Goal: Contribute content: Contribute content

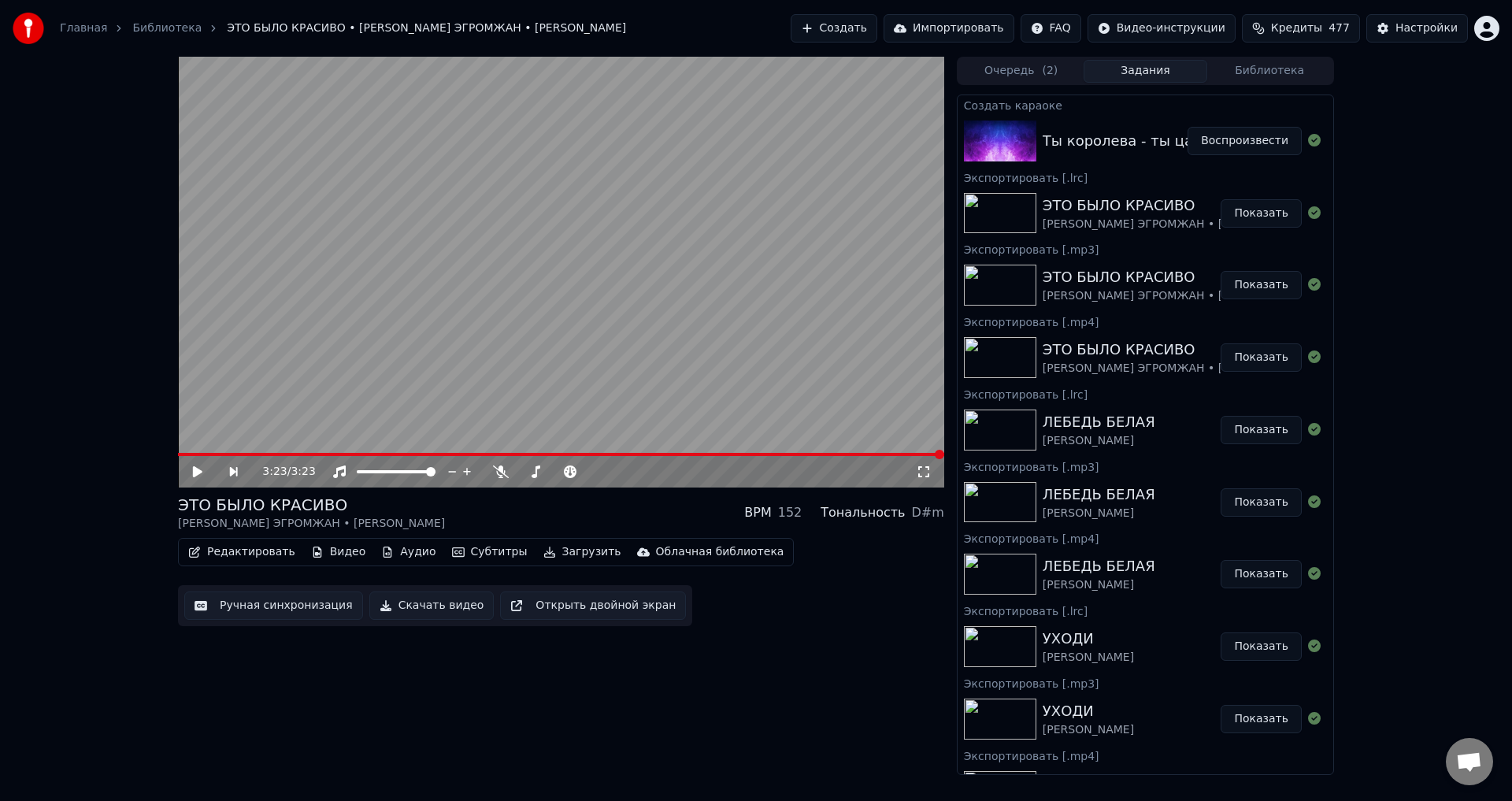
click at [1248, 140] on button "Воспроизвести" at bounding box center [1244, 141] width 114 height 28
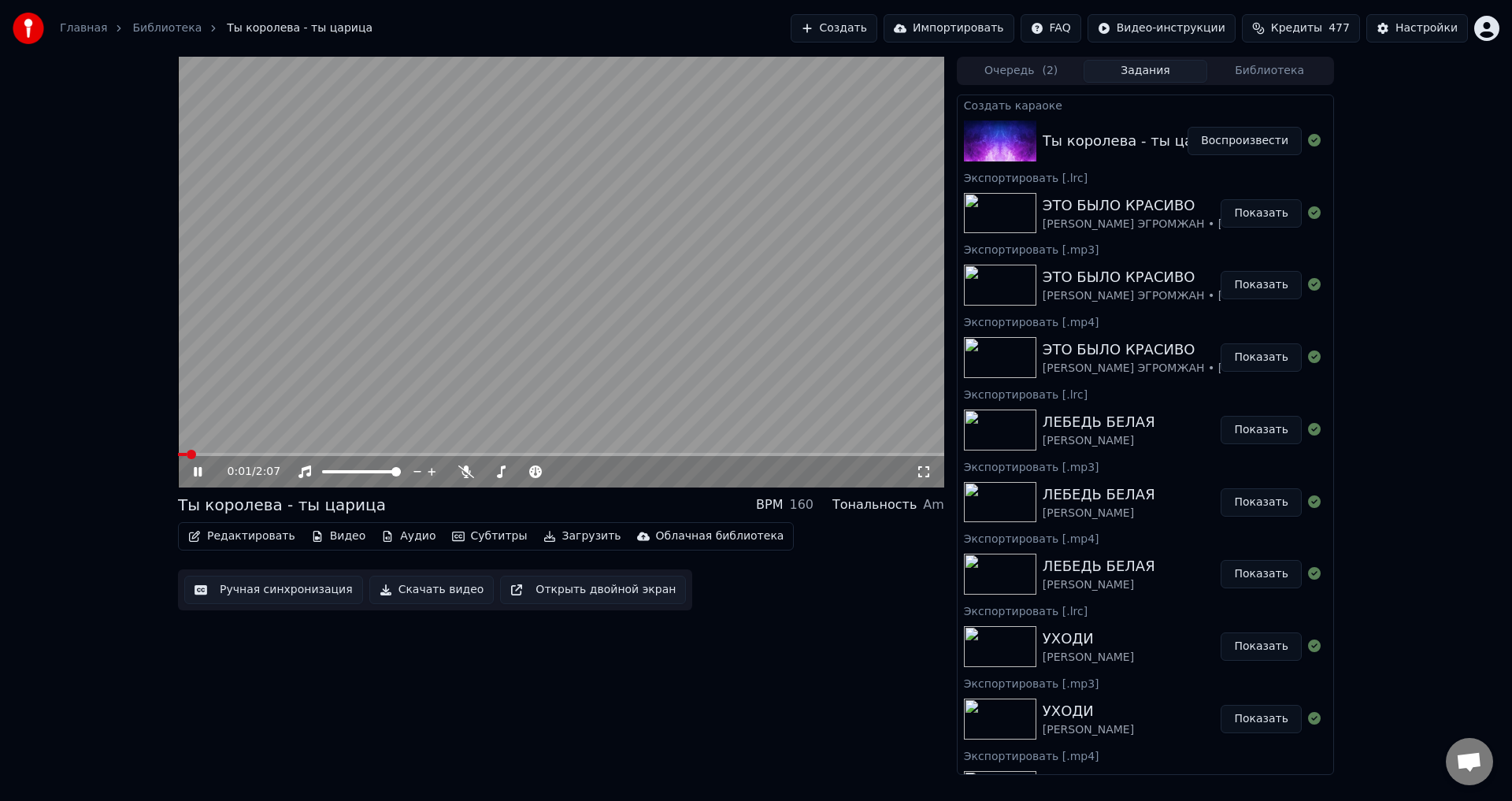
click at [305, 398] on video at bounding box center [560, 273] width 766 height 431
click at [224, 536] on button "Редактировать" at bounding box center [241, 536] width 120 height 22
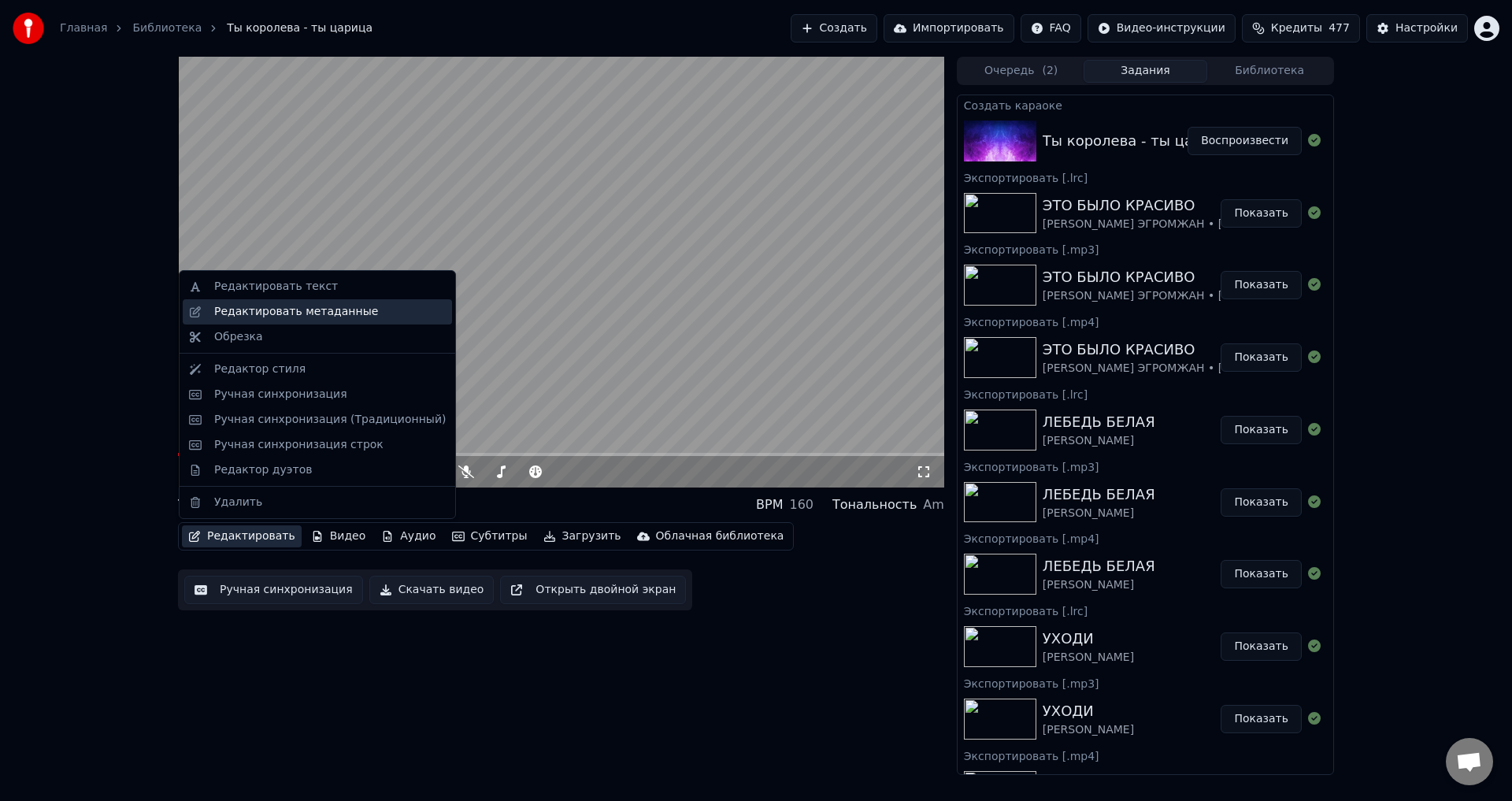
click at [264, 314] on div "Редактировать метаданные" at bounding box center [296, 312] width 164 height 16
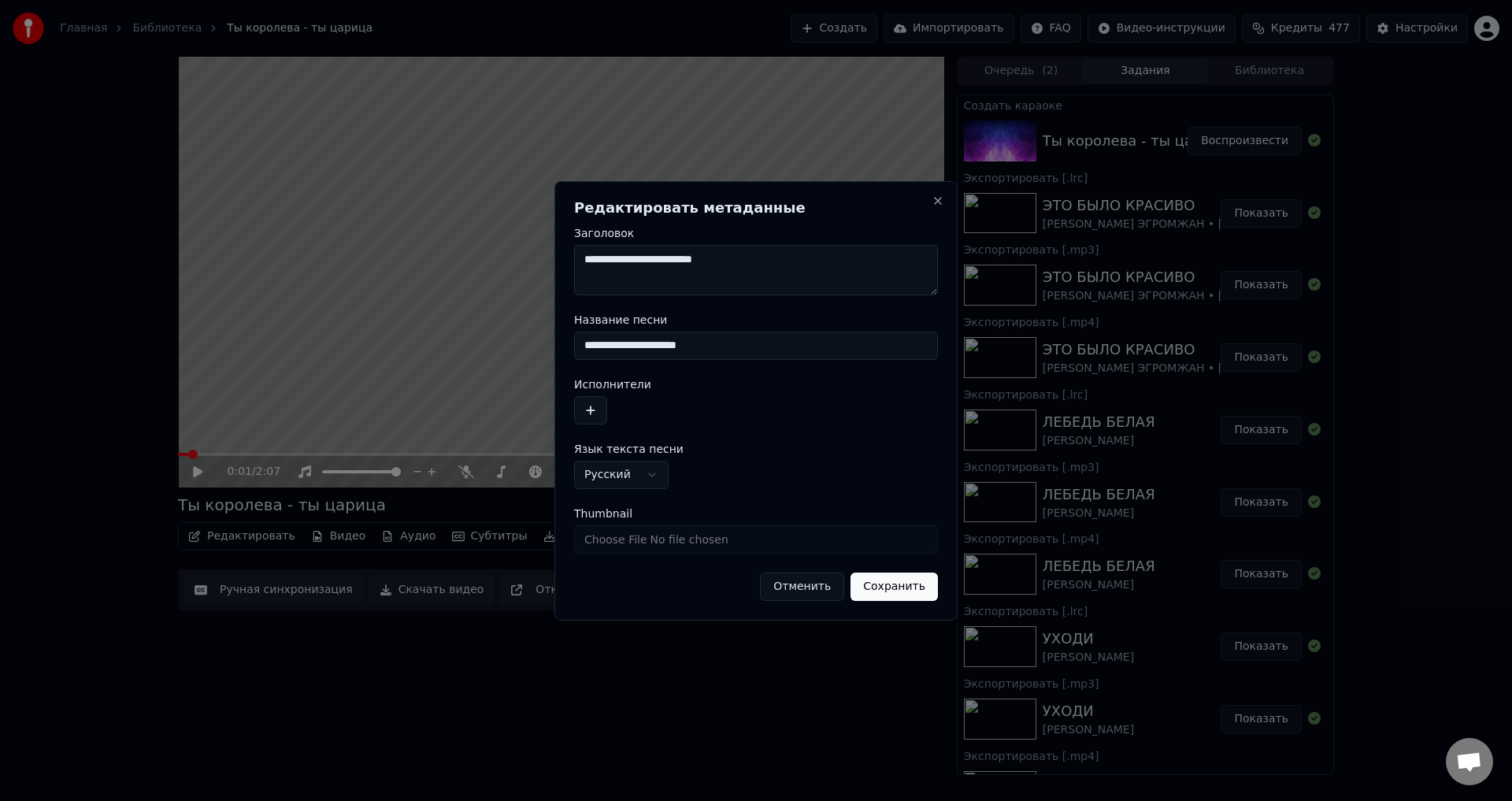
click at [588, 346] on input "**********" at bounding box center [756, 345] width 364 height 28
click at [665, 344] on input "**********" at bounding box center [756, 345] width 364 height 28
type input "**********"
click at [908, 585] on button "Сохранить" at bounding box center [894, 586] width 88 height 28
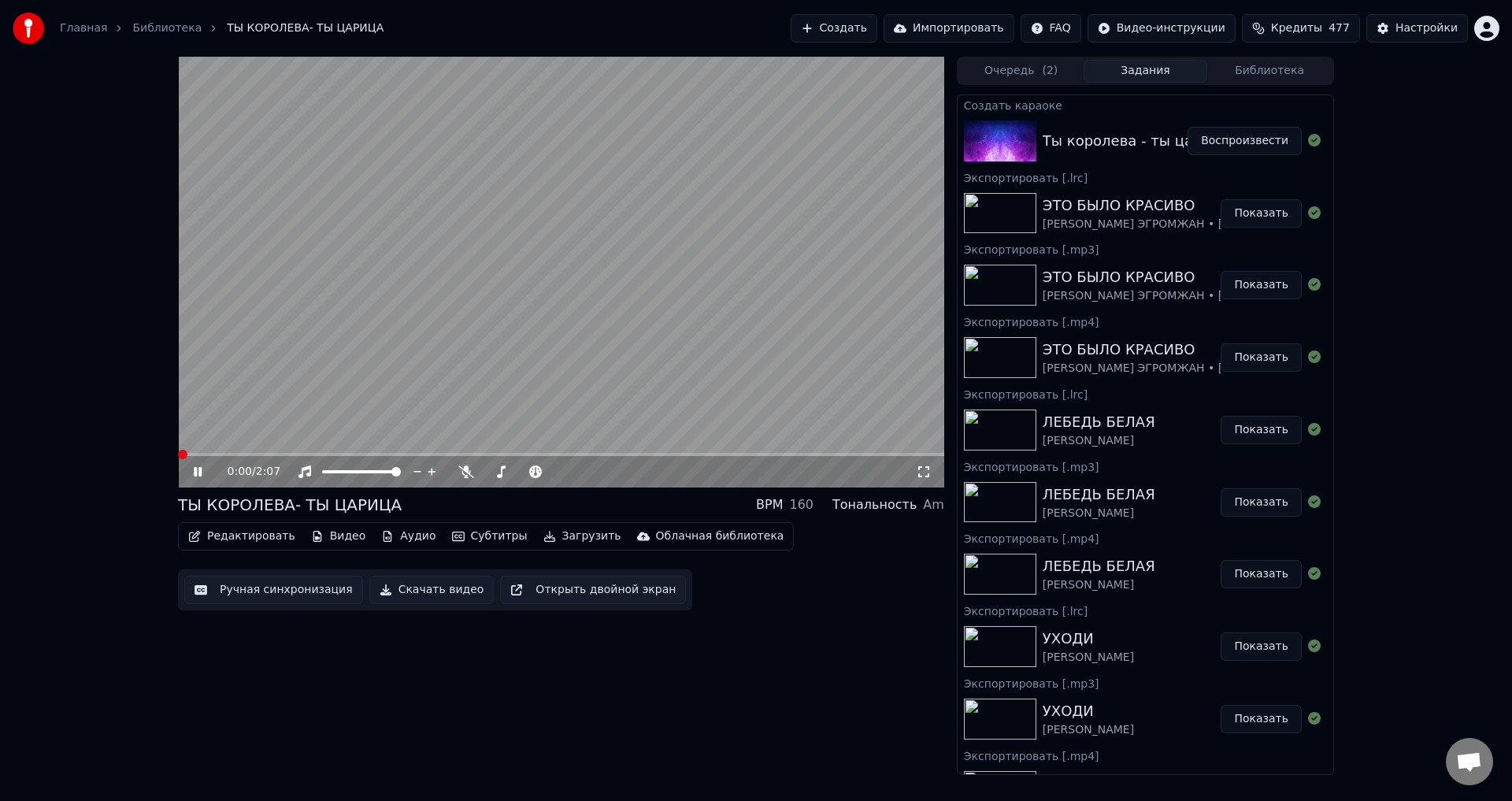
click at [178, 450] on span at bounding box center [182, 454] width 10 height 10
click at [252, 586] on button "Ручная синхронизация" at bounding box center [273, 589] width 178 height 28
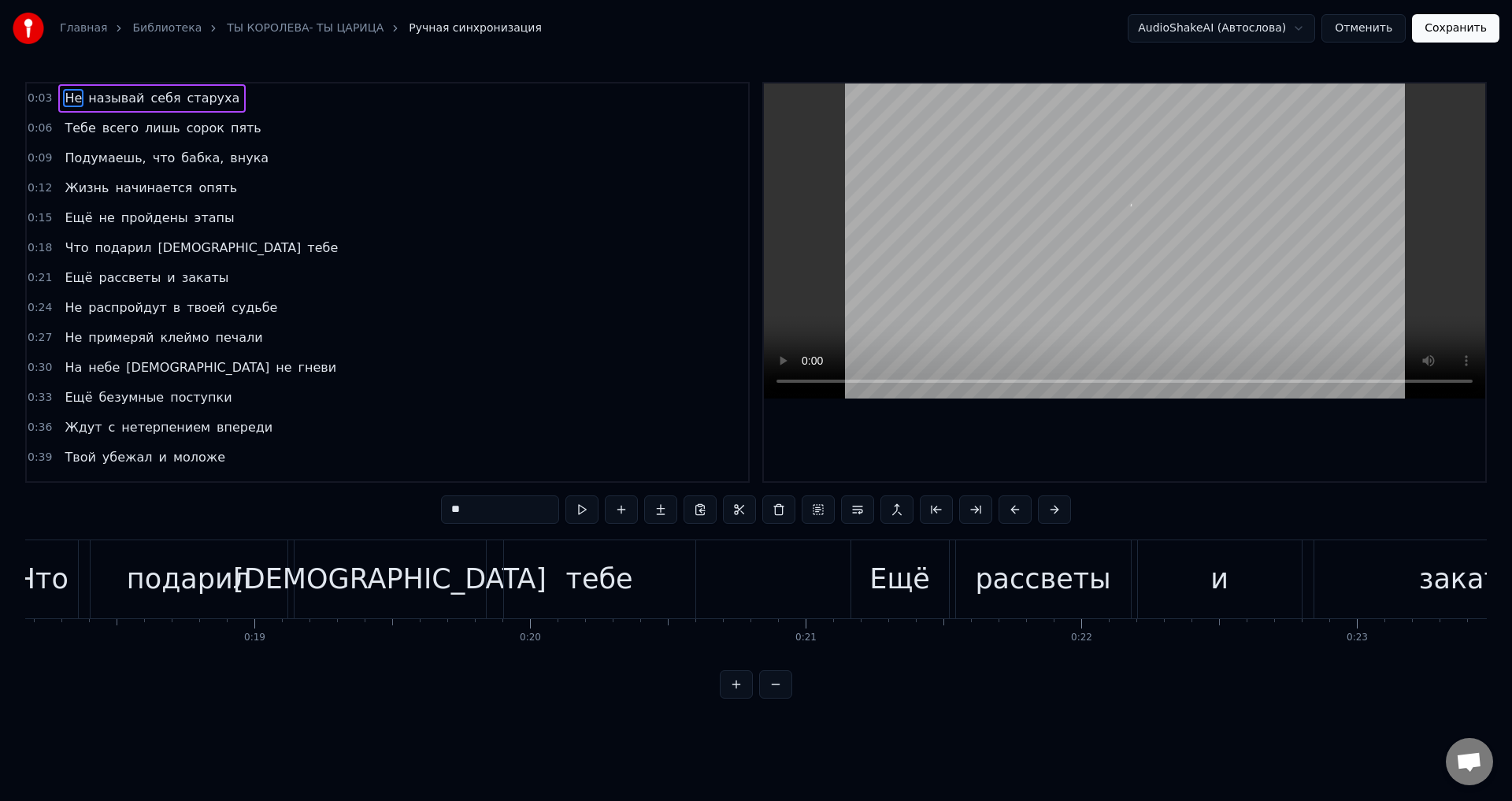
scroll to position [0, 797]
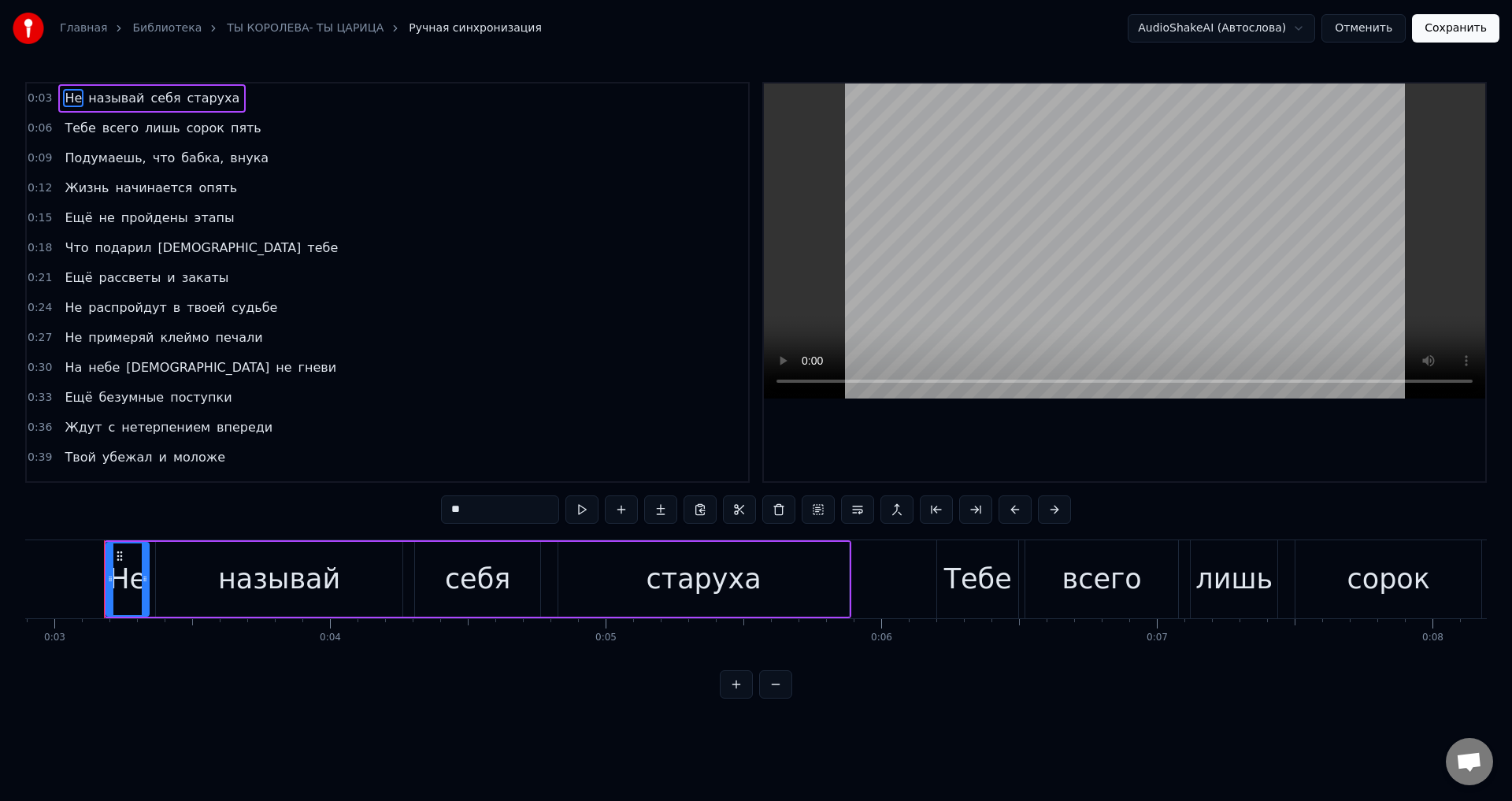
click at [94, 156] on span "Подумаешь," at bounding box center [104, 158] width 84 height 18
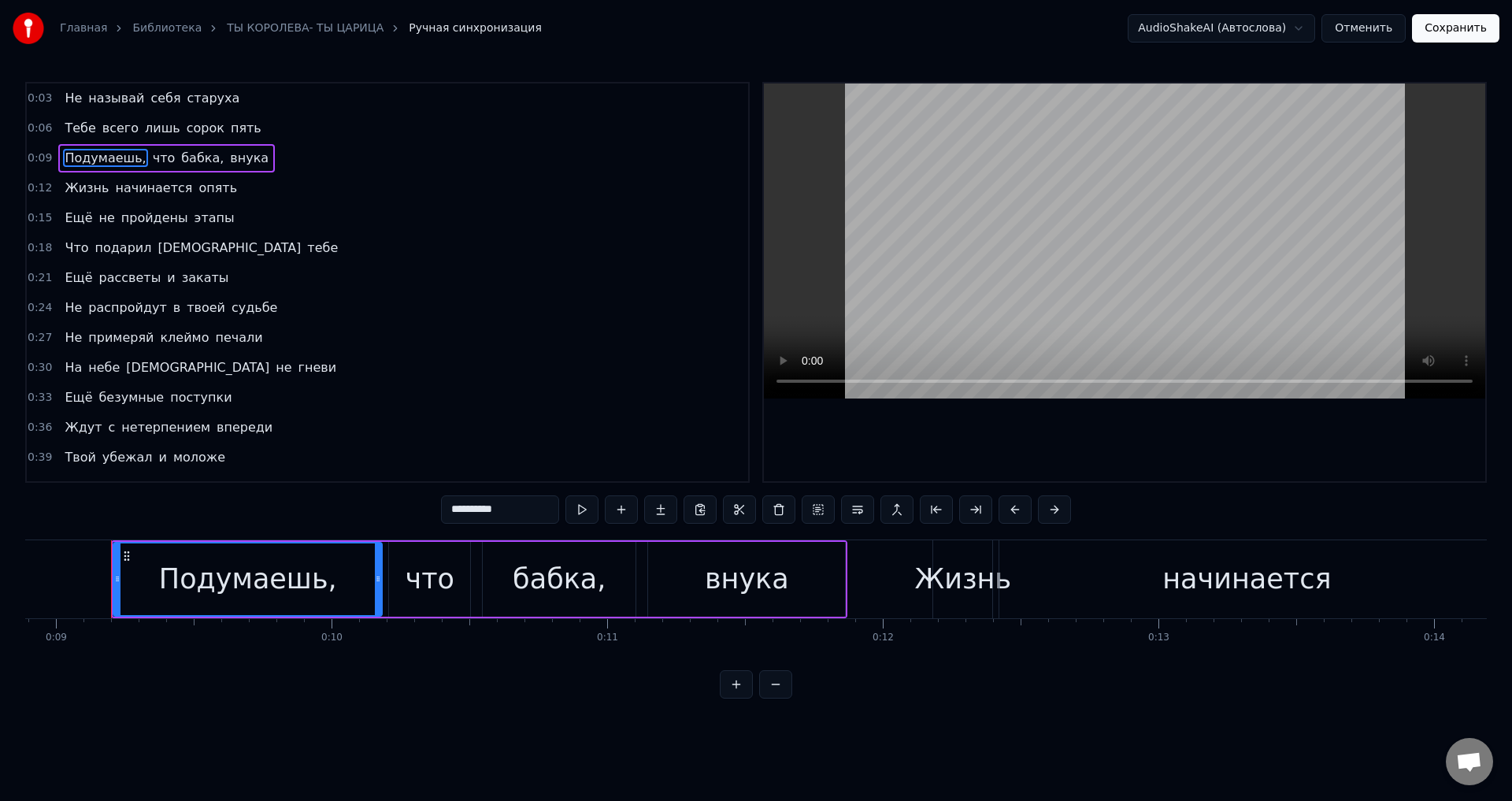
scroll to position [0, 2457]
click at [528, 510] on input "**********" at bounding box center [500, 509] width 118 height 28
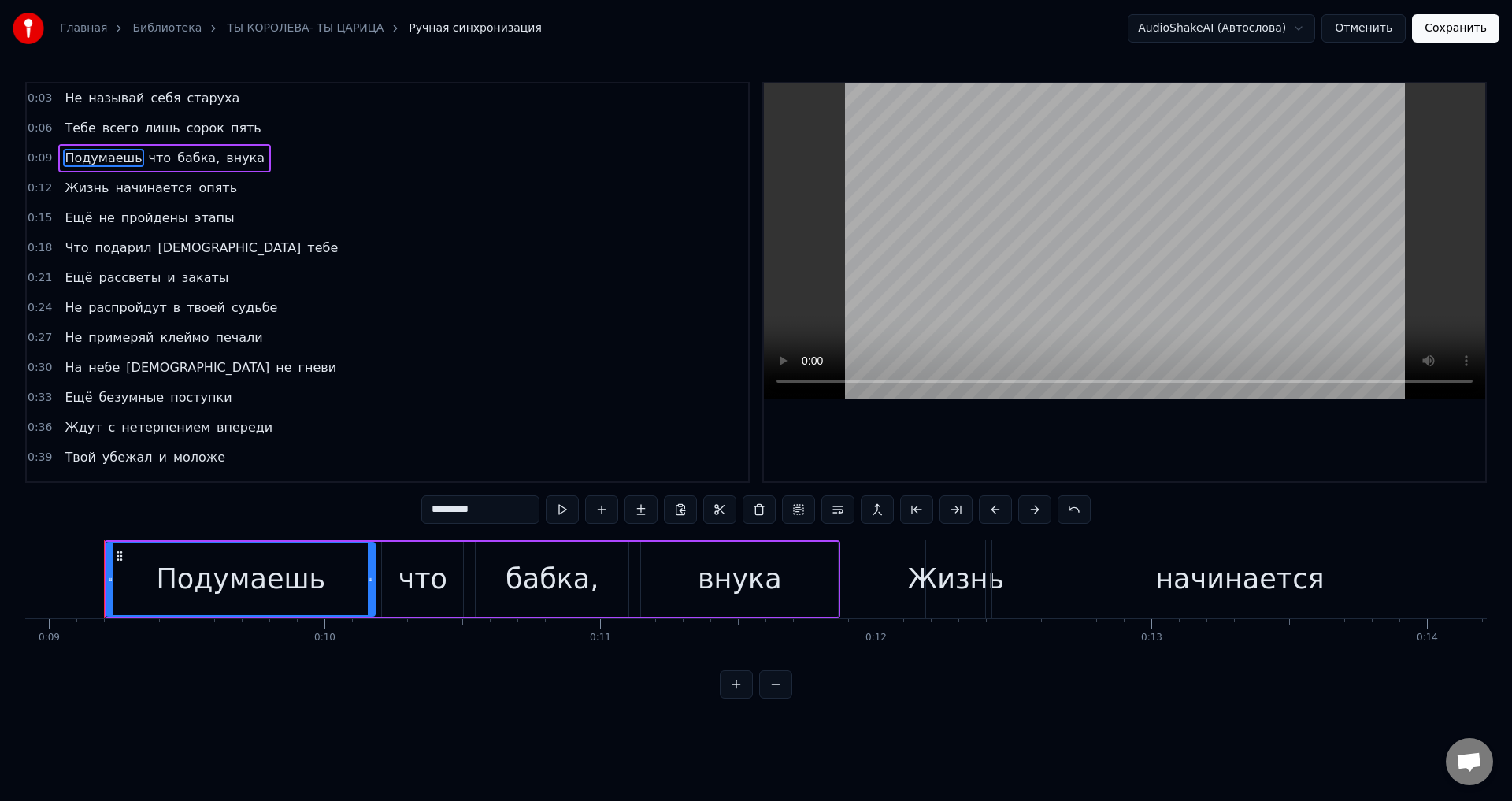
click at [176, 161] on span "бабка," at bounding box center [198, 158] width 46 height 18
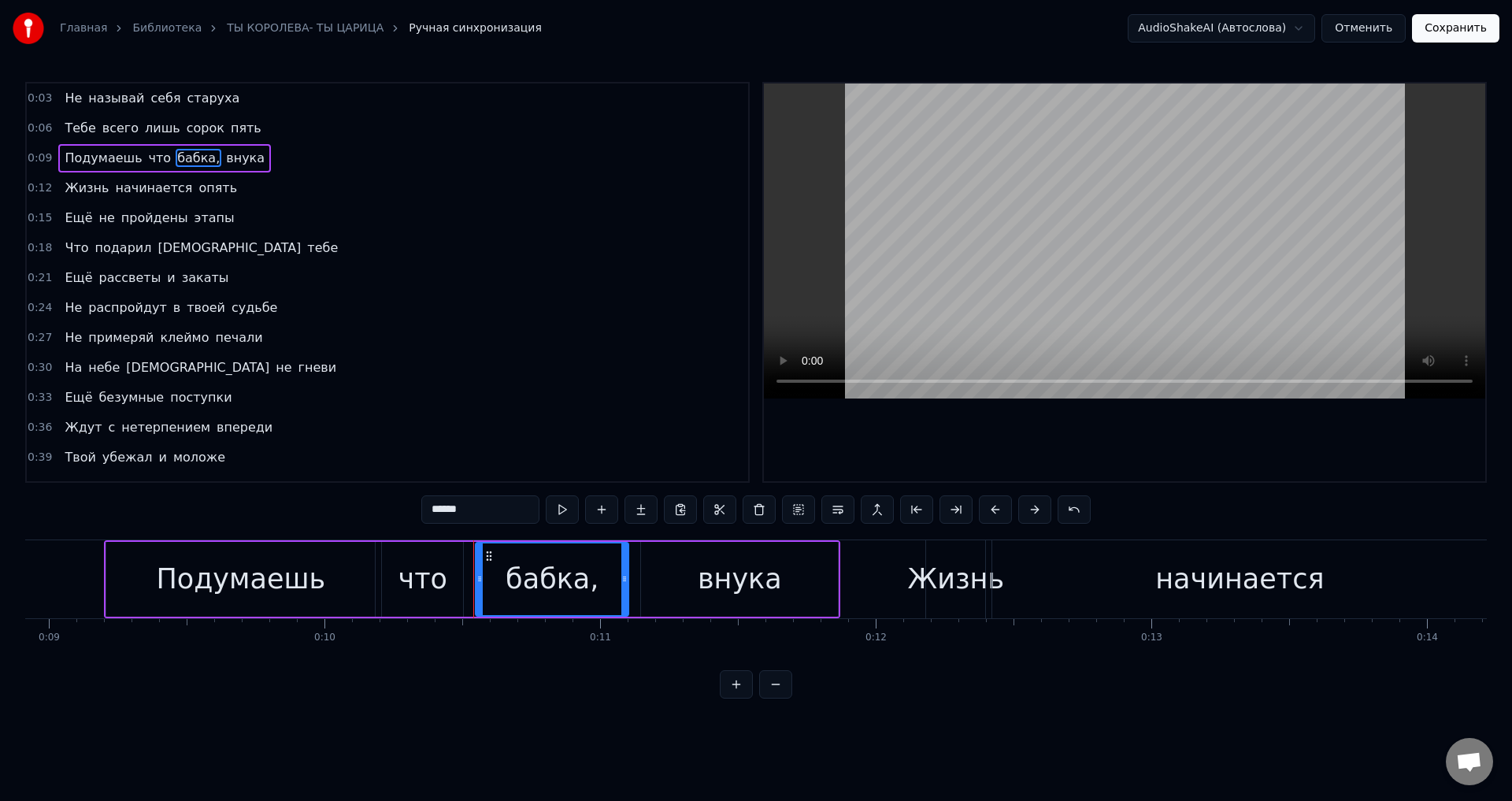
click at [497, 505] on input "******" at bounding box center [480, 509] width 118 height 28
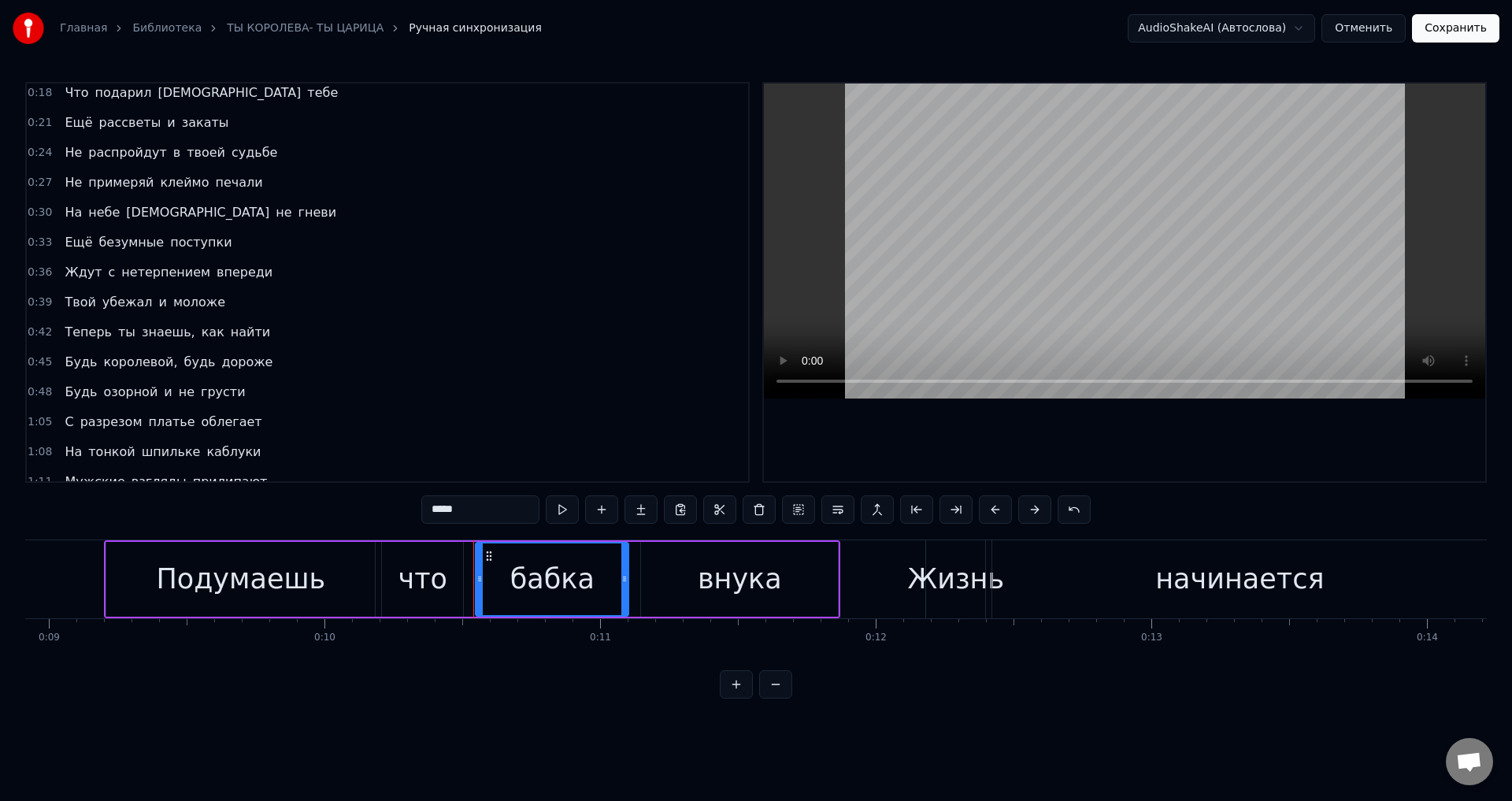
scroll to position [158, 0]
click at [164, 331] on span "знаешь," at bounding box center [168, 330] width 57 height 18
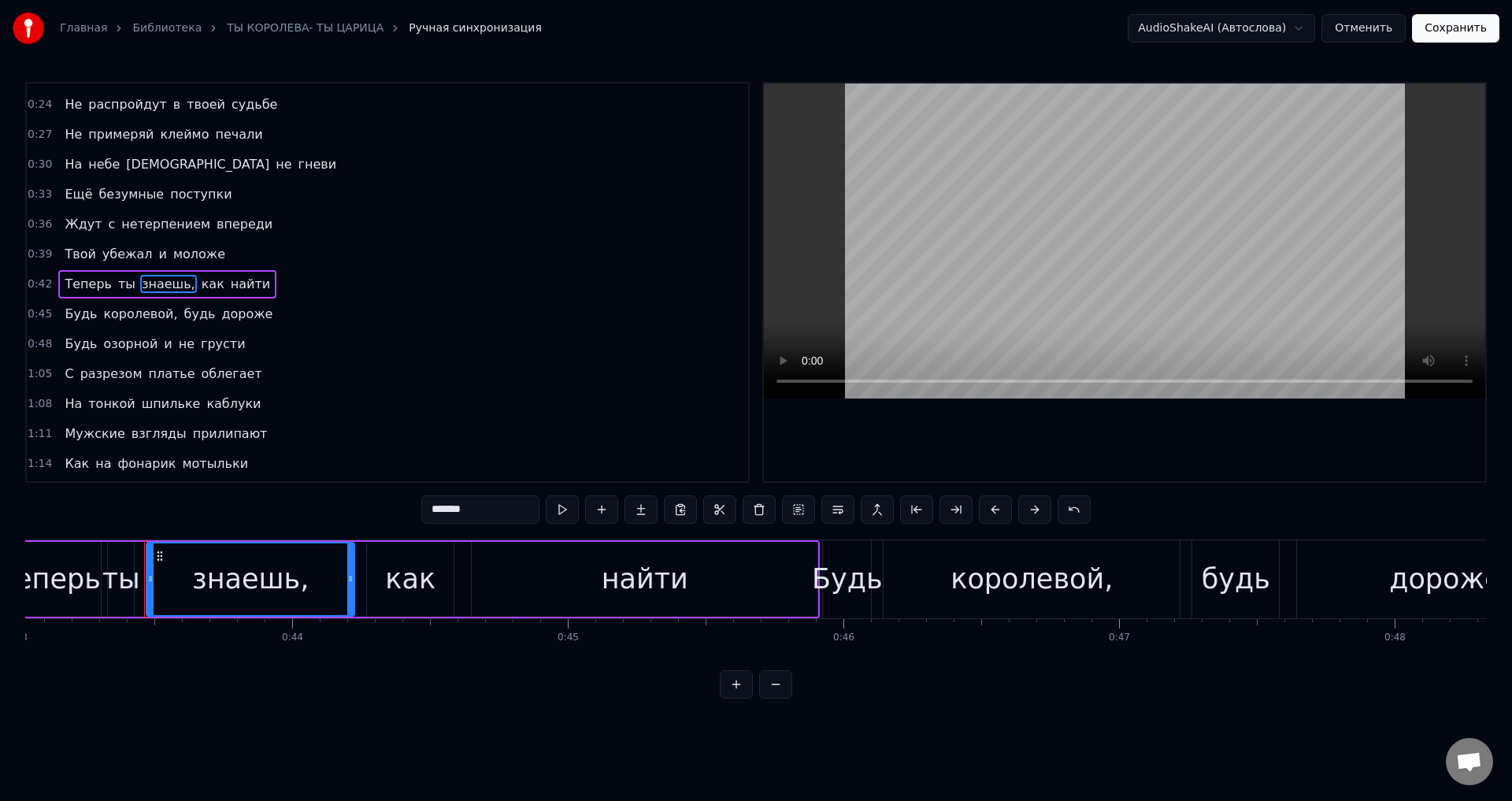
scroll to position [0, 11901]
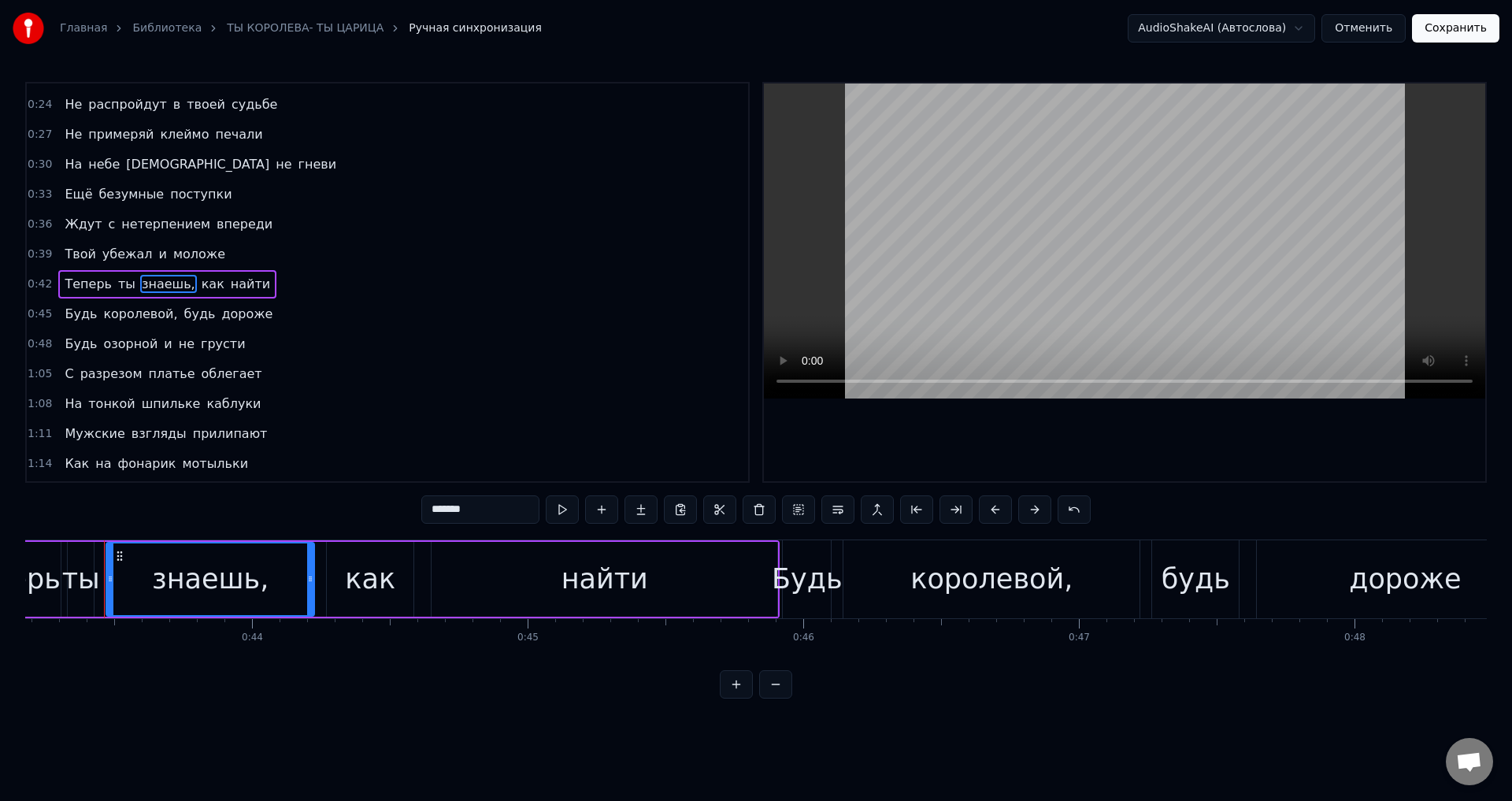
click at [486, 510] on input "*******" at bounding box center [480, 509] width 118 height 28
click at [130, 315] on span "королевой," at bounding box center [140, 314] width 77 height 18
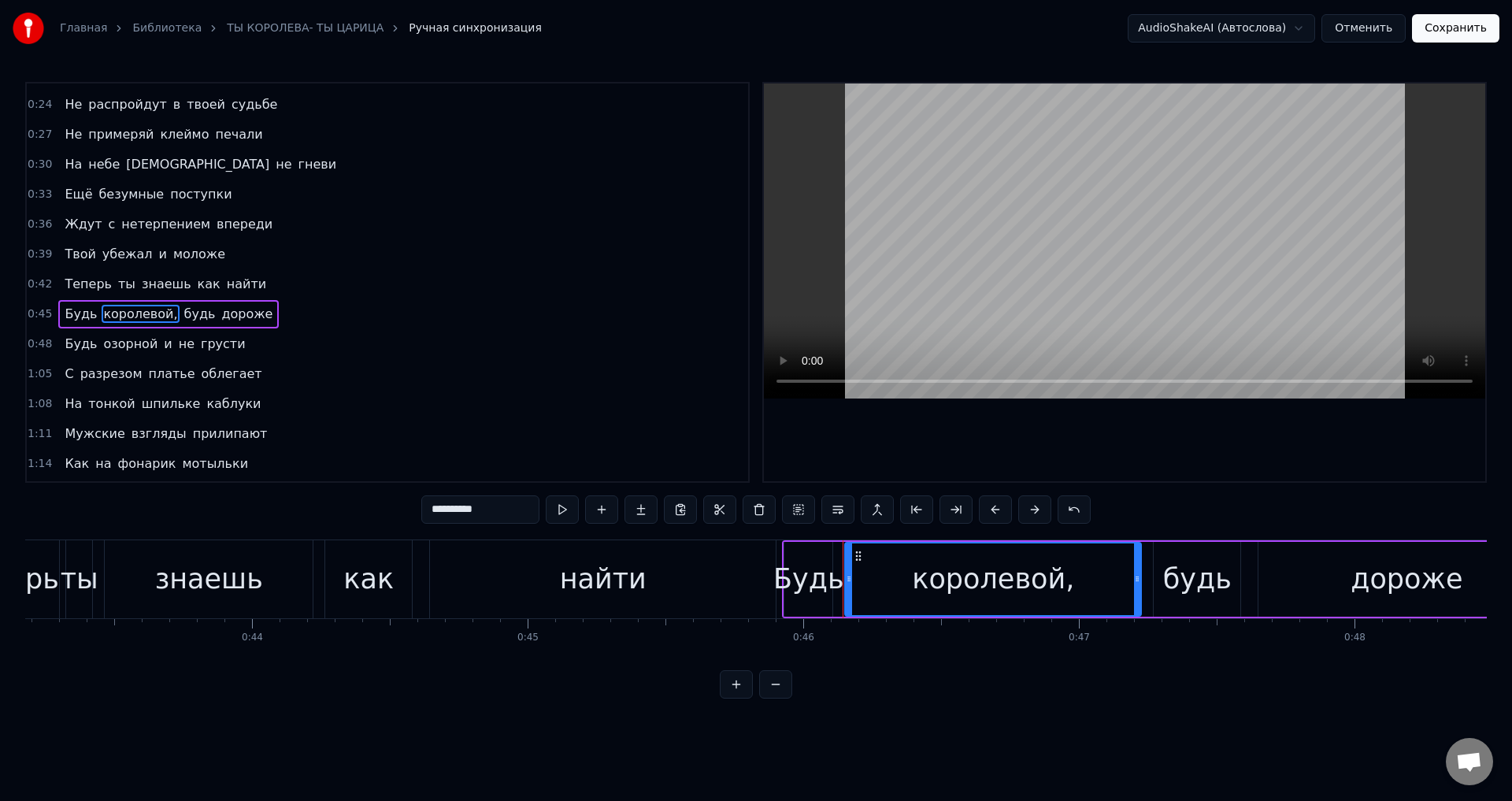
scroll to position [235, 0]
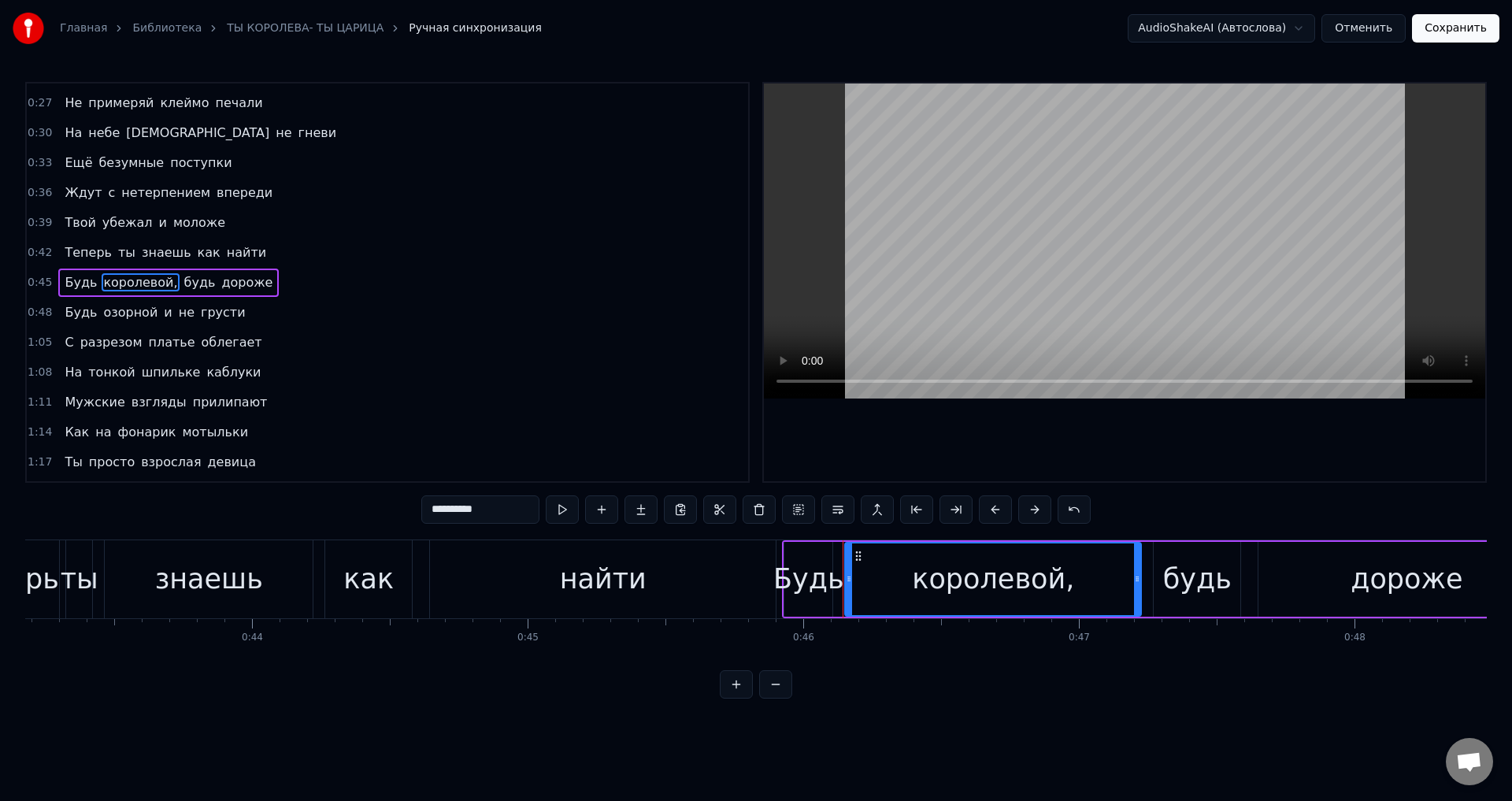
click at [510, 509] on input "**********" at bounding box center [480, 509] width 118 height 28
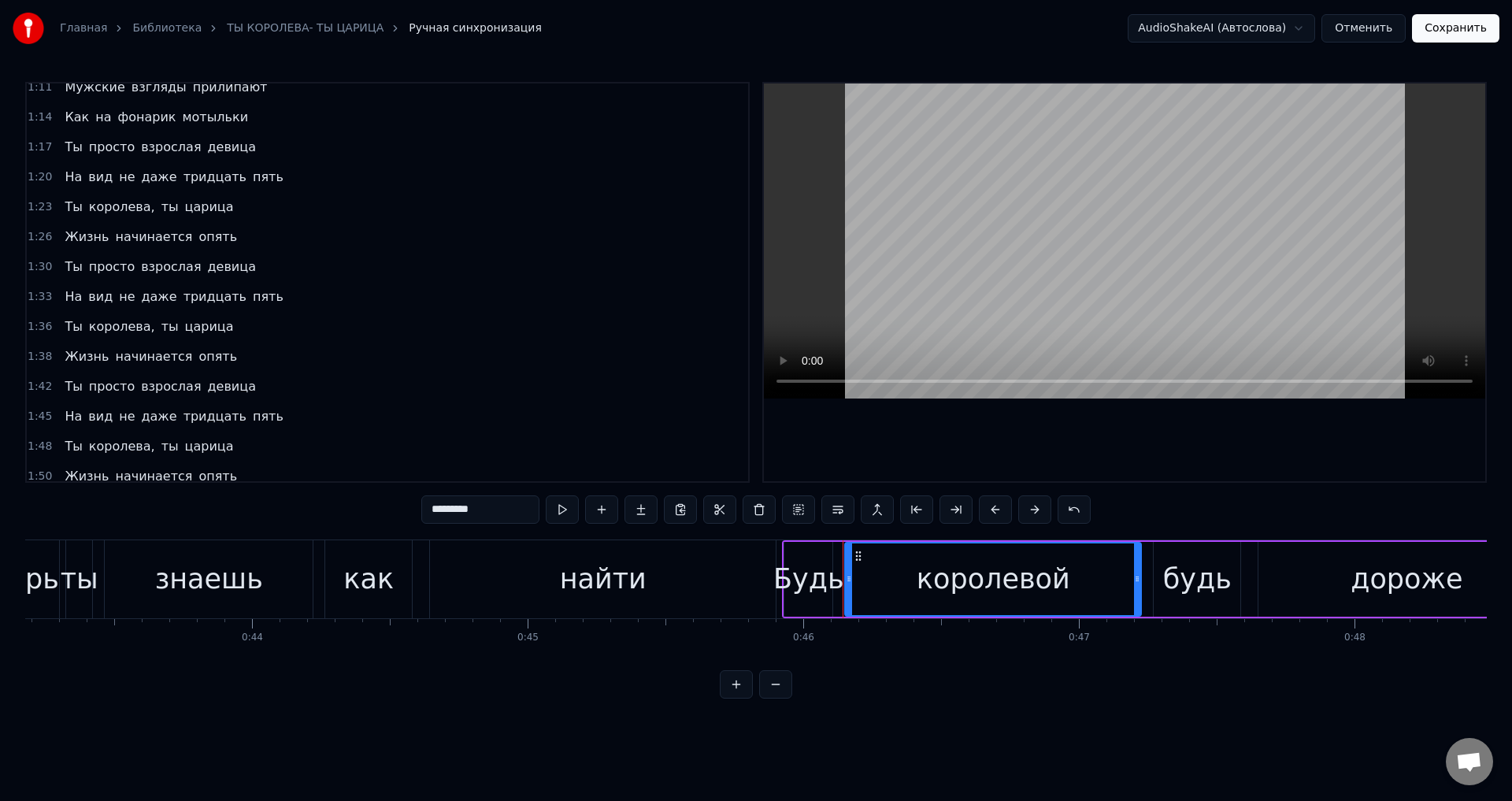
click at [124, 199] on span "королева," at bounding box center [122, 207] width 69 height 18
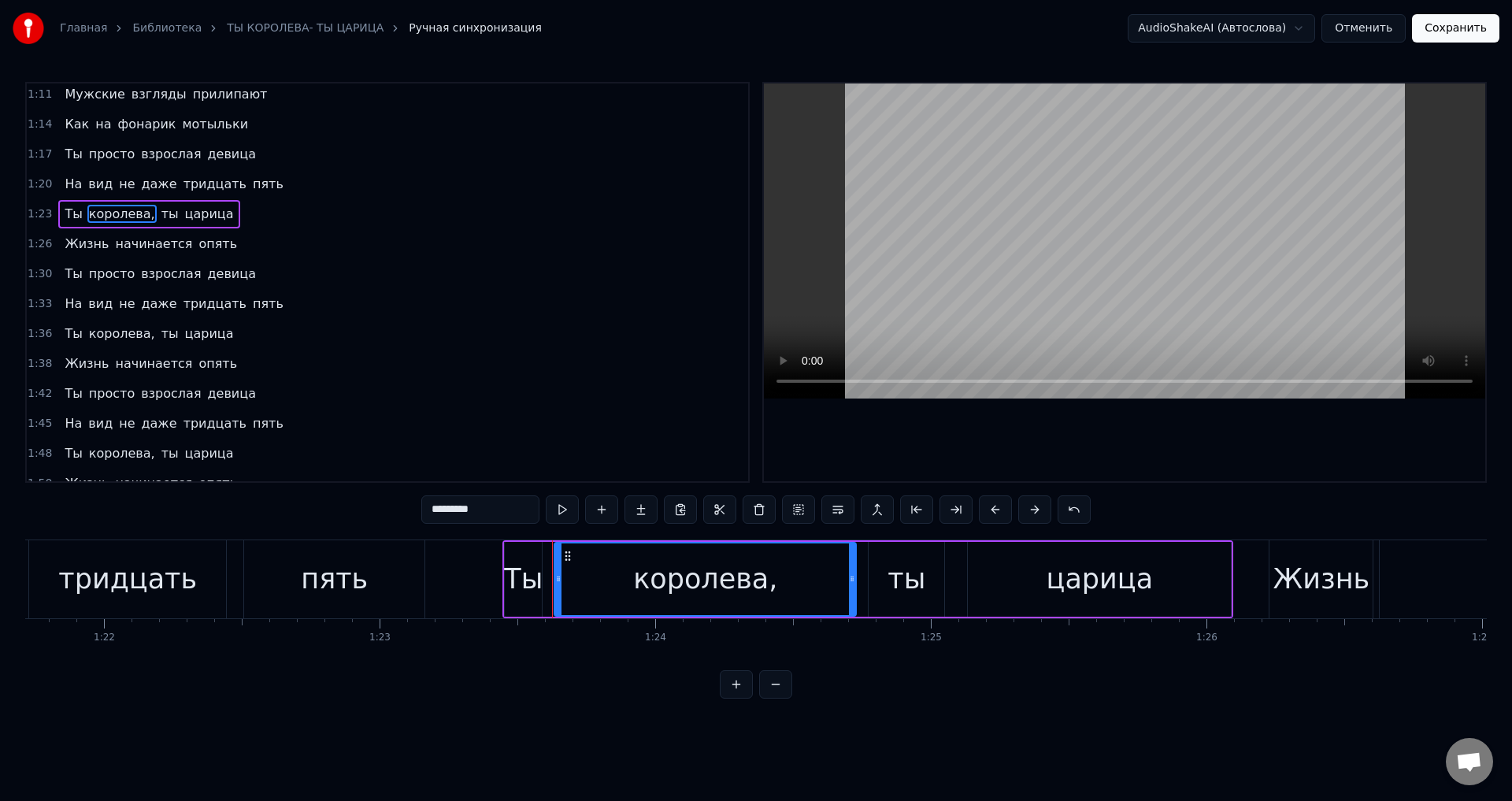
scroll to position [0, 22970]
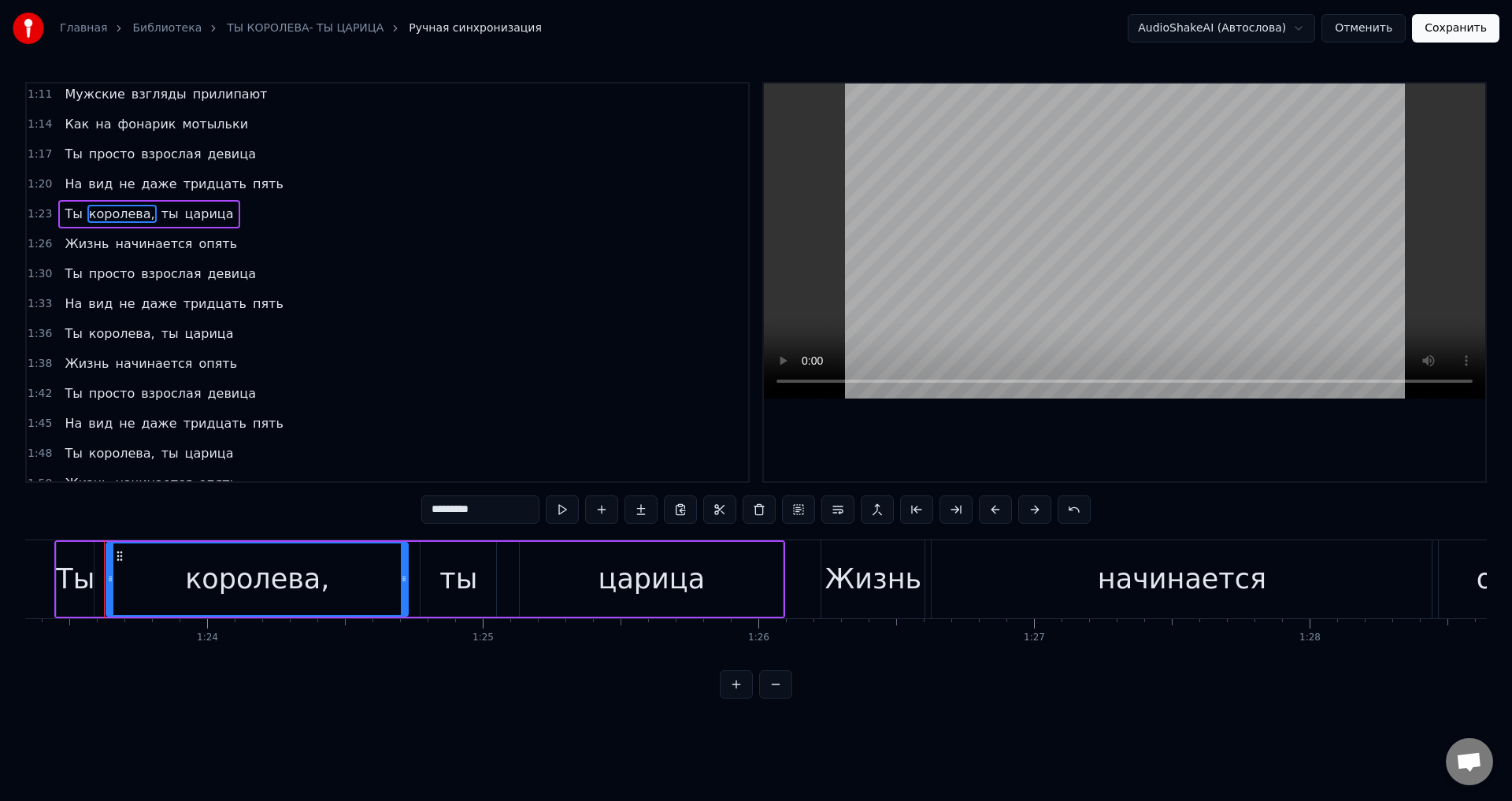
click at [500, 511] on input "*********" at bounding box center [480, 509] width 118 height 28
click at [127, 338] on span "королева," at bounding box center [122, 334] width 69 height 18
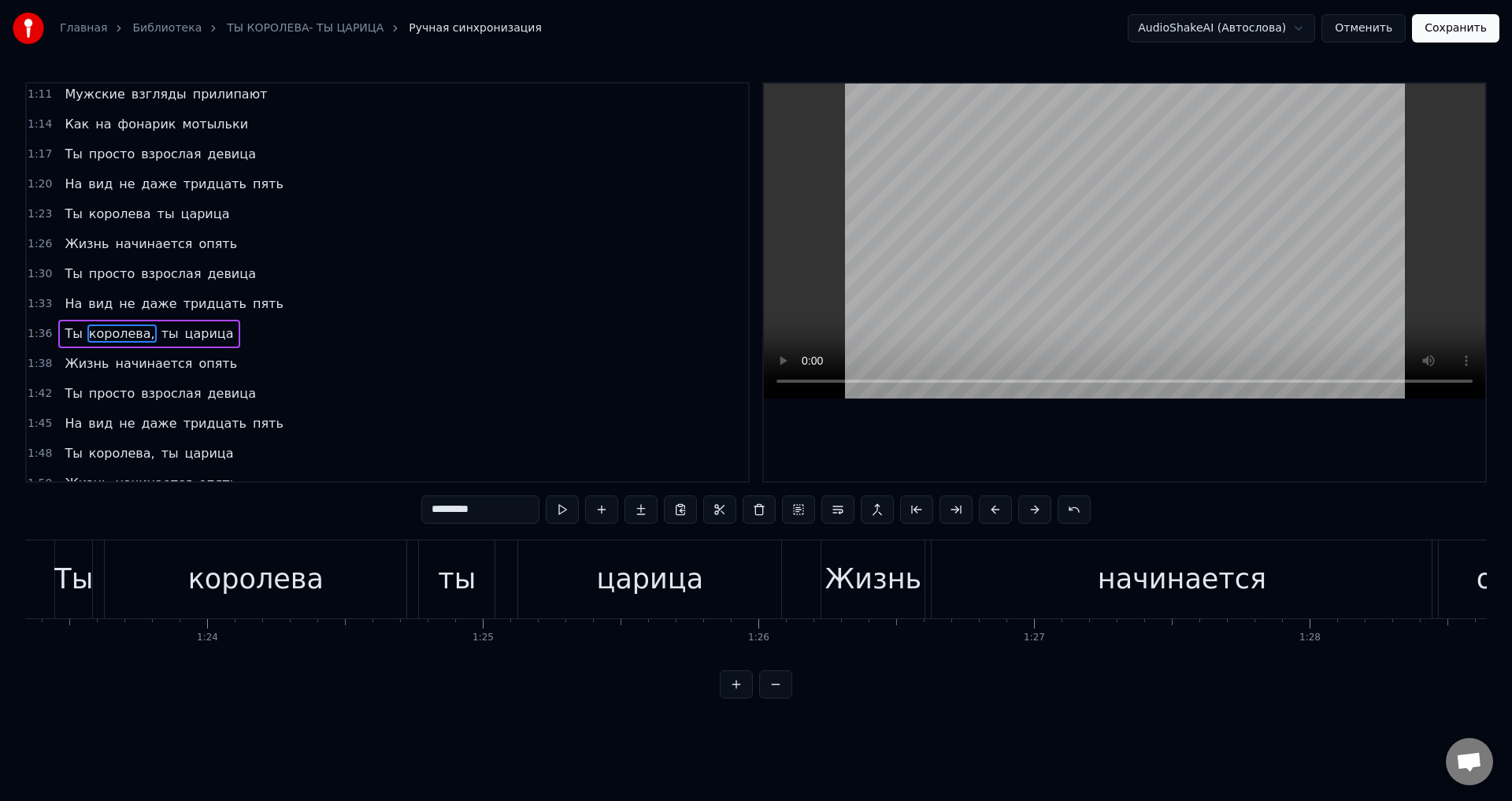
scroll to position [561, 0]
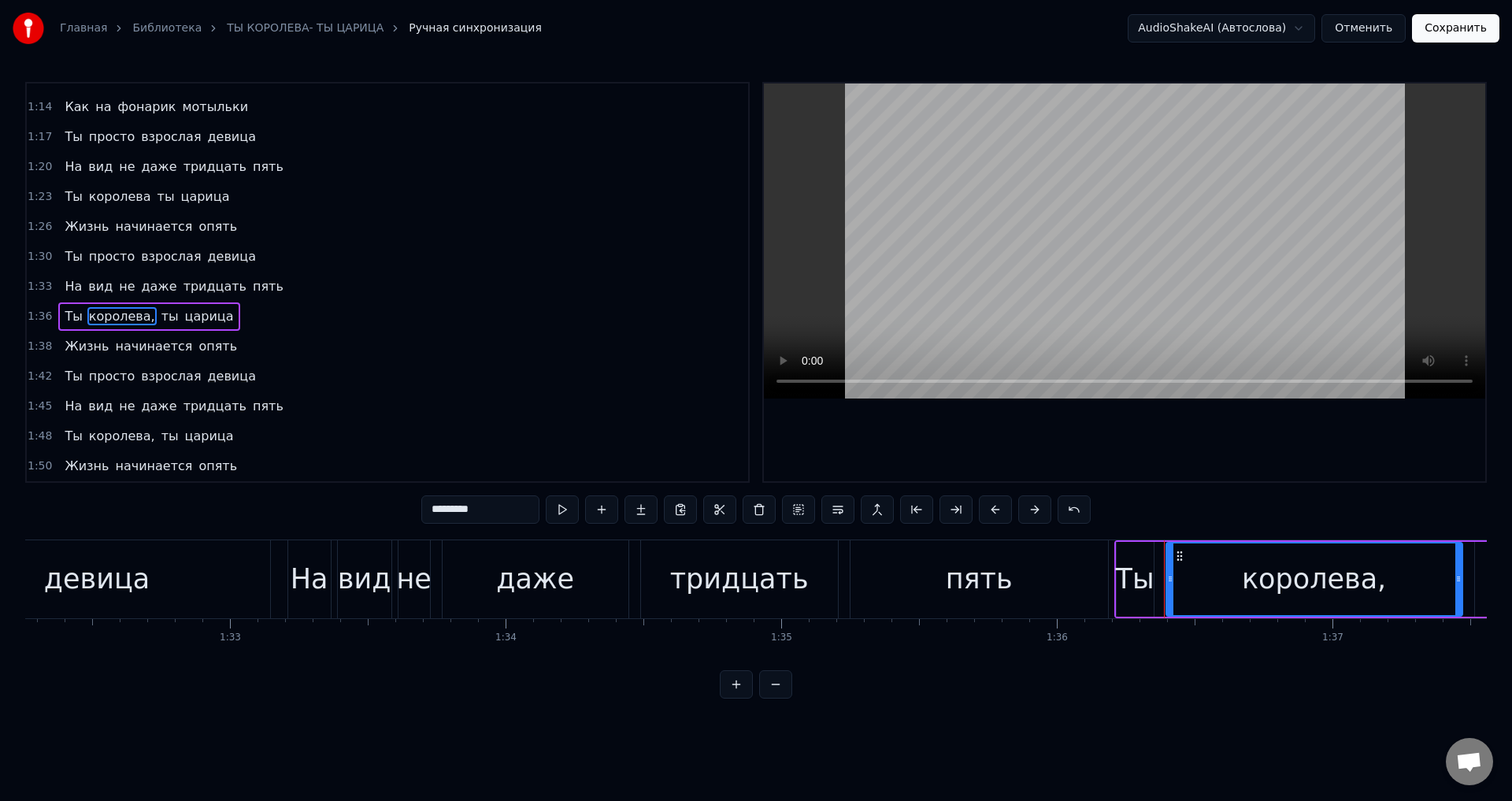
click at [508, 511] on input "*********" at bounding box center [480, 509] width 118 height 28
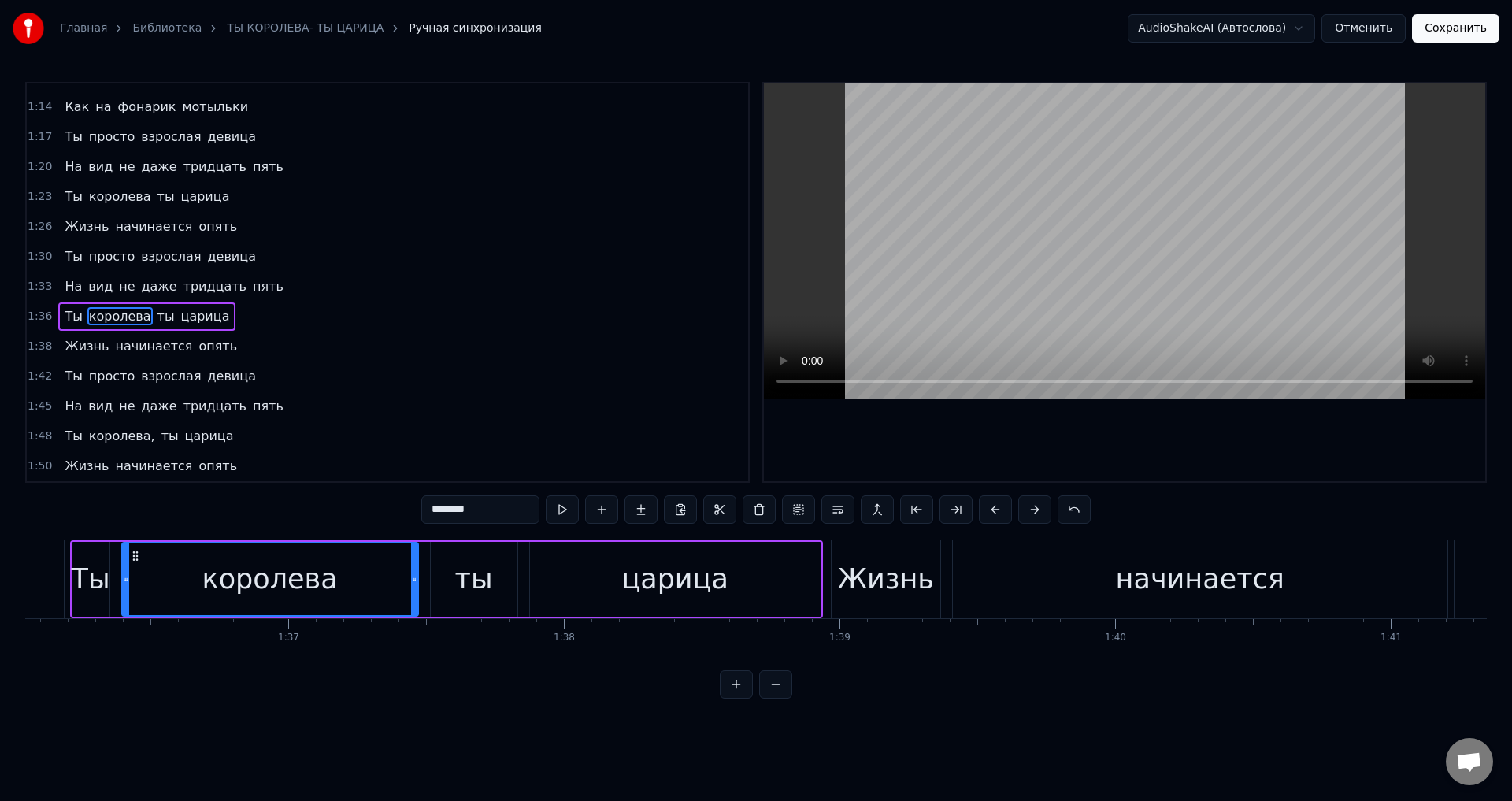
scroll to position [0, 26488]
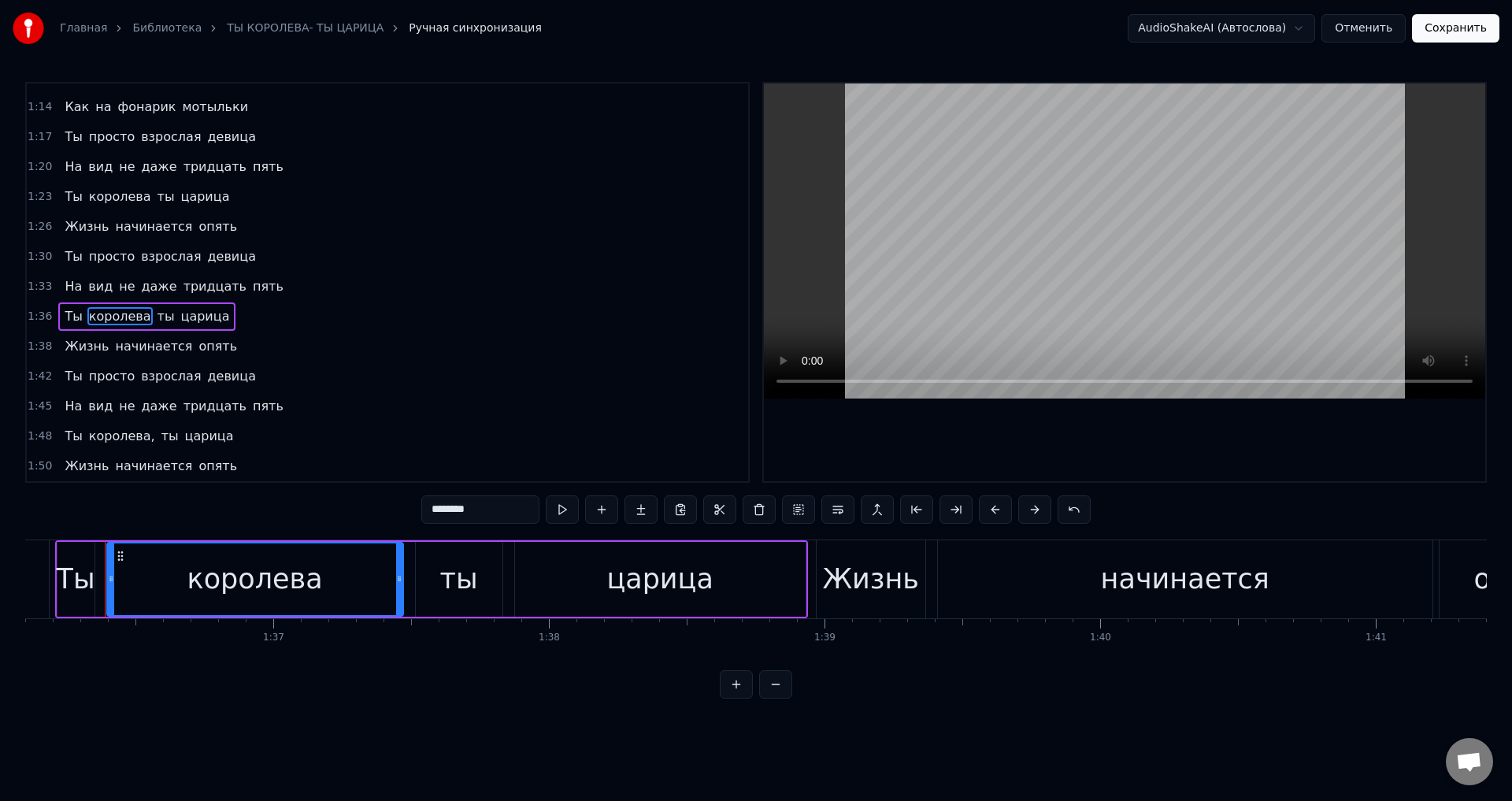
click at [138, 437] on span "королева," at bounding box center [122, 436] width 69 height 18
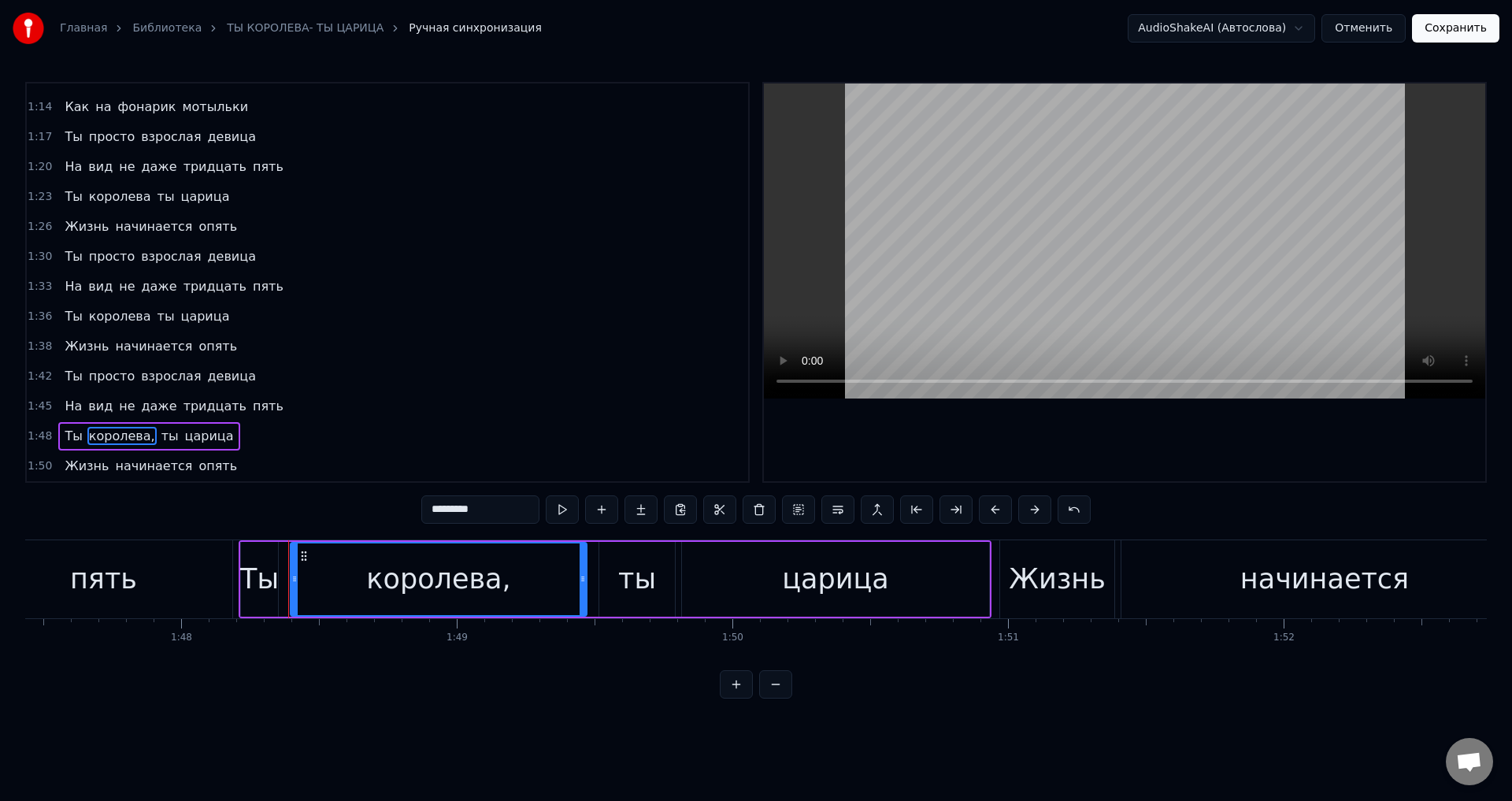
scroll to position [0, 29795]
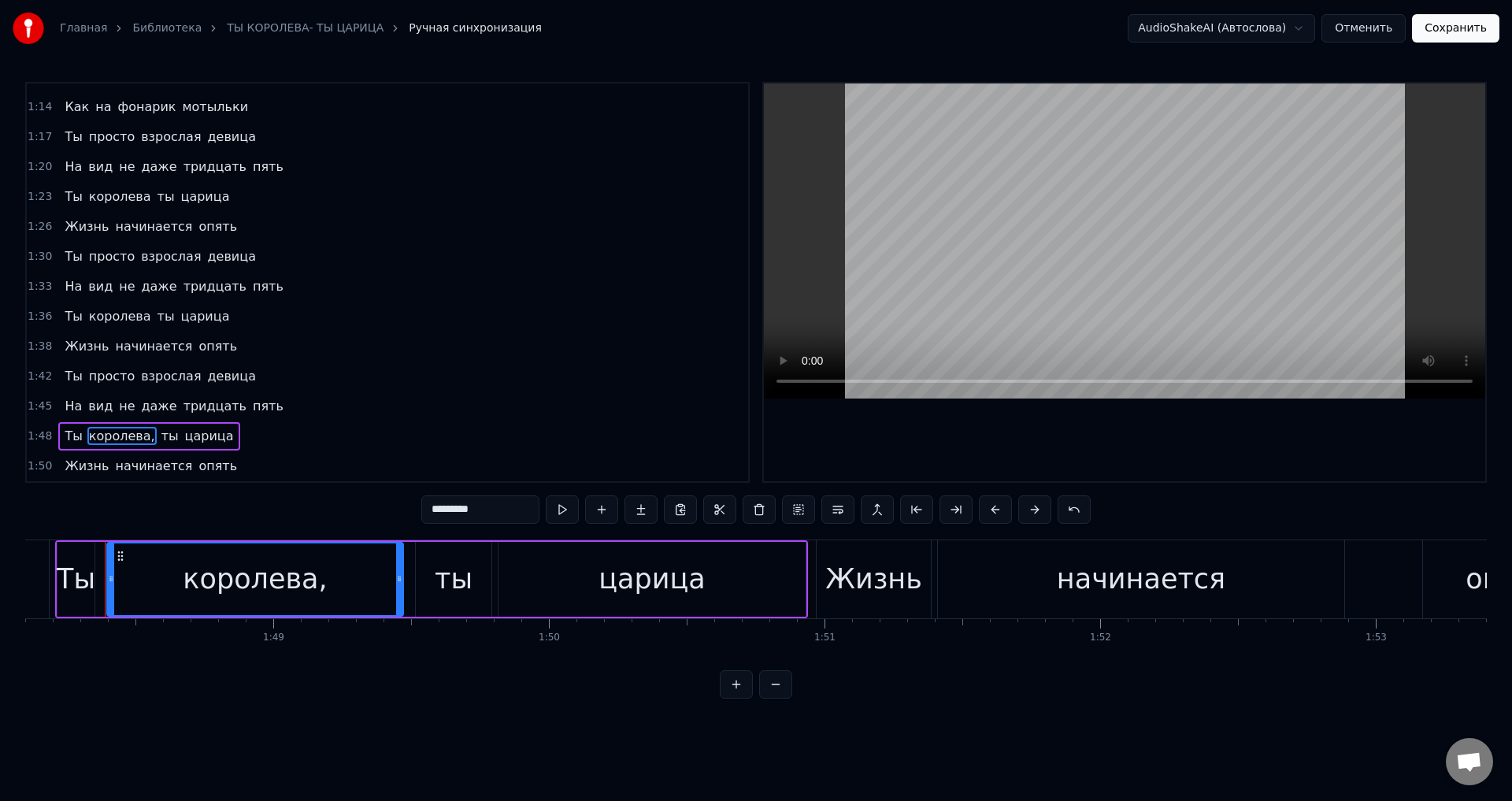
click at [497, 510] on input "*********" at bounding box center [480, 509] width 118 height 28
type input "********"
click at [1455, 36] on button "Сохранить" at bounding box center [1456, 28] width 88 height 28
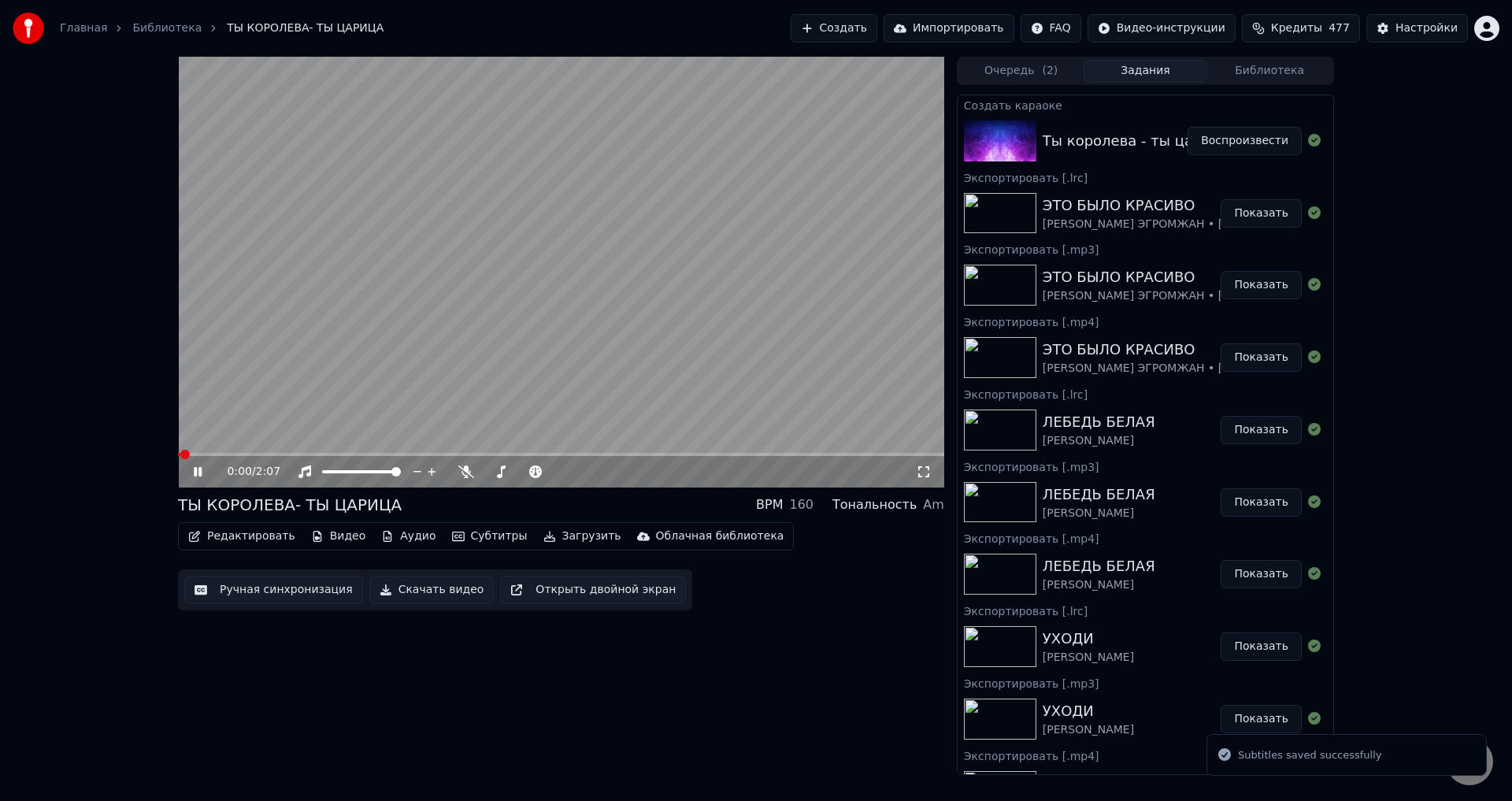
click at [272, 589] on button "Ручная синхронизация" at bounding box center [273, 589] width 178 height 28
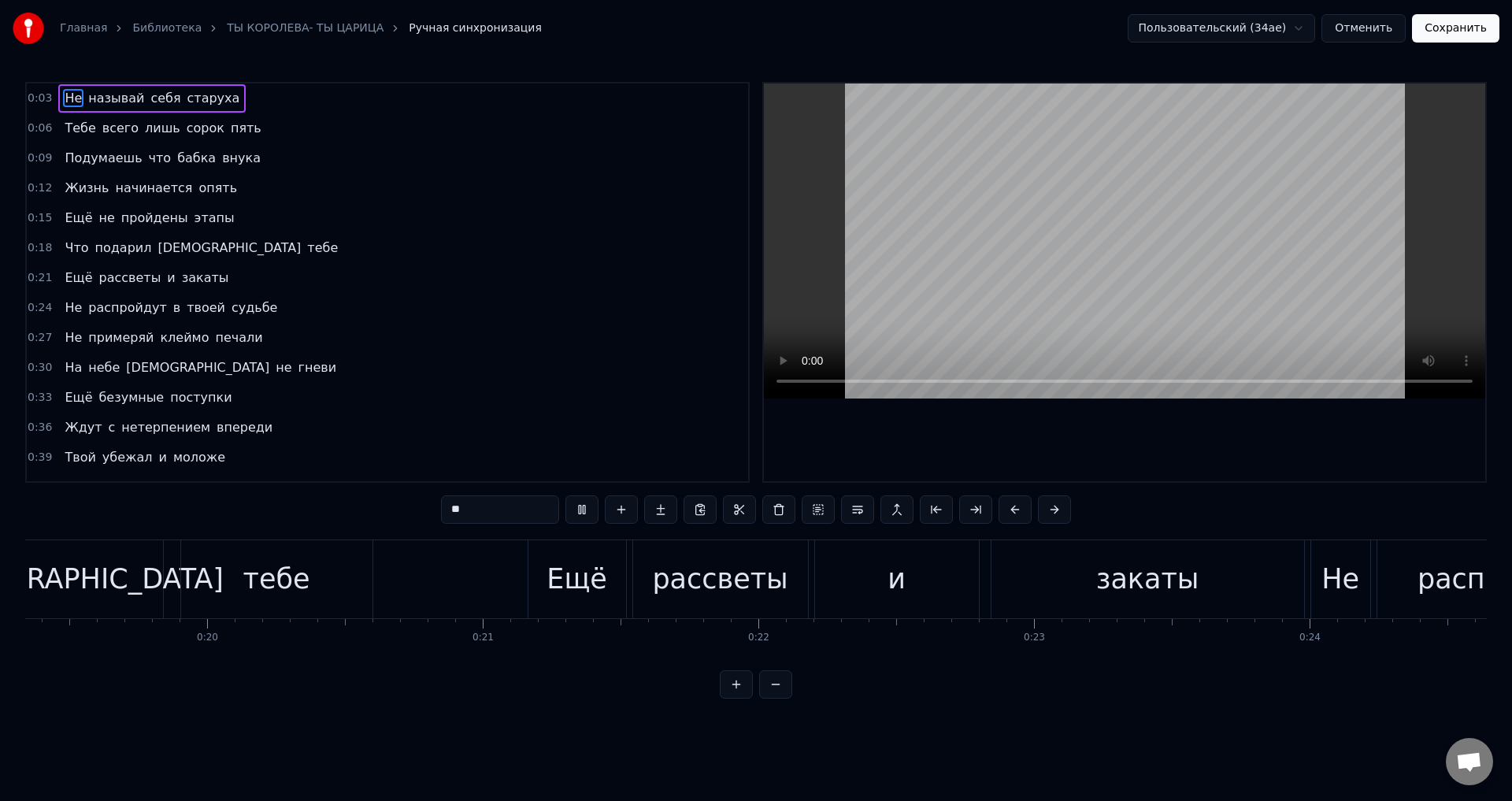
scroll to position [0, 6663]
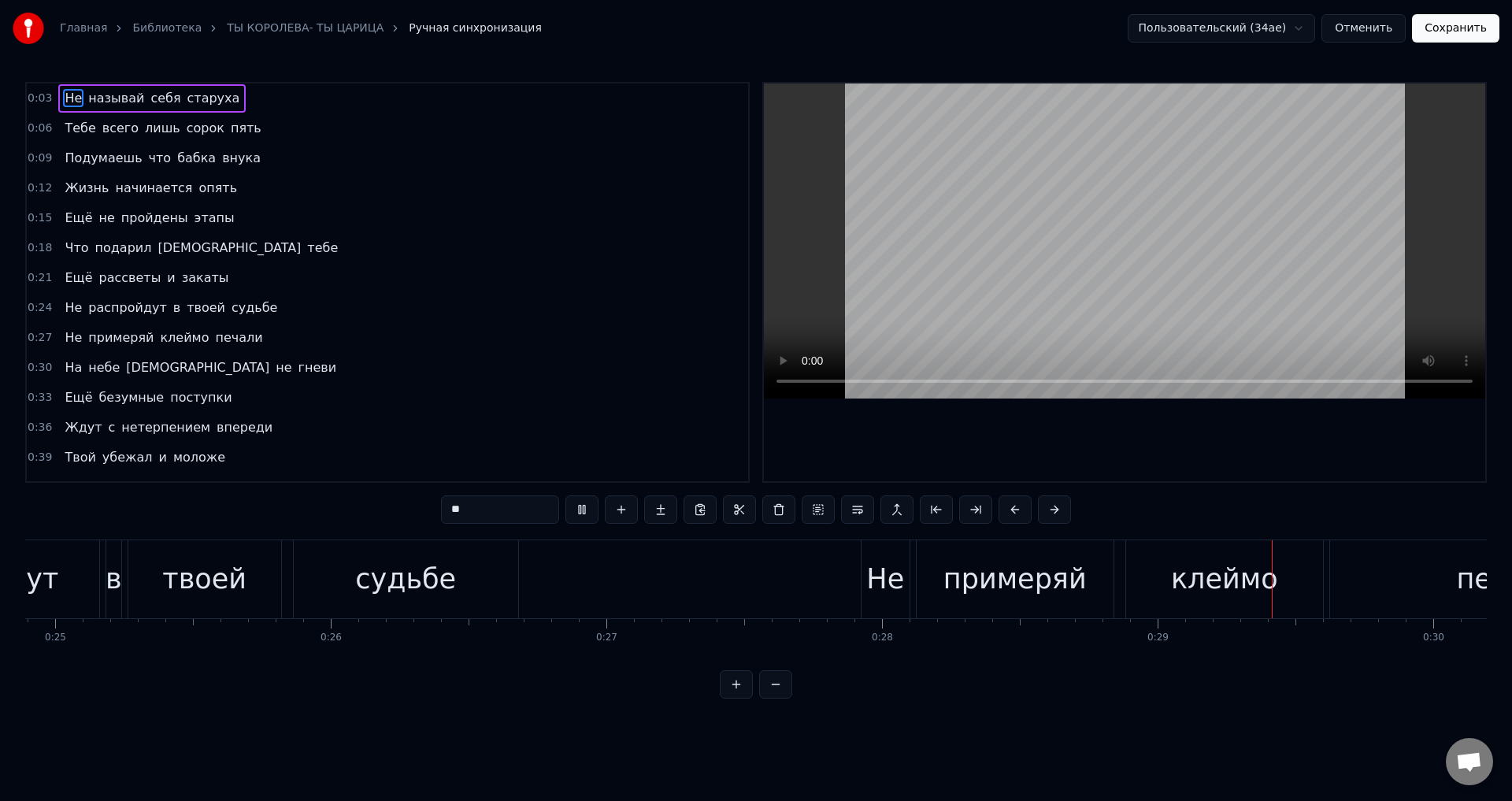
click at [72, 309] on span "Не" at bounding box center [72, 307] width 20 height 18
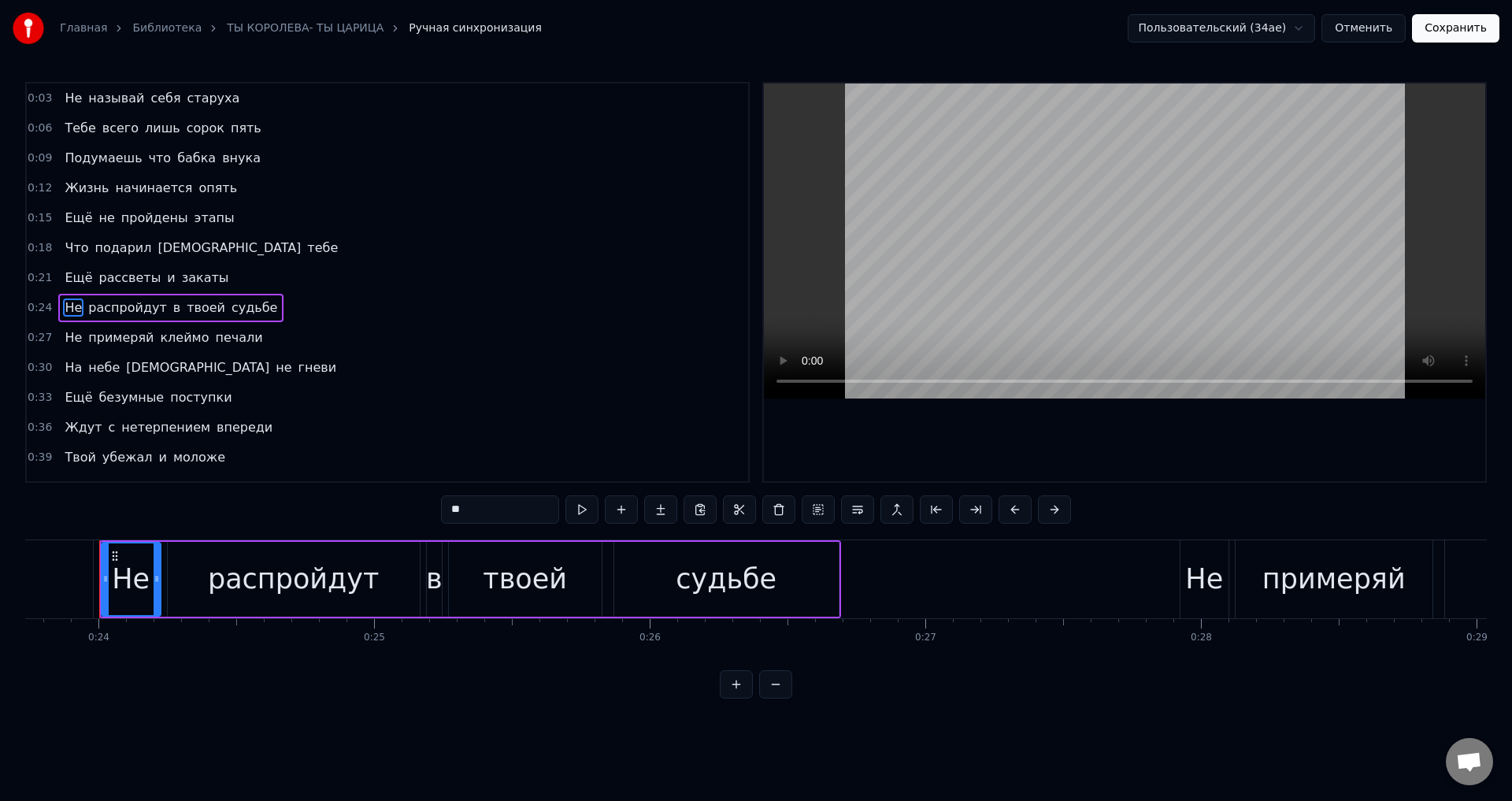
scroll to position [0, 6536]
click at [474, 514] on input "**" at bounding box center [500, 509] width 118 height 28
click at [260, 586] on div "распройдут" at bounding box center [298, 580] width 171 height 42
type input "**********"
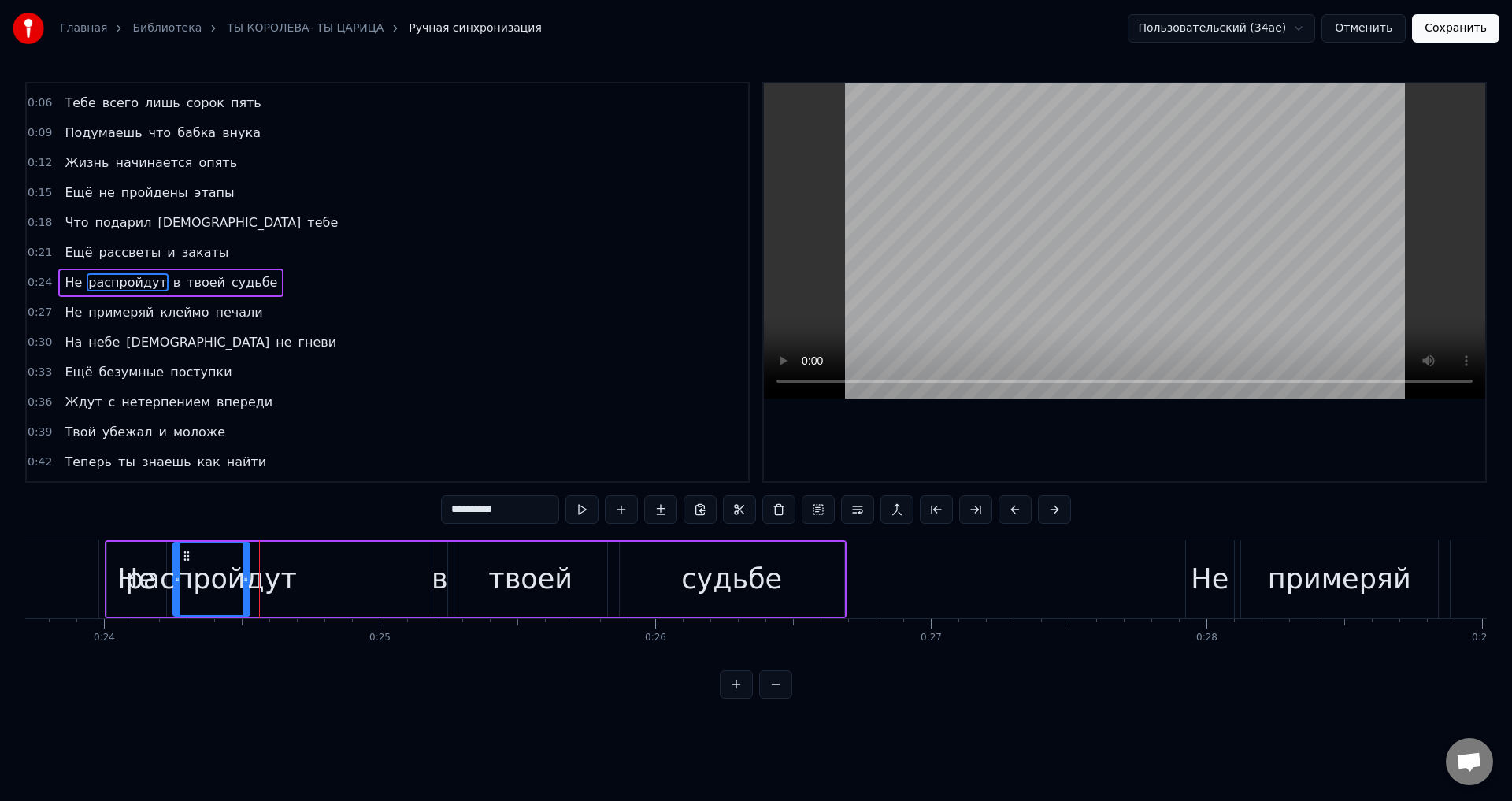
drag, startPoint x: 421, startPoint y: 582, endPoint x: 246, endPoint y: 576, distance: 175.1
click at [246, 576] on icon at bounding box center [246, 579] width 6 height 13
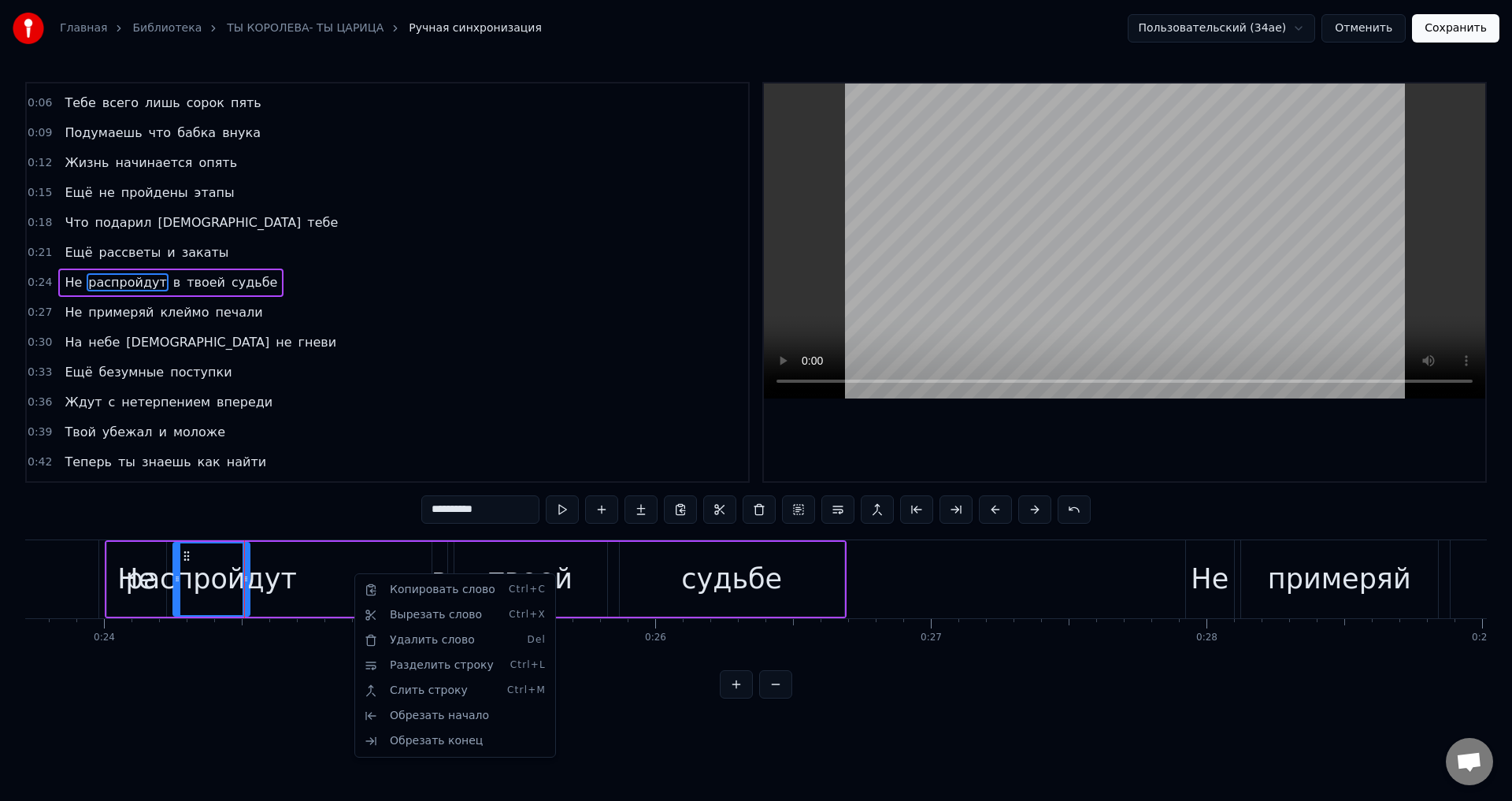
click at [311, 575] on html "Главная Библиотека ТЫ КОРОЛЕВА- ТЫ ЦАРИЦА Ручная синхронизация Пользовательский…" at bounding box center [756, 362] width 1512 height 724
click at [303, 568] on html "Главная Библиотека ТЫ КОРОЛЕВА- ТЫ ЦАРИЦА Ручная синхронизация Пользовательский…" at bounding box center [756, 362] width 1512 height 724
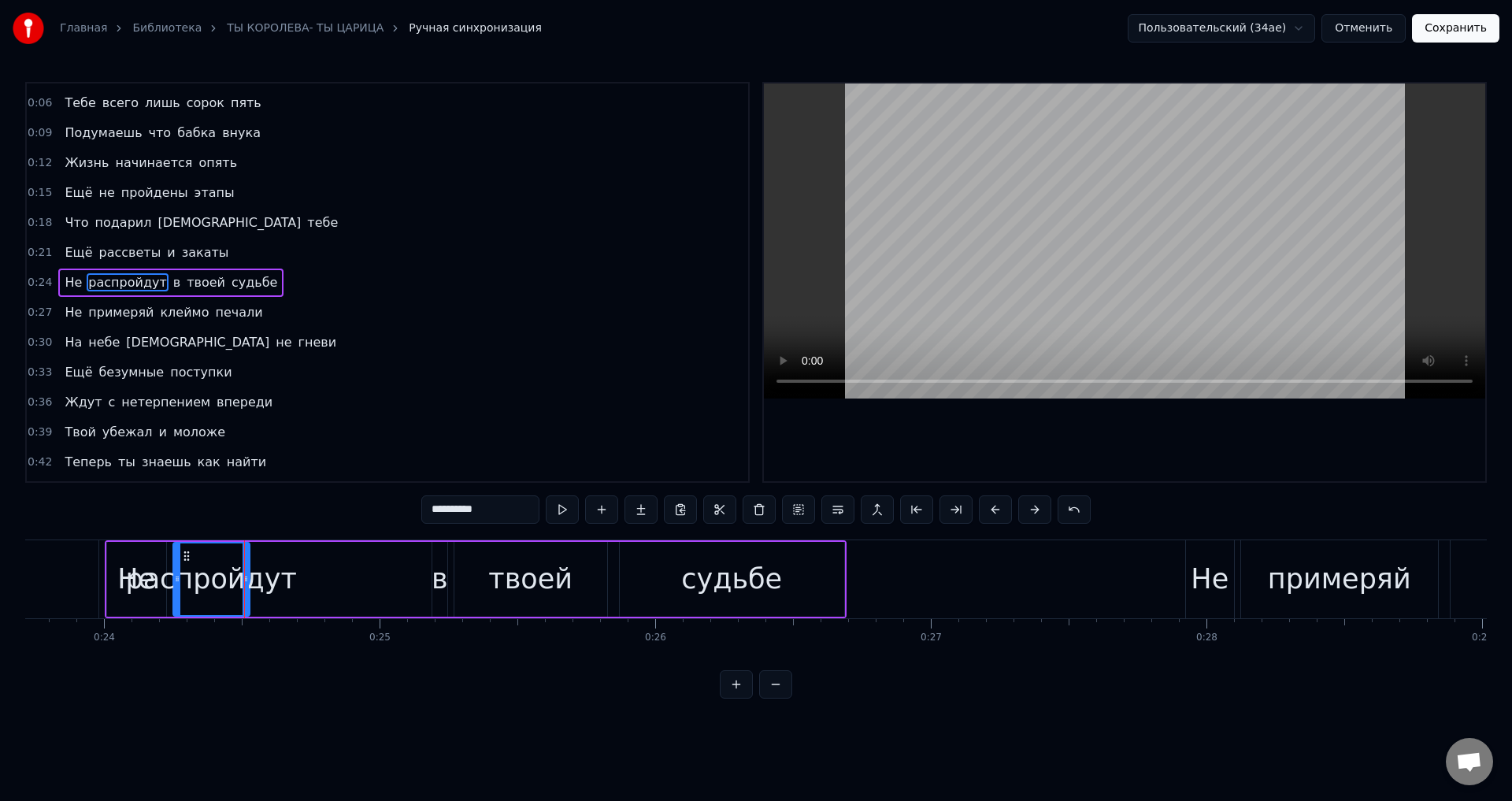
click at [347, 564] on div "Не распройдут в твоей судьбе" at bounding box center [475, 579] width 742 height 78
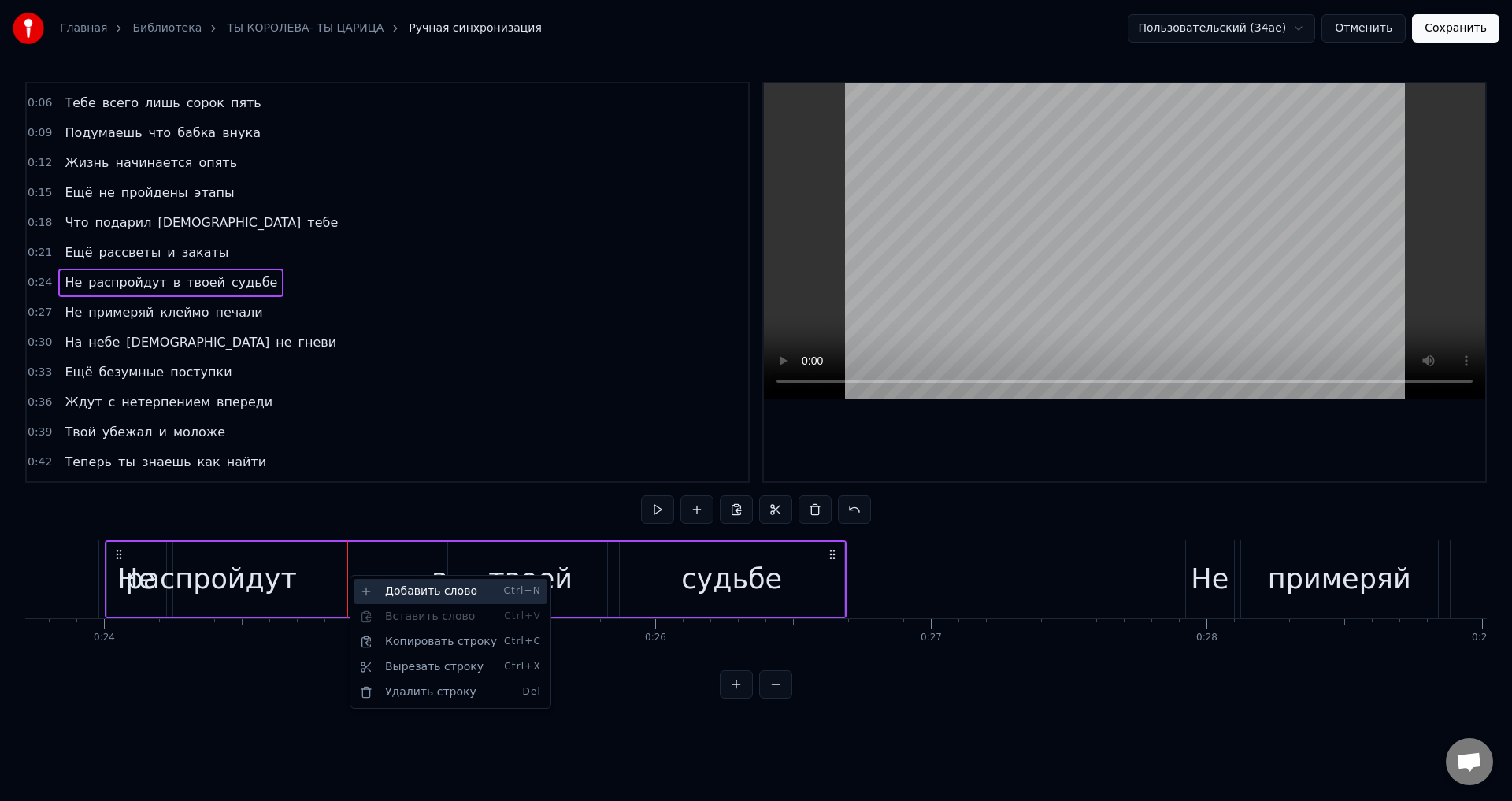
click at [408, 595] on div "Добавить слово Ctrl+N" at bounding box center [450, 591] width 194 height 25
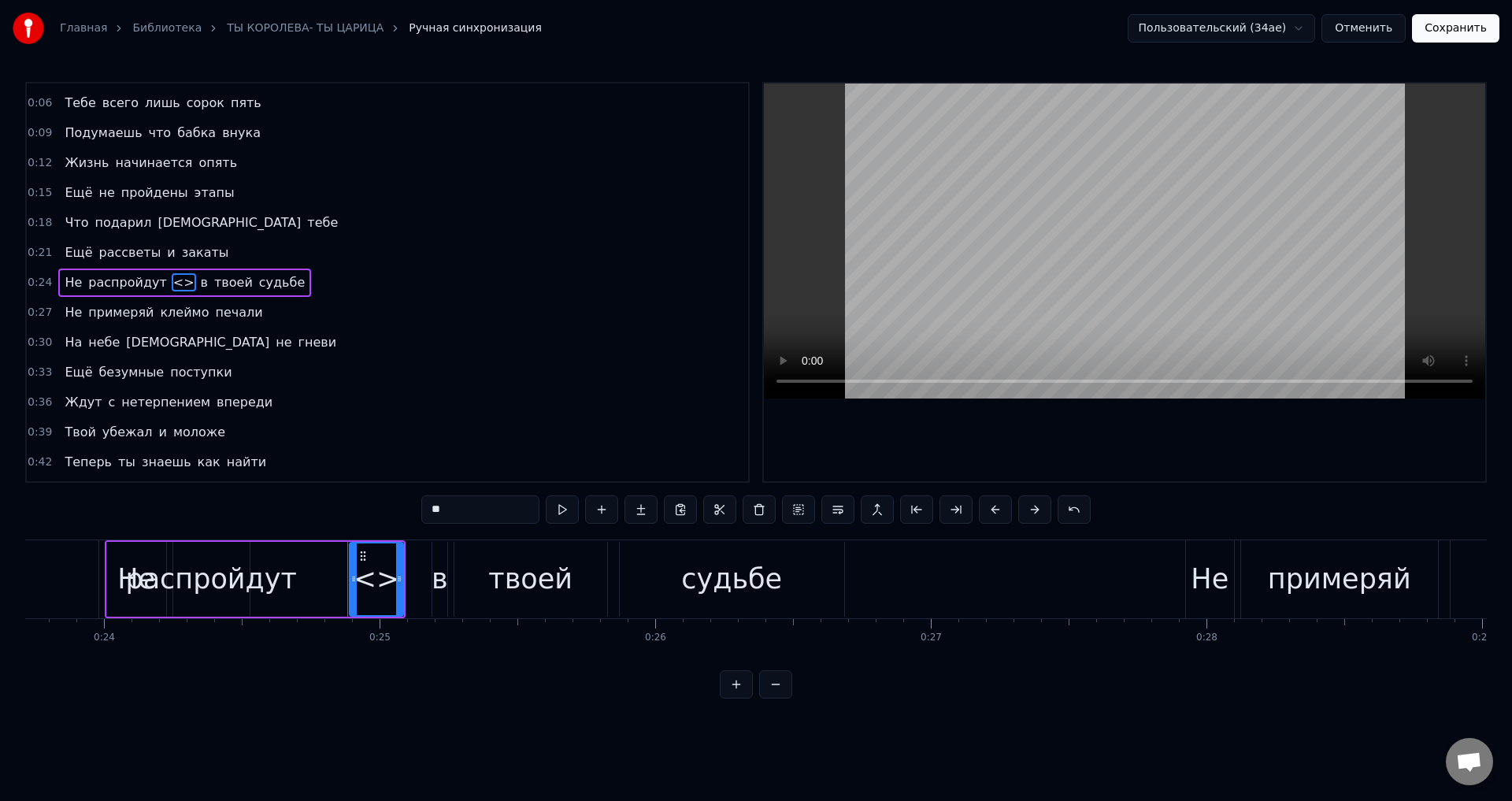
drag, startPoint x: 461, startPoint y: 516, endPoint x: 420, endPoint y: 511, distance: 41.3
click at [421, 509] on input "**" at bounding box center [480, 509] width 118 height 28
type input "*"
click at [104, 281] on span "распройдут" at bounding box center [127, 282] width 81 height 18
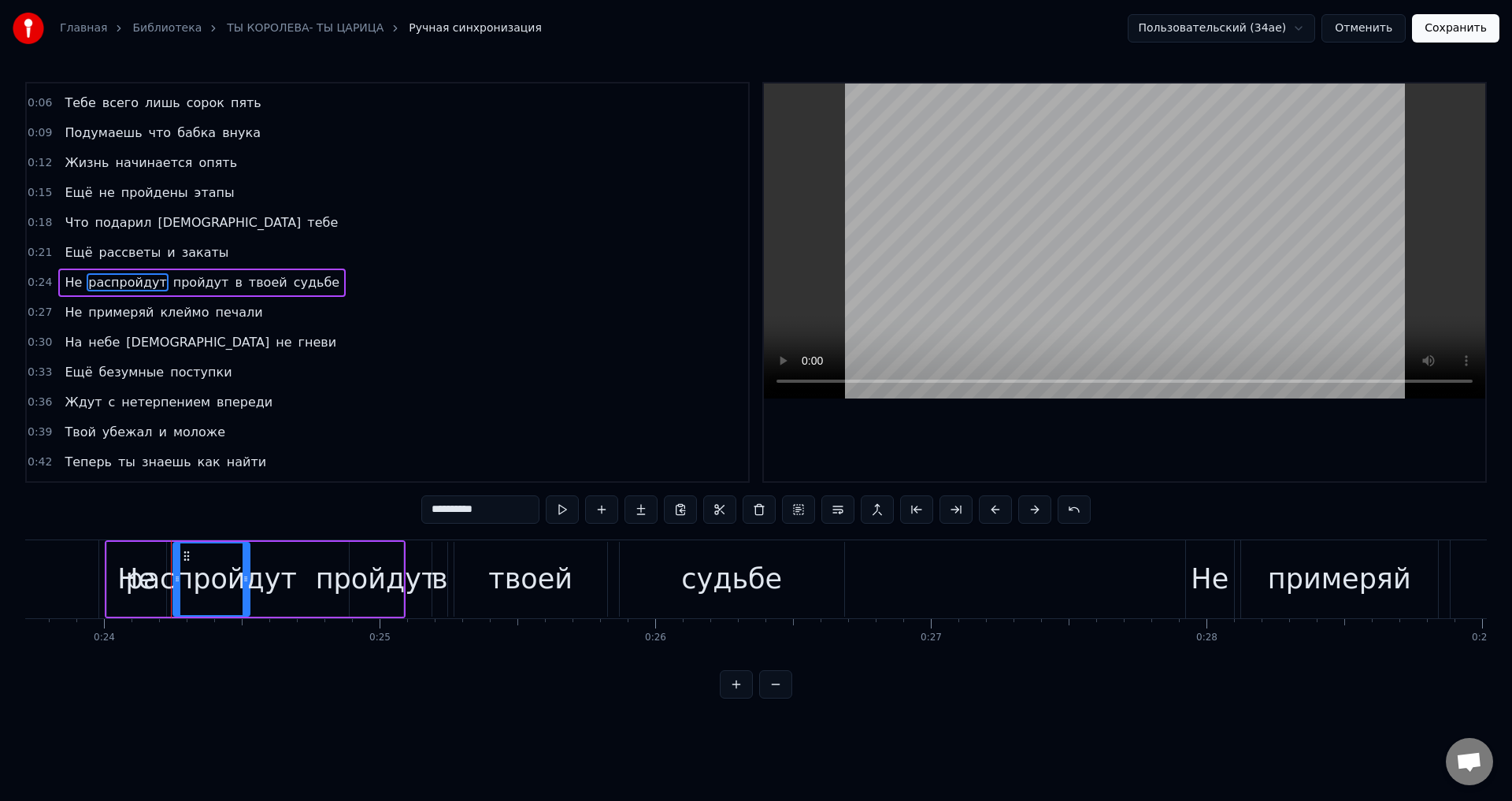
drag, startPoint x: 444, startPoint y: 507, endPoint x: 498, endPoint y: 507, distance: 54.0
click at [498, 507] on input "**********" at bounding box center [480, 509] width 118 height 28
click at [124, 573] on div "Не" at bounding box center [136, 580] width 38 height 42
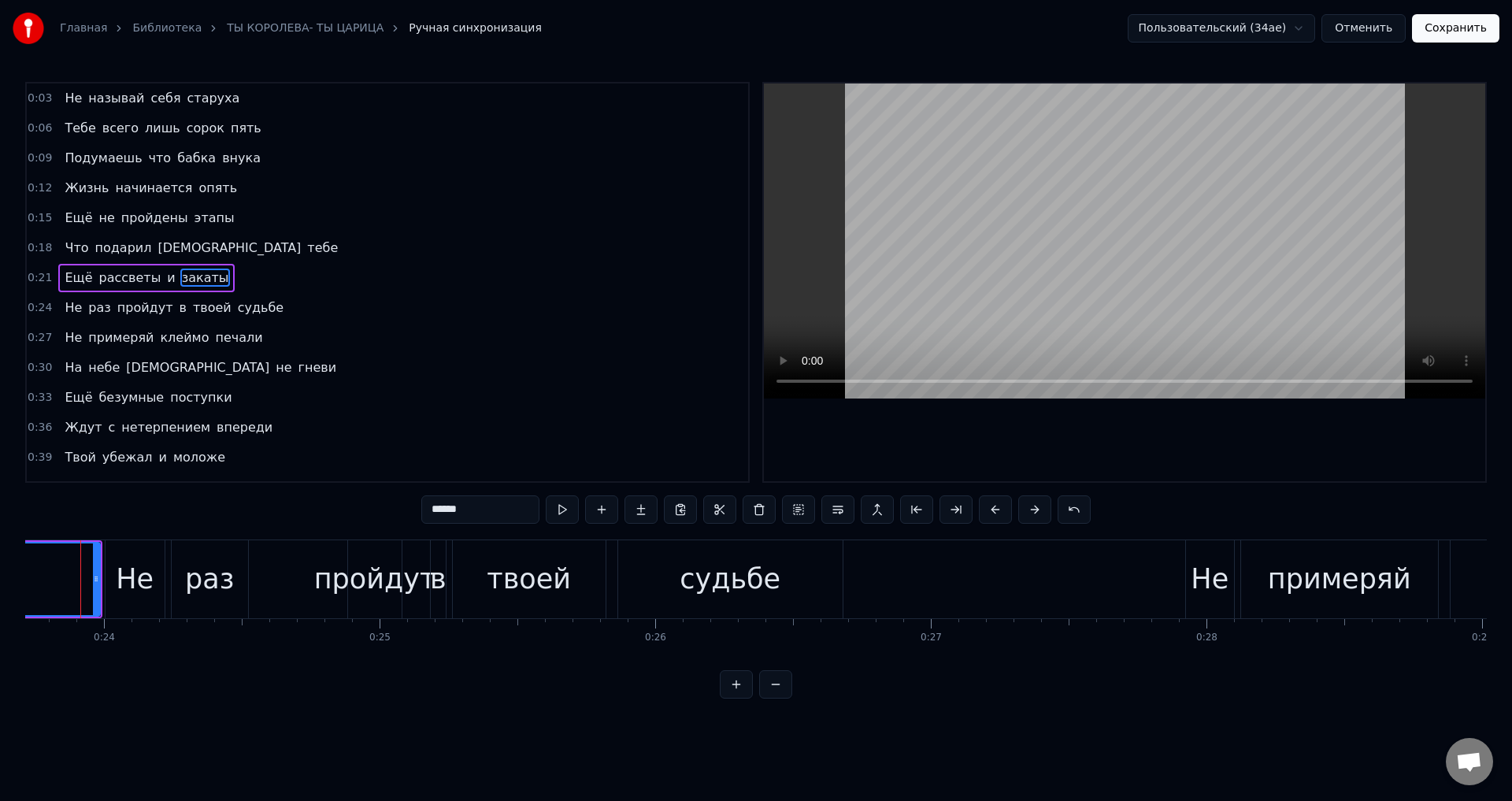
scroll to position [0, 6513]
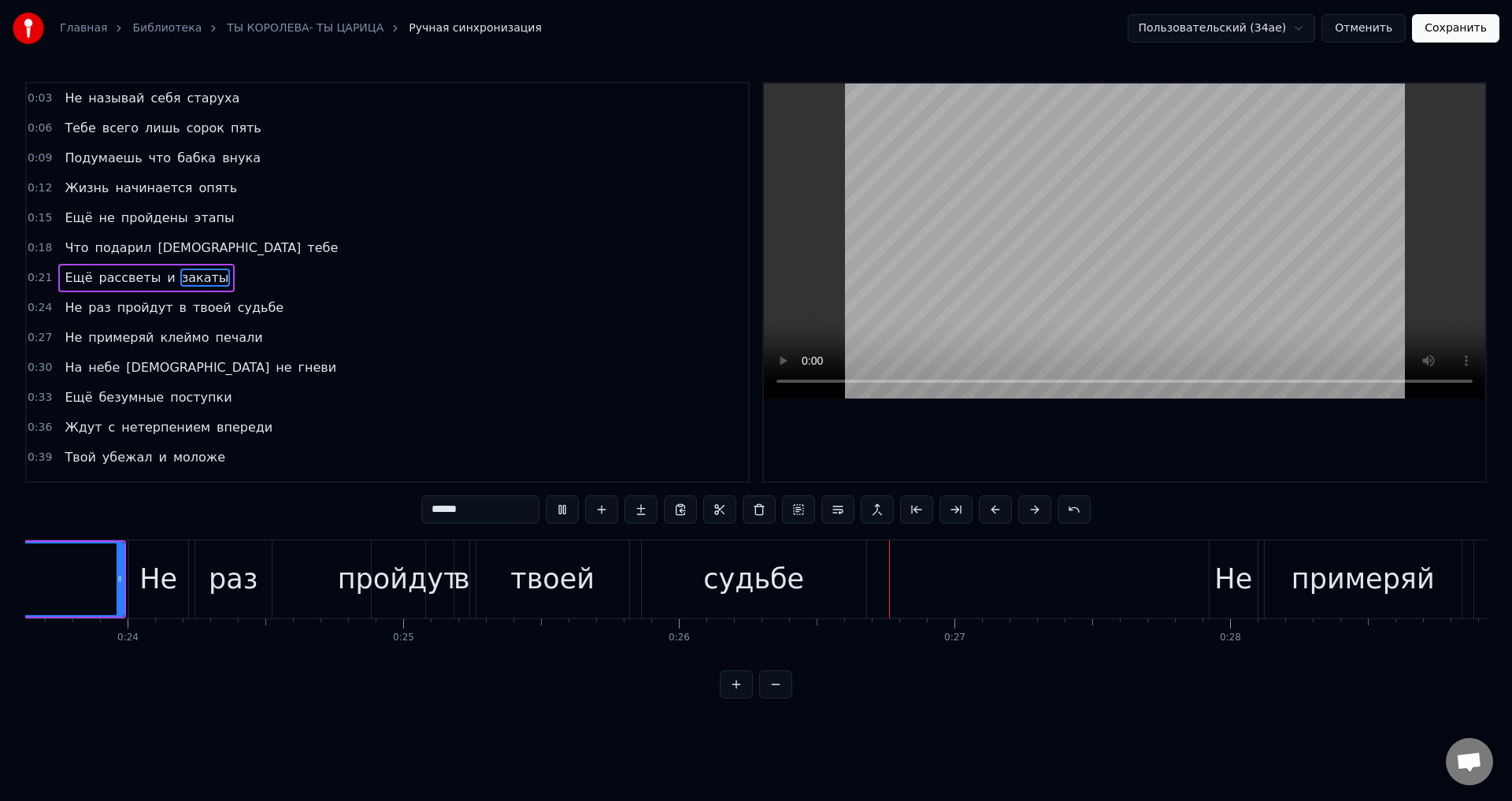
click at [159, 590] on div "Не" at bounding box center [158, 580] width 38 height 42
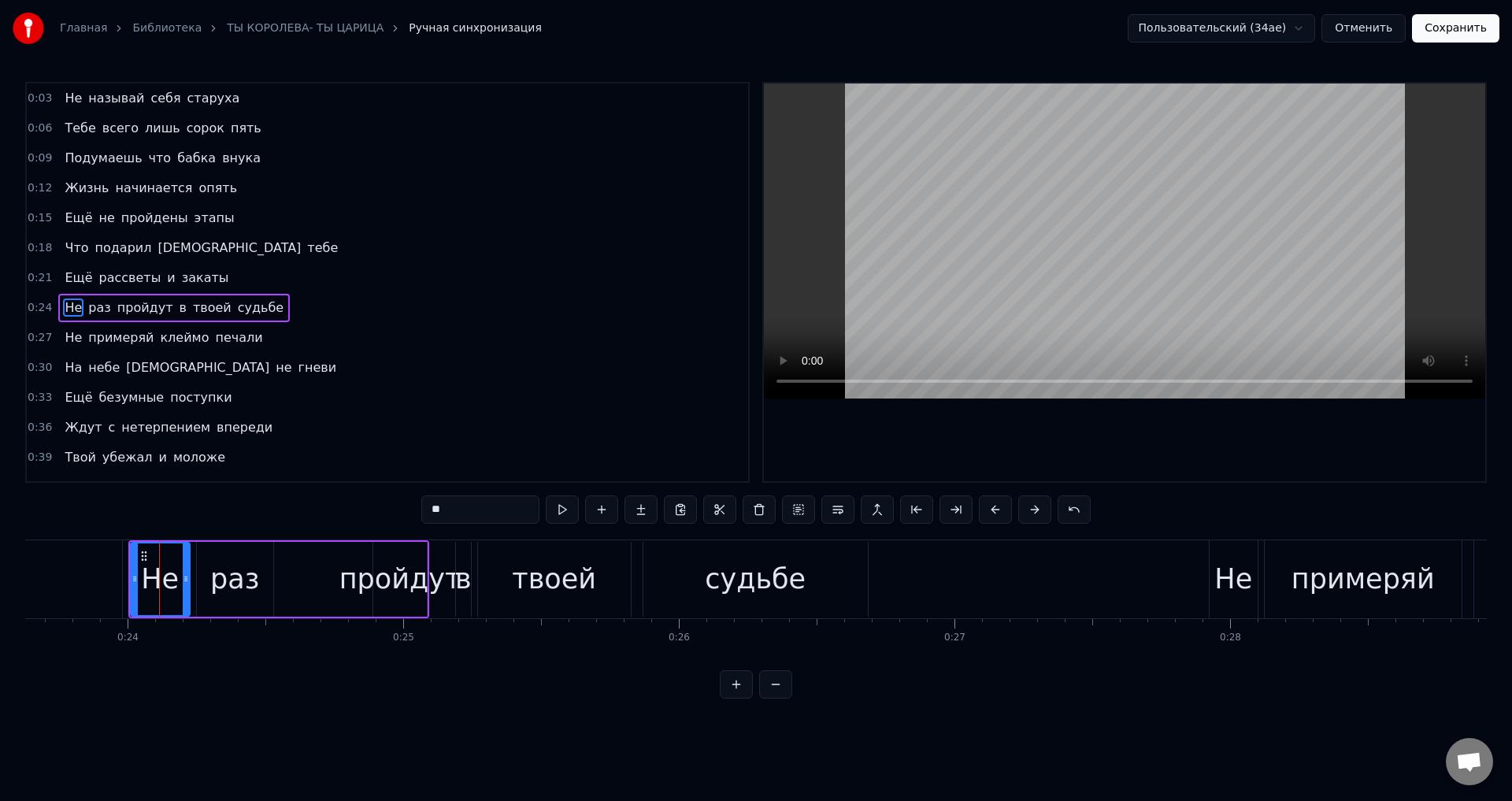
scroll to position [25, 0]
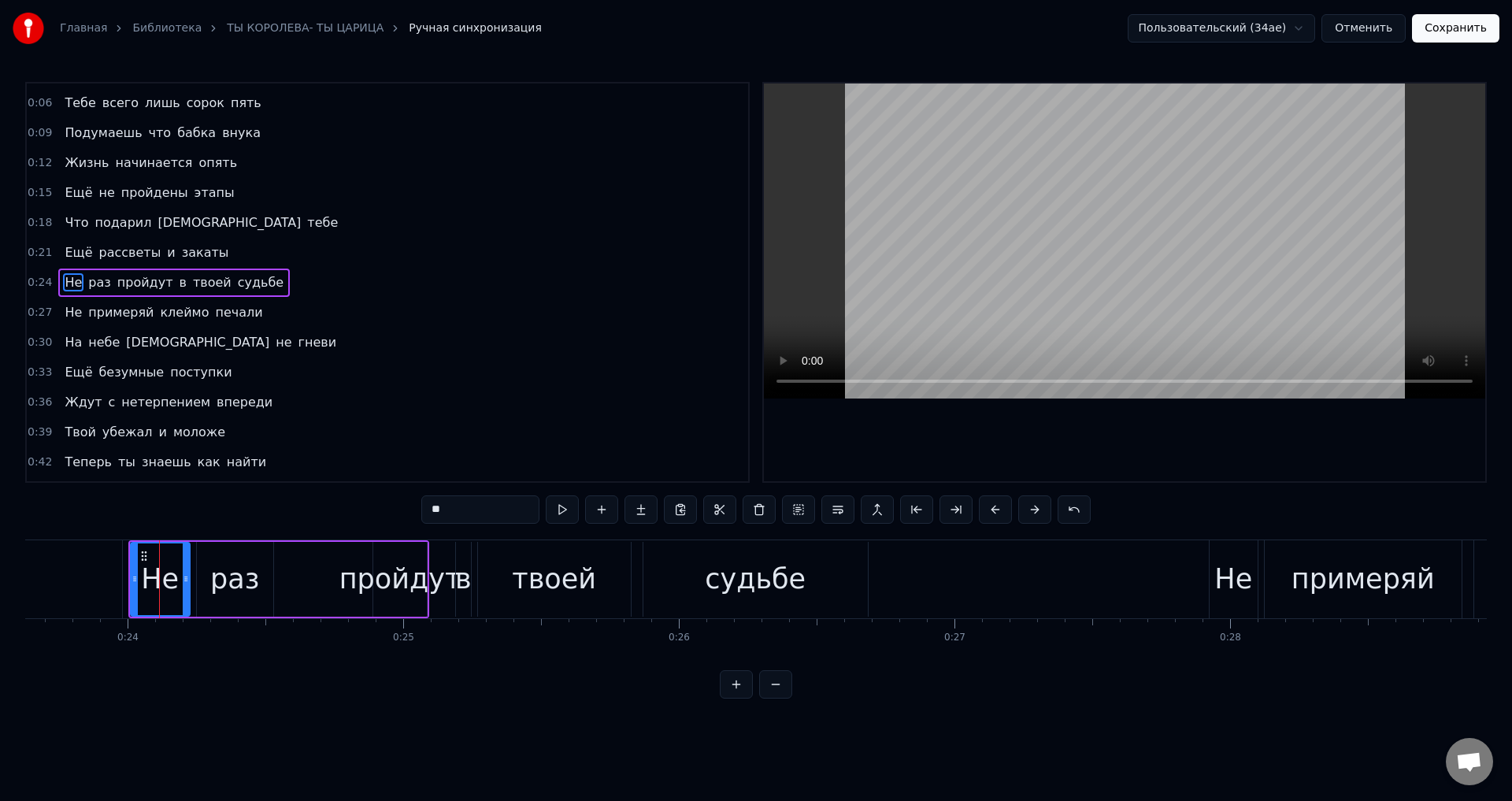
click at [221, 579] on div "раз" at bounding box center [235, 580] width 49 height 42
type input "***"
click at [322, 585] on div "Не раз пройдут в твоей судьбе" at bounding box center [279, 579] width 301 height 78
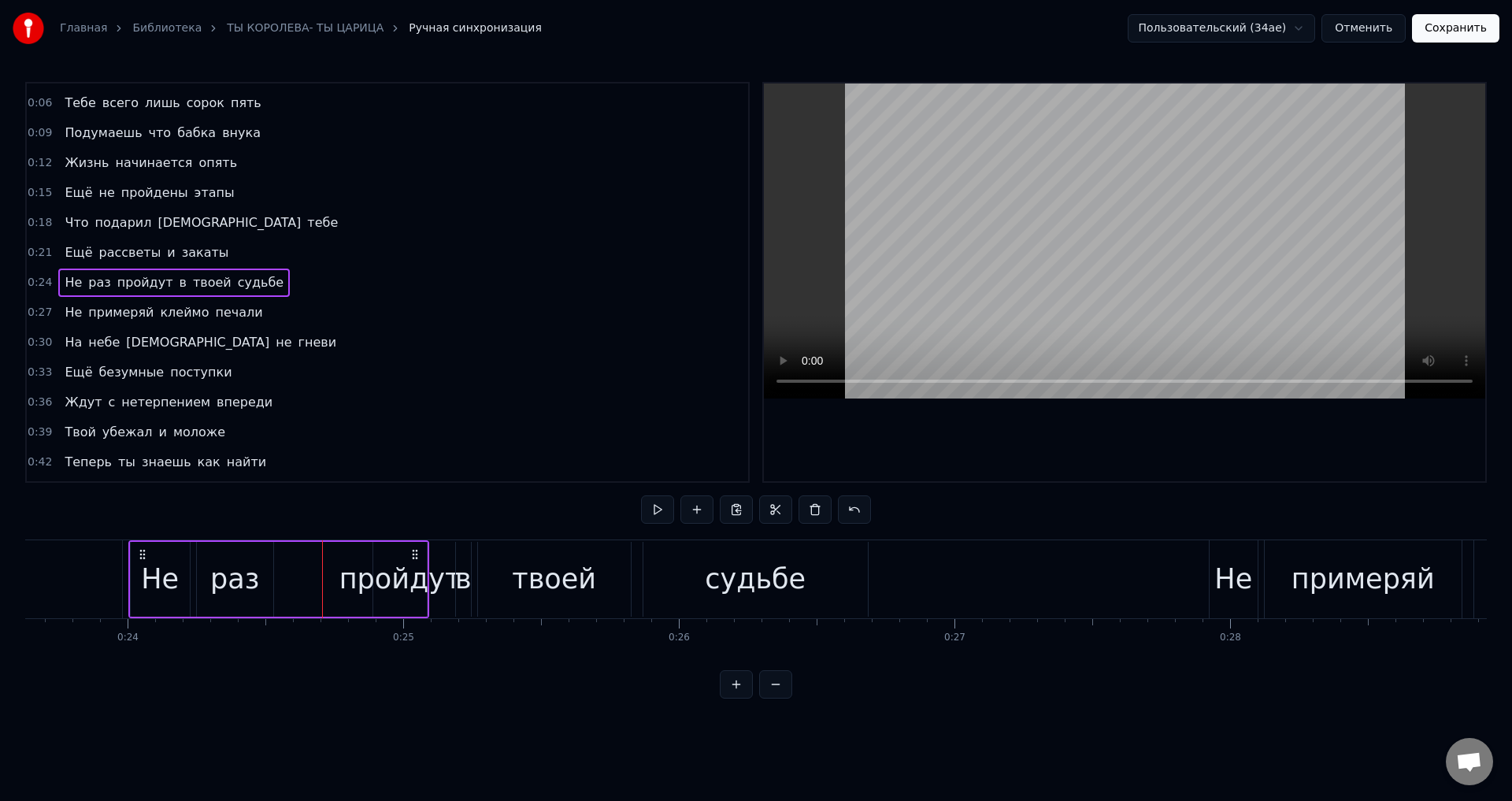
click at [391, 579] on div "пройдут" at bounding box center [400, 580] width 122 height 42
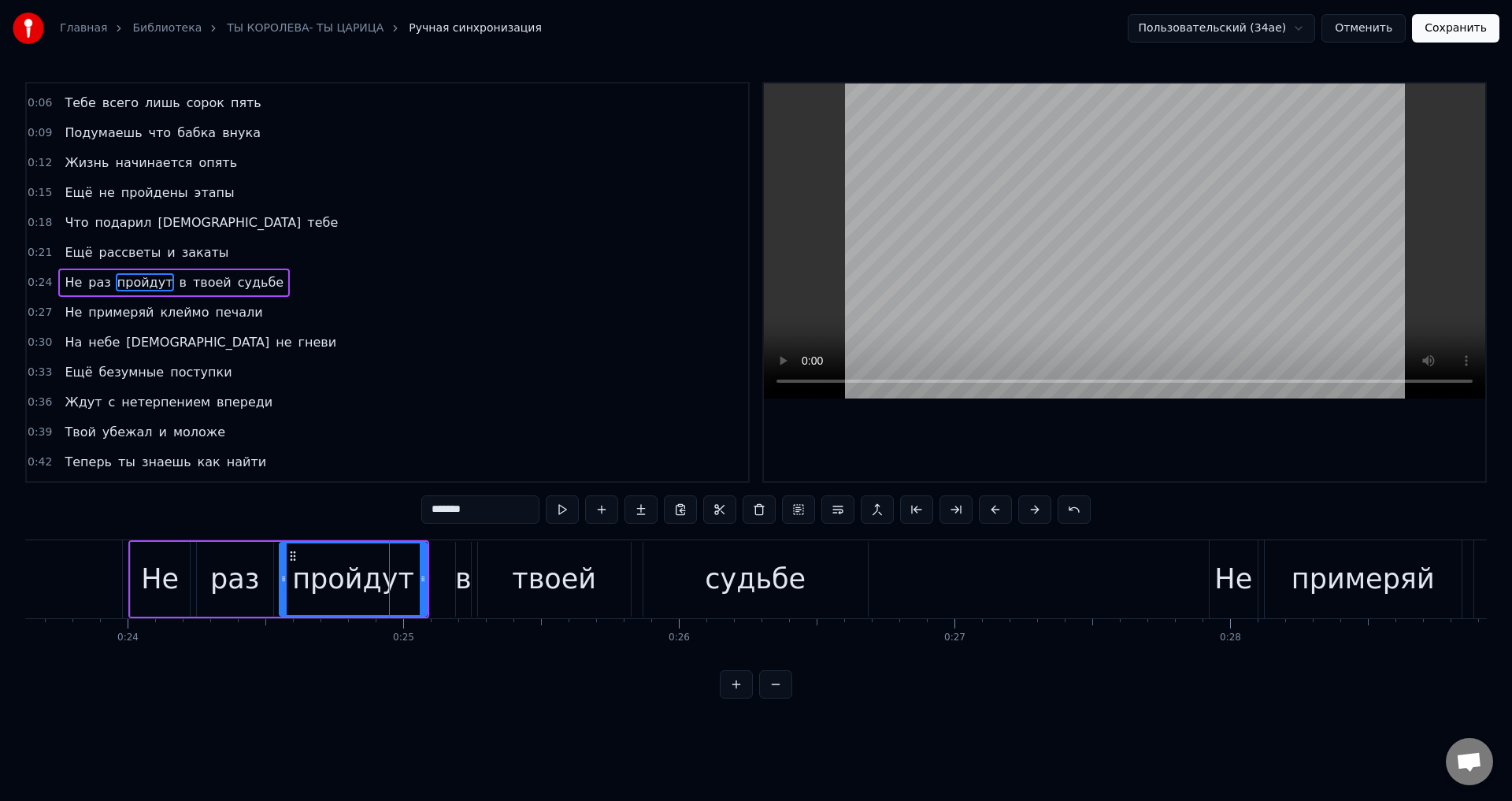
drag, startPoint x: 376, startPoint y: 580, endPoint x: 283, endPoint y: 584, distance: 93.1
click at [283, 584] on icon at bounding box center [284, 579] width 6 height 13
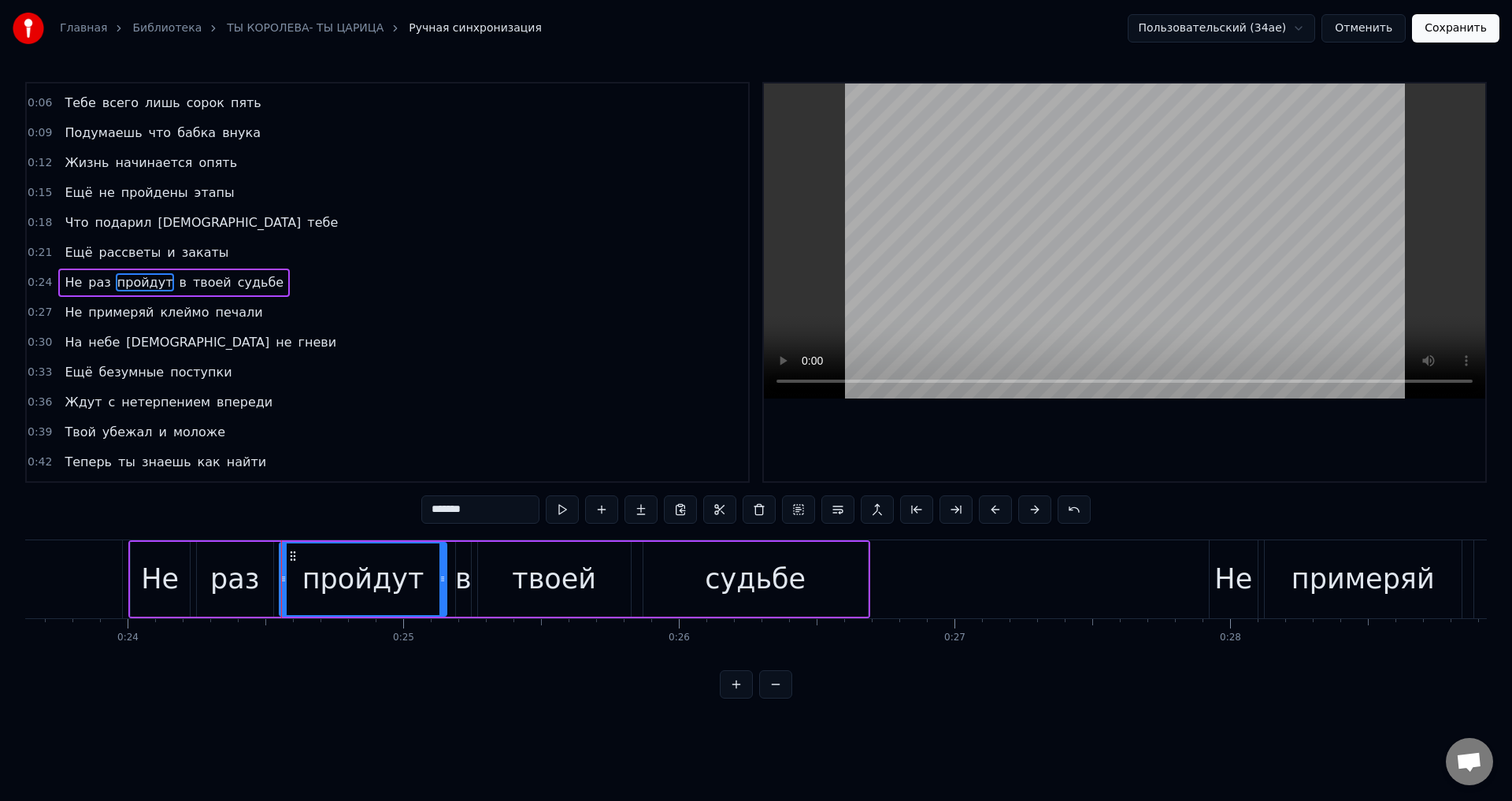
drag, startPoint x: 424, startPoint y: 587, endPoint x: 445, endPoint y: 589, distance: 21.1
click at [445, 589] on div at bounding box center [443, 579] width 6 height 72
click at [160, 579] on div "Не" at bounding box center [159, 580] width 38 height 42
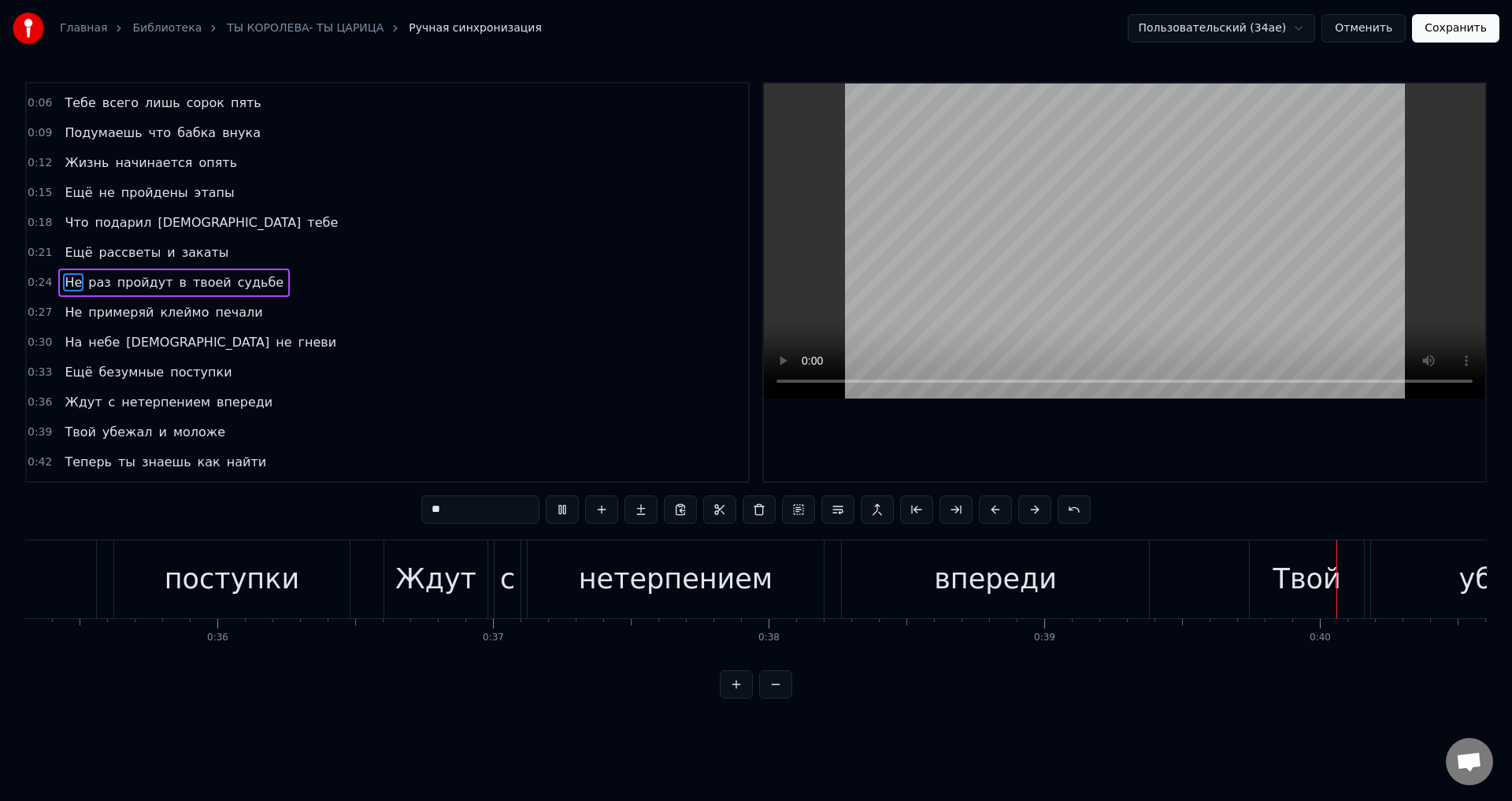
scroll to position [0, 10676]
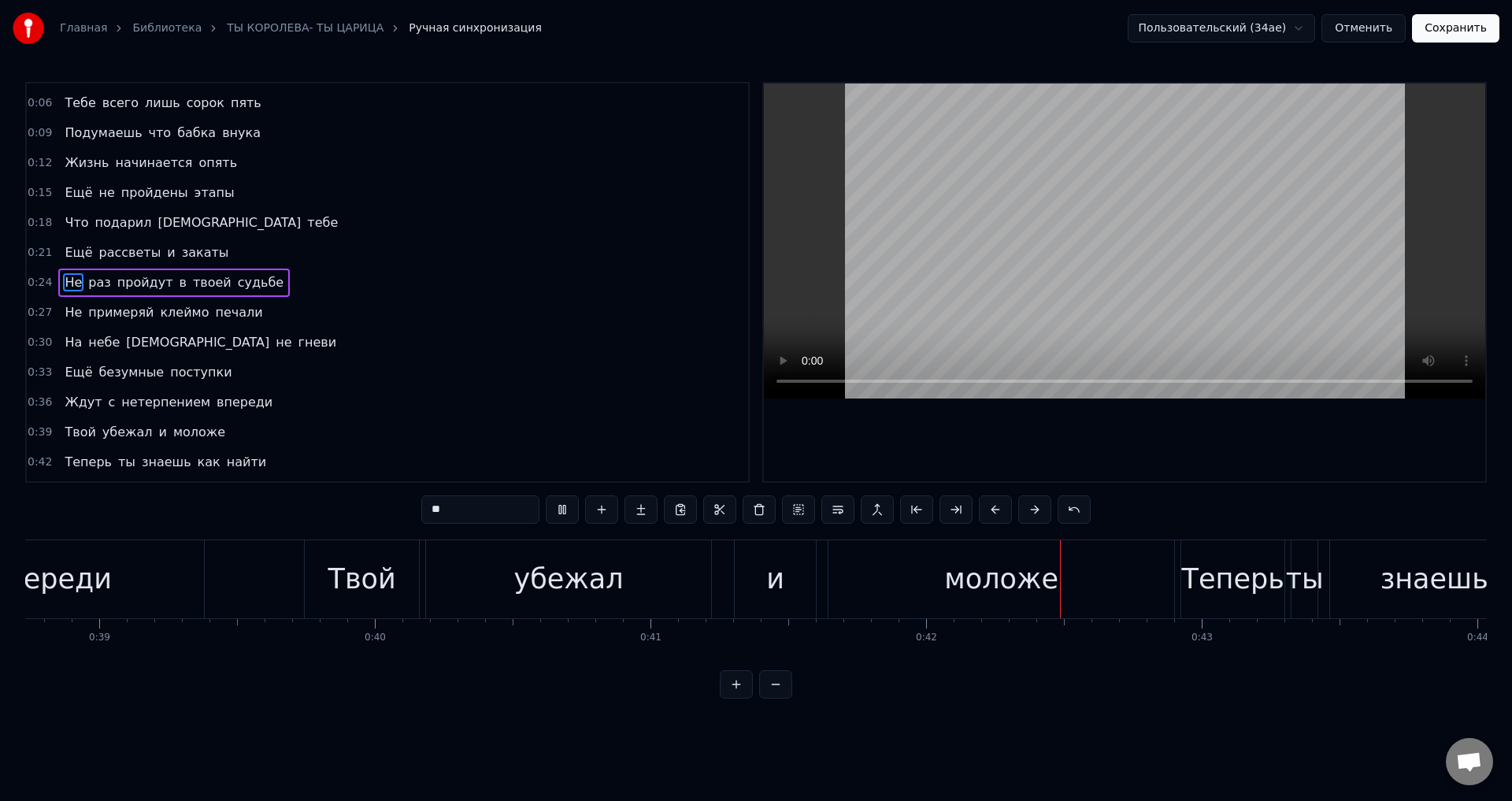
click at [779, 579] on div "и" at bounding box center [775, 580] width 18 height 42
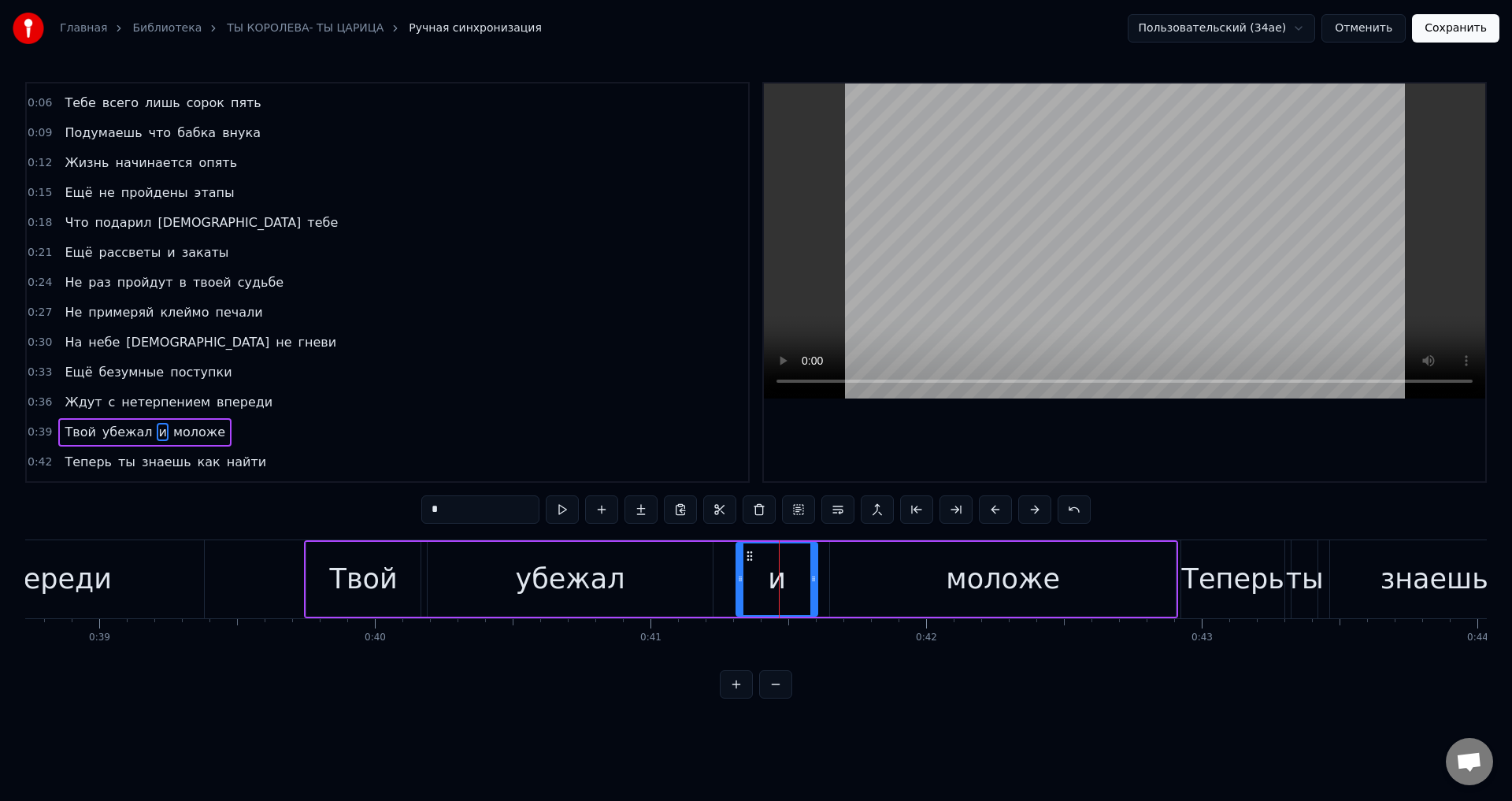
click at [464, 511] on input "*" at bounding box center [480, 509] width 118 height 28
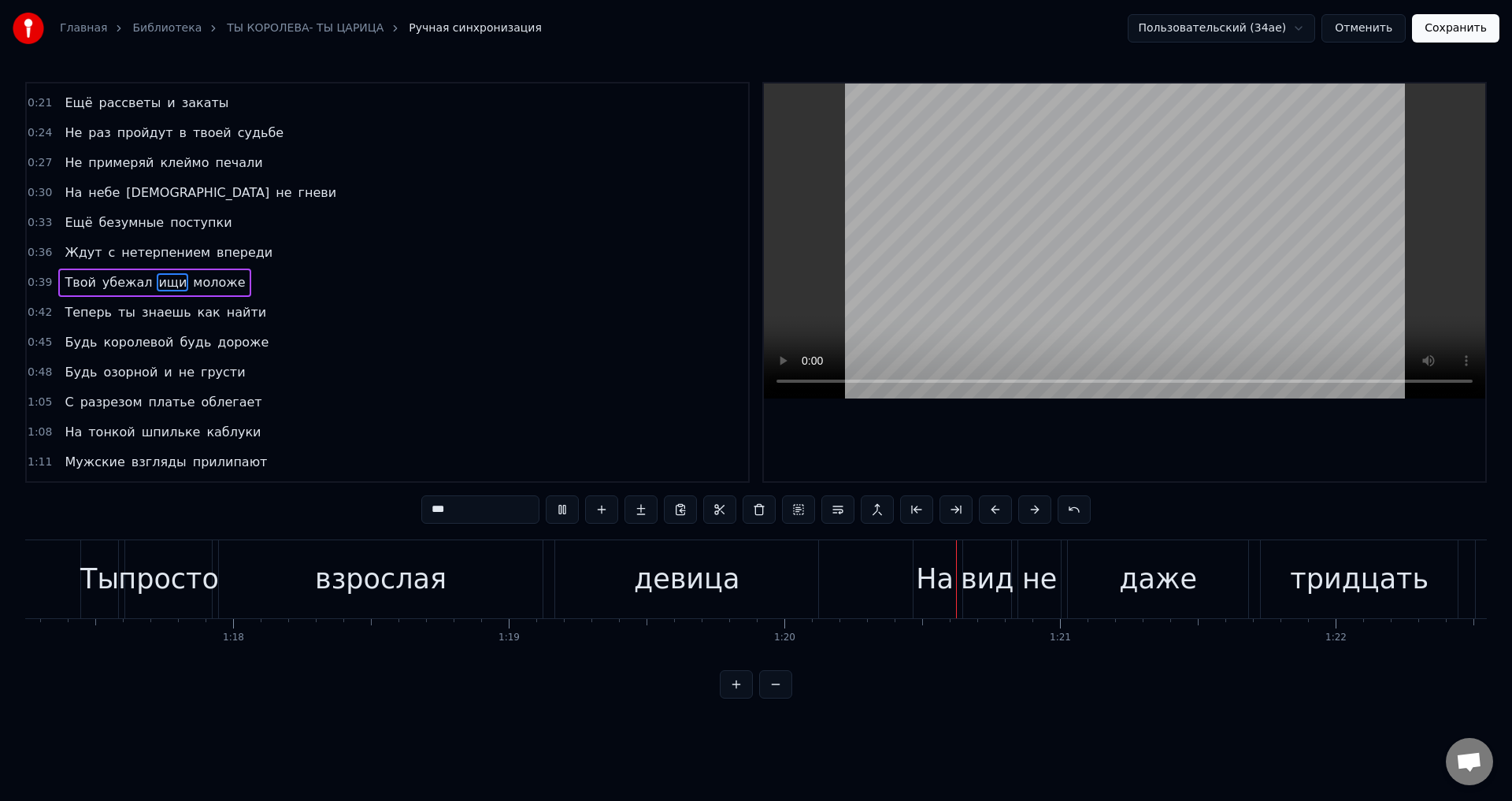
scroll to position [0, 21919]
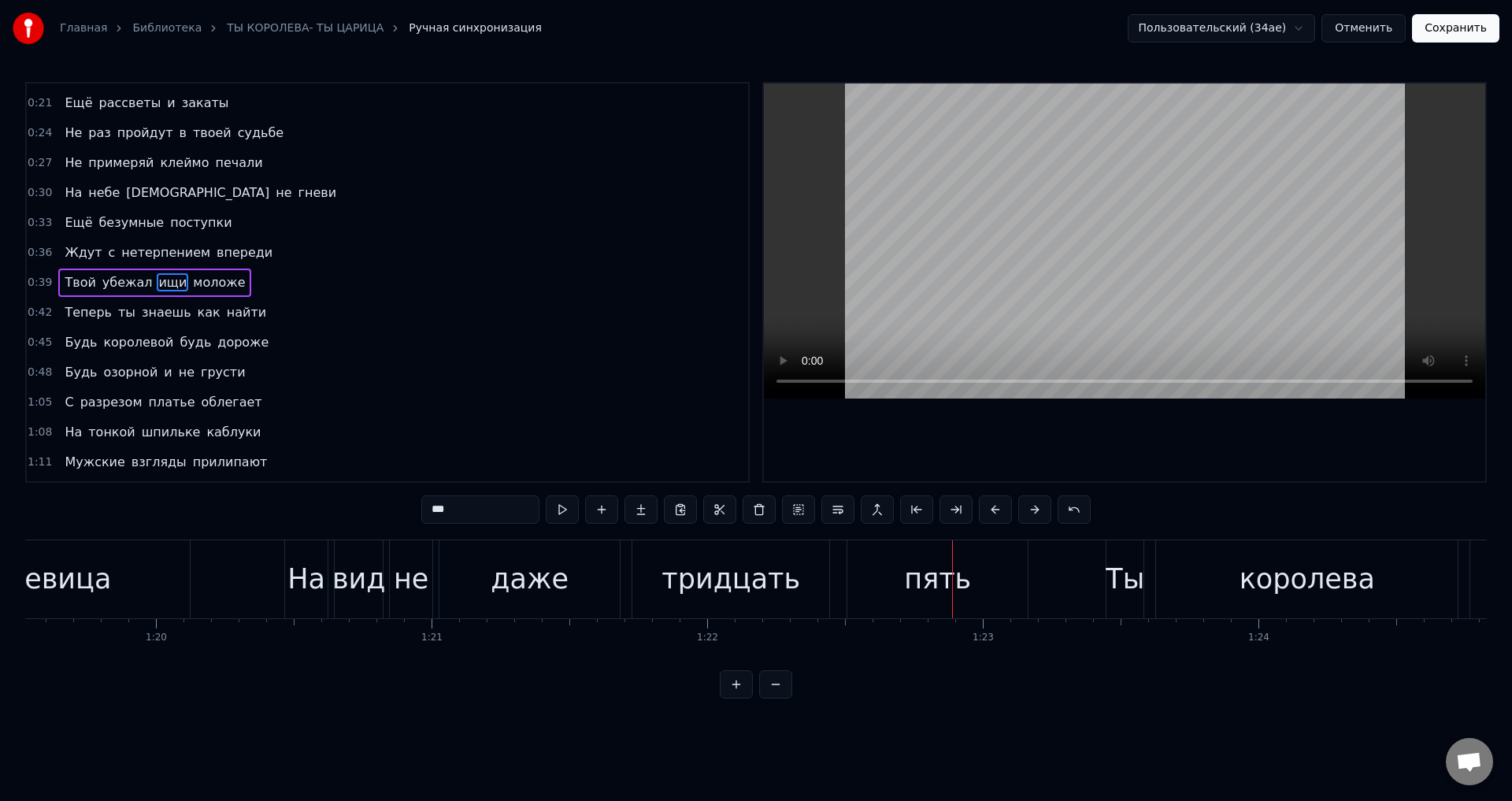
click at [515, 585] on div "даже" at bounding box center [529, 580] width 78 height 42
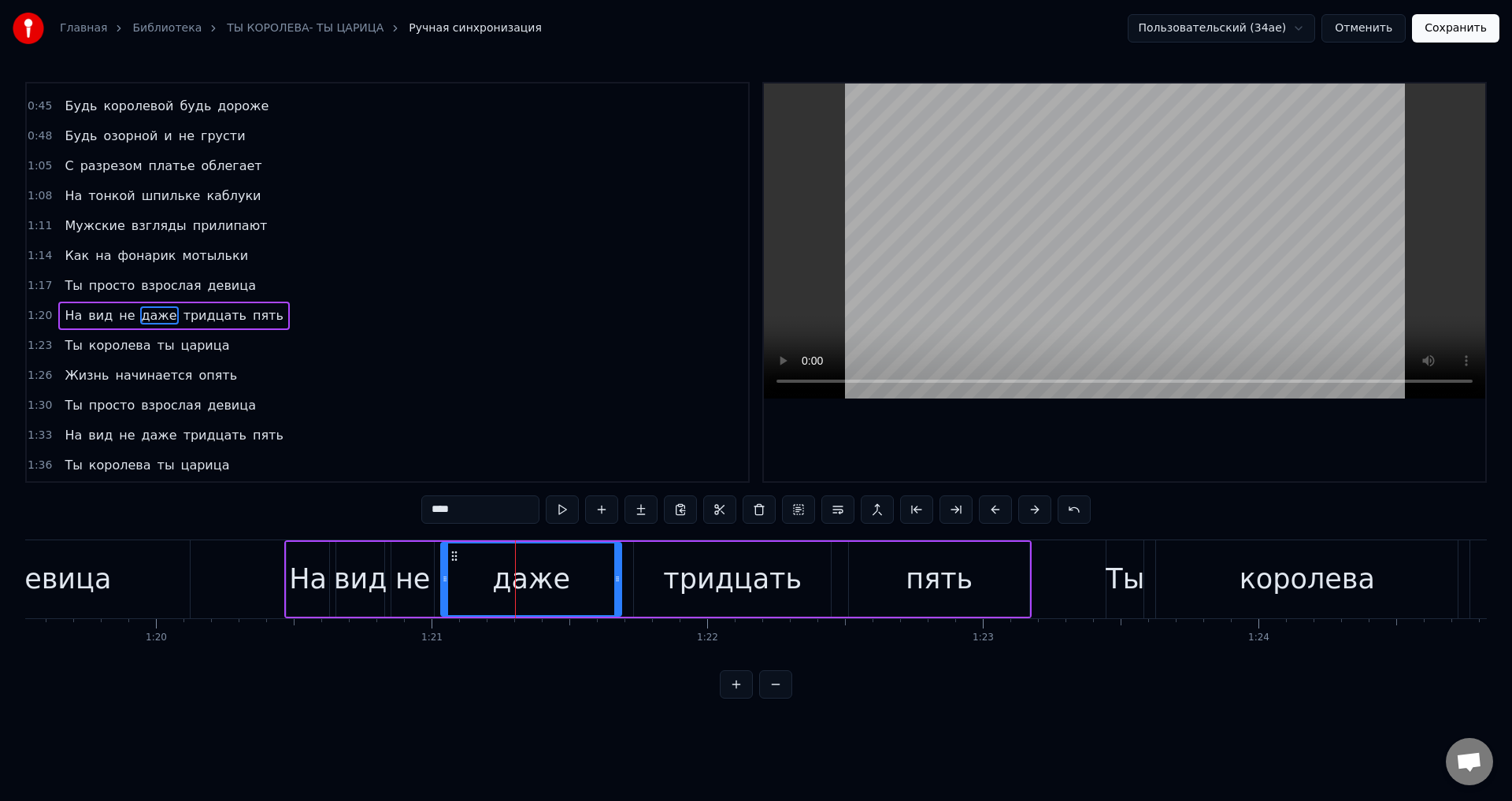
scroll to position [445, 0]
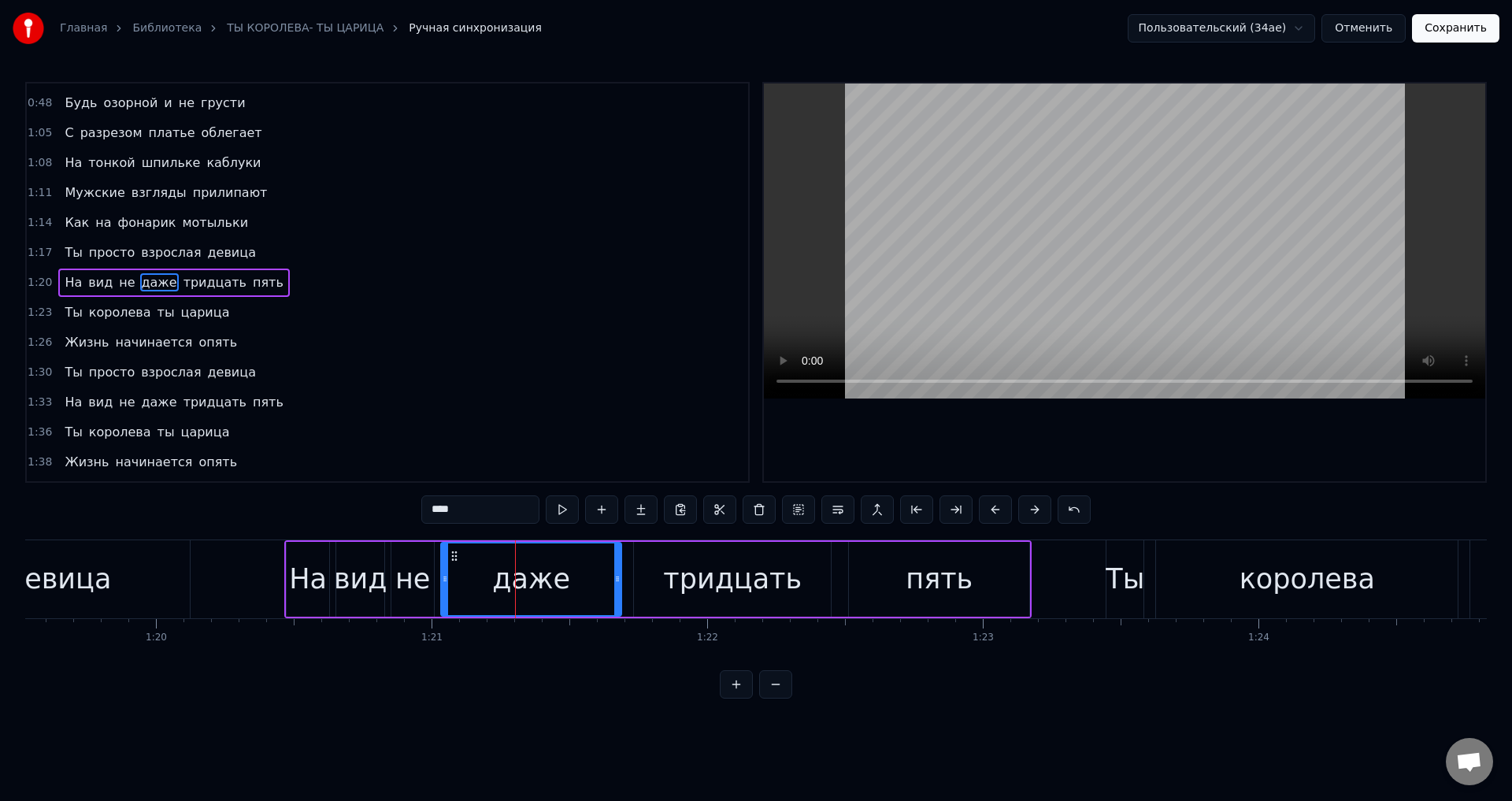
drag, startPoint x: 444, startPoint y: 513, endPoint x: 512, endPoint y: 512, distance: 68.0
click at [512, 512] on input "****" at bounding box center [480, 509] width 118 height 28
type input "****"
click at [571, 573] on div "дашь" at bounding box center [531, 579] width 178 height 72
drag, startPoint x: 615, startPoint y: 576, endPoint x: 571, endPoint y: 578, distance: 44.0
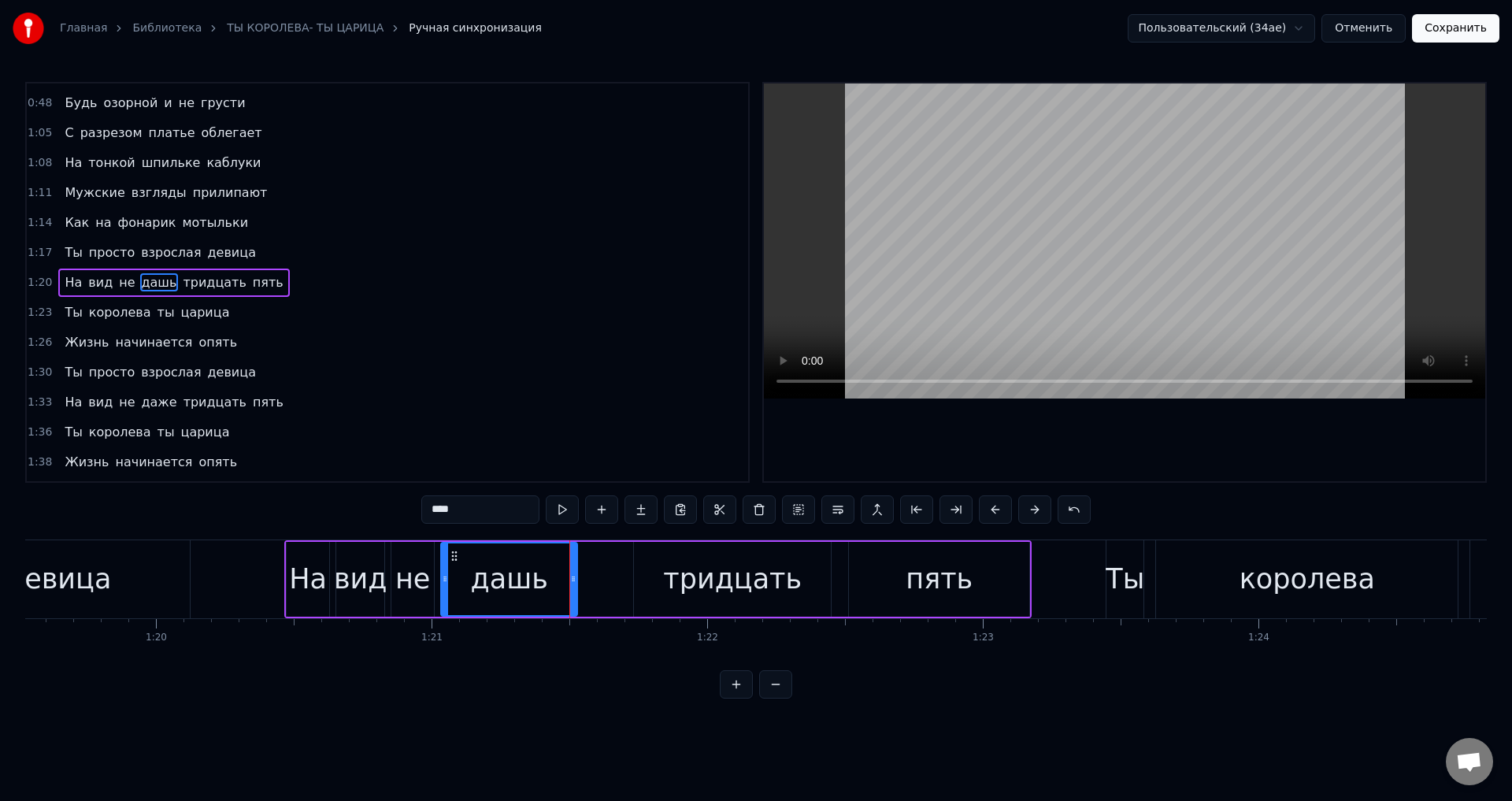
click at [571, 578] on icon at bounding box center [573, 579] width 6 height 13
click at [620, 595] on div "На вид не дашь тридцать пять" at bounding box center [658, 579] width 748 height 78
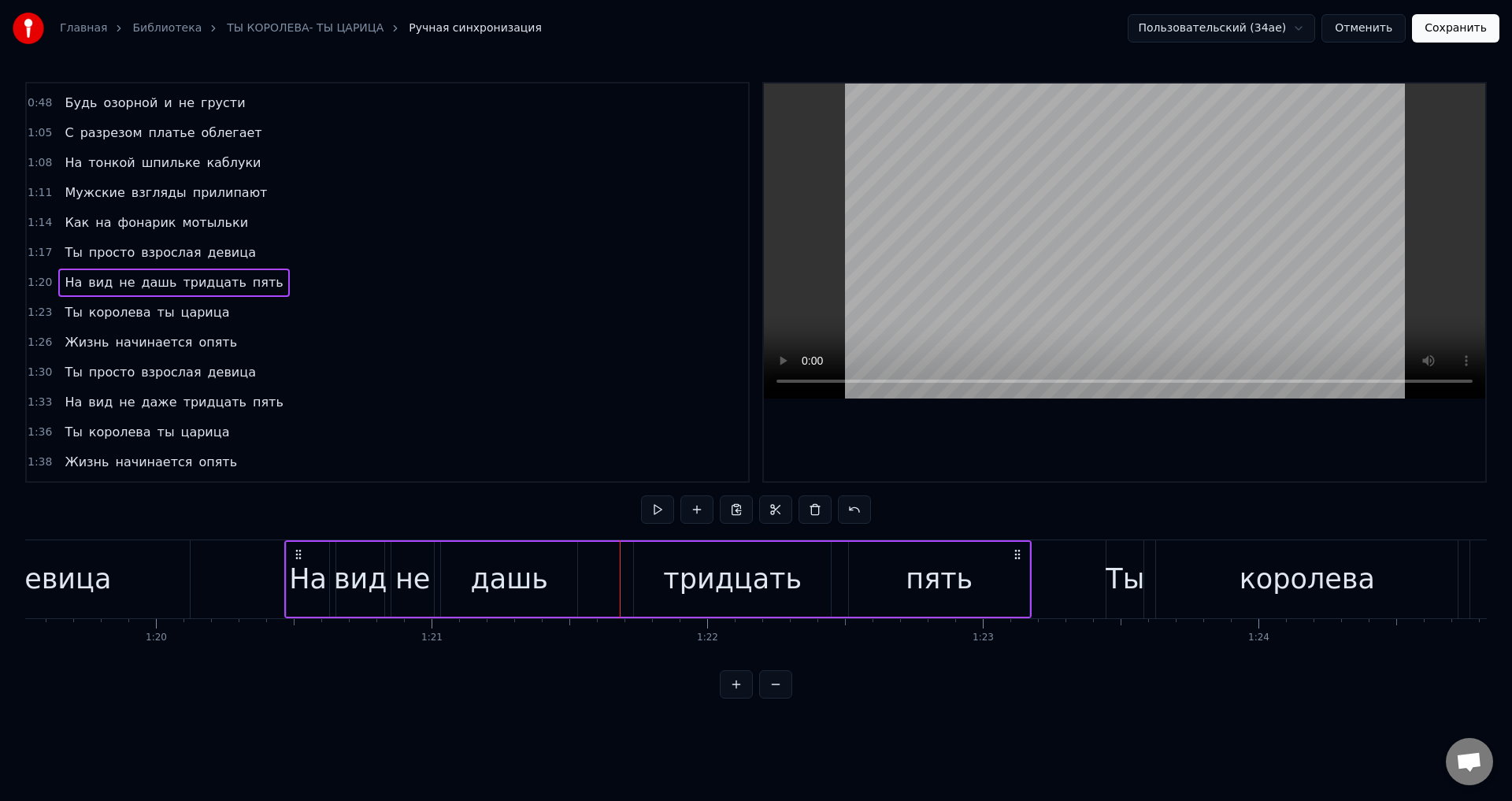
click at [606, 581] on div "На вид не дашь тридцать пять" at bounding box center [658, 579] width 748 height 78
click at [653, 602] on div "Добавить слово Ctrl+N" at bounding box center [708, 598] width 194 height 25
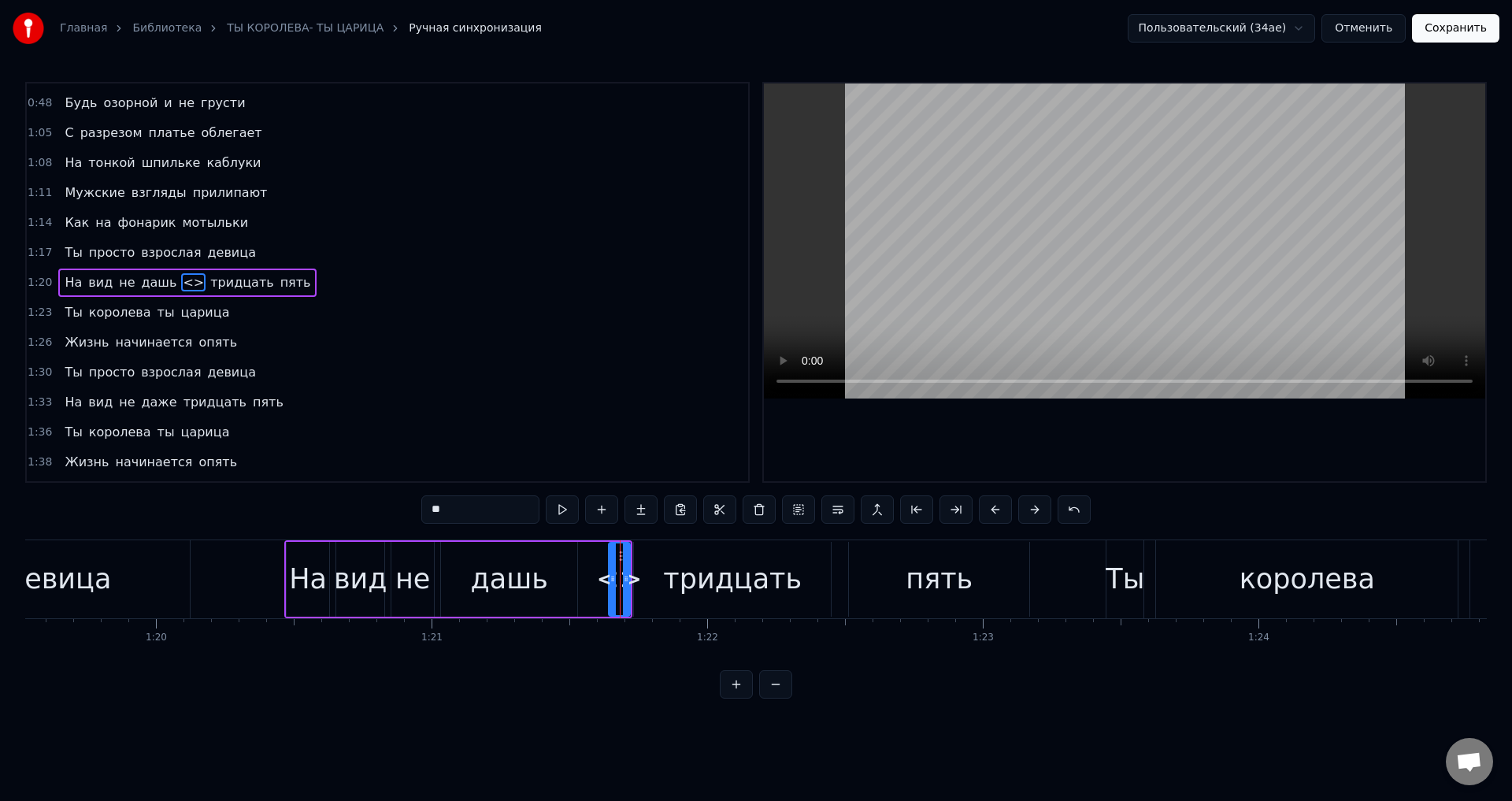
drag, startPoint x: 503, startPoint y: 507, endPoint x: 365, endPoint y: 509, distance: 138.0
click at [365, 509] on div "0:03 Не называй себя старуха 0:06 Тебе всего лишь сорок пять 0:09 Подумаешь что…" at bounding box center [756, 390] width 1461 height 617
drag, startPoint x: 609, startPoint y: 582, endPoint x: 588, endPoint y: 582, distance: 21.0
click at [588, 582] on icon at bounding box center [591, 579] width 6 height 13
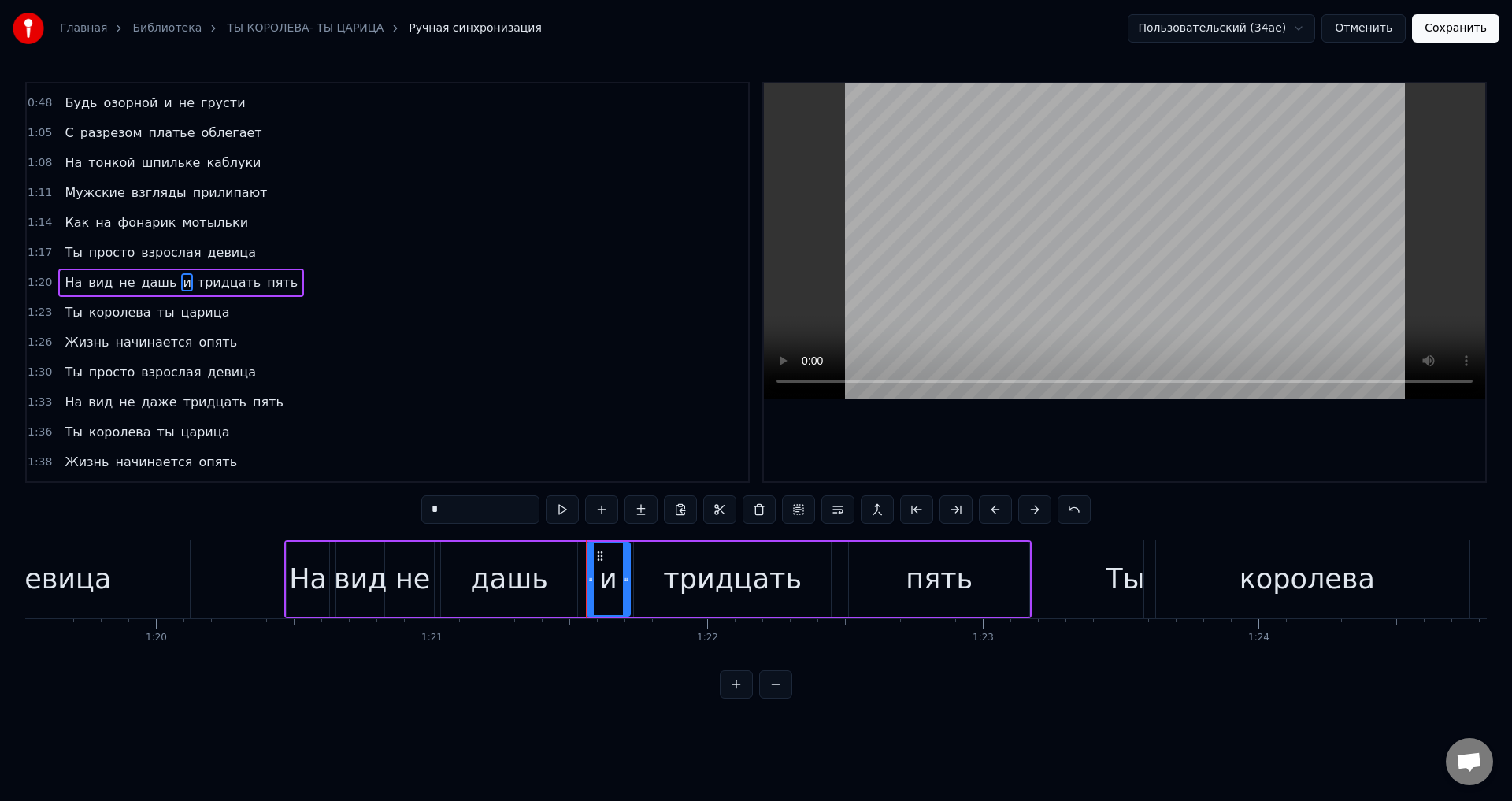
click at [359, 585] on div "вид" at bounding box center [360, 580] width 54 height 42
click at [568, 568] on div "дашь" at bounding box center [509, 579] width 136 height 75
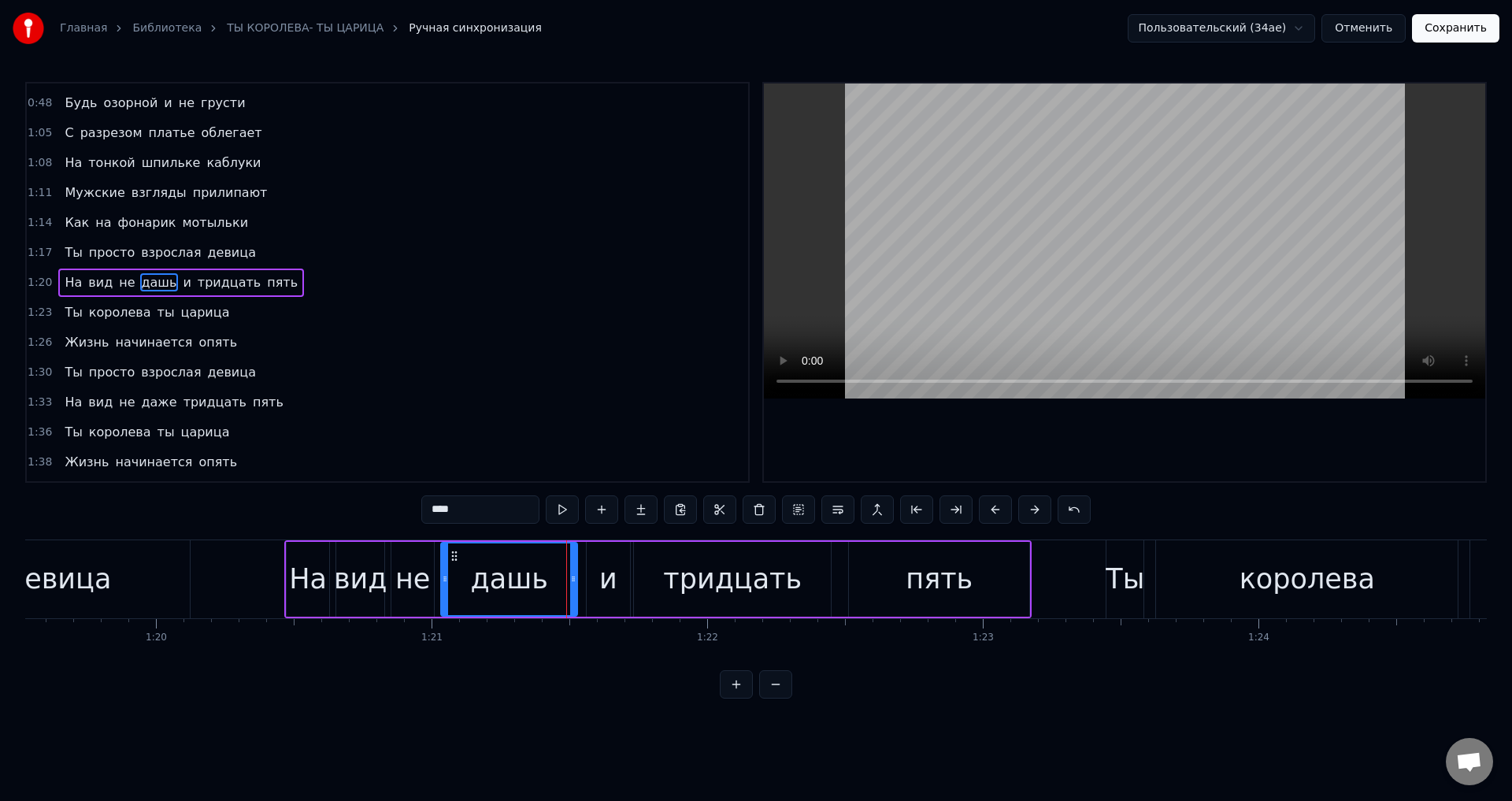
click at [598, 573] on div "и" at bounding box center [608, 579] width 43 height 75
type input "*"
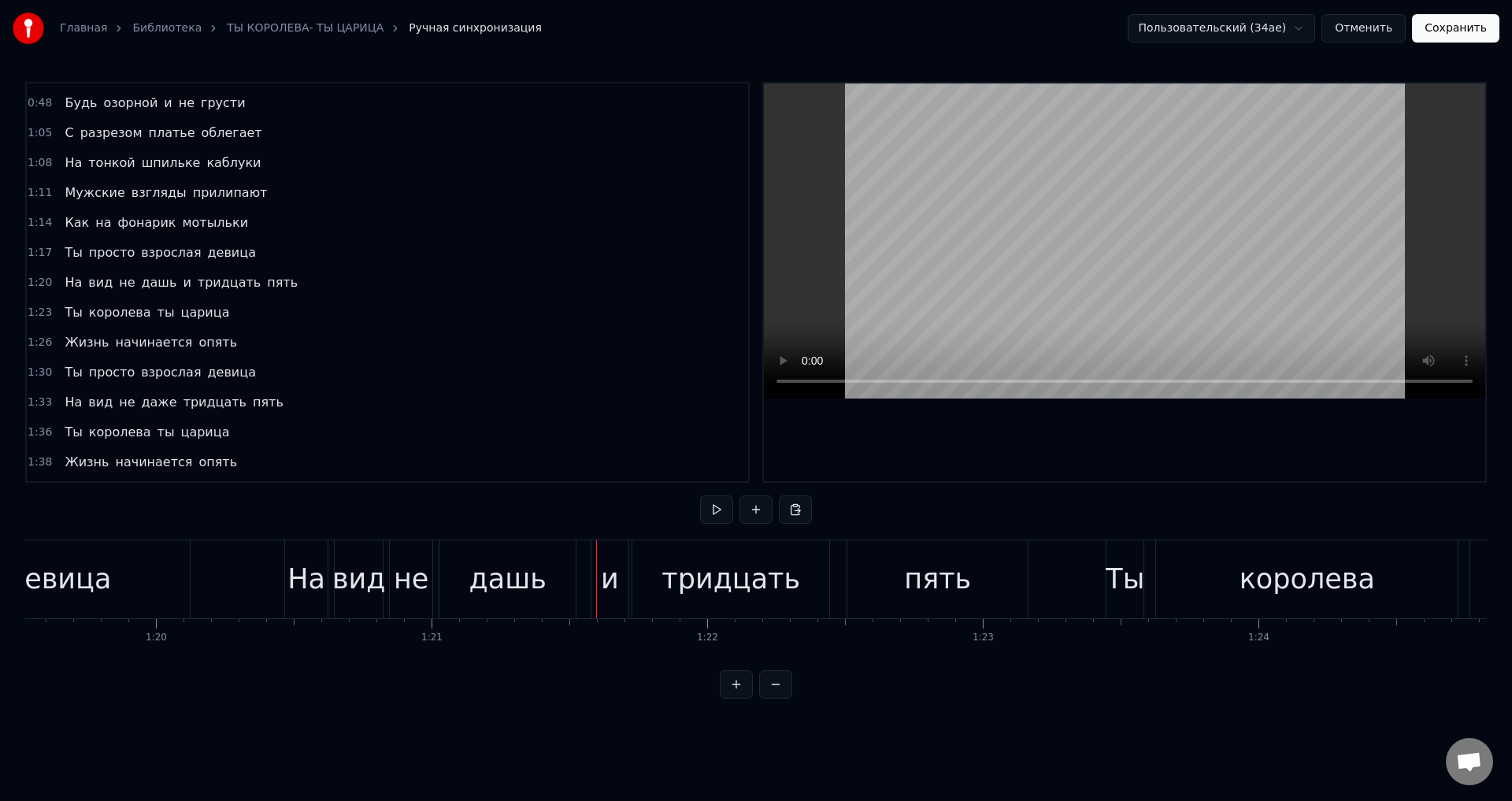
click at [561, 581] on div "дашь" at bounding box center [507, 579] width 136 height 78
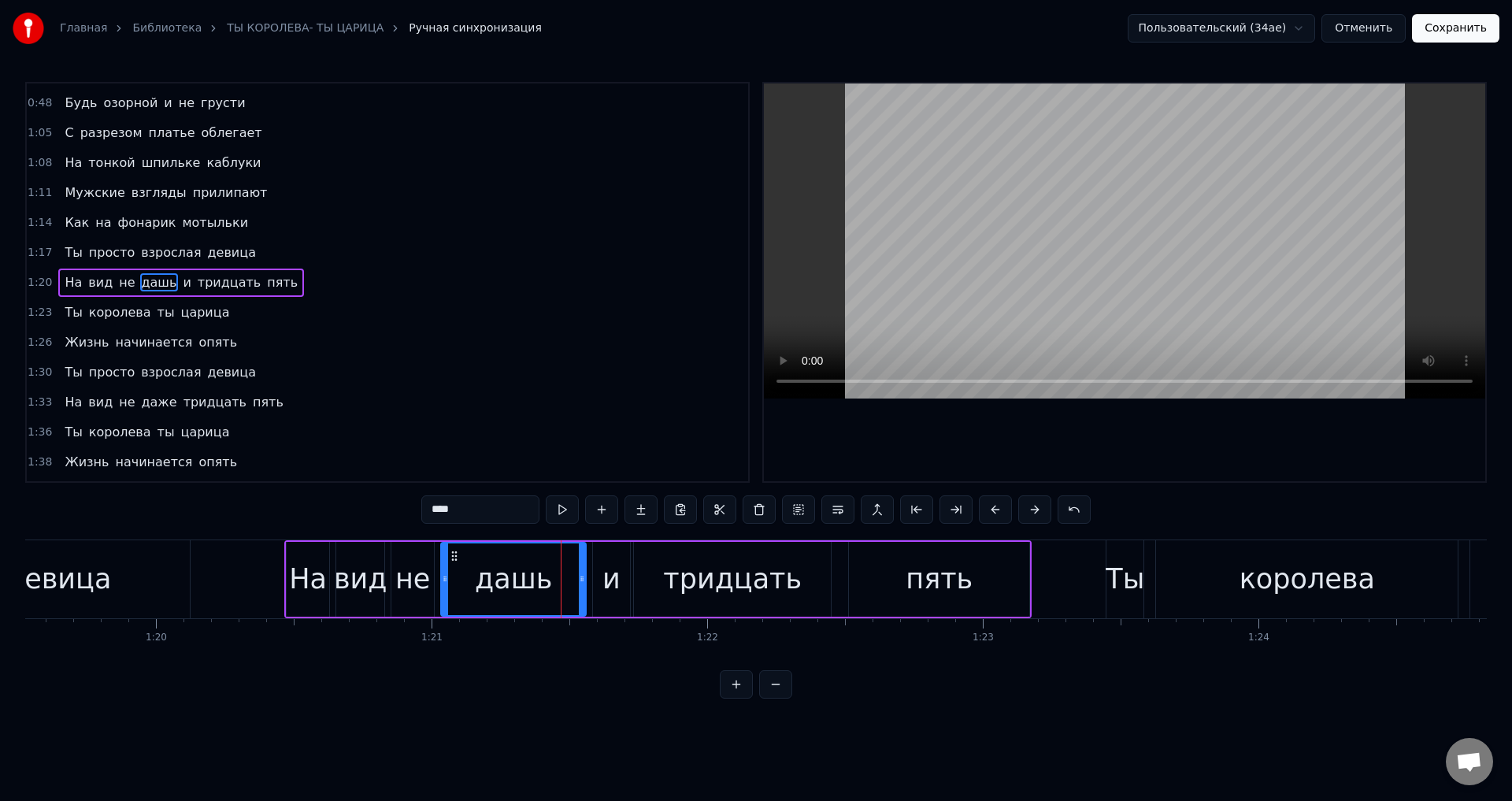
drag, startPoint x: 572, startPoint y: 581, endPoint x: 580, endPoint y: 581, distance: 8.0
click at [580, 581] on icon at bounding box center [582, 579] width 6 height 13
click at [308, 583] on div "На" at bounding box center [308, 580] width 38 height 42
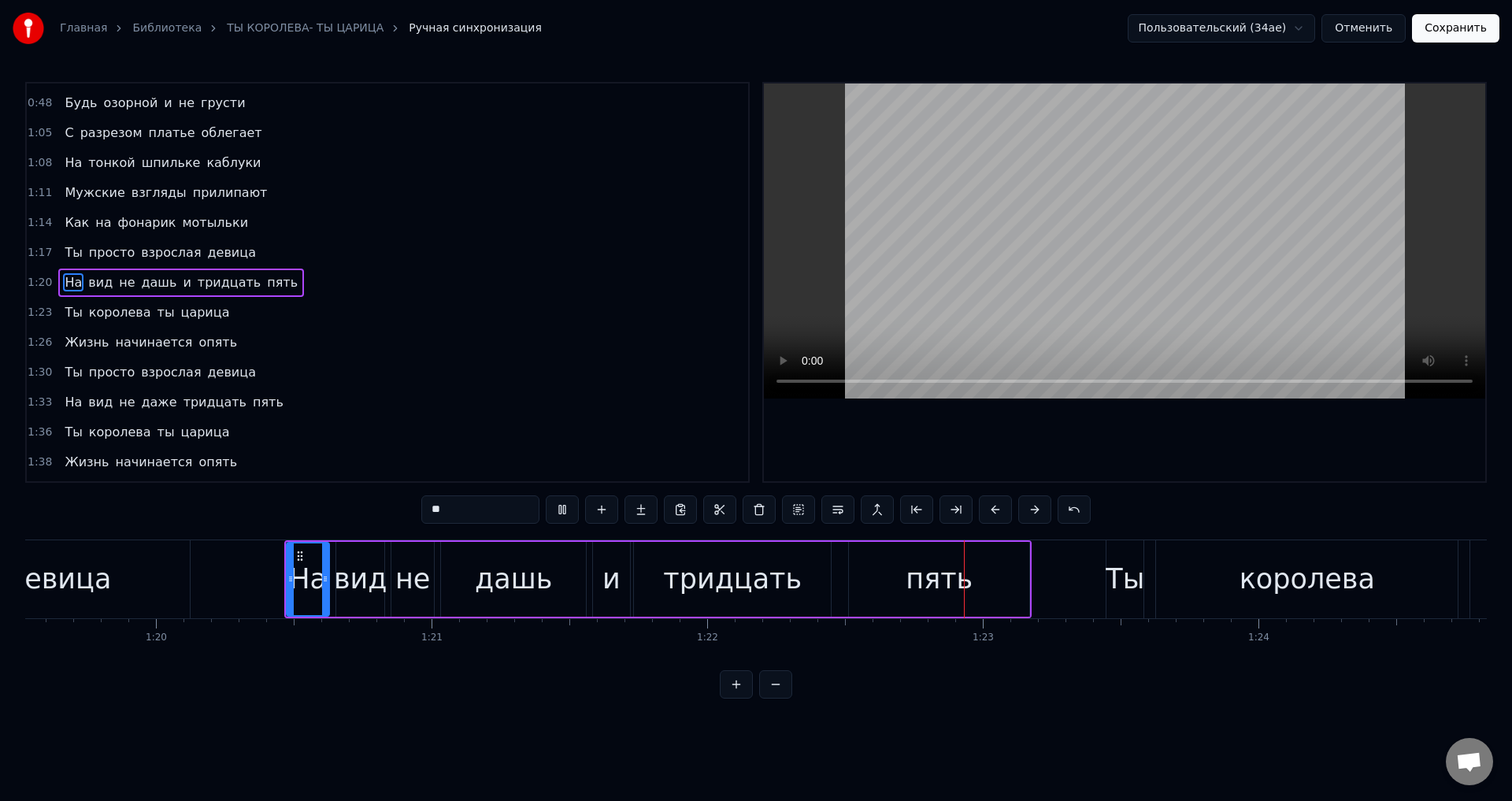
click at [545, 576] on div "дашь" at bounding box center [514, 580] width 77 height 42
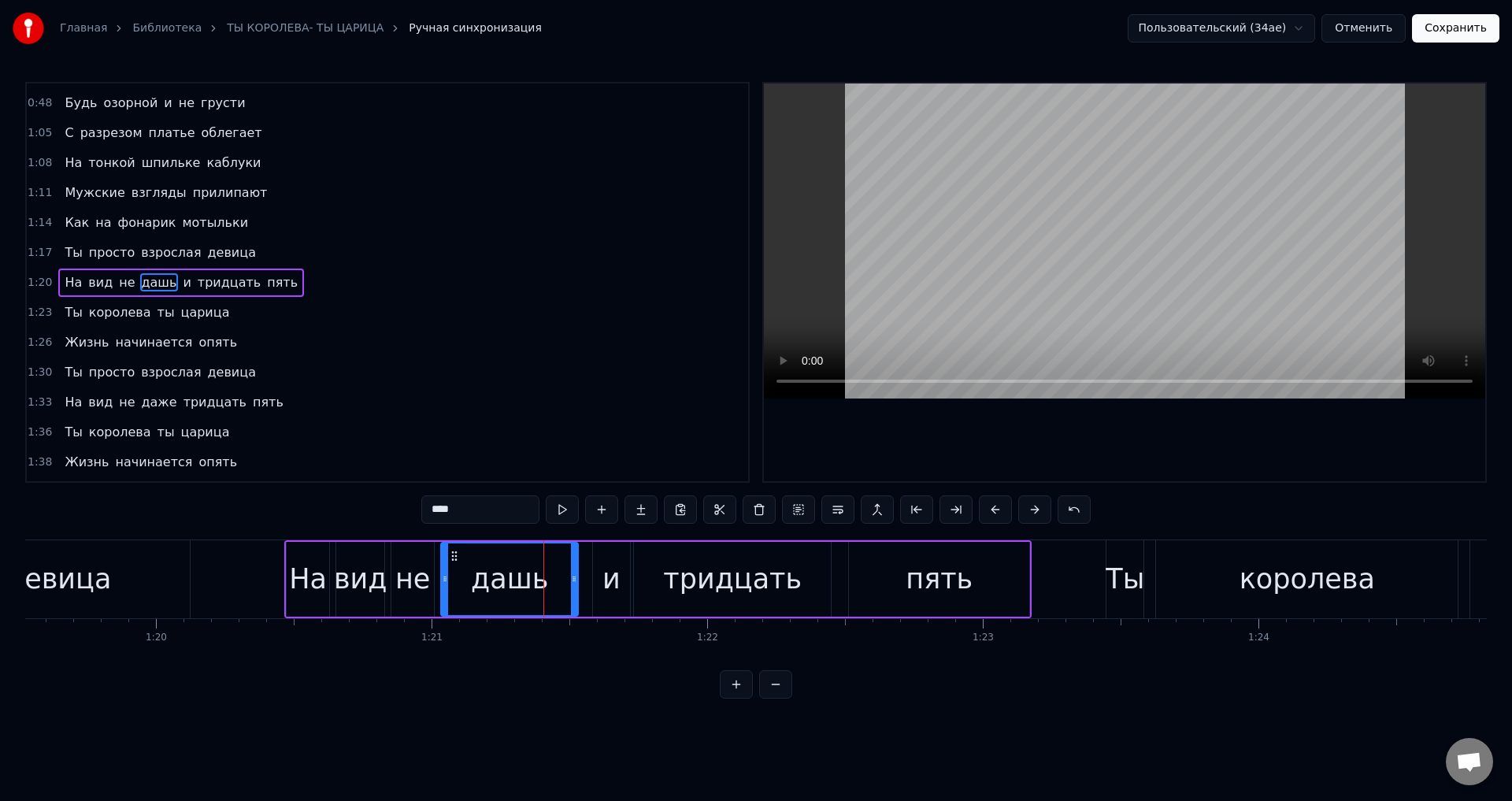
click at [575, 581] on icon at bounding box center [574, 579] width 6 height 13
click at [611, 578] on div "и" at bounding box center [611, 580] width 18 height 42
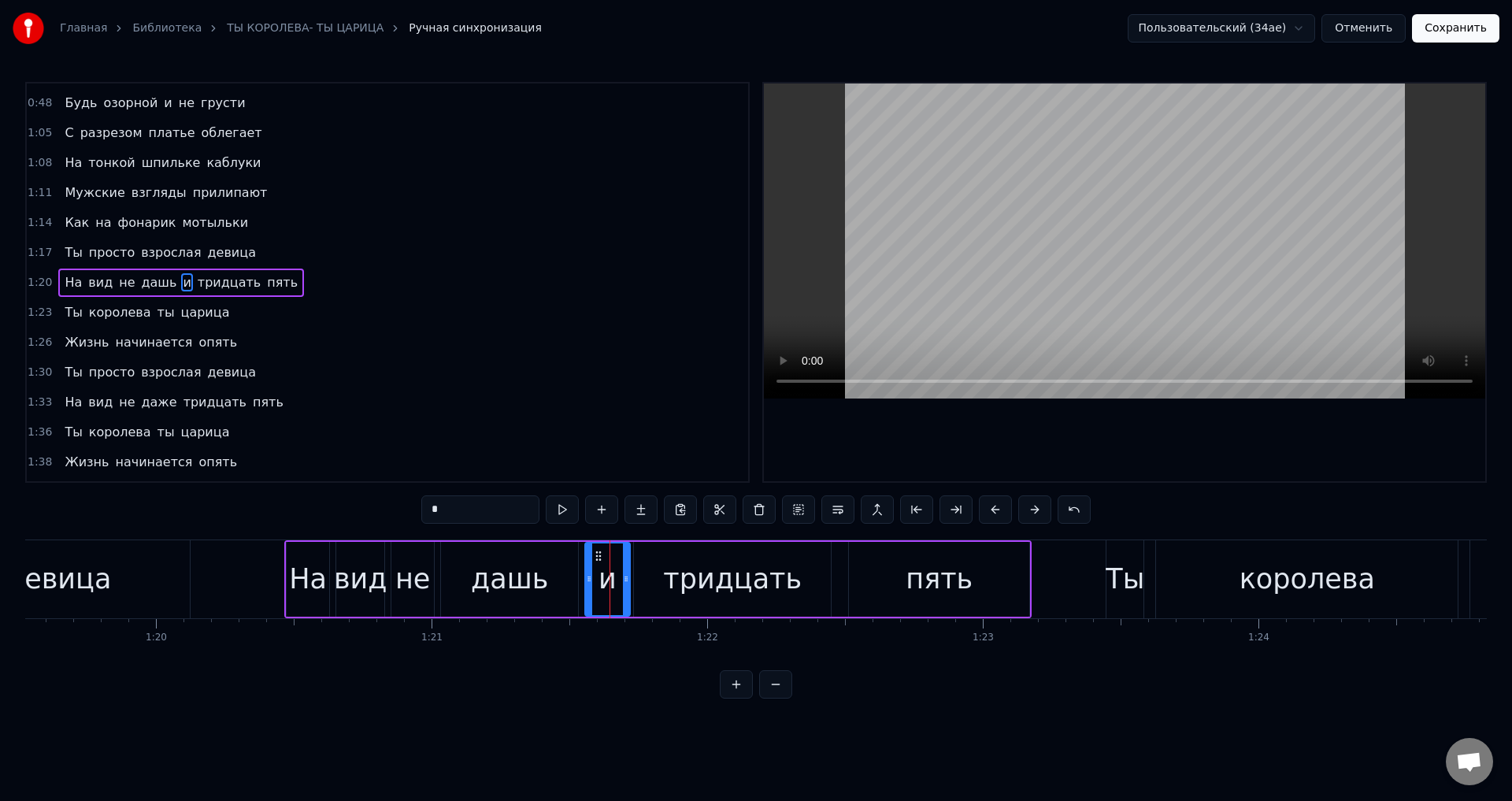
click at [591, 579] on icon at bounding box center [589, 579] width 6 height 13
click at [396, 582] on div "не" at bounding box center [412, 579] width 43 height 75
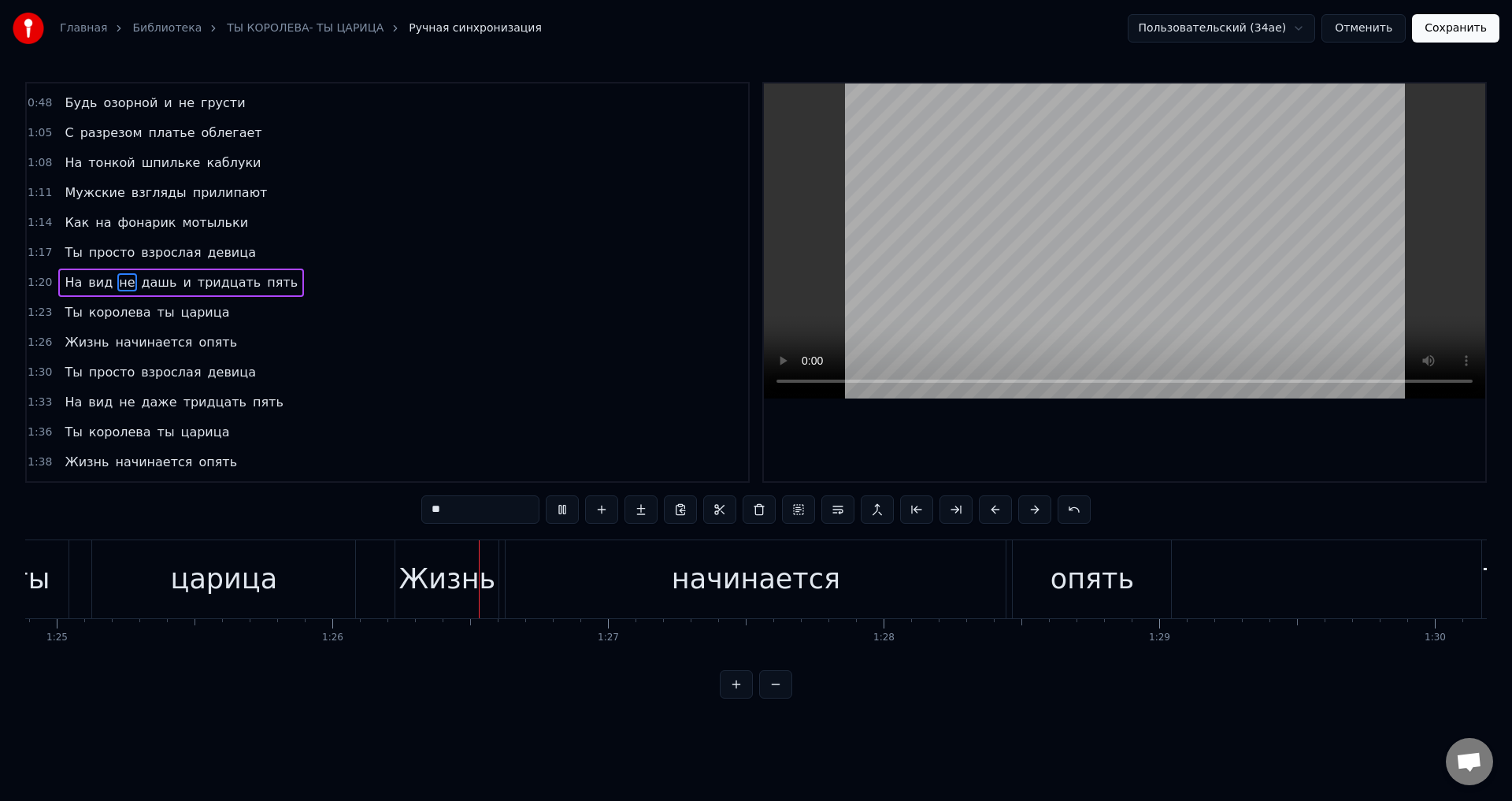
scroll to position [0, 23592]
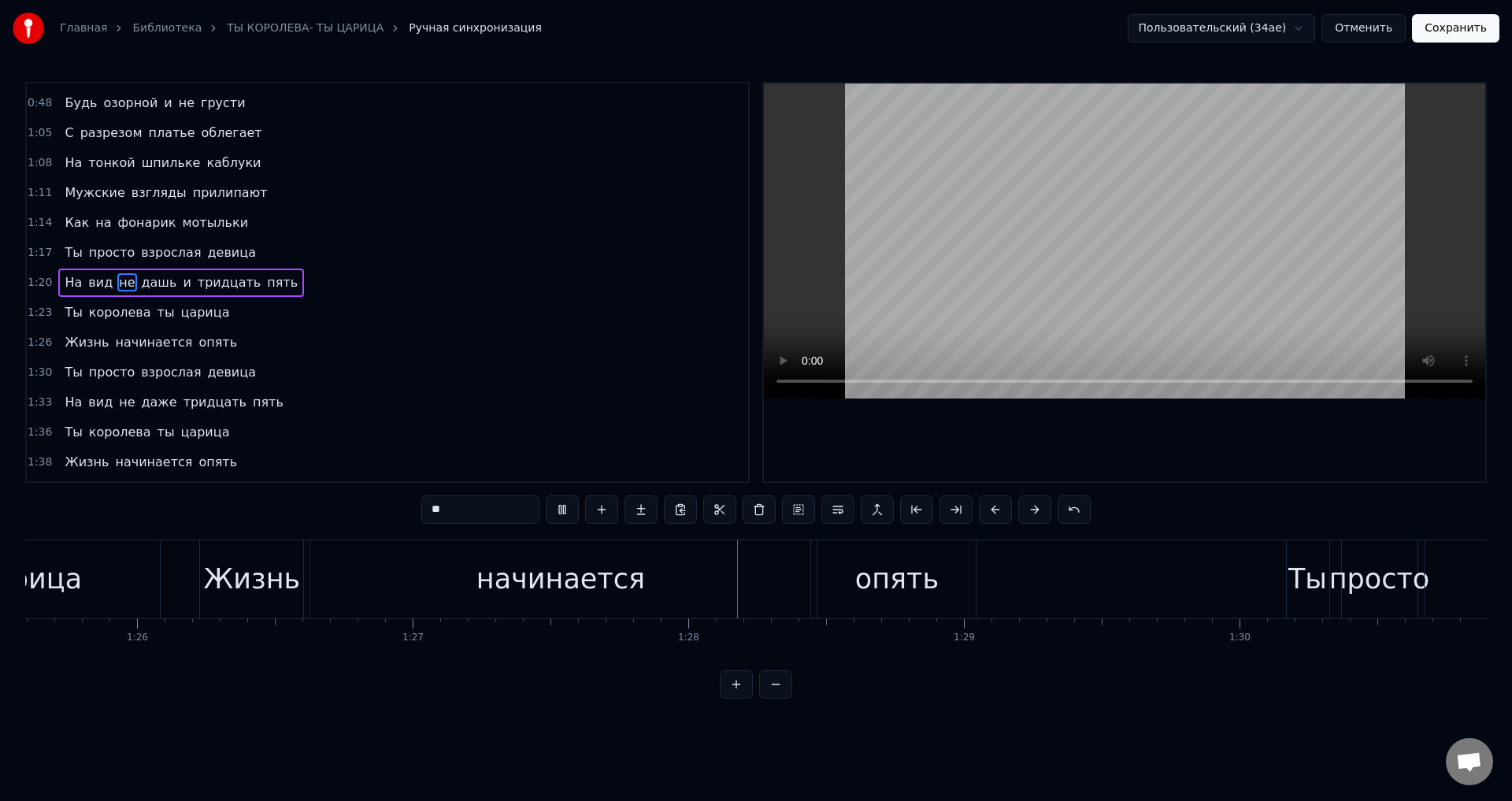
click at [380, 581] on div "начинается" at bounding box center [560, 579] width 500 height 78
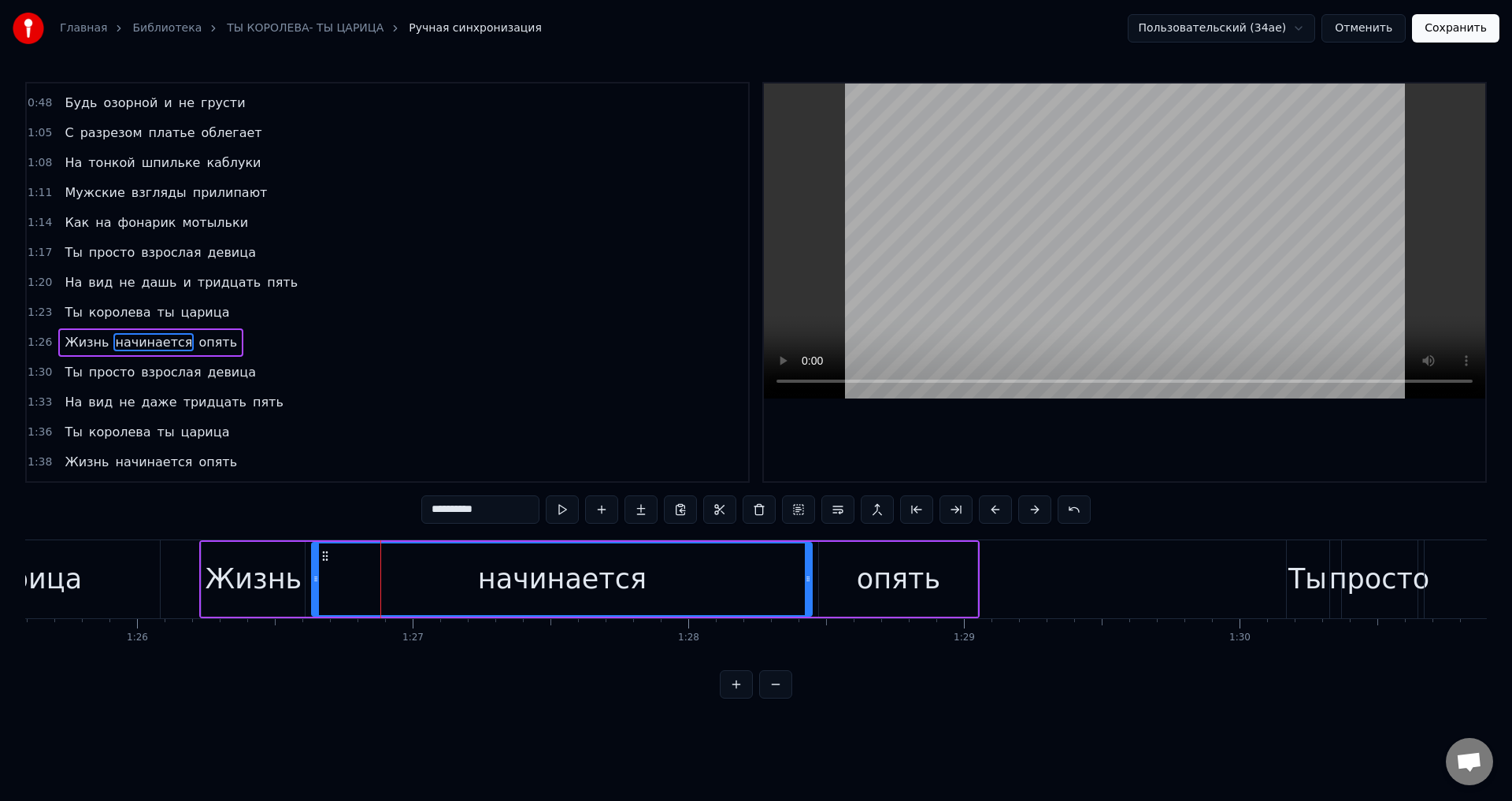
scroll to position [504, 0]
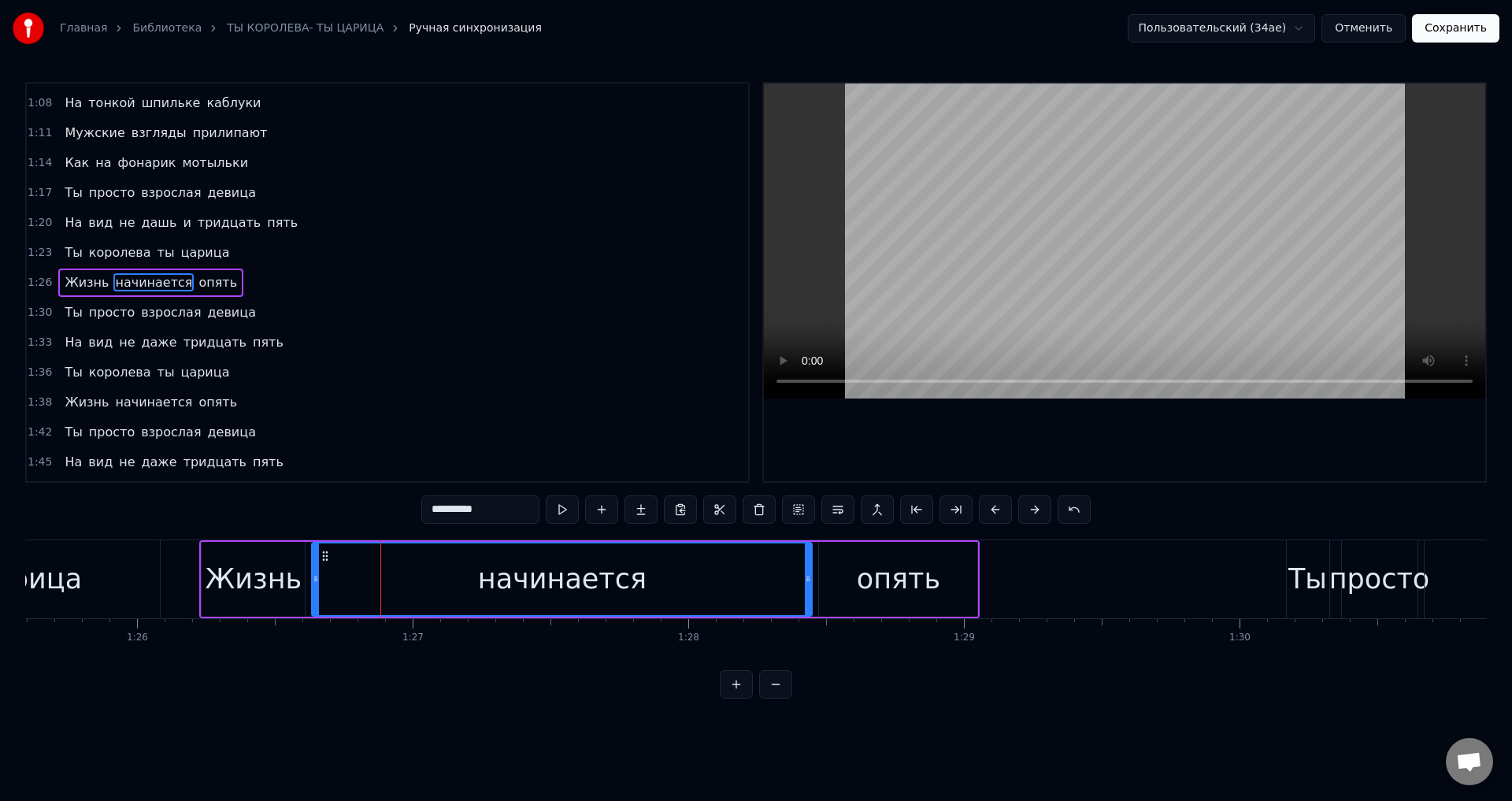
click at [74, 253] on span "Ты" at bounding box center [72, 253] width 20 height 18
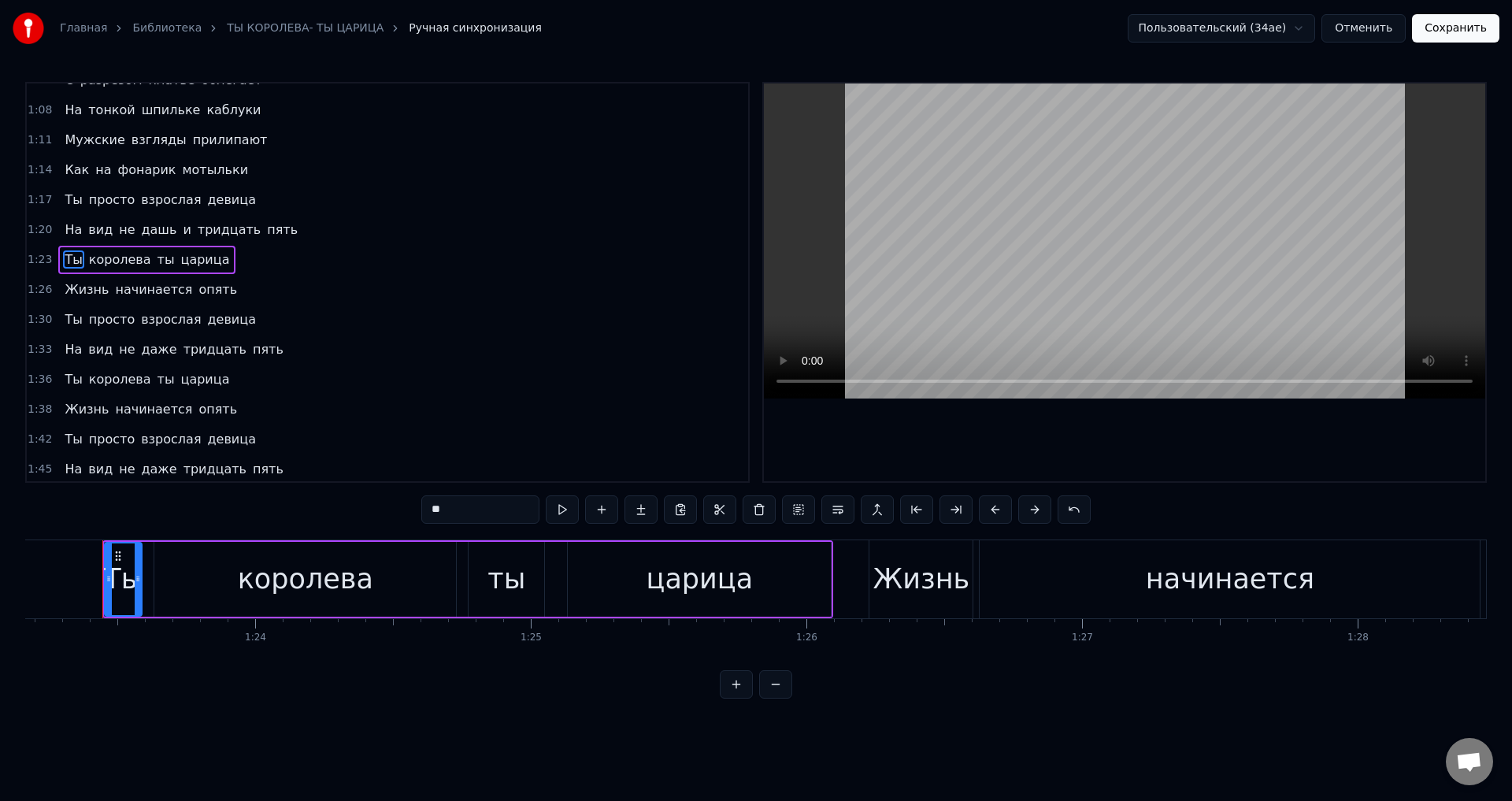
scroll to position [0, 22921]
click at [445, 511] on input "**" at bounding box center [480, 509] width 118 height 28
click at [526, 586] on div "ты" at bounding box center [508, 579] width 76 height 75
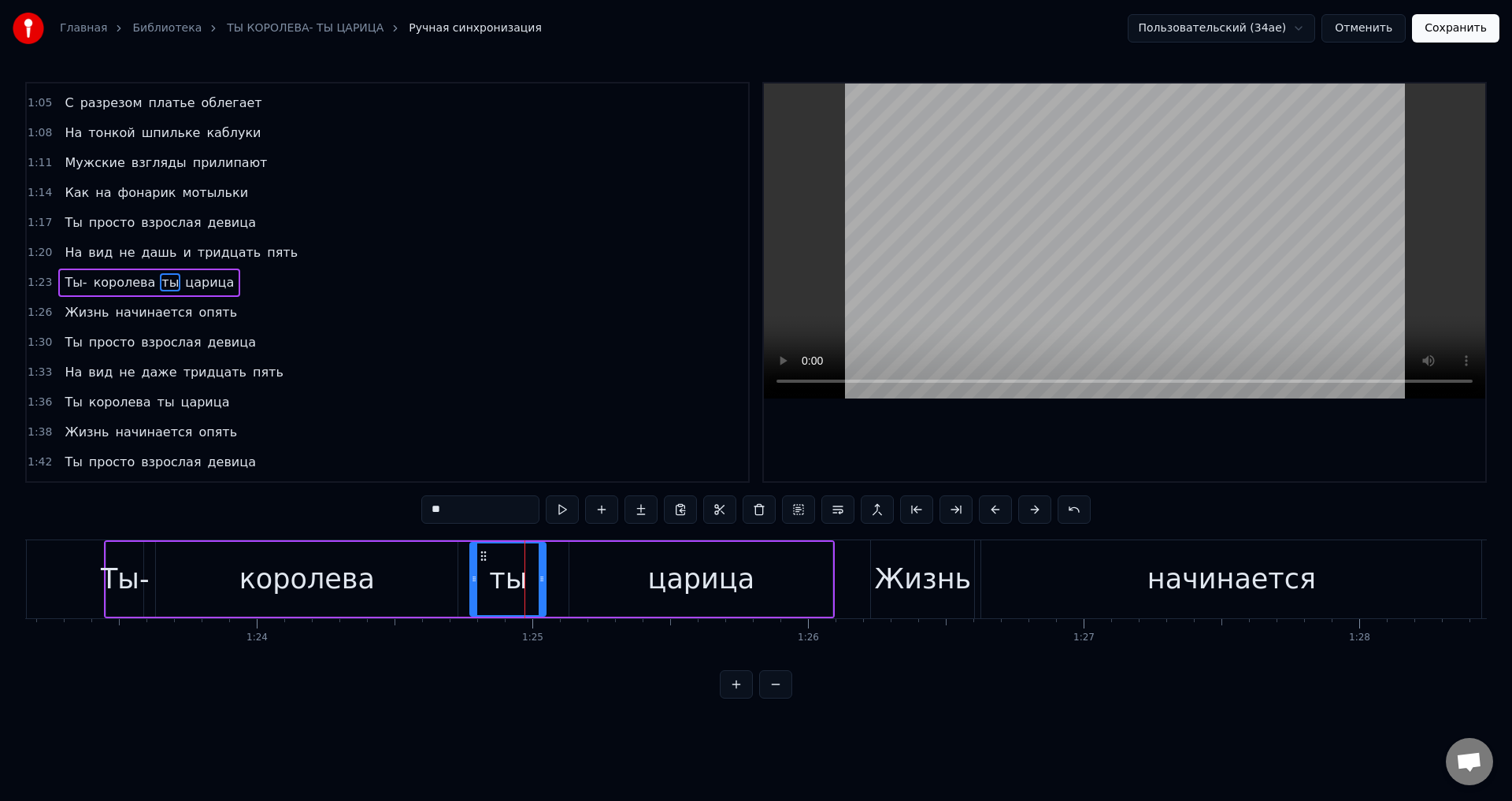
click at [453, 515] on input "**" at bounding box center [480, 509] width 118 height 28
type input "***"
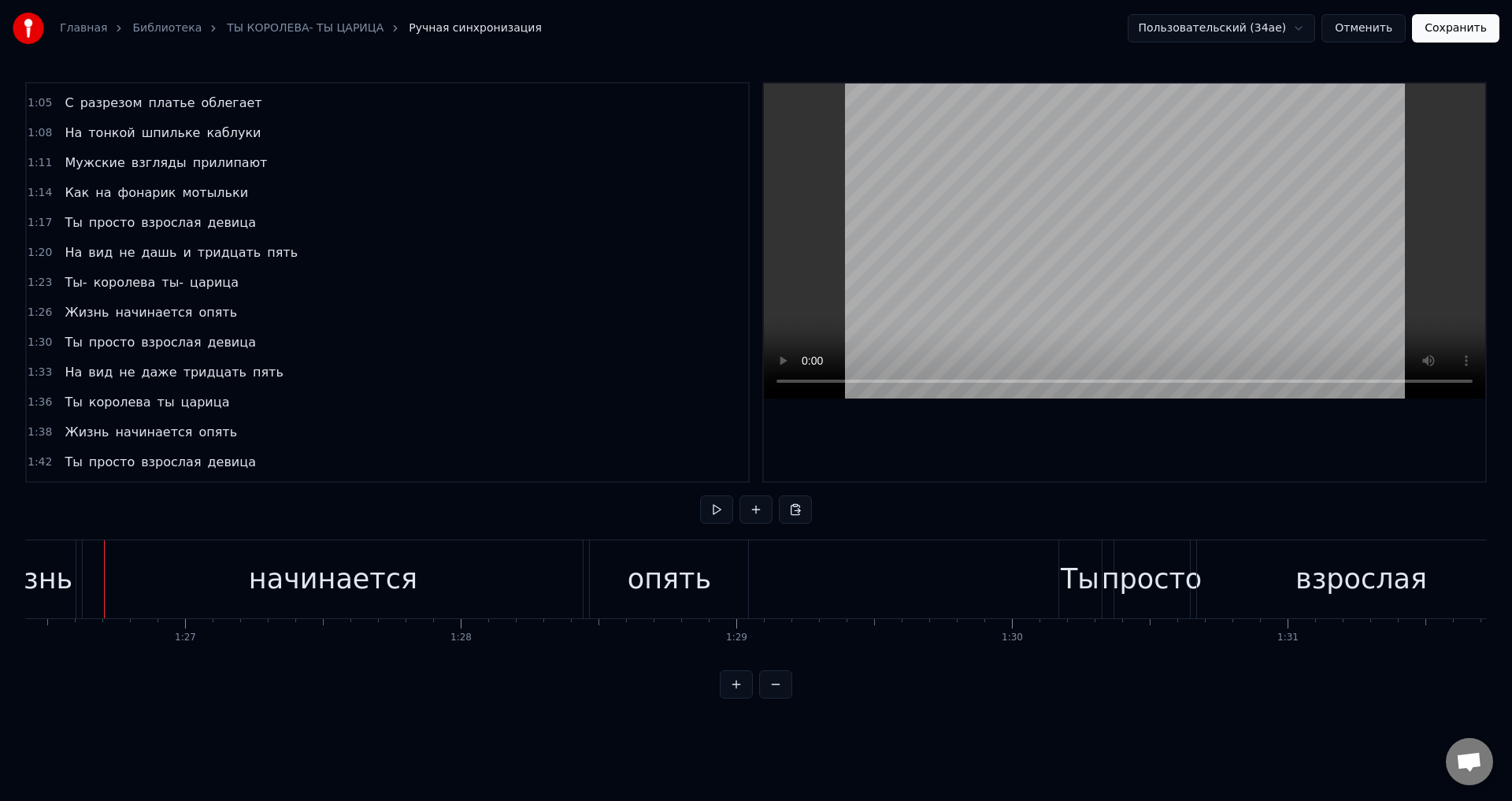
click at [72, 281] on span "Ты-" at bounding box center [75, 282] width 25 height 18
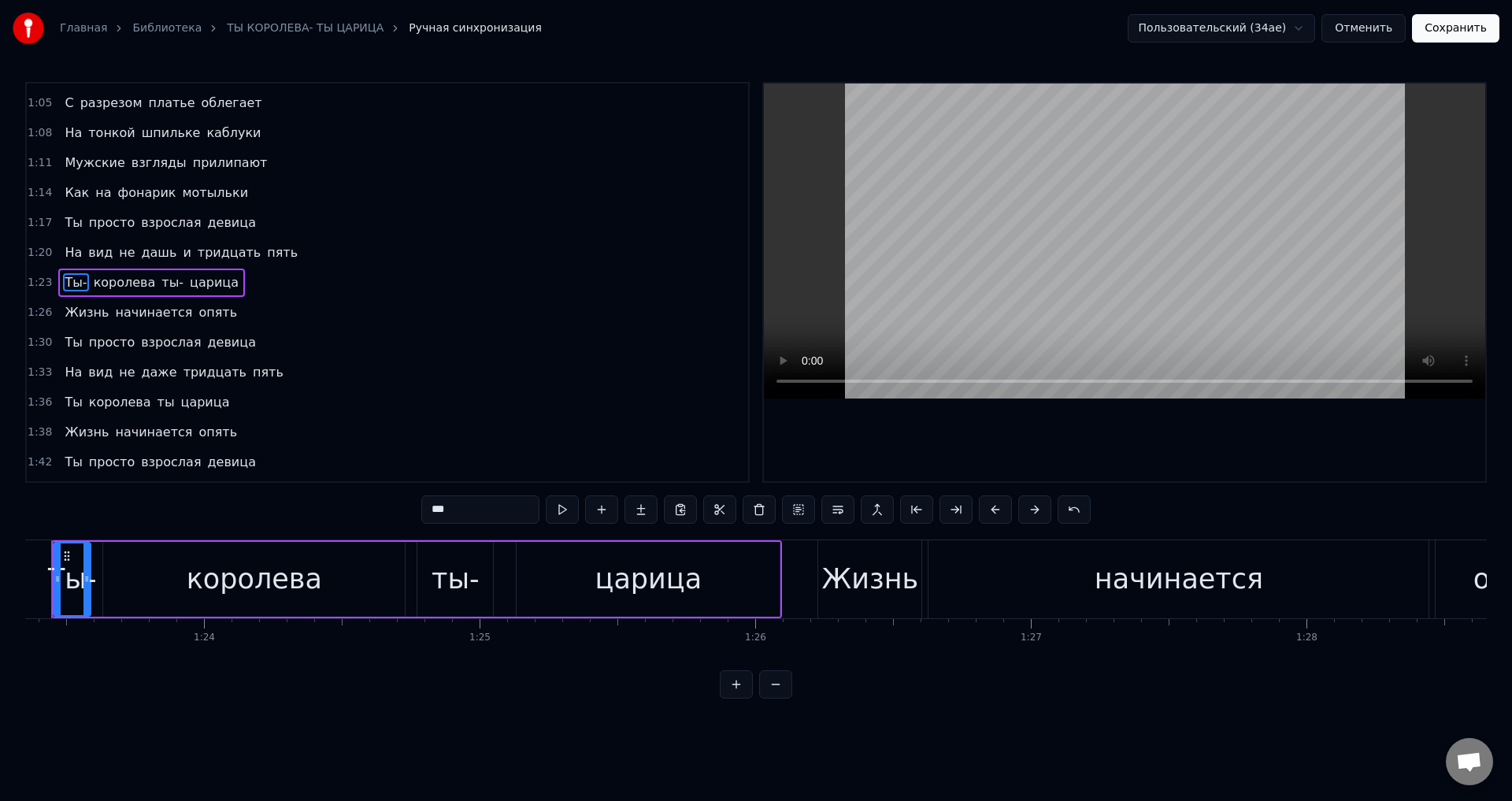
scroll to position [0, 22921]
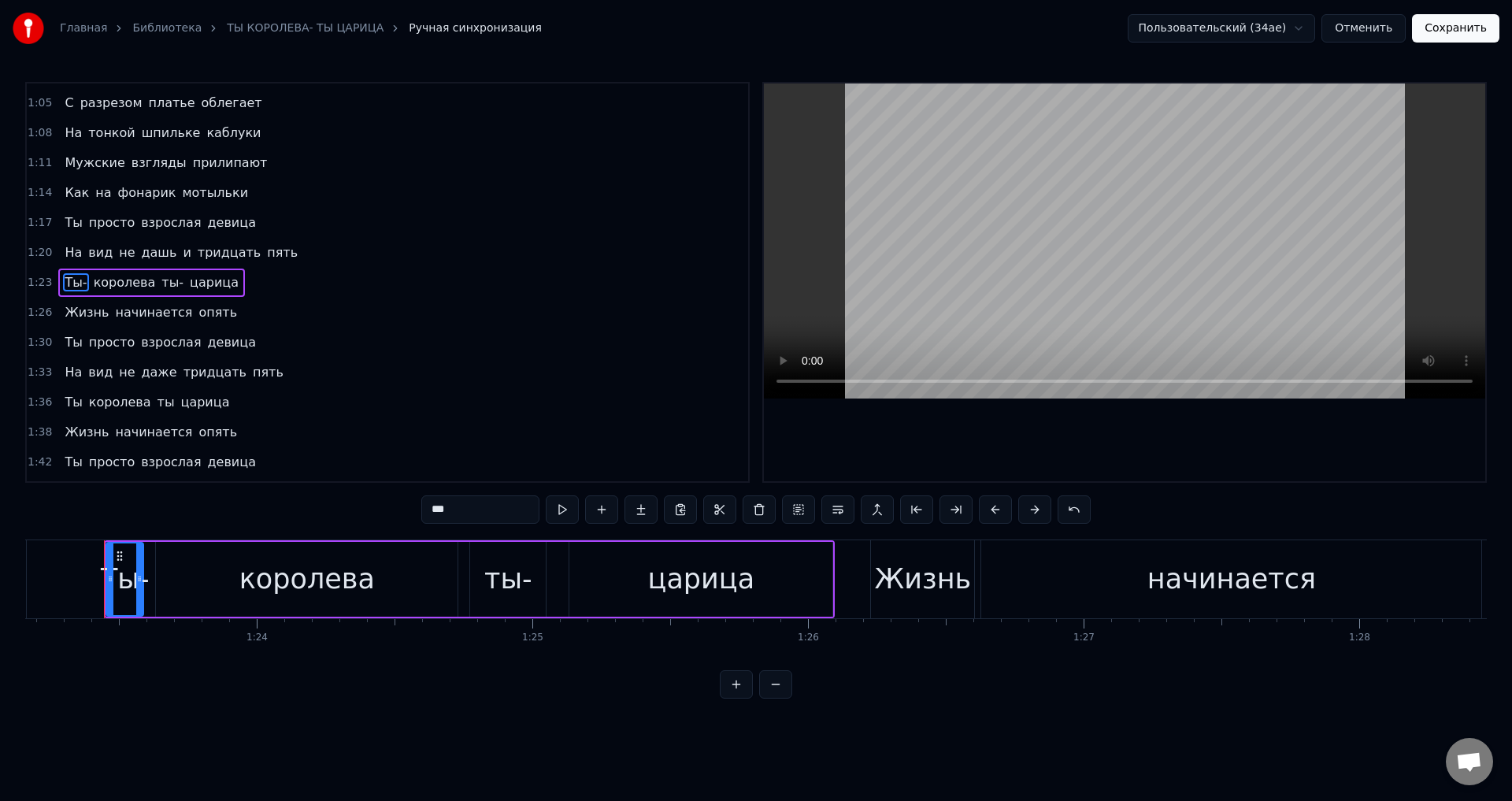
click at [466, 504] on input "***" at bounding box center [480, 509] width 118 height 28
click at [497, 592] on div "ты-" at bounding box center [509, 580] width 48 height 42
click at [478, 518] on input "***" at bounding box center [480, 509] width 118 height 28
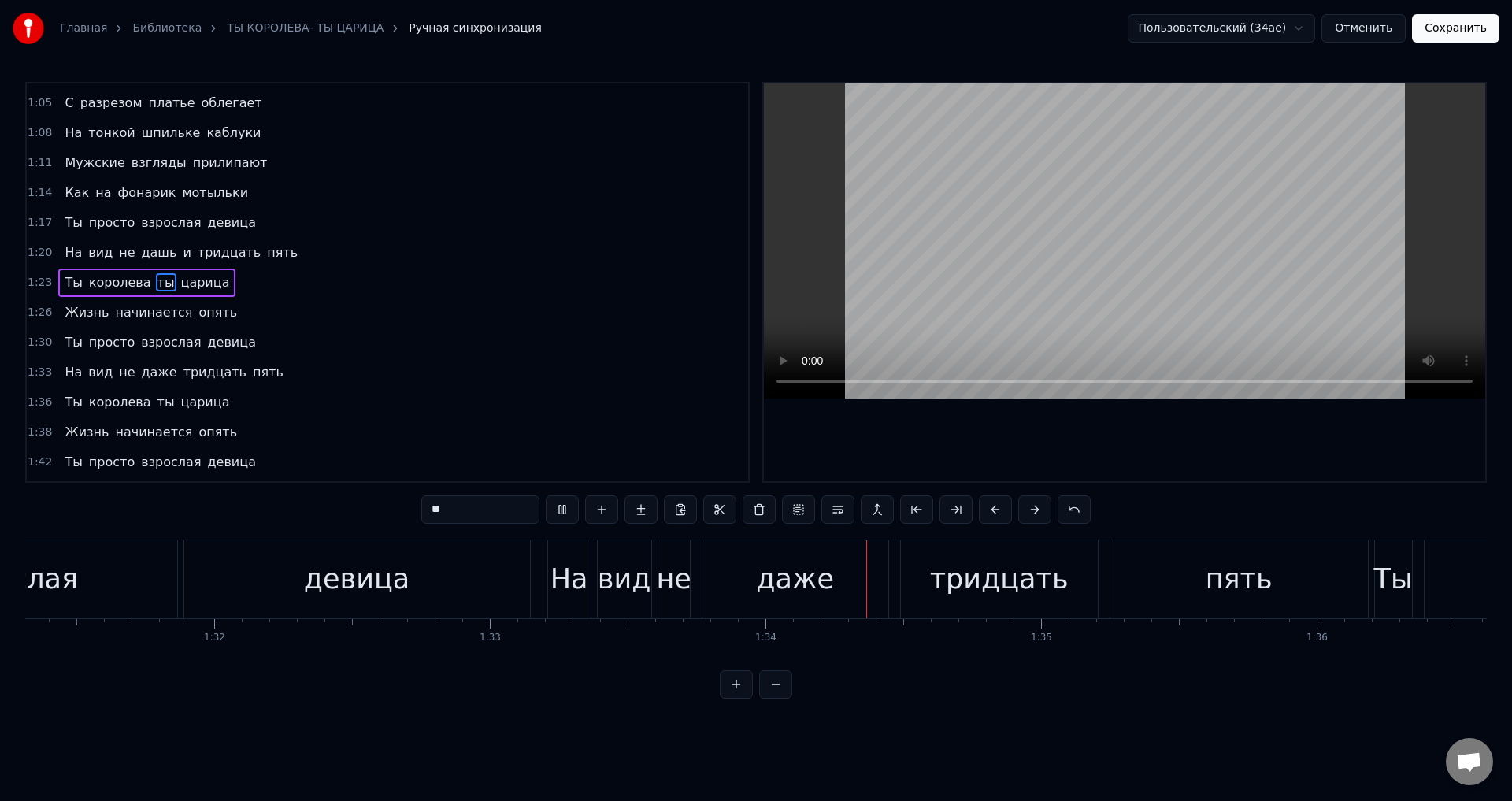
scroll to position [0, 25755]
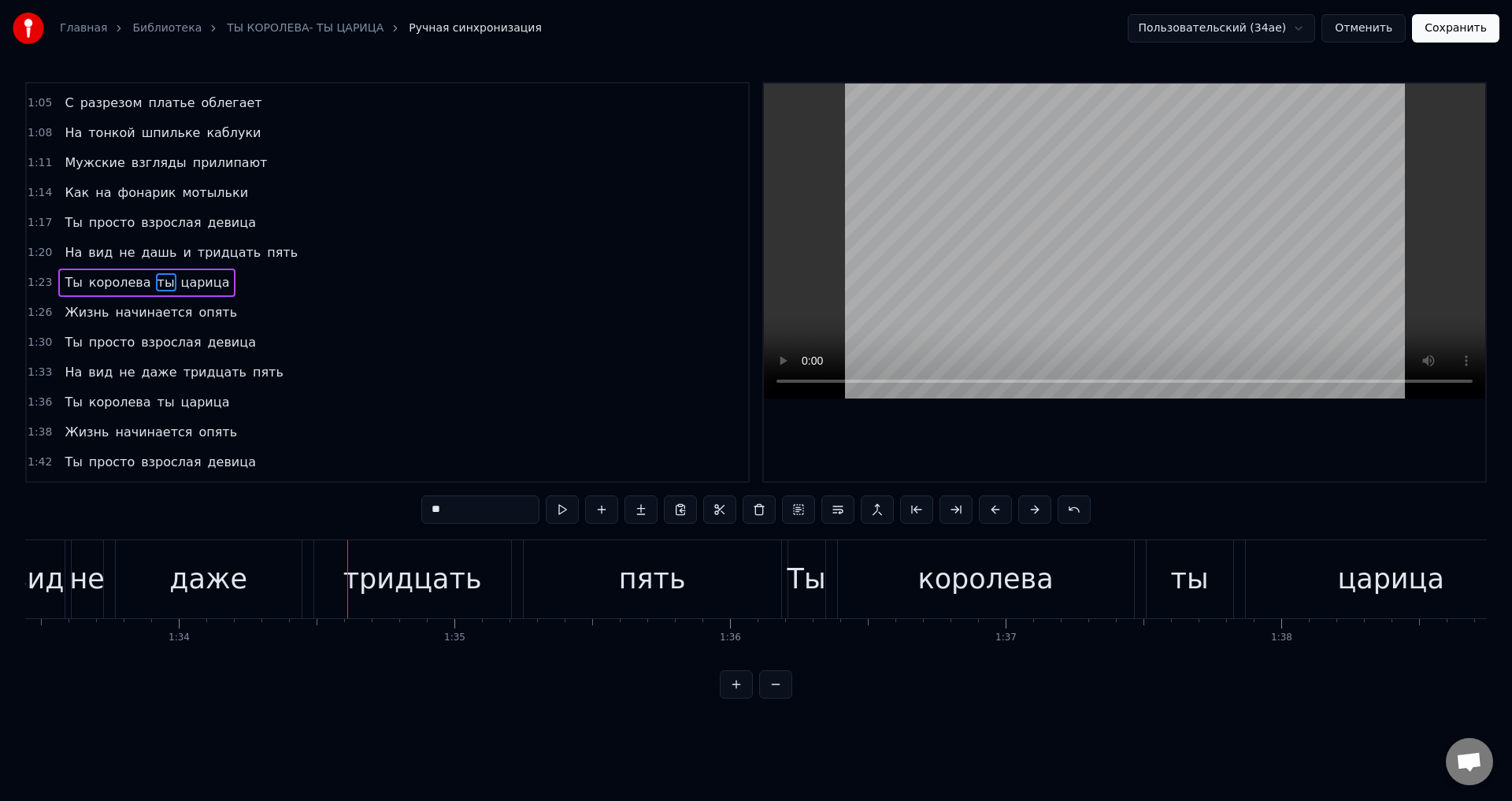
click at [201, 594] on div "даже" at bounding box center [208, 580] width 78 height 42
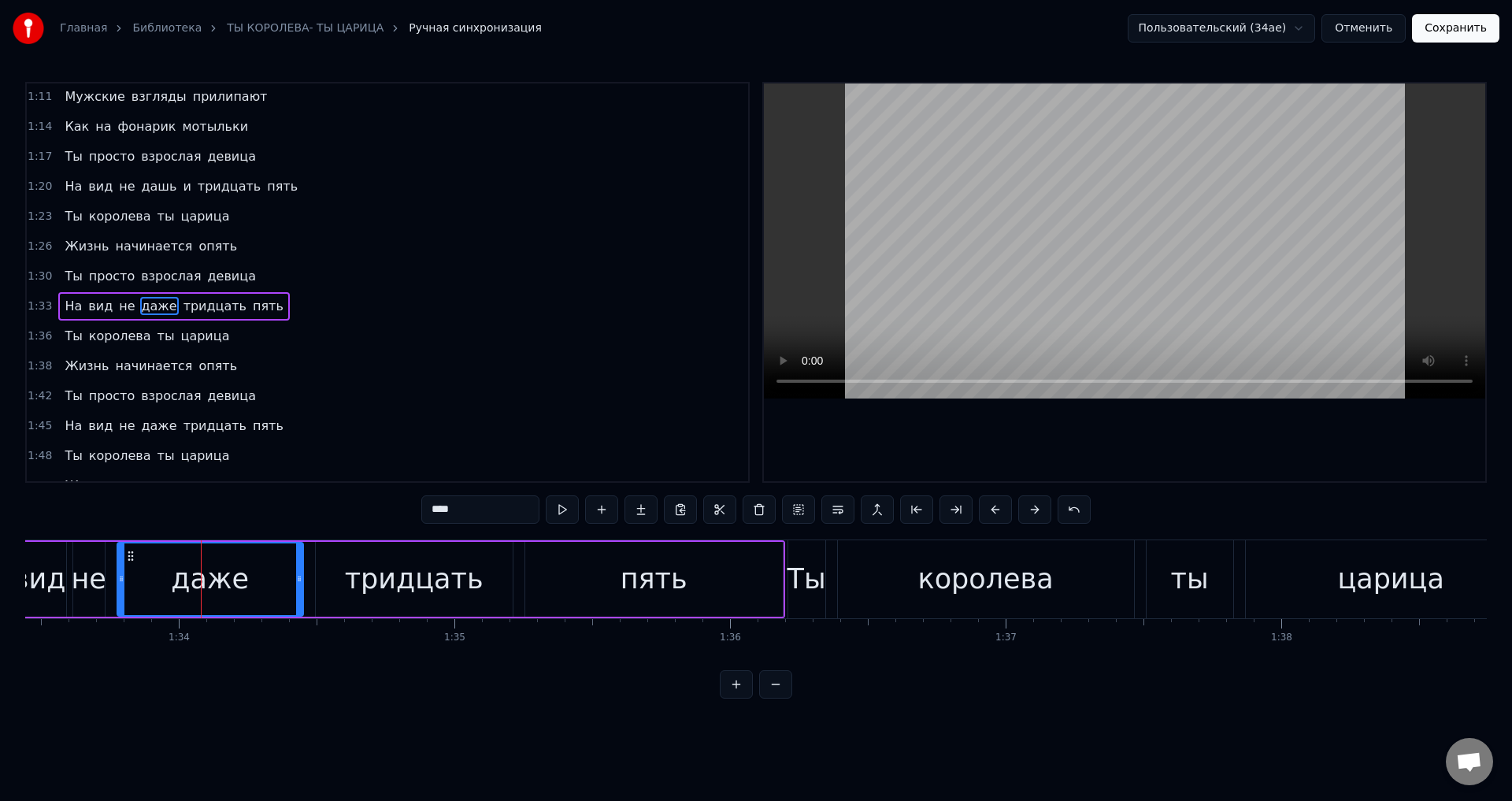
scroll to position [561, 0]
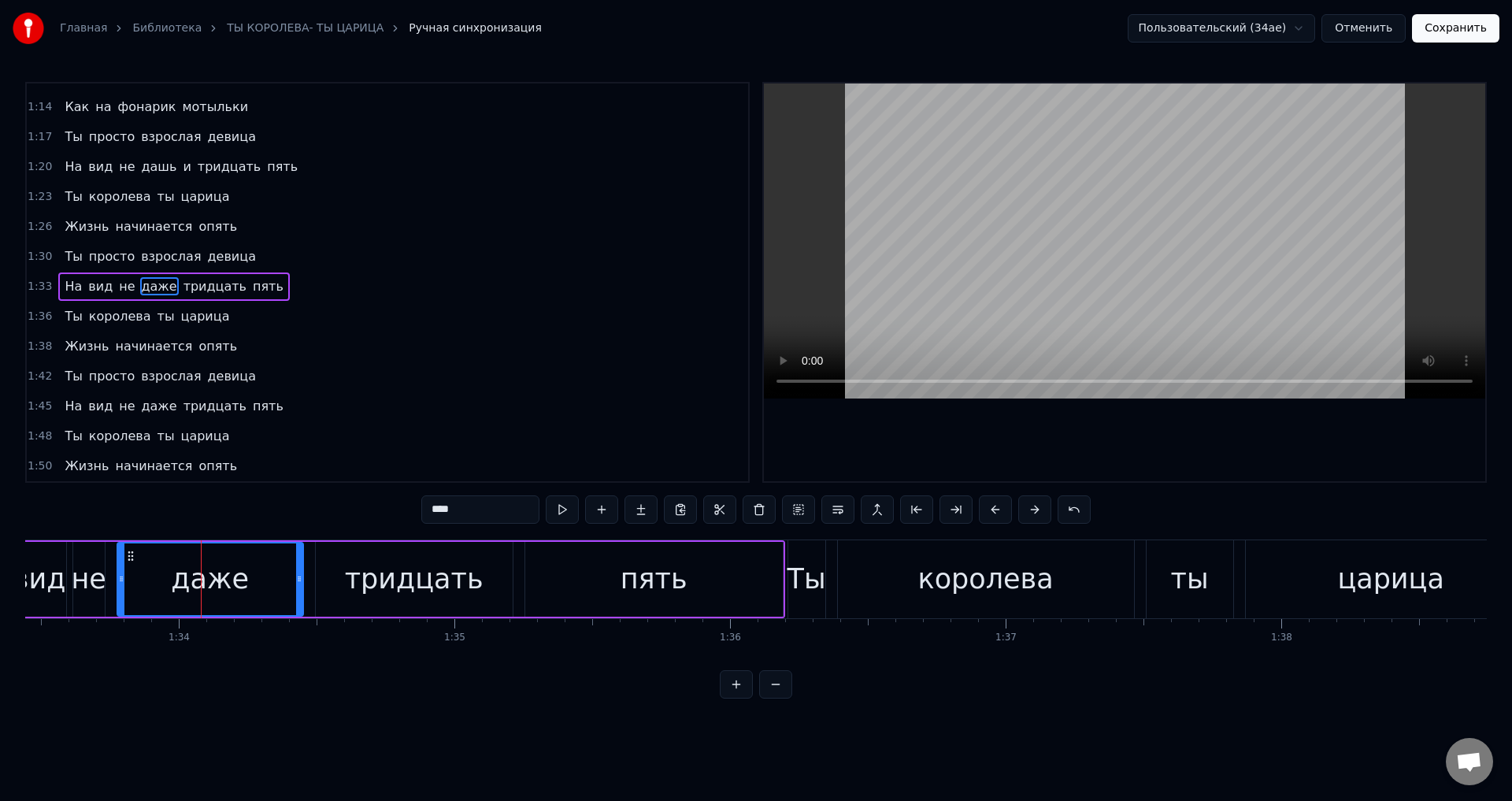
drag, startPoint x: 444, startPoint y: 512, endPoint x: 542, endPoint y: 502, distance: 98.5
click at [542, 502] on div "****" at bounding box center [756, 509] width 670 height 28
drag, startPoint x: 298, startPoint y: 583, endPoint x: 256, endPoint y: 585, distance: 42.0
click at [256, 585] on icon at bounding box center [256, 579] width 6 height 13
type input "****"
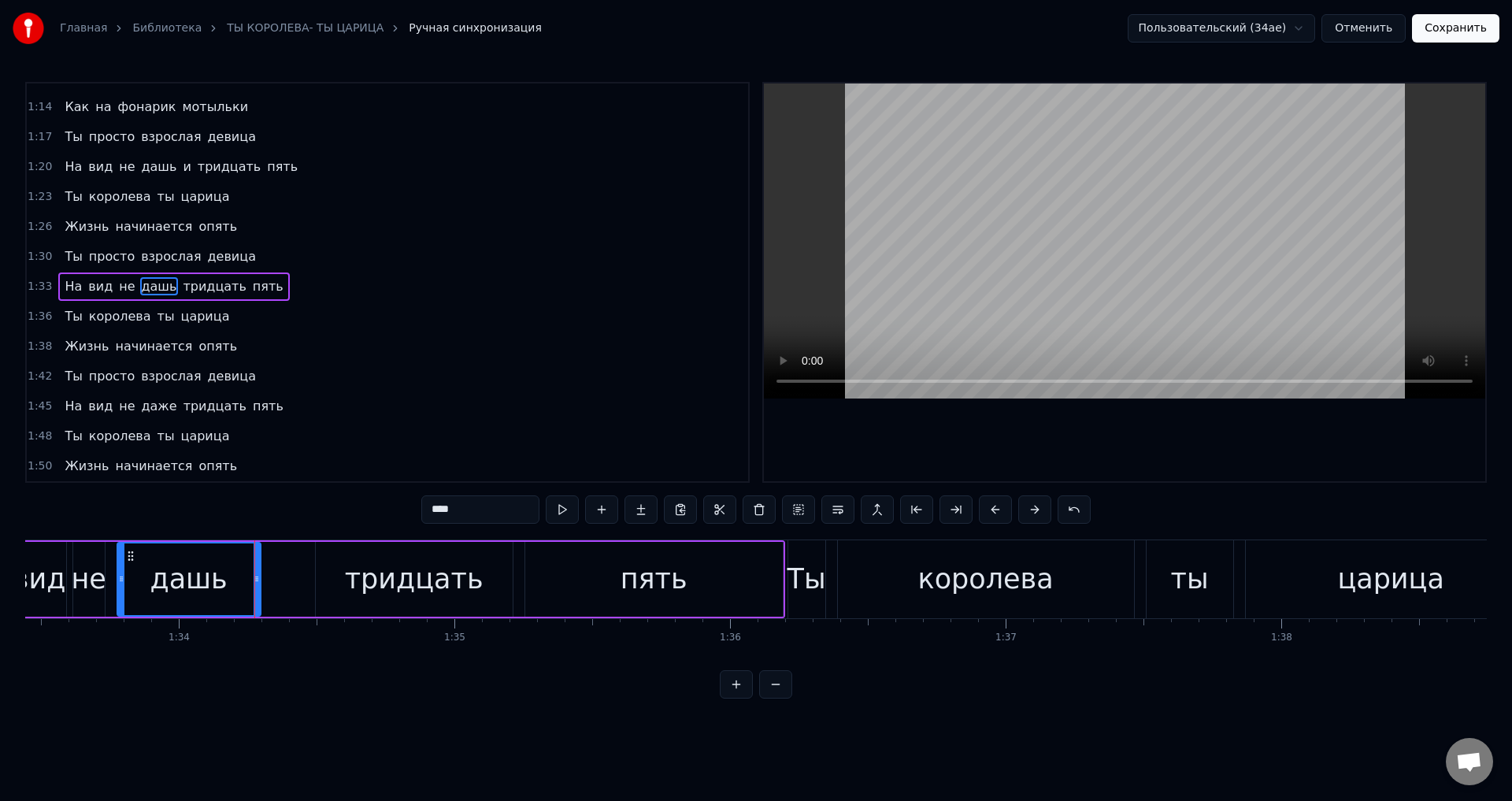
click at [277, 585] on div "На вид не дашь тридцать пять" at bounding box center [373, 579] width 825 height 78
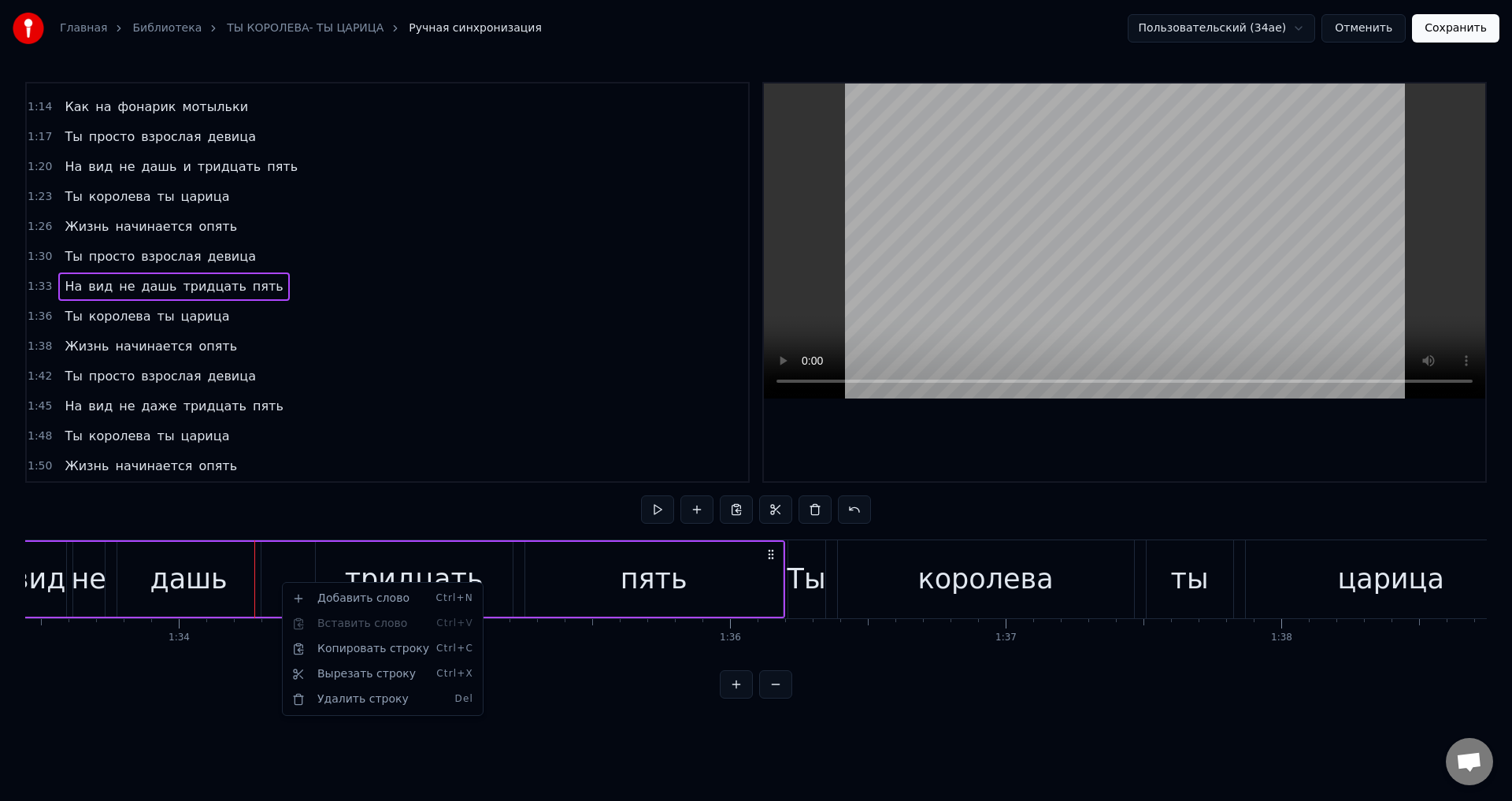
click at [281, 577] on html "Главная Библиотека ТЫ КОРОЛЕВА- ТЫ ЦАРИЦА Ручная синхронизация Пользовательский…" at bounding box center [756, 362] width 1512 height 724
click at [291, 569] on div "На вид не дашь тридцать пять" at bounding box center [373, 579] width 825 height 78
click at [291, 569] on div at bounding box center [291, 579] width 1 height 78
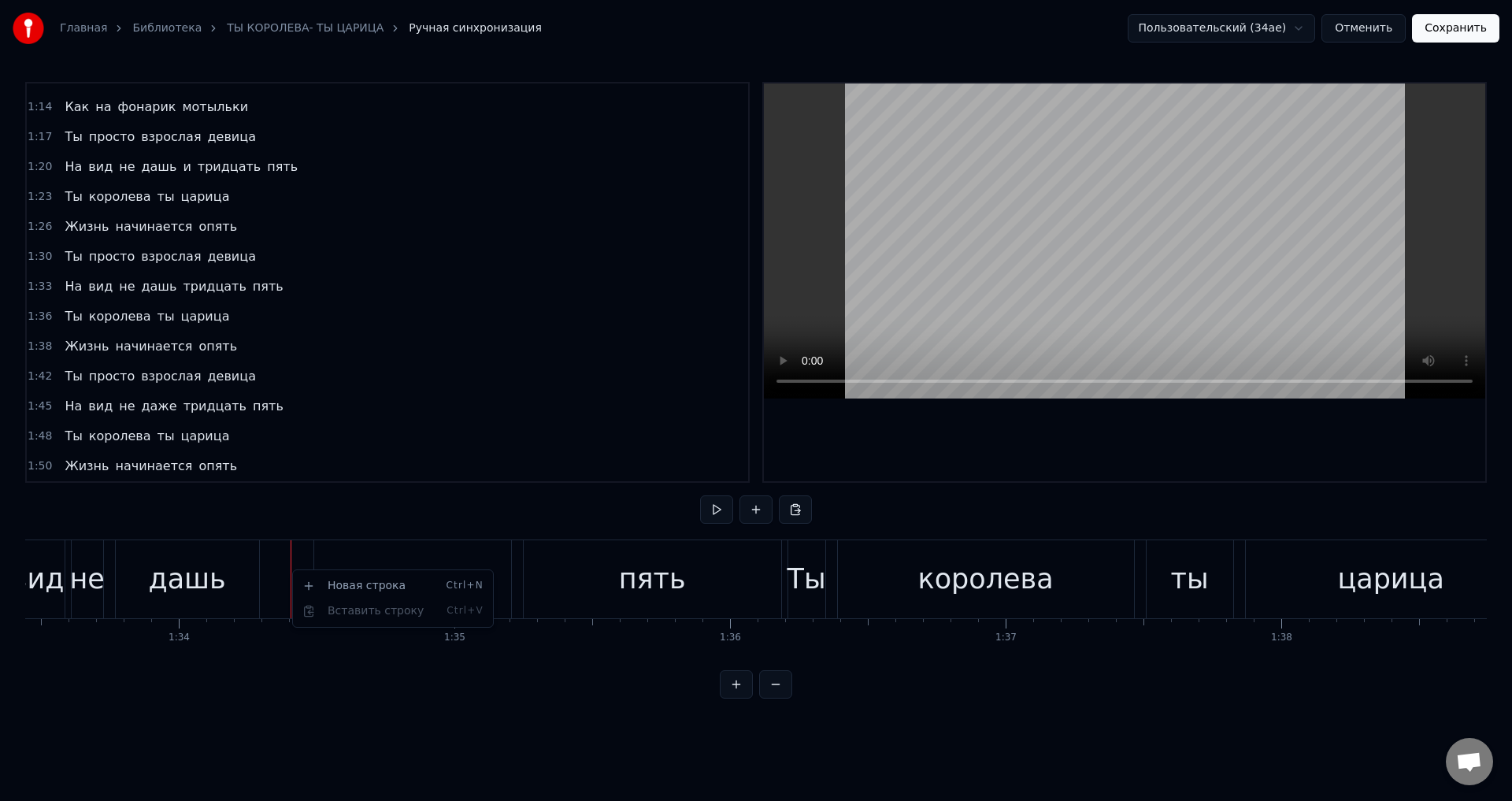
click at [278, 572] on html "Главная Библиотека ТЫ КОРОЛЕВА- ТЫ ЦАРИЦА Ручная синхронизация Пользовательский…" at bounding box center [756, 362] width 1512 height 724
click at [300, 549] on html "Главная Библиотека ТЫ КОРОЛЕВА- ТЫ ЦАРИЦА Ручная синхронизация Пользовательский…" at bounding box center [756, 362] width 1512 height 724
click at [218, 570] on div "дашь" at bounding box center [186, 580] width 77 height 42
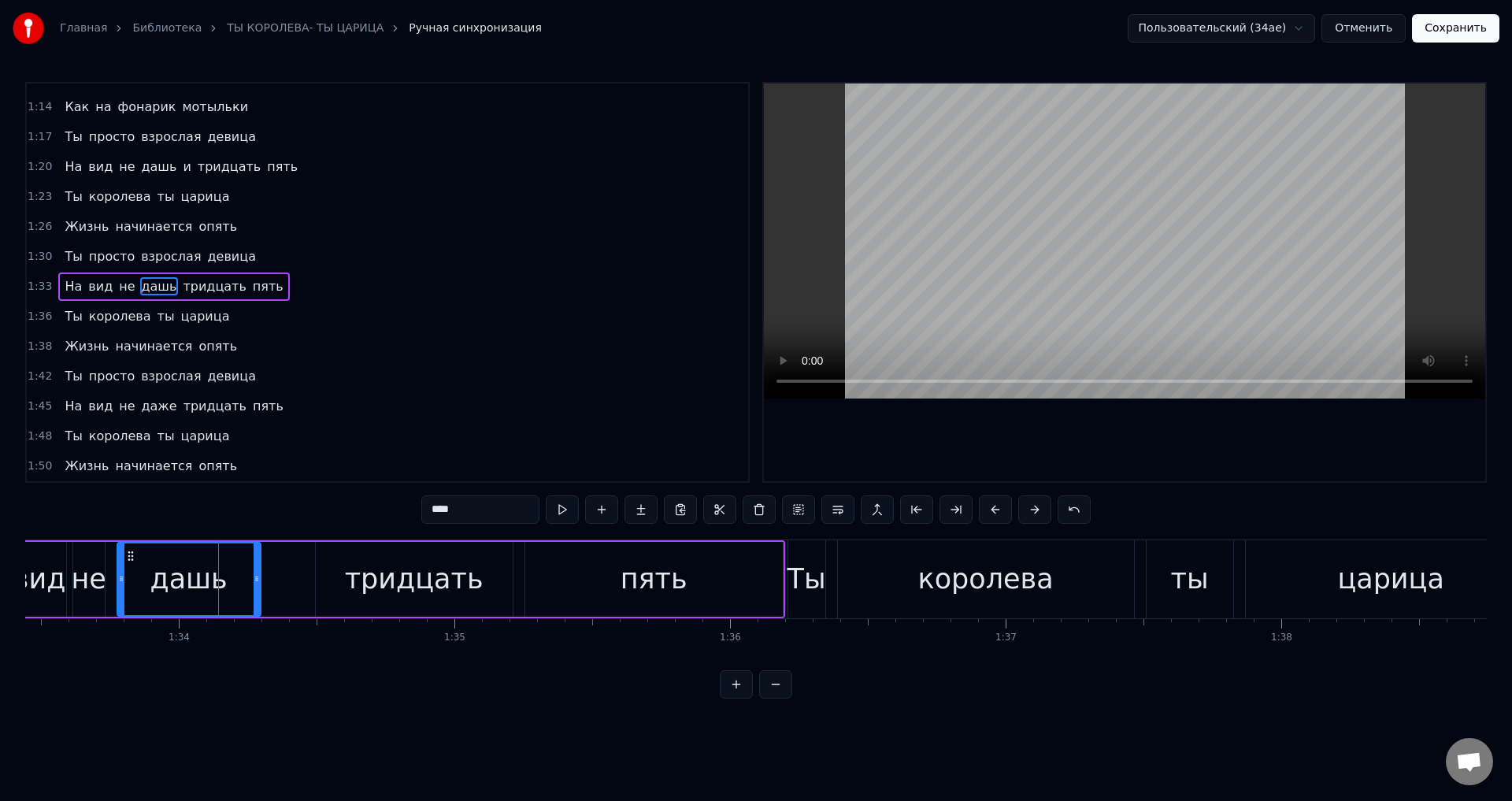
click at [287, 569] on div "На вид не дашь тридцать пять" at bounding box center [373, 579] width 825 height 78
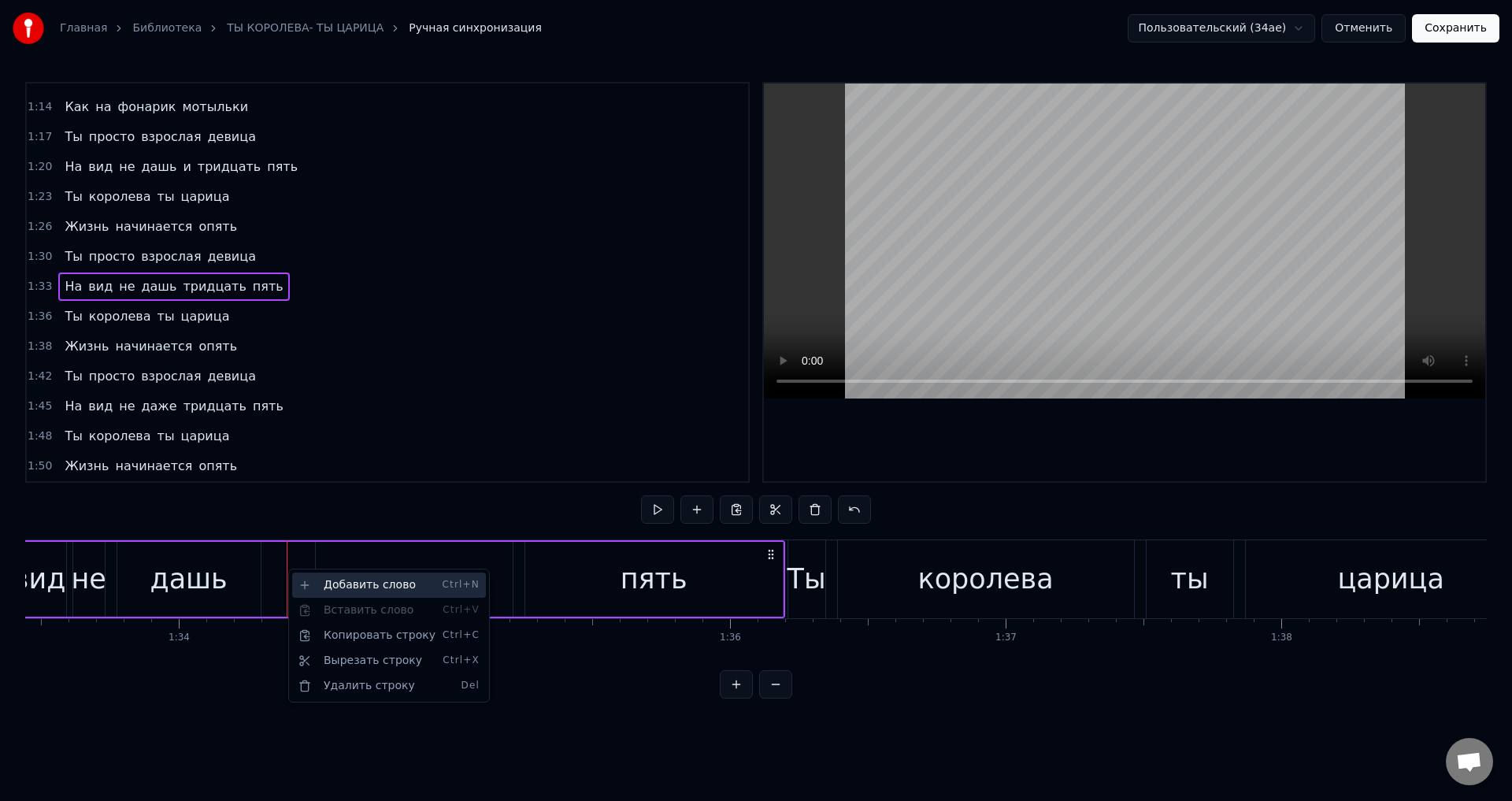
click at [353, 589] on div "Добавить слово Ctrl+N" at bounding box center [388, 585] width 194 height 25
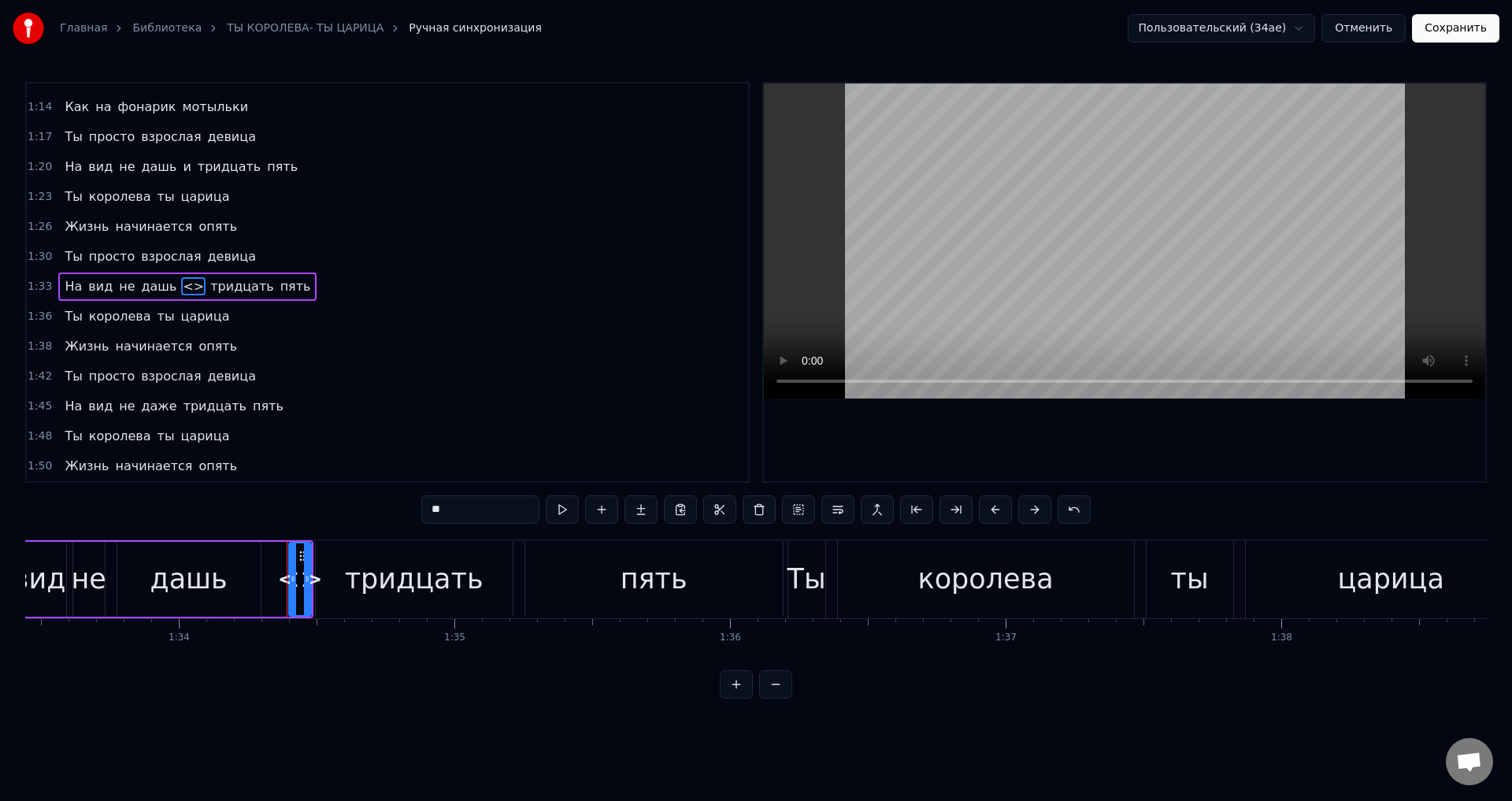
drag, startPoint x: 450, startPoint y: 517, endPoint x: 400, endPoint y: 510, distance: 50.5
click at [400, 510] on div "0:03 Не называй себя старуха 0:06 Тебе всего лишь сорок пять 0:09 Подумаешь что…" at bounding box center [756, 390] width 1461 height 617
drag, startPoint x: 291, startPoint y: 578, endPoint x: 280, endPoint y: 578, distance: 11.0
click at [280, 578] on icon at bounding box center [281, 579] width 6 height 13
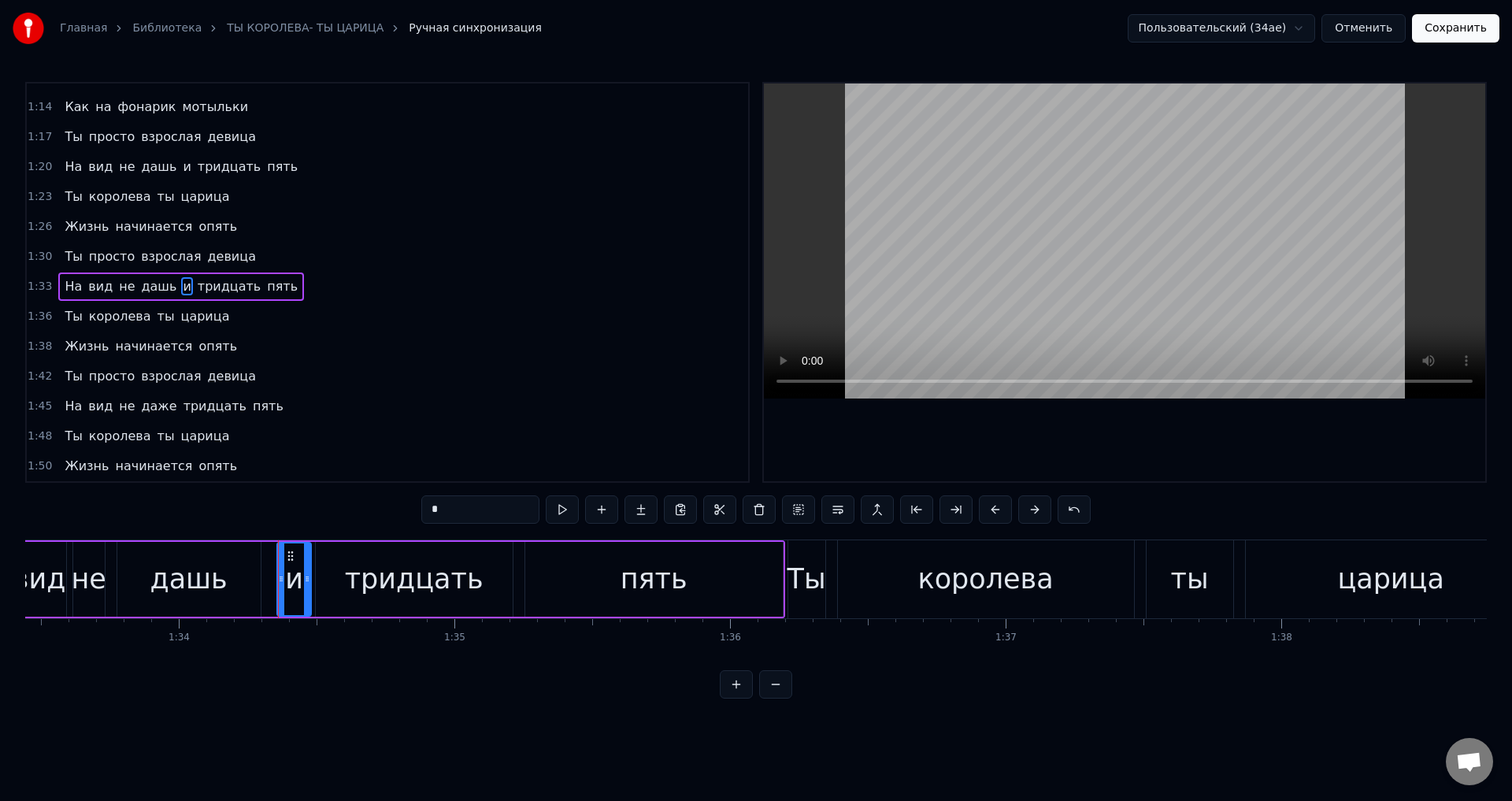
click at [237, 579] on div "дашь" at bounding box center [189, 579] width 143 height 75
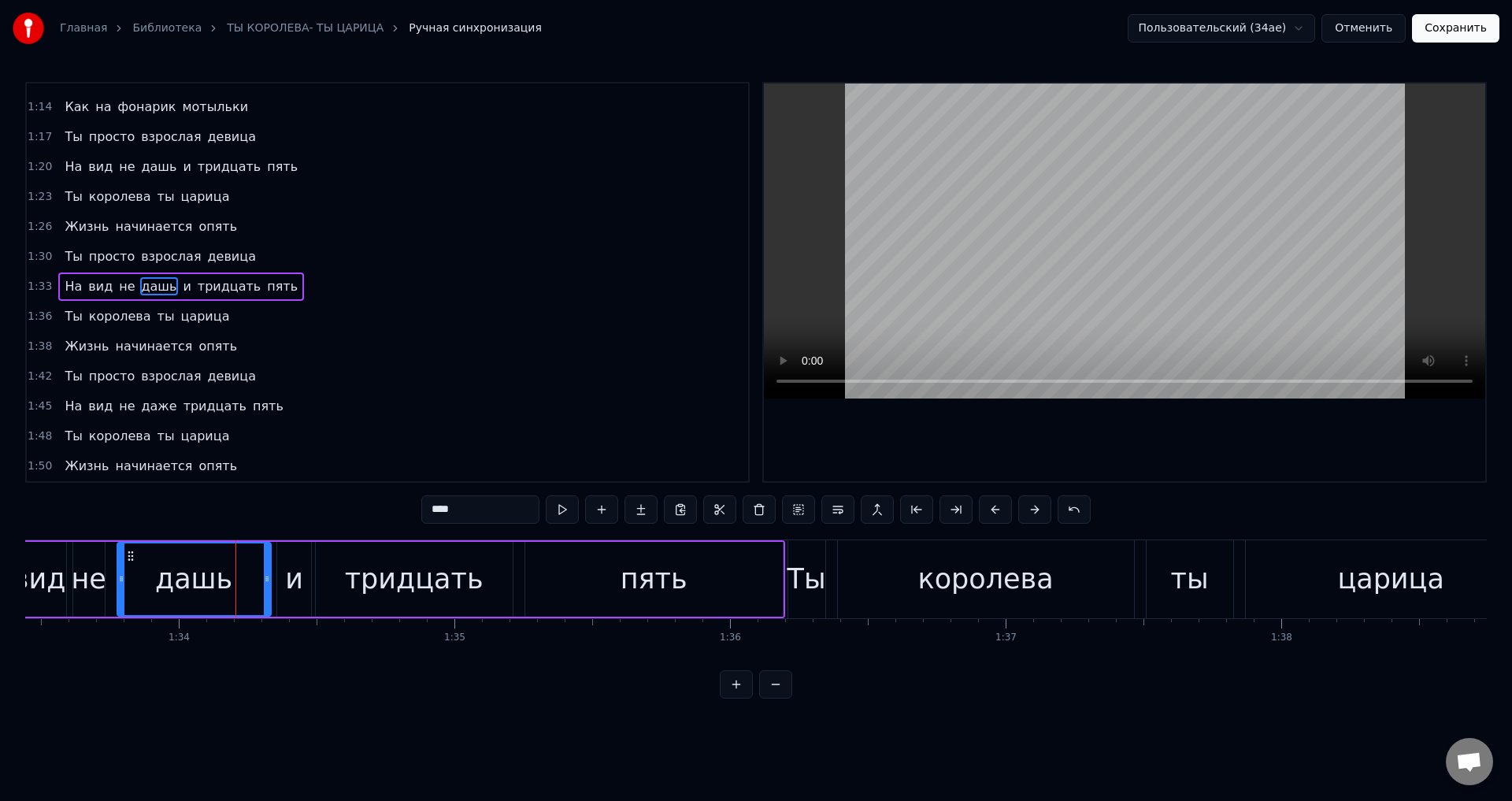
drag, startPoint x: 256, startPoint y: 579, endPoint x: 267, endPoint y: 579, distance: 11.0
click at [267, 579] on circle at bounding box center [267, 579] width 1 height 1
click at [147, 585] on div "дашь" at bounding box center [194, 579] width 152 height 72
click at [387, 582] on div "тридцать" at bounding box center [414, 580] width 138 height 42
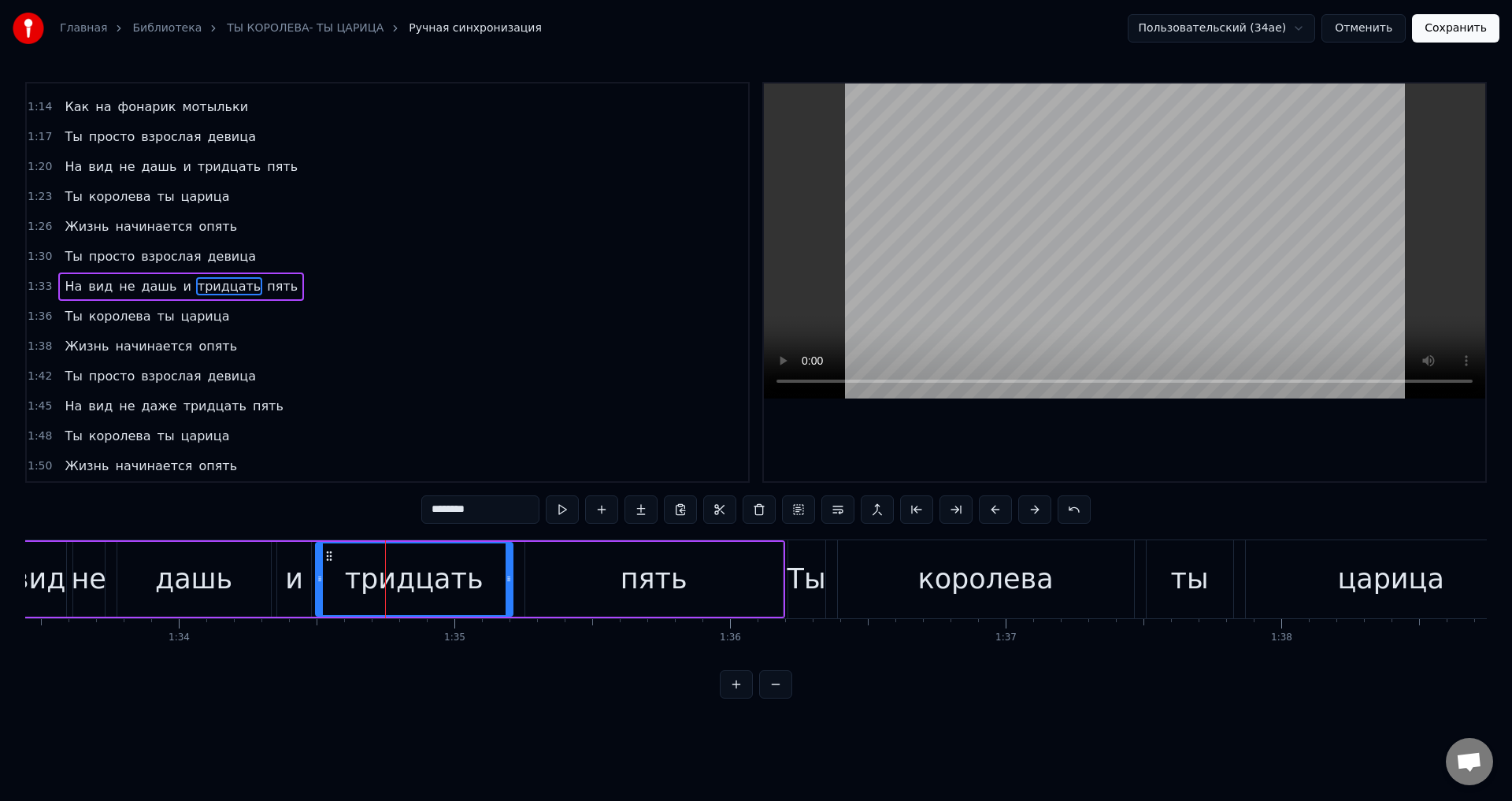
click at [288, 585] on div "и" at bounding box center [294, 580] width 18 height 42
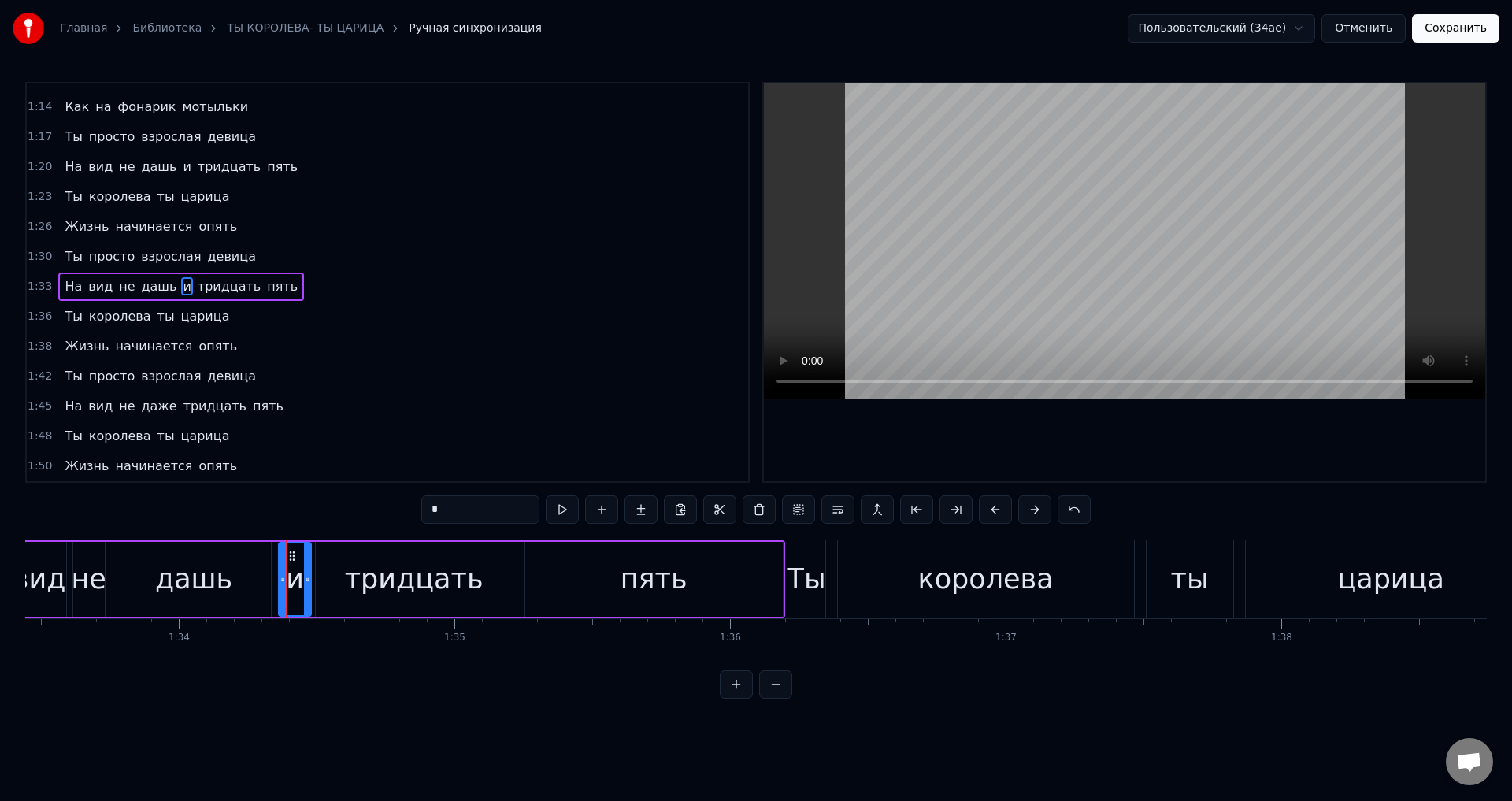
click at [282, 584] on icon at bounding box center [283, 579] width 6 height 13
click at [251, 584] on div "дашь" at bounding box center [194, 579] width 154 height 75
click at [268, 584] on icon at bounding box center [270, 579] width 6 height 13
click at [214, 585] on div "дашь" at bounding box center [195, 580] width 77 height 42
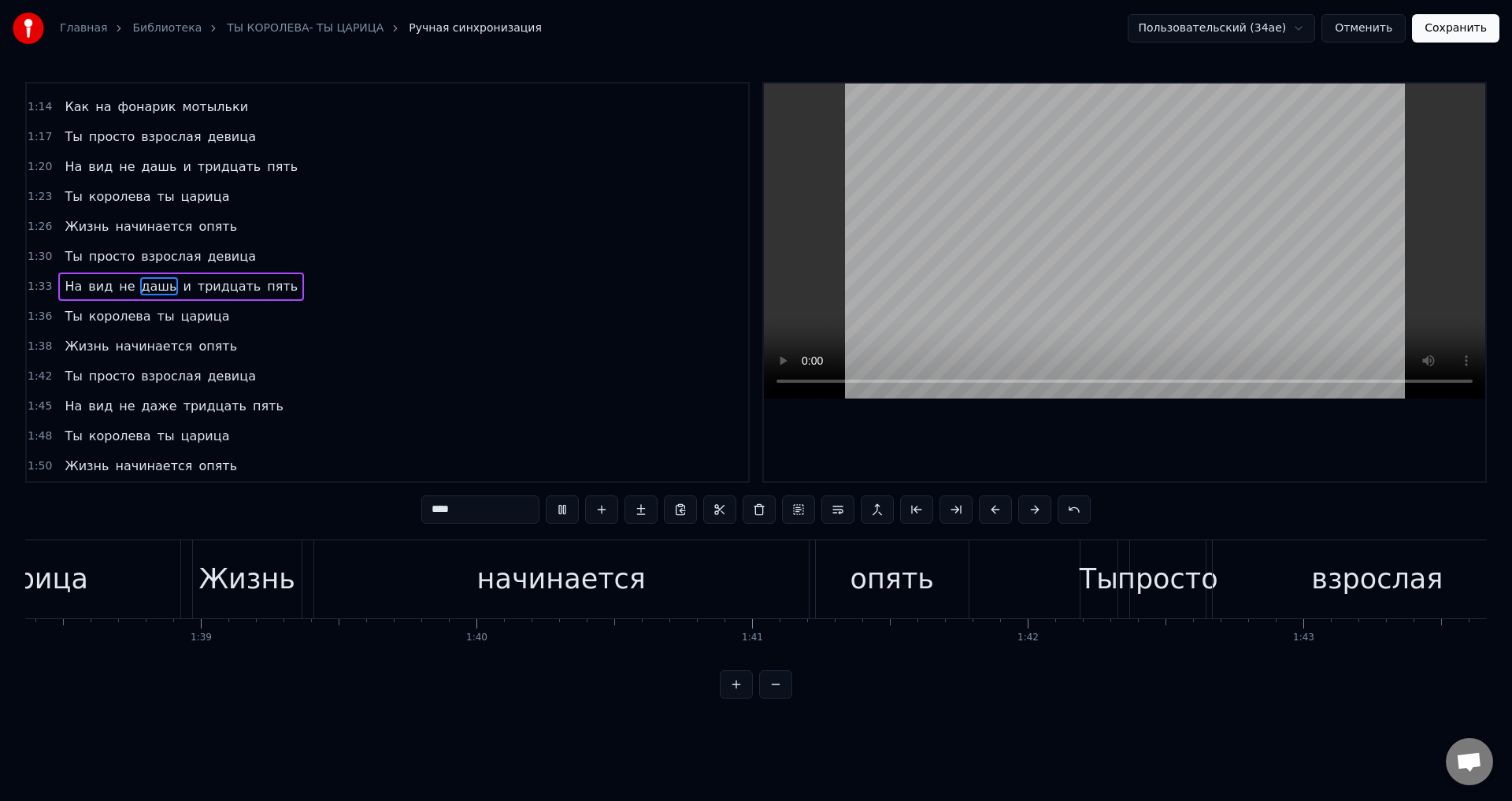
scroll to position [0, 28731]
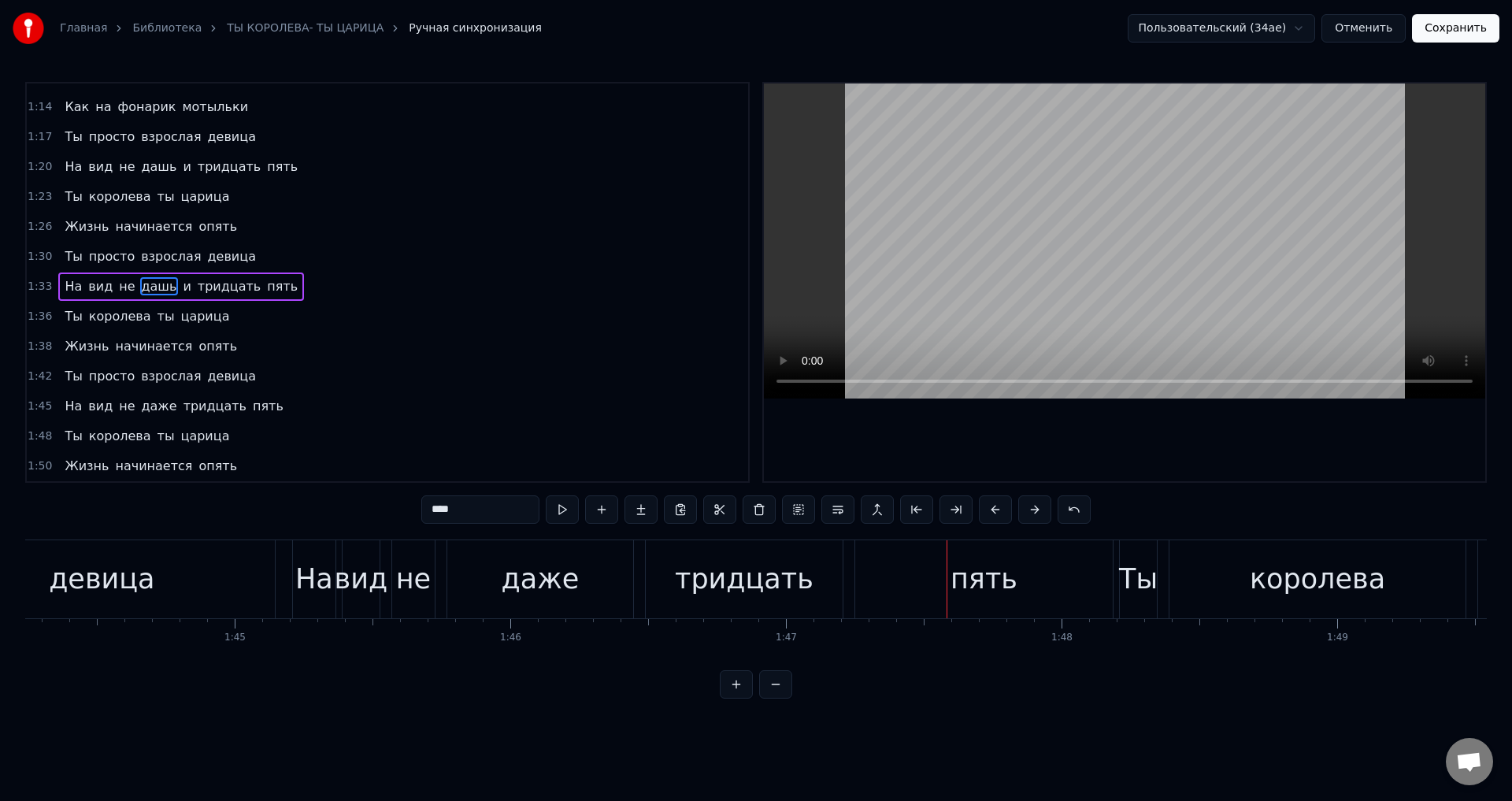
click at [568, 576] on div "даже" at bounding box center [540, 580] width 78 height 42
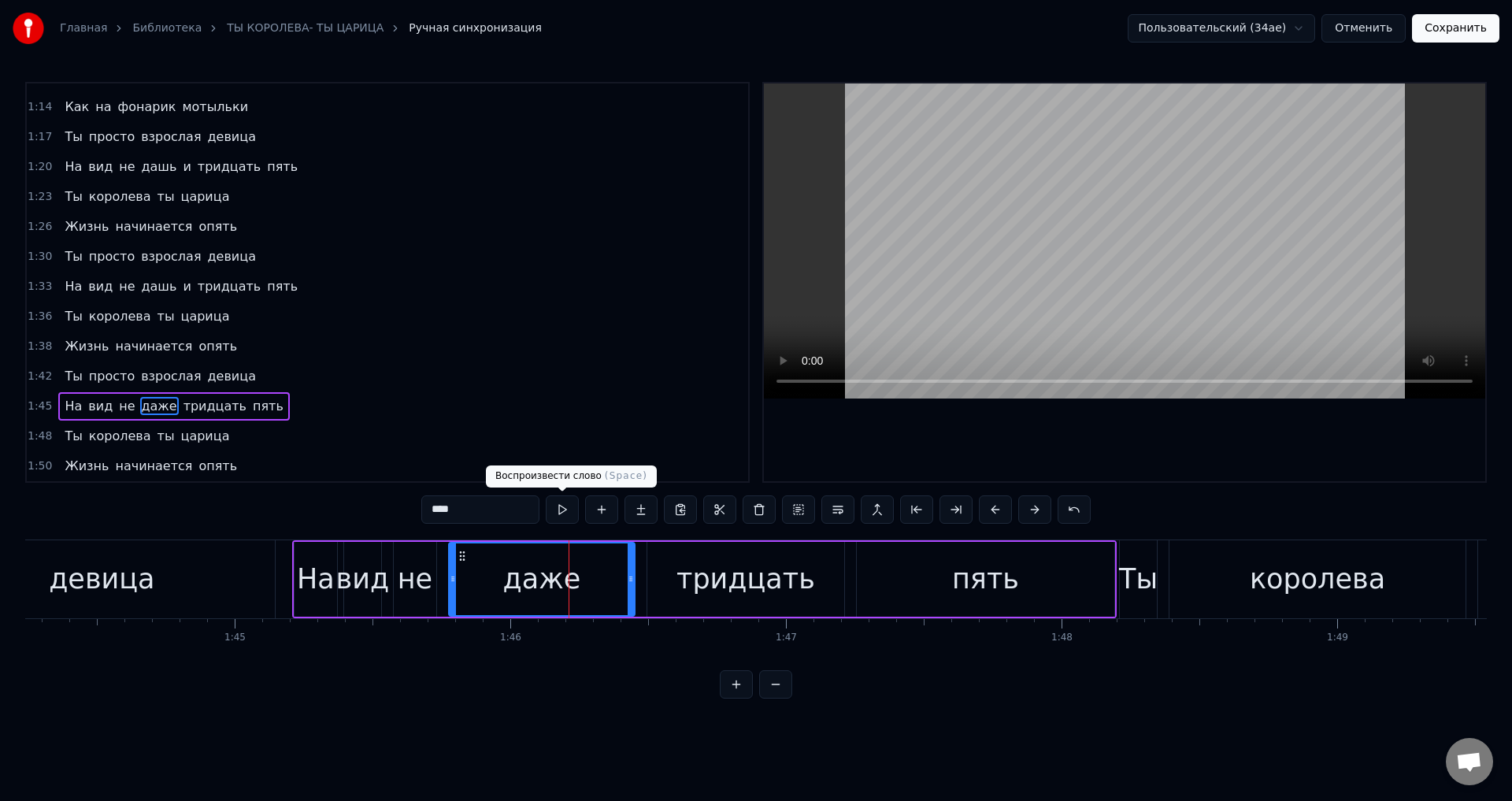
drag, startPoint x: 444, startPoint y: 511, endPoint x: 571, endPoint y: 502, distance: 127.3
click at [571, 510] on div "****" at bounding box center [756, 509] width 670 height 28
drag, startPoint x: 631, startPoint y: 572, endPoint x: 588, endPoint y: 572, distance: 43.0
click at [588, 572] on div at bounding box center [588, 579] width 6 height 72
type input "****"
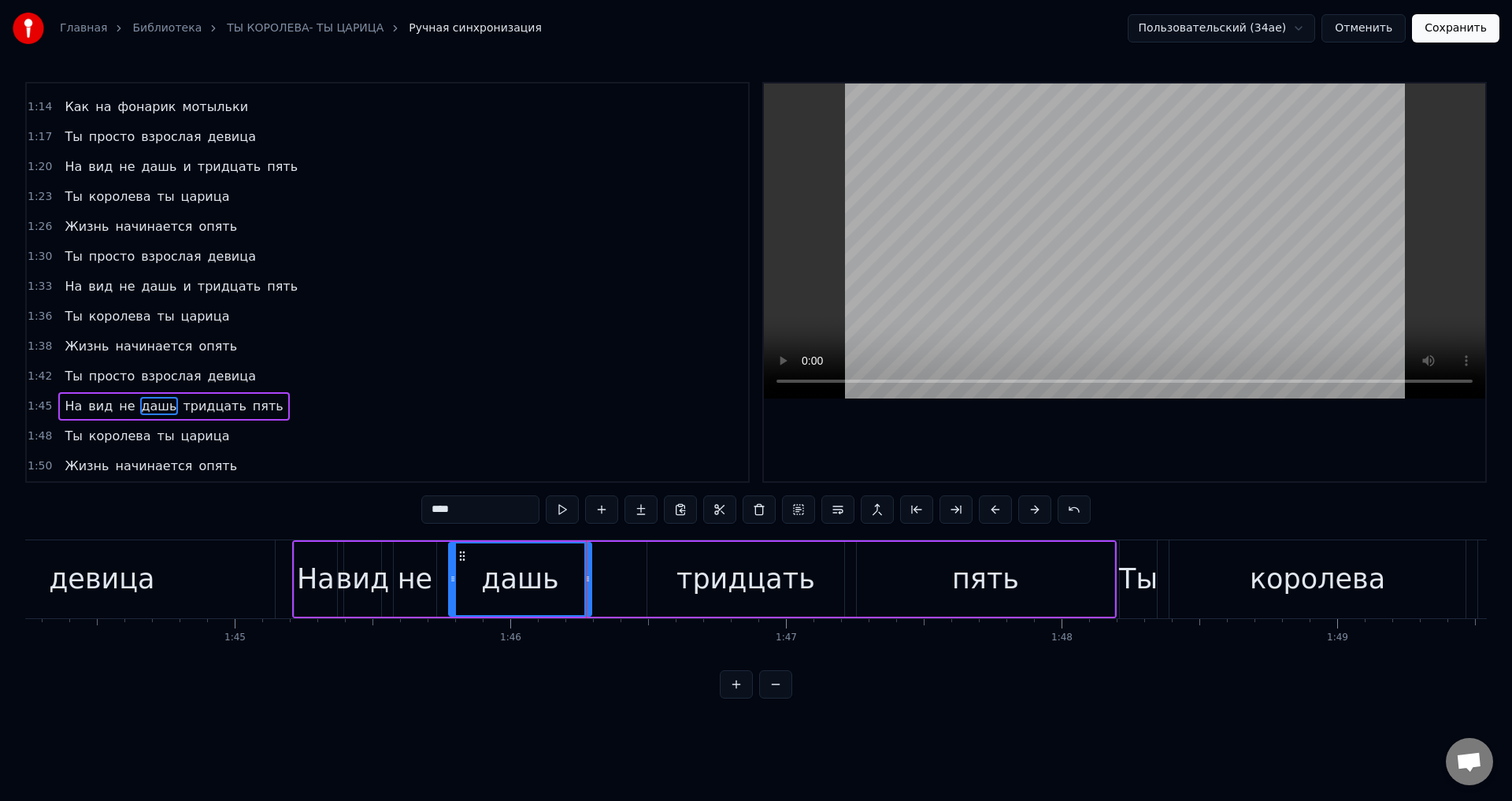
click at [613, 577] on div "На вид не дашь тридцать пять" at bounding box center [704, 579] width 825 height 78
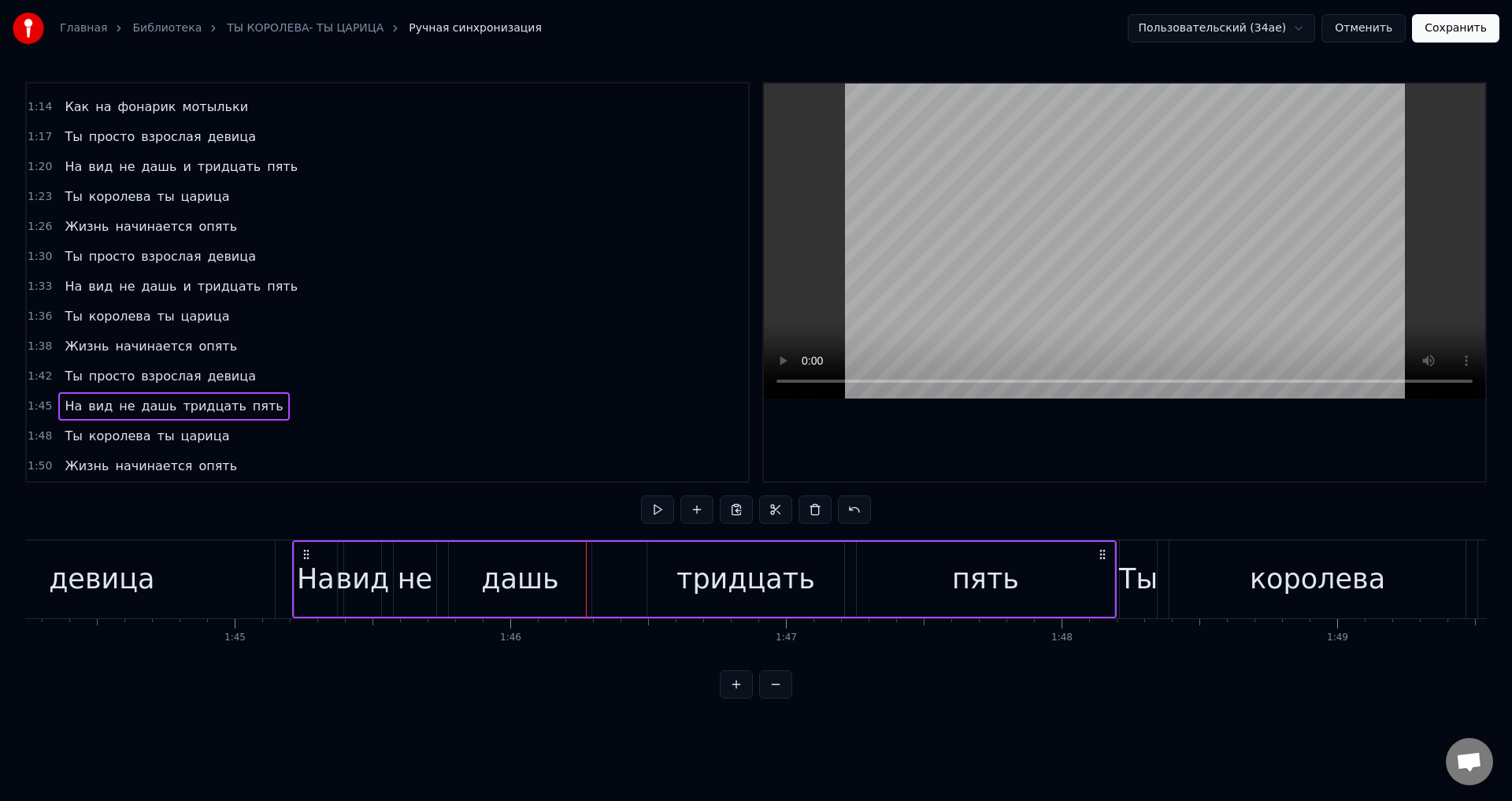
click at [617, 577] on div "На вид не дашь тридцать пять" at bounding box center [704, 579] width 825 height 78
click at [620, 578] on div "На вид не дашь тридцать пять" at bounding box center [704, 579] width 825 height 78
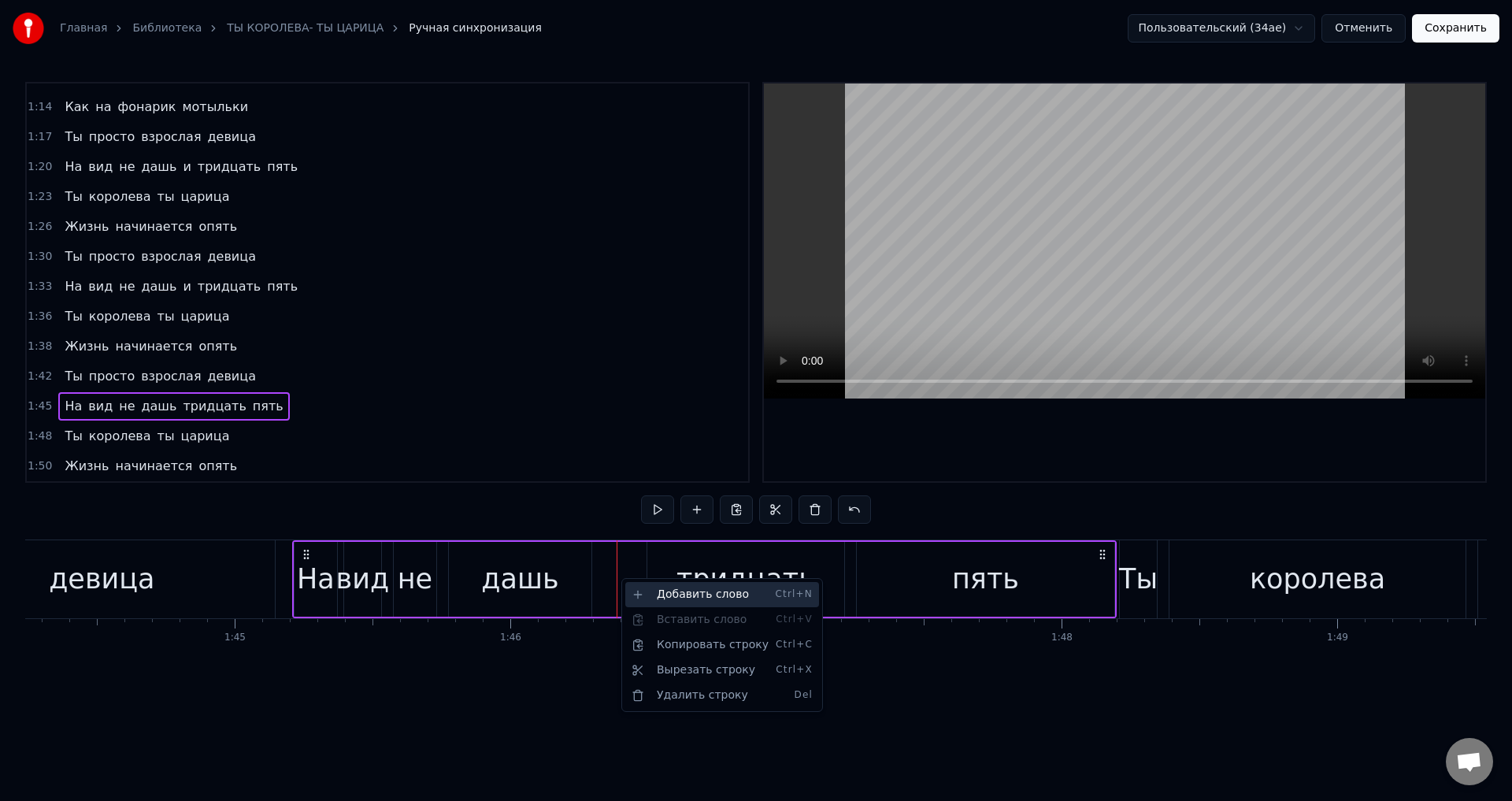
click at [670, 590] on div "Добавить слово Ctrl+N" at bounding box center [722, 594] width 194 height 25
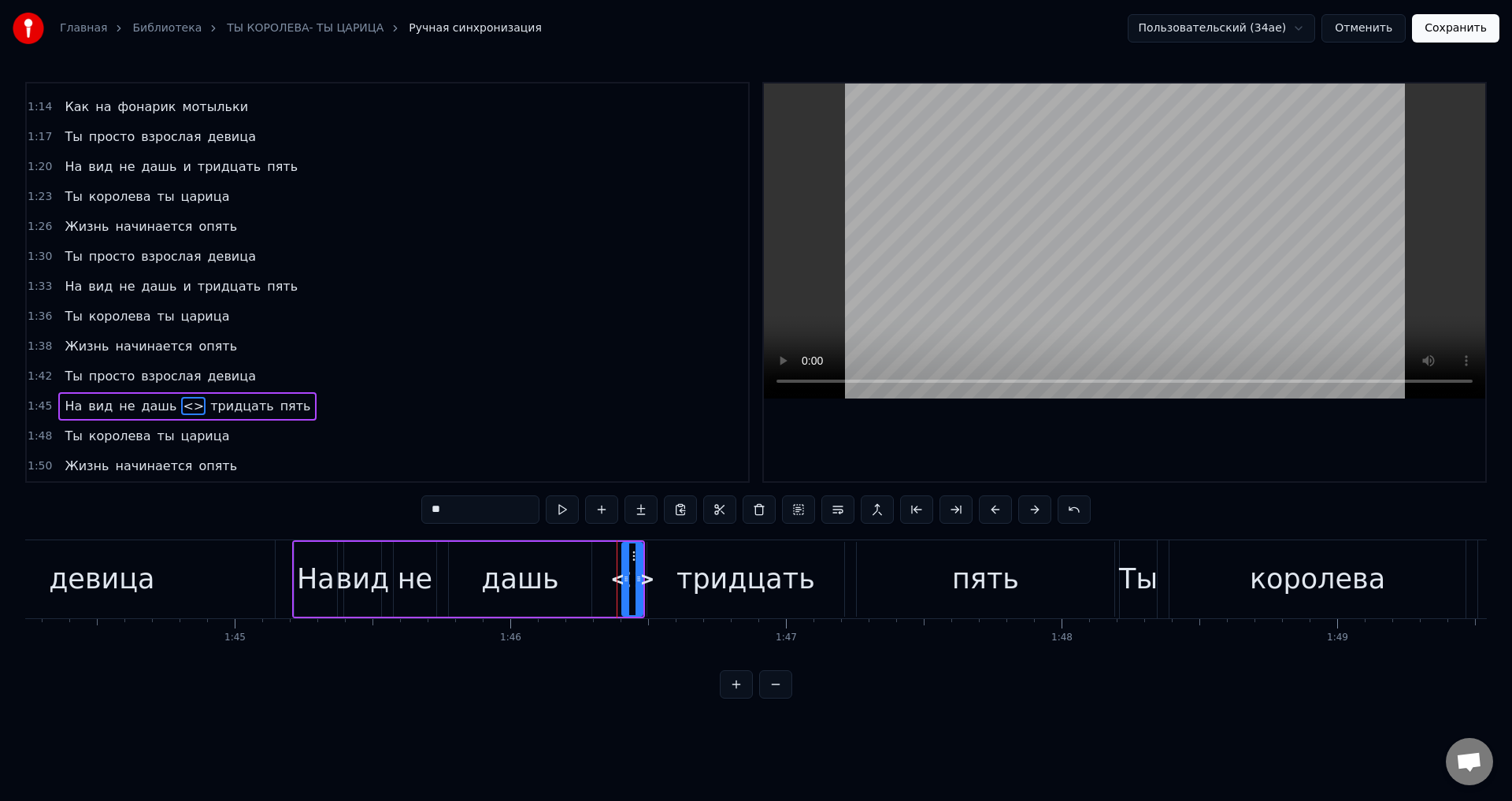
drag, startPoint x: 465, startPoint y: 516, endPoint x: 380, endPoint y: 516, distance: 85.0
click at [381, 516] on div "0:03 Не называй себя старуха 0:06 Тебе всего лишь сорок пять 0:09 Подумаешь что…" at bounding box center [756, 390] width 1461 height 617
drag, startPoint x: 628, startPoint y: 574, endPoint x: 612, endPoint y: 576, distance: 16.1
click at [612, 576] on icon at bounding box center [610, 579] width 6 height 13
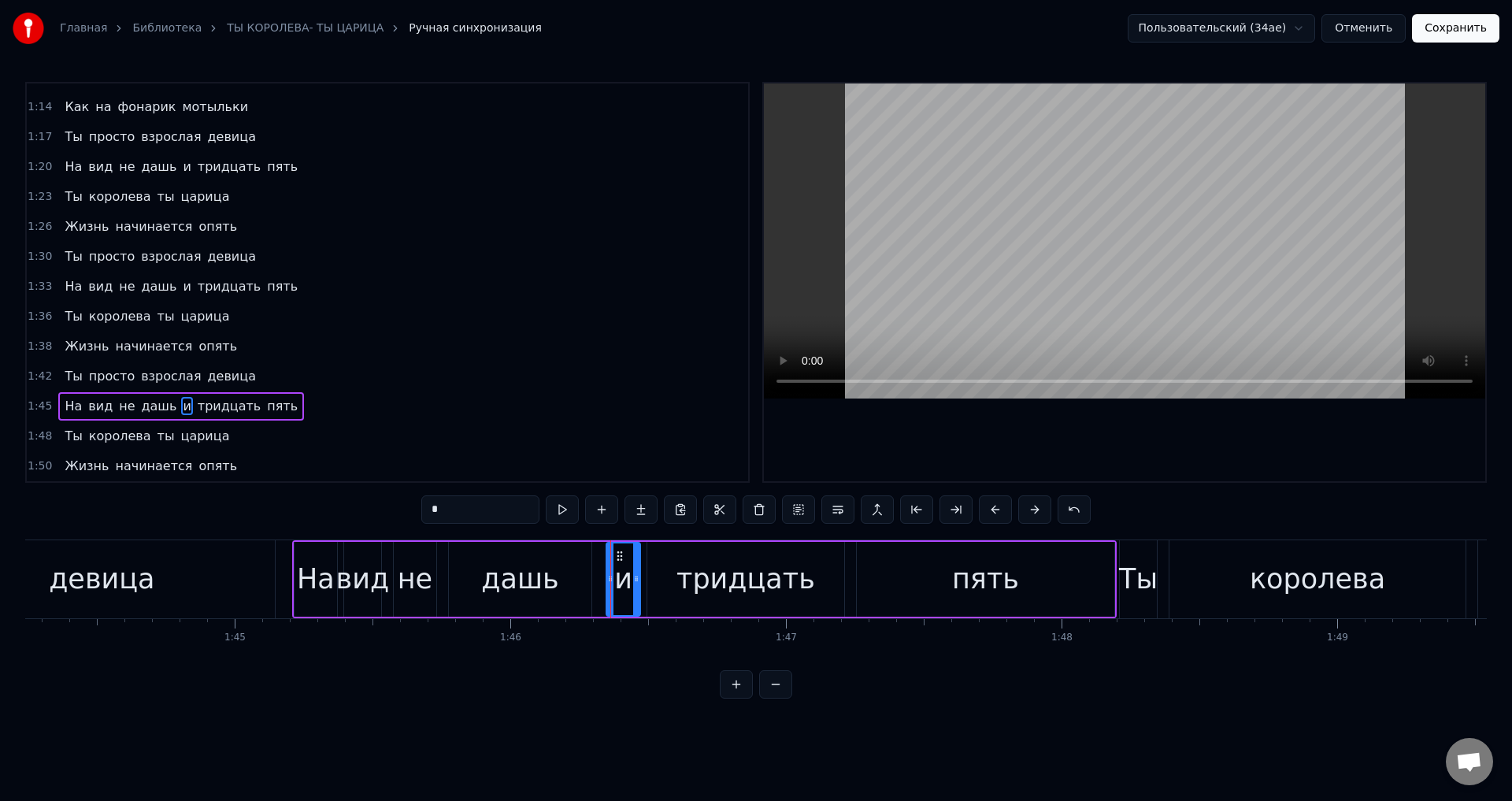
click at [634, 580] on icon at bounding box center [637, 579] width 6 height 13
drag, startPoint x: 566, startPoint y: 583, endPoint x: 579, endPoint y: 581, distance: 13.2
click at [565, 583] on div "дашь" at bounding box center [519, 579] width 142 height 75
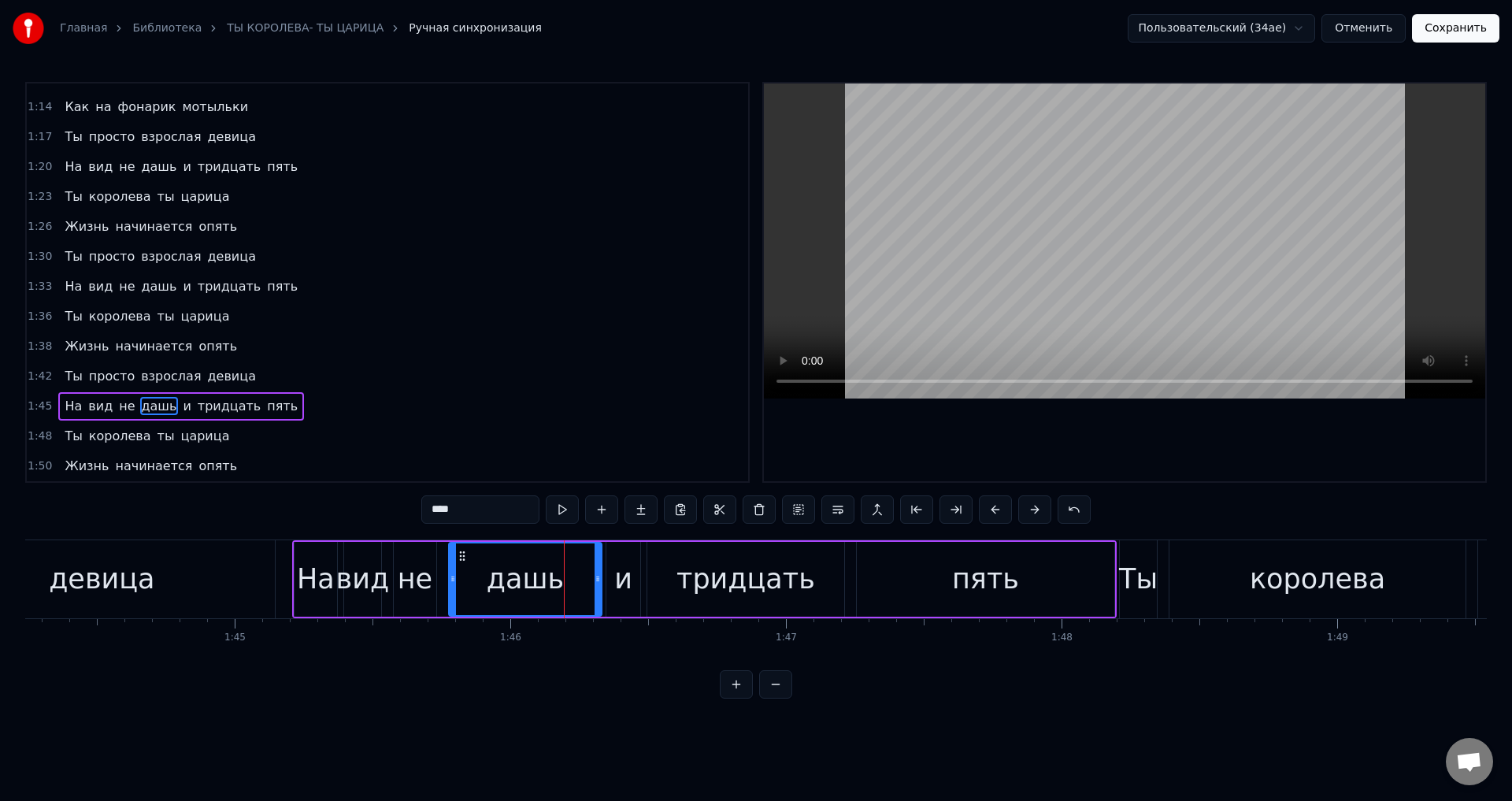
drag, startPoint x: 588, startPoint y: 581, endPoint x: 598, endPoint y: 580, distance: 10.0
click at [598, 580] on icon at bounding box center [598, 579] width 6 height 13
click at [523, 577] on div "дашь" at bounding box center [525, 580] width 77 height 42
click at [553, 578] on div "дашь" at bounding box center [525, 580] width 77 height 42
click at [608, 574] on div "и" at bounding box center [623, 579] width 34 height 75
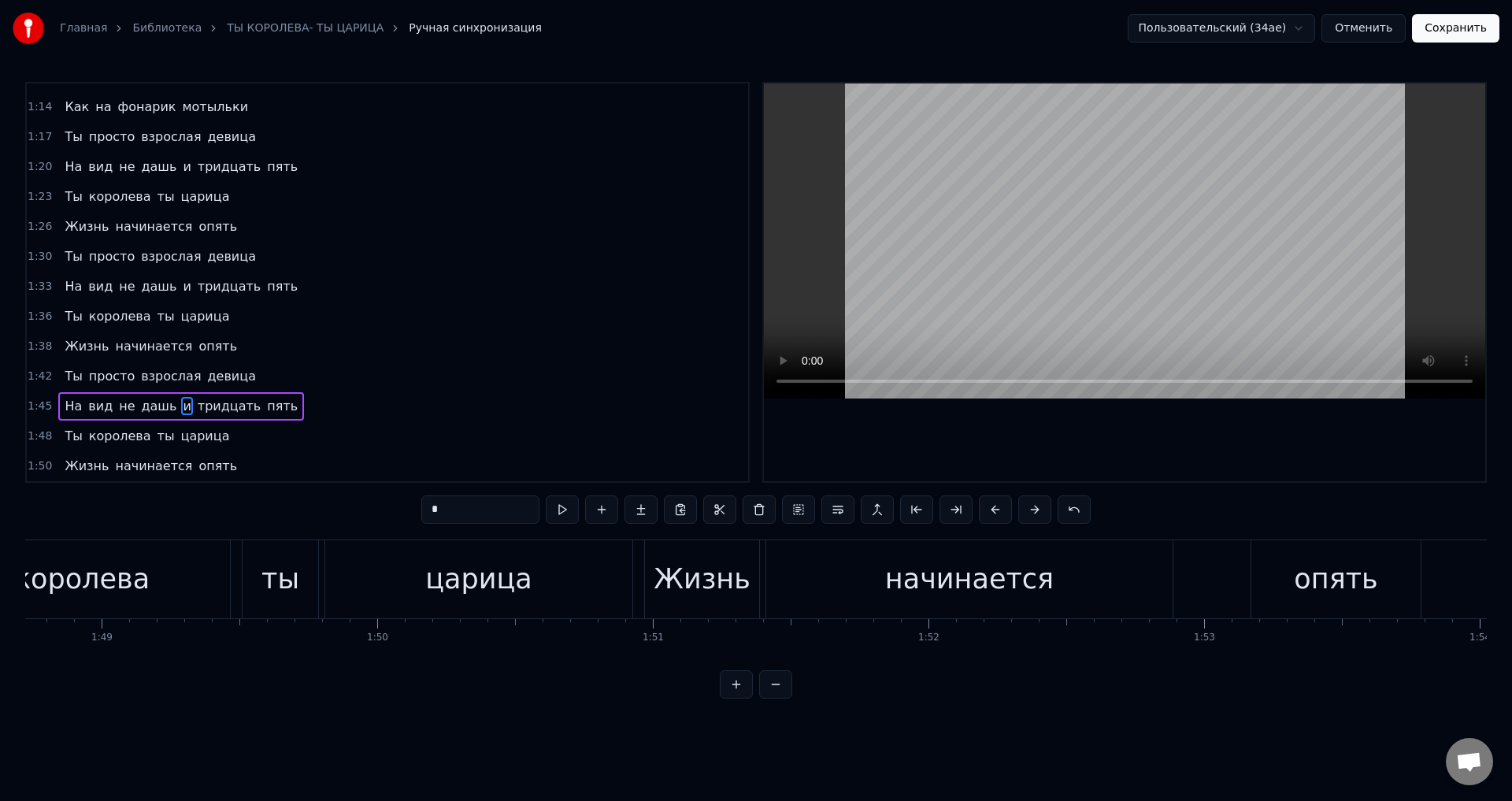
scroll to position [0, 30039]
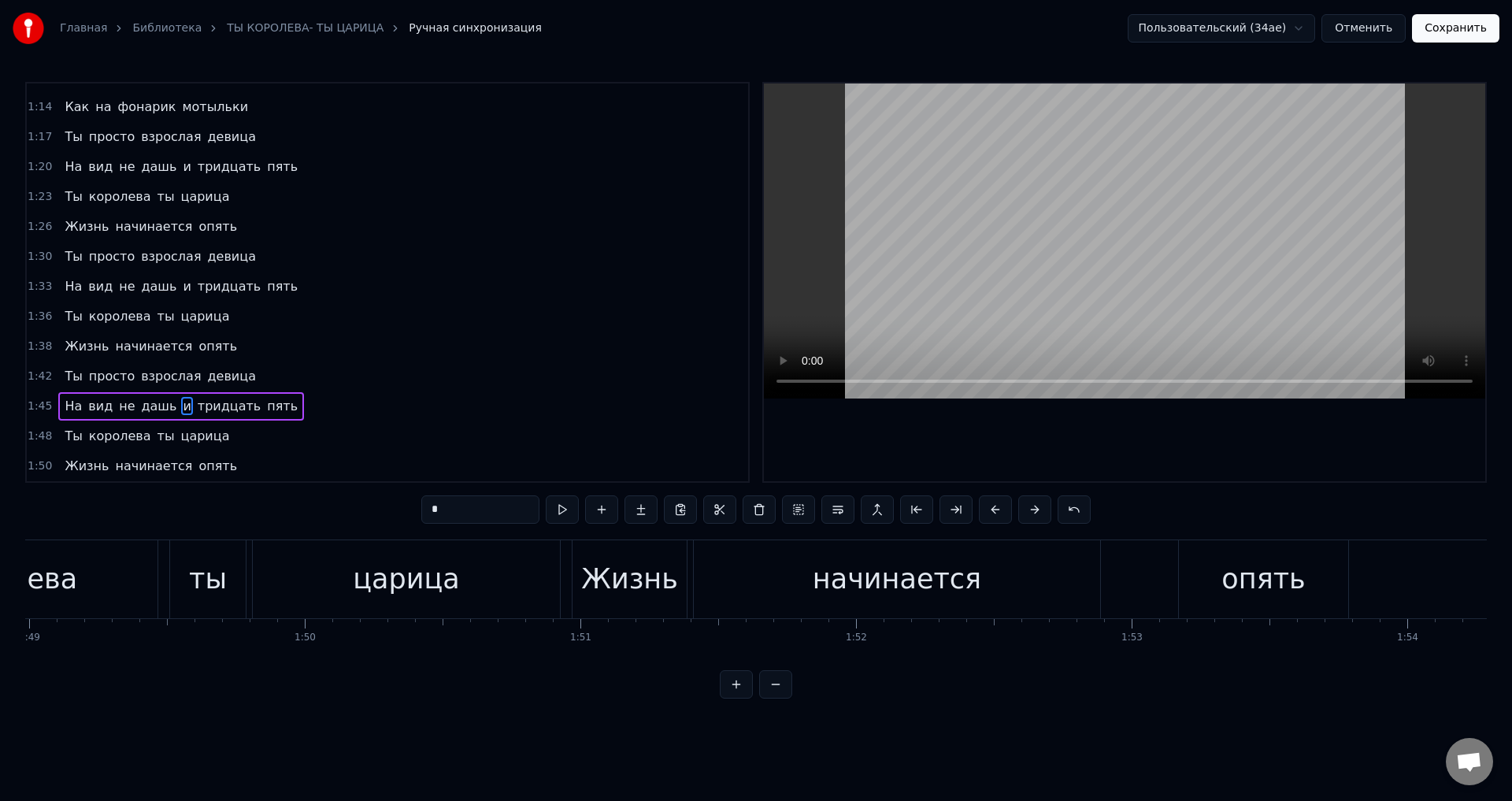
click at [608, 574] on div "Жизнь" at bounding box center [629, 580] width 97 height 42
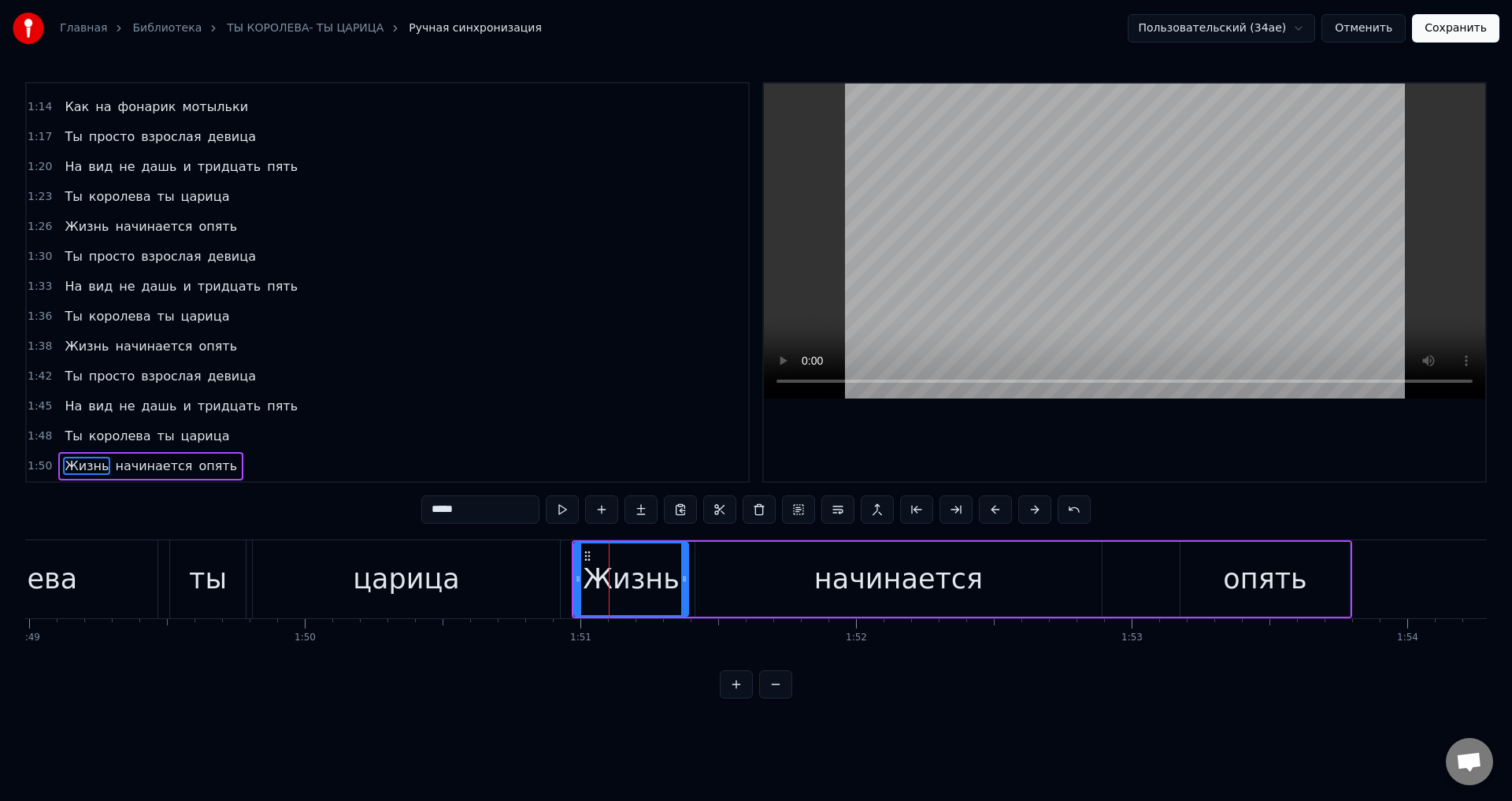
click at [181, 404] on span "и" at bounding box center [186, 406] width 11 height 18
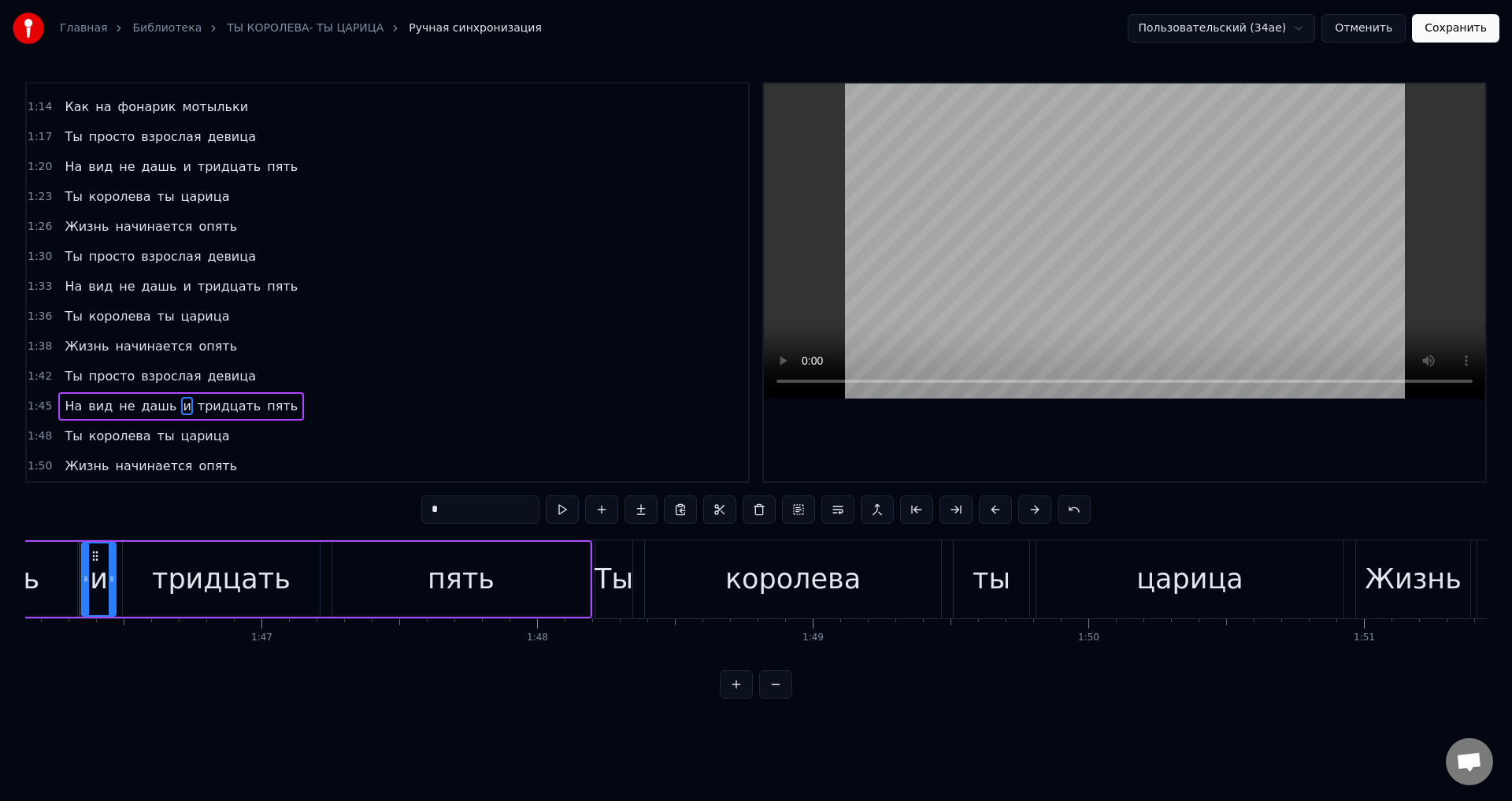
scroll to position [0, 29231]
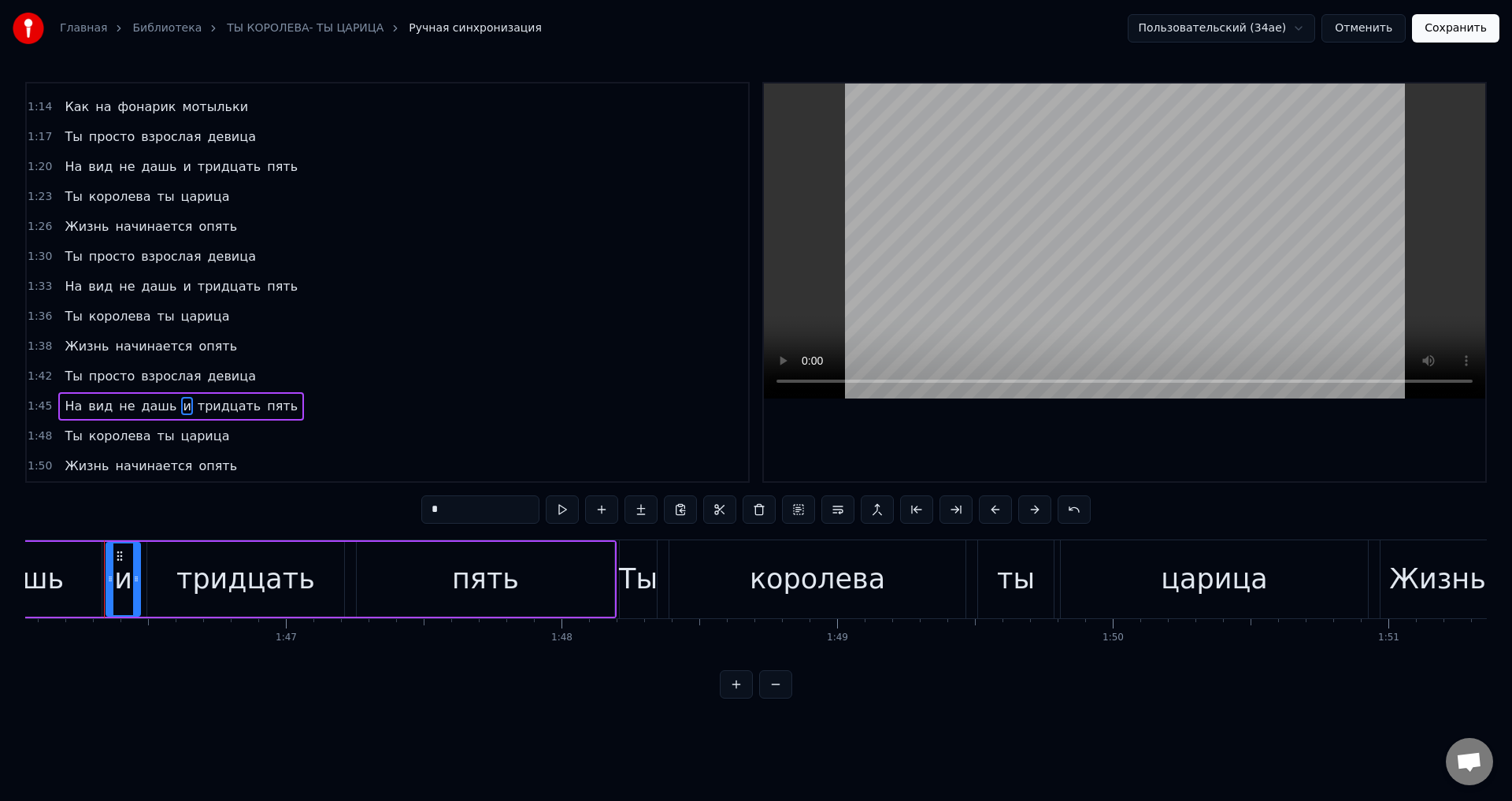
click at [143, 407] on span "дашь" at bounding box center [159, 406] width 39 height 18
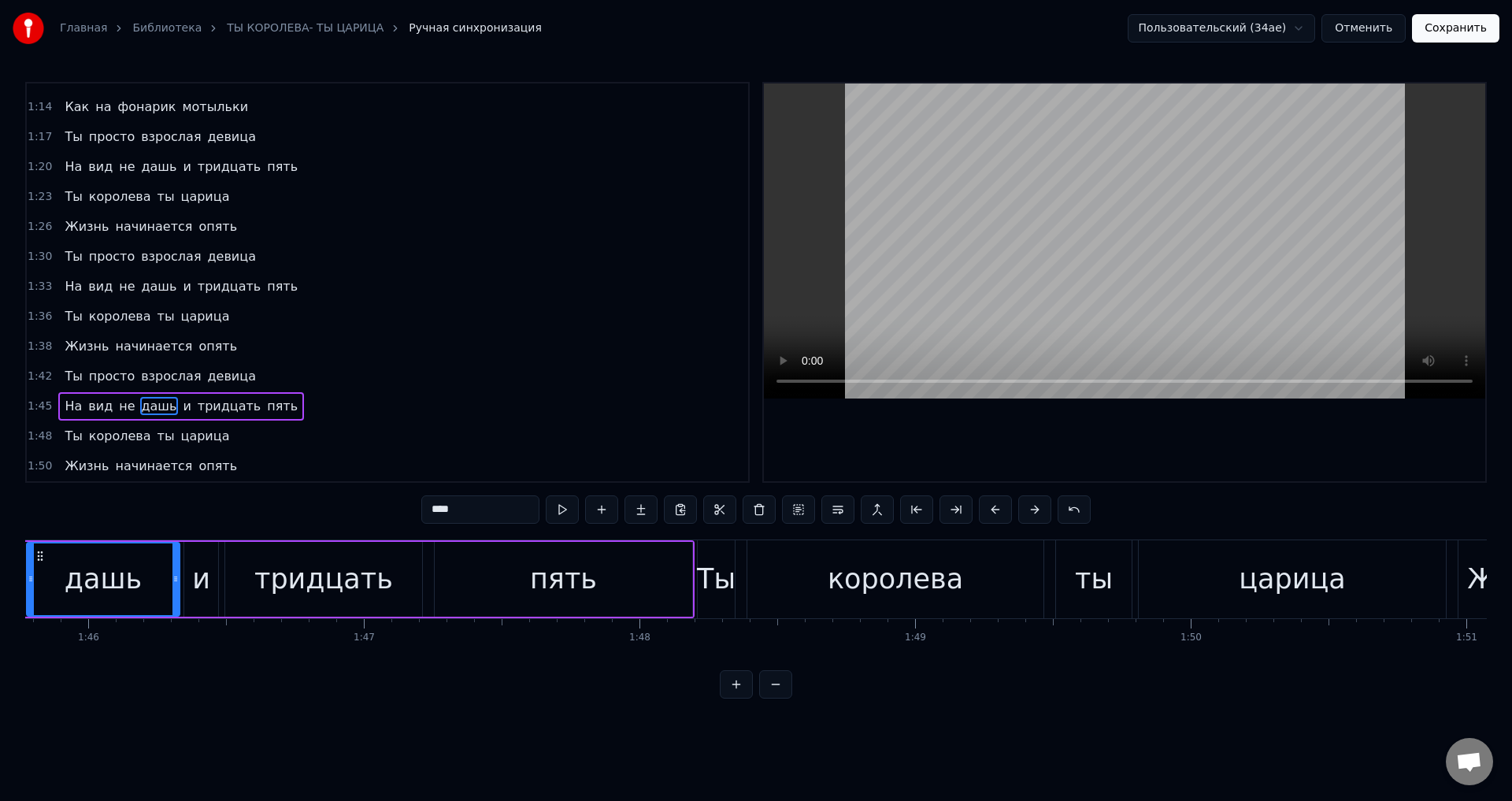
scroll to position [0, 29073]
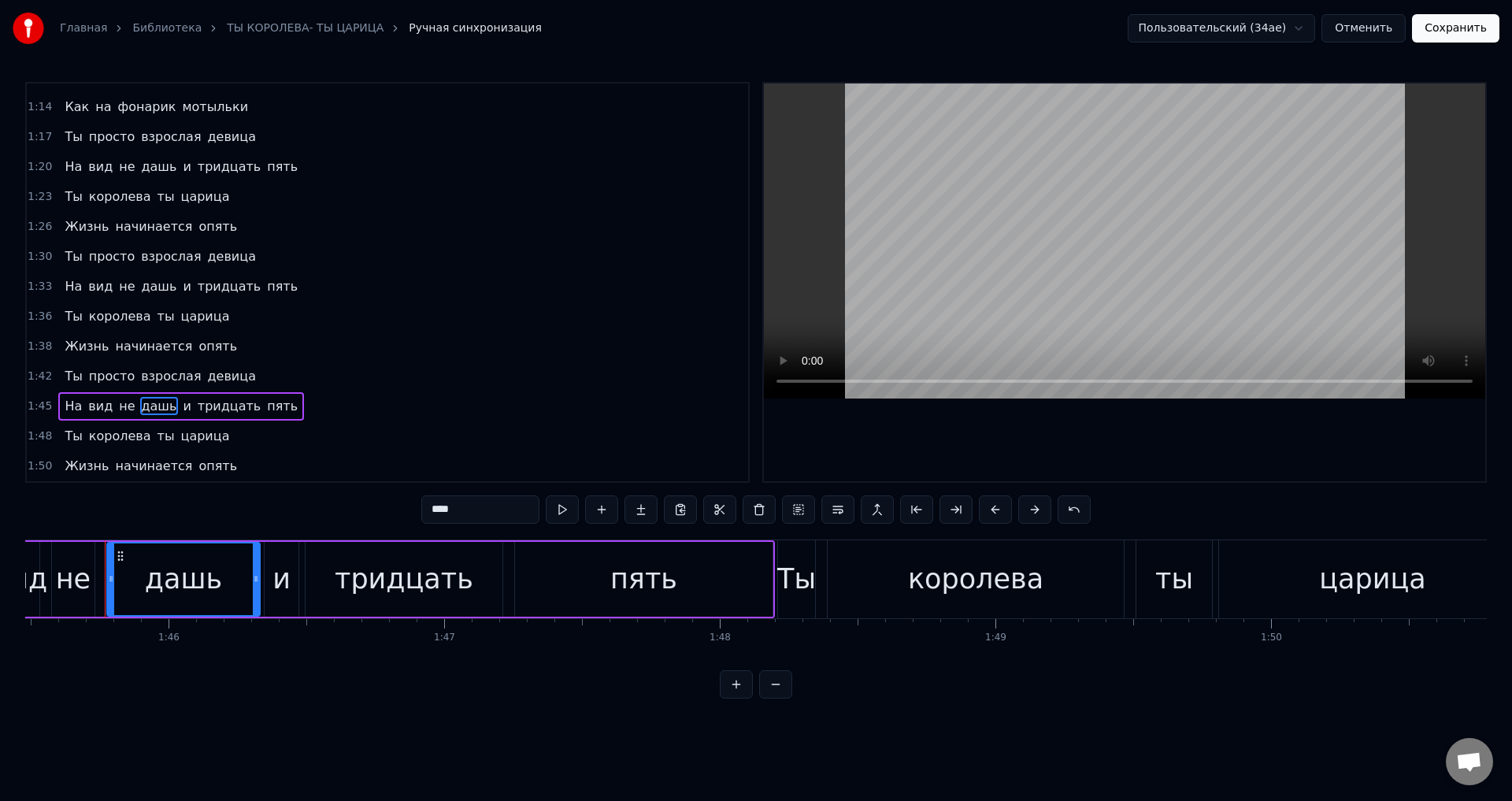
click at [271, 583] on div "и" at bounding box center [281, 579] width 34 height 75
click at [271, 583] on icon at bounding box center [272, 579] width 6 height 13
click at [245, 578] on div "дашь" at bounding box center [183, 579] width 153 height 75
type input "****"
click at [259, 581] on icon at bounding box center [260, 579] width 6 height 13
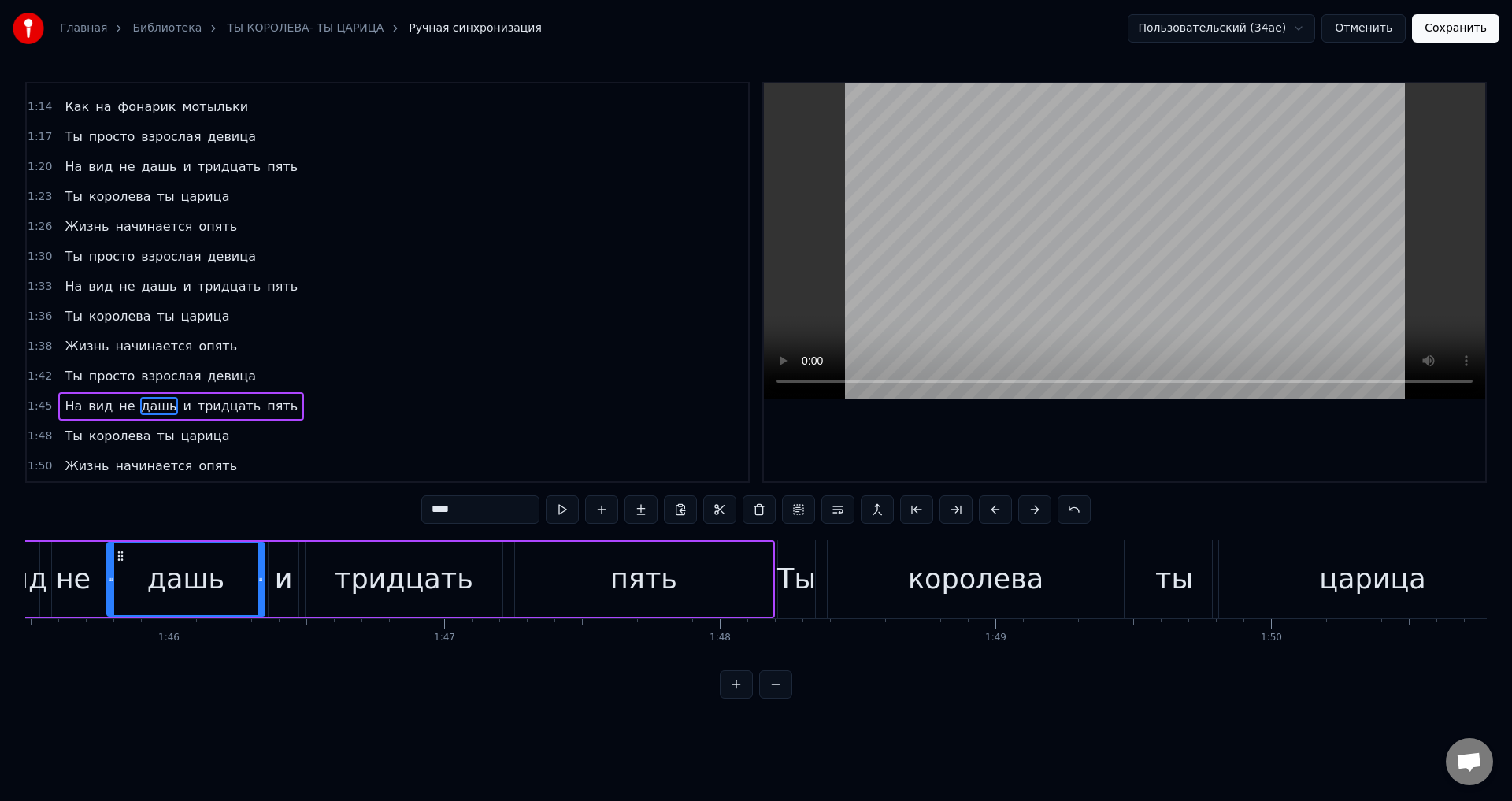
click at [231, 584] on div "дашь" at bounding box center [186, 579] width 156 height 72
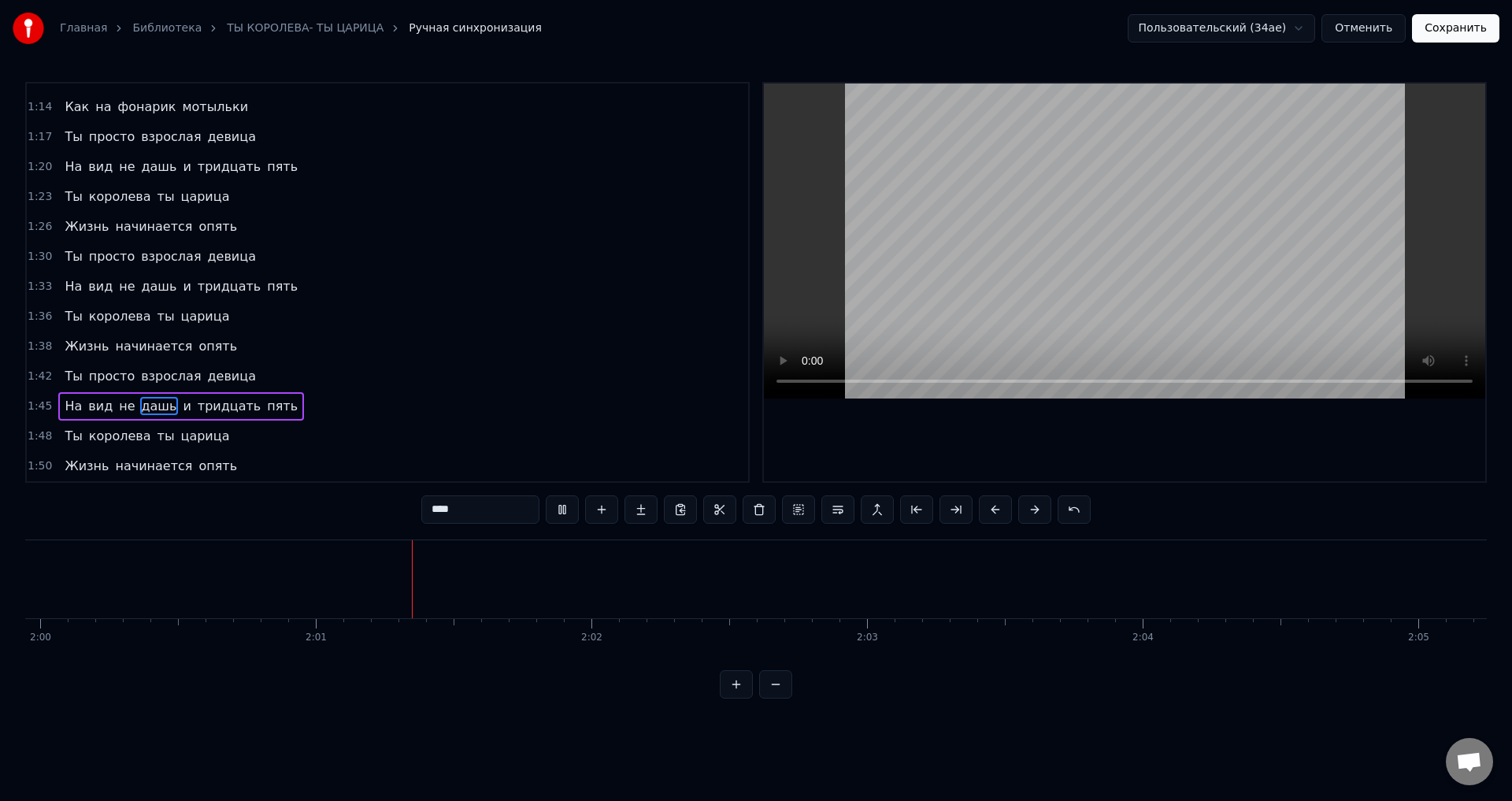
scroll to position [0, 33151]
click at [1454, 32] on button "Сохранить" at bounding box center [1456, 28] width 88 height 28
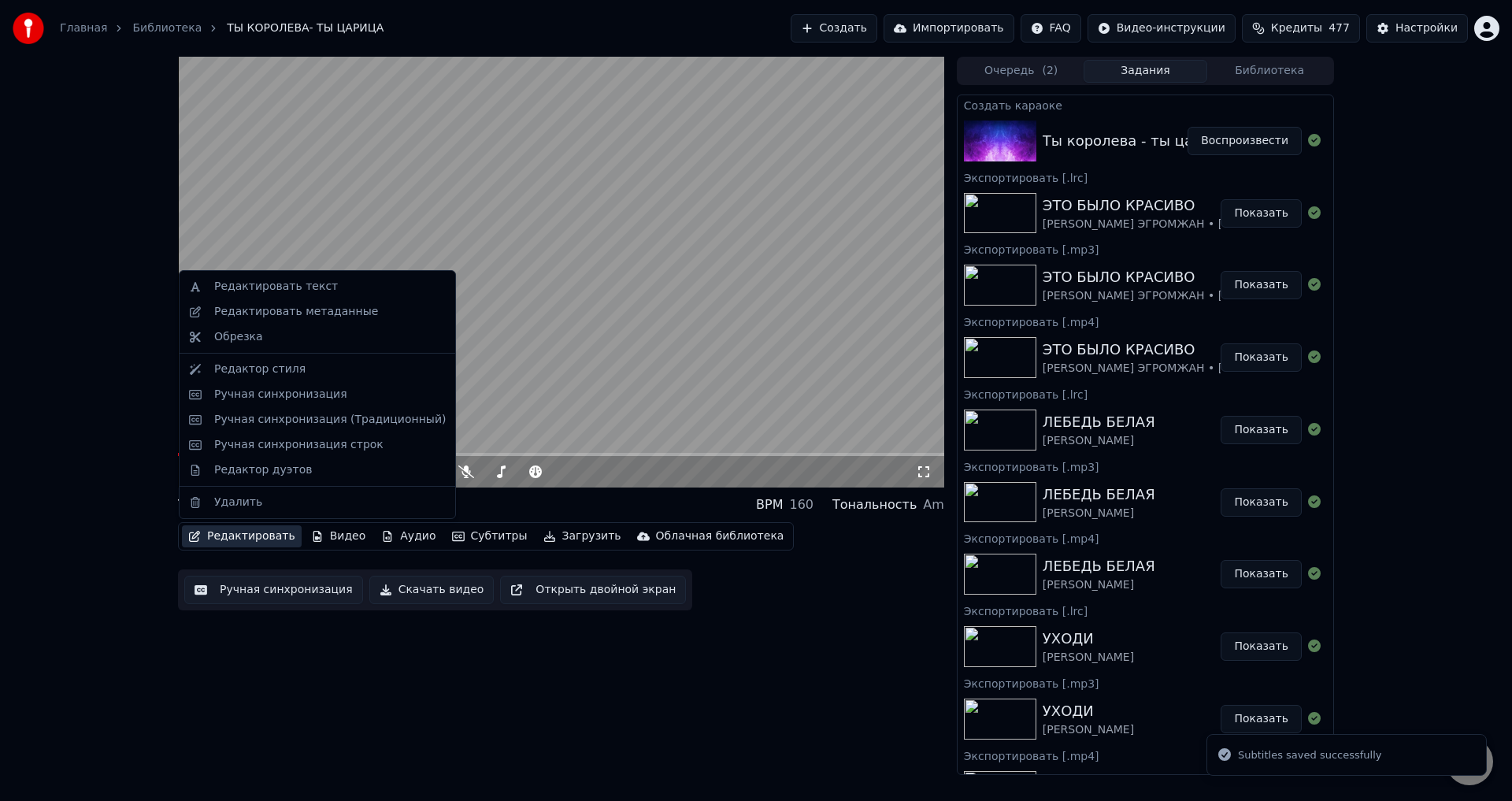
click at [227, 536] on button "Редактировать" at bounding box center [241, 536] width 120 height 22
click at [272, 310] on div "Редактировать метаданные" at bounding box center [296, 312] width 164 height 16
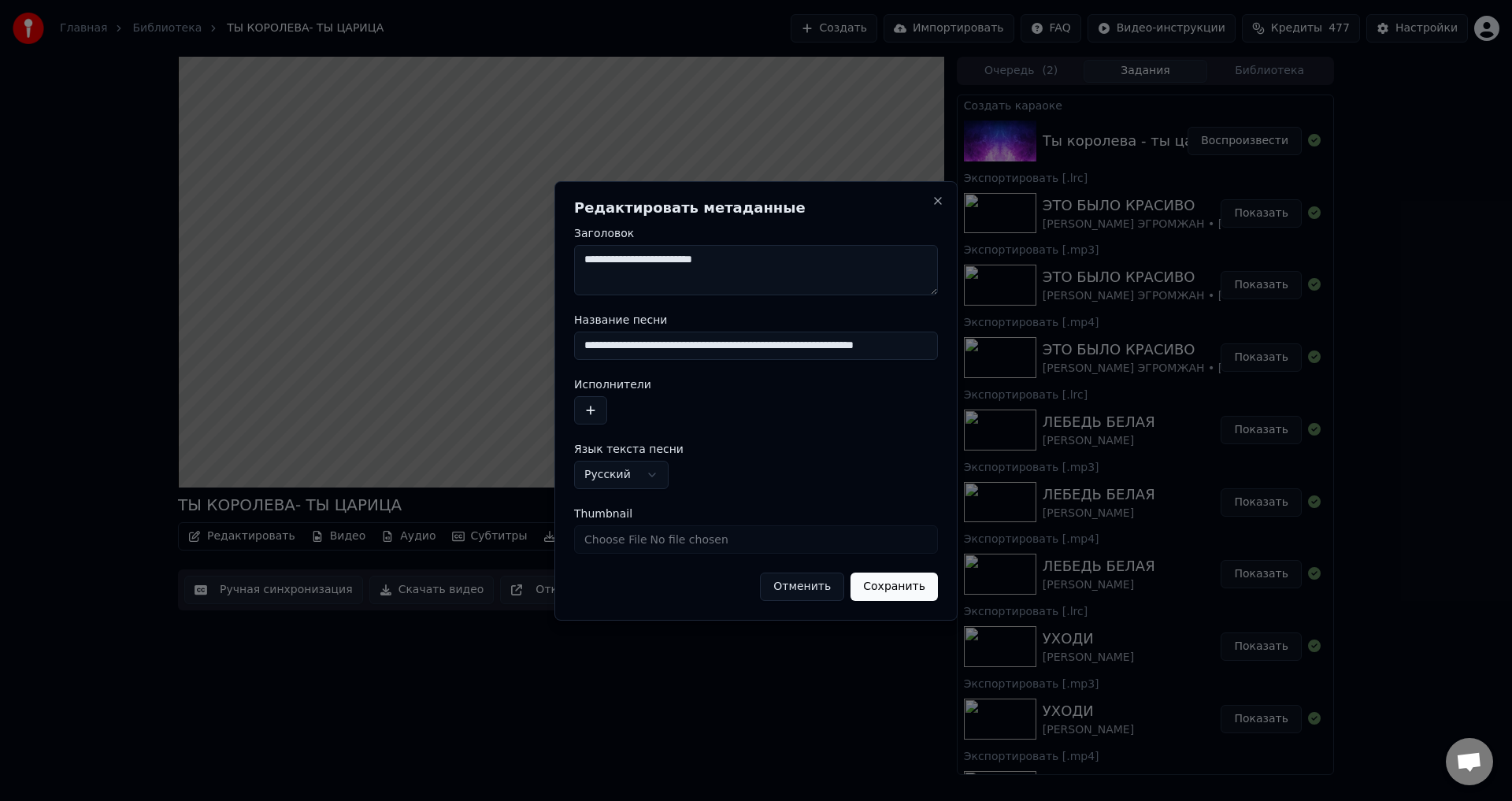
click at [593, 346] on input "**********" at bounding box center [756, 345] width 364 height 28
click at [600, 347] on input "**********" at bounding box center [756, 345] width 364 height 28
click at [672, 346] on input "**********" at bounding box center [756, 345] width 364 height 28
click at [823, 342] on input "**********" at bounding box center [756, 345] width 364 height 28
click at [600, 343] on input "**********" at bounding box center [756, 345] width 364 height 28
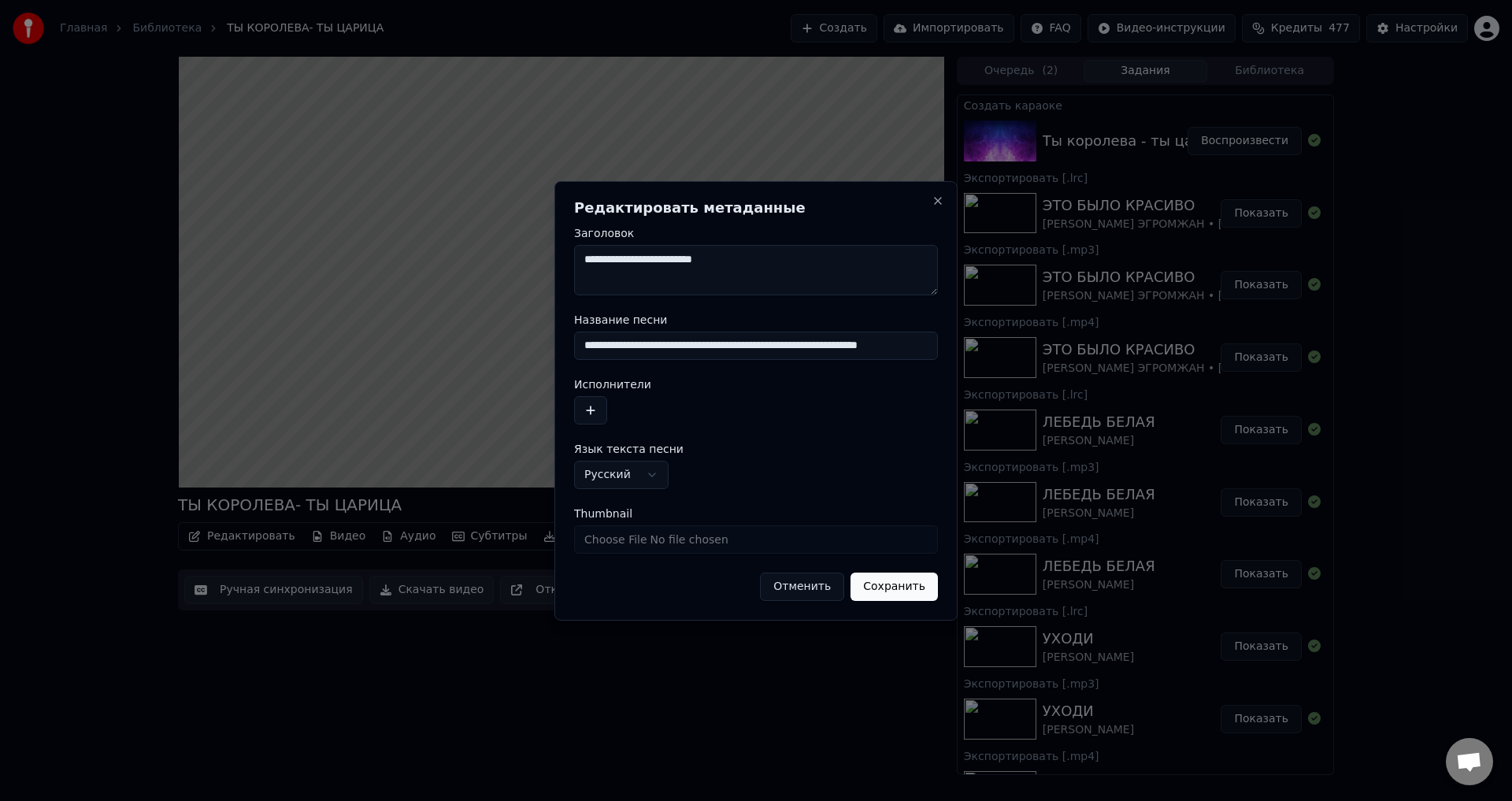
click at [608, 343] on input "**********" at bounding box center [756, 345] width 364 height 28
click at [821, 342] on input "**********" at bounding box center [756, 345] width 364 height 28
click at [826, 345] on input "**********" at bounding box center [756, 345] width 364 height 28
type input "**********"
click at [907, 589] on button "Сохранить" at bounding box center [894, 586] width 88 height 28
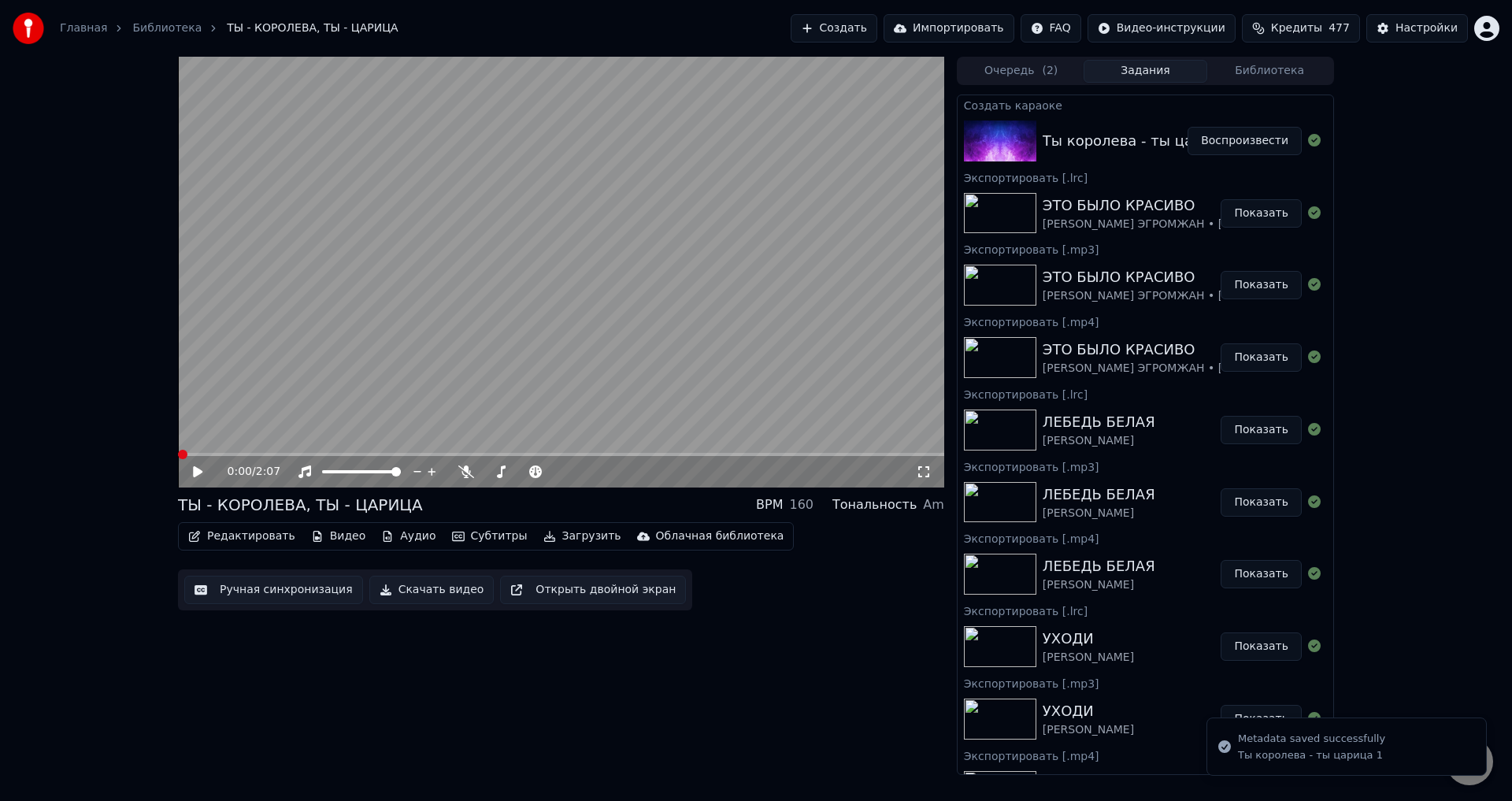
click at [924, 465] on div "0:00 / 2:07" at bounding box center [561, 472] width 754 height 16
click at [178, 459] on span at bounding box center [182, 454] width 10 height 10
click at [920, 470] on icon at bounding box center [924, 472] width 16 height 13
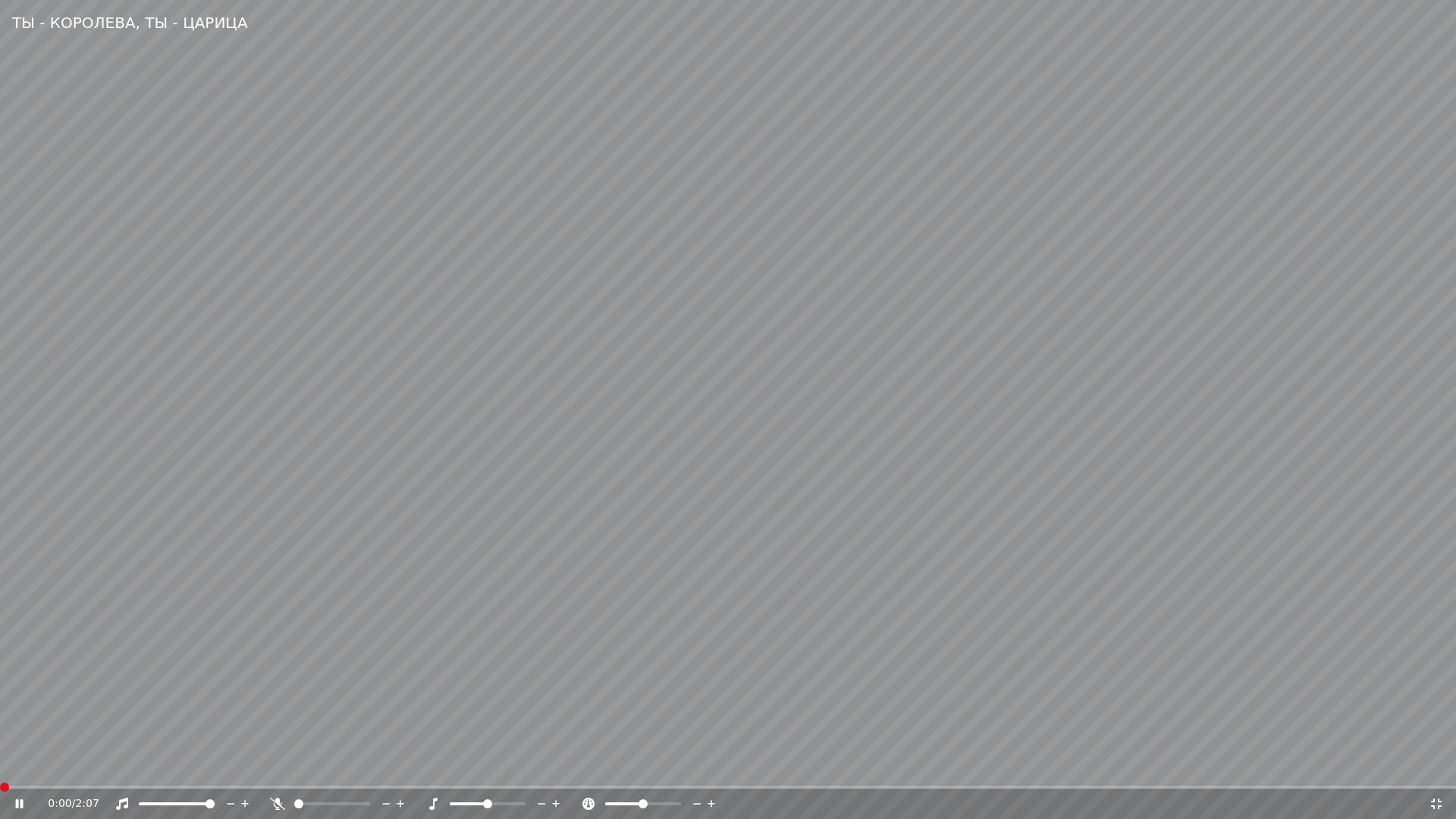
click at [0, 770] on span at bounding box center [5, 787] width 9 height 9
drag, startPoint x: 1262, startPoint y: 618, endPoint x: 1378, endPoint y: 687, distance: 135.0
click at [1263, 620] on video at bounding box center [728, 410] width 1456 height 819
drag, startPoint x: 1440, startPoint y: 807, endPoint x: 1430, endPoint y: 3, distance: 804.1
click at [1439, 770] on icon at bounding box center [1437, 804] width 11 height 11
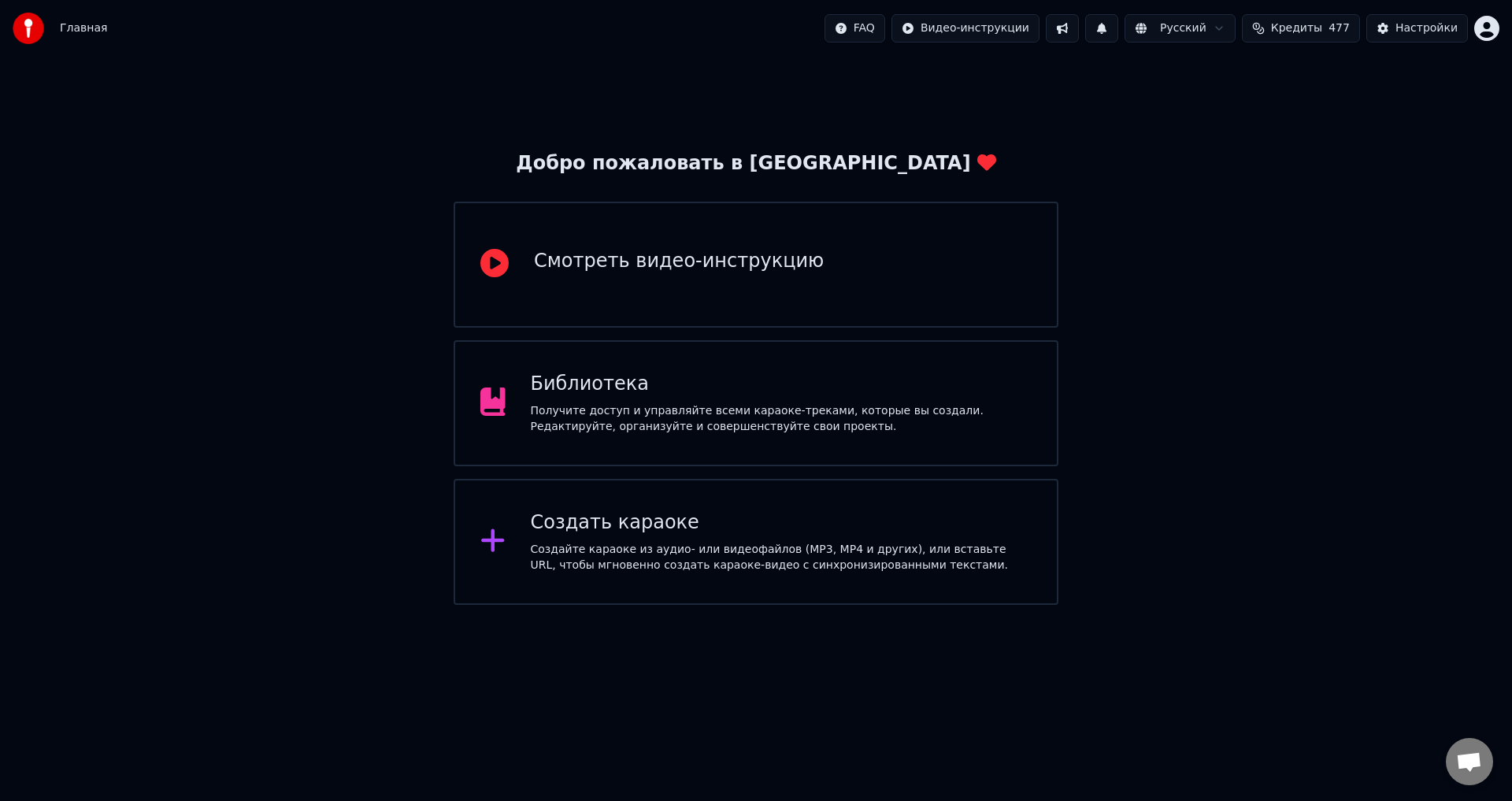
click at [600, 384] on div "Библиотека" at bounding box center [781, 384] width 502 height 25
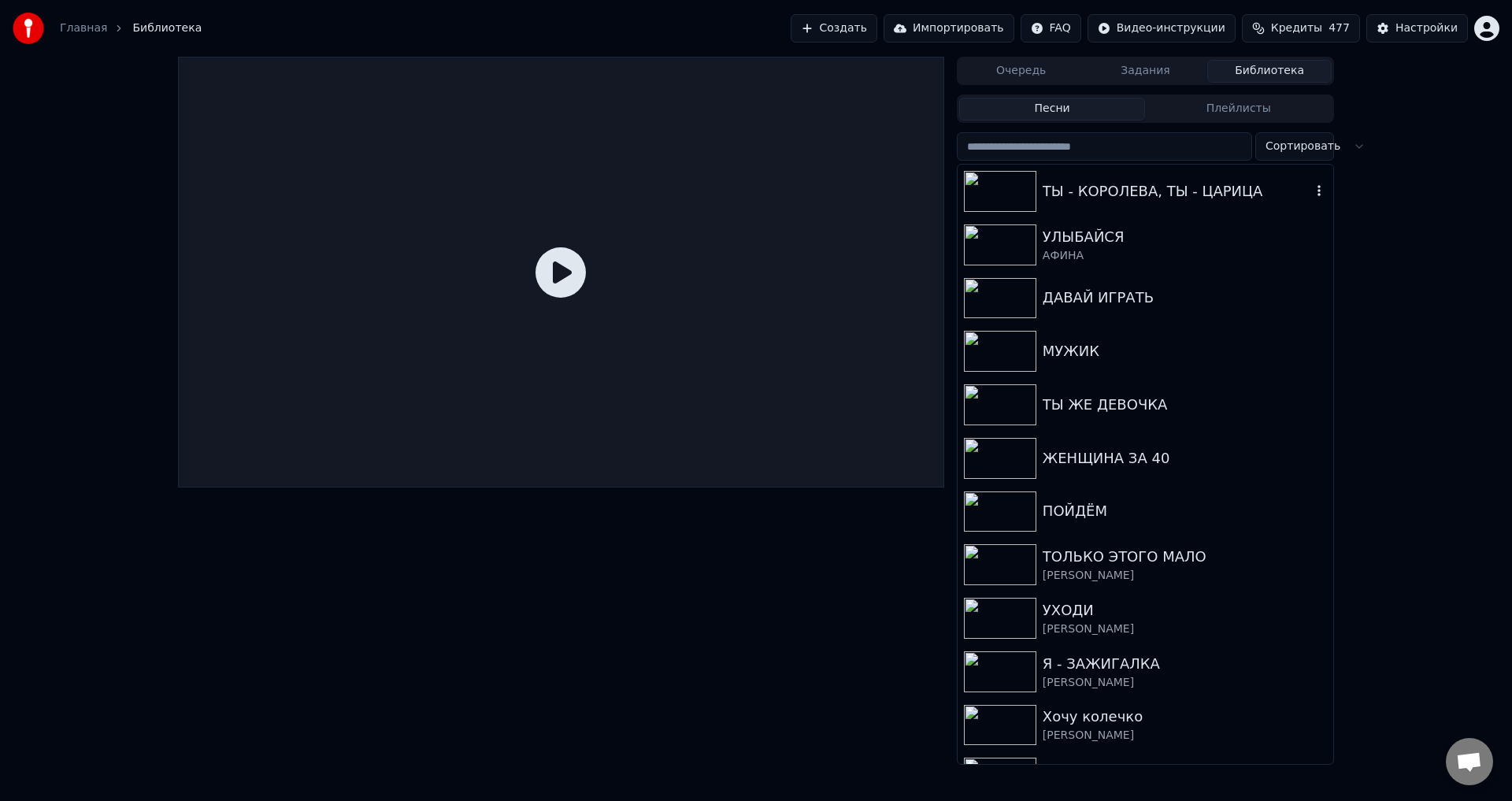
click at [1125, 191] on div "ТЫ - КОРОЛЕВА, ТЫ - ЦАРИЦА" at bounding box center [1177, 191] width 268 height 22
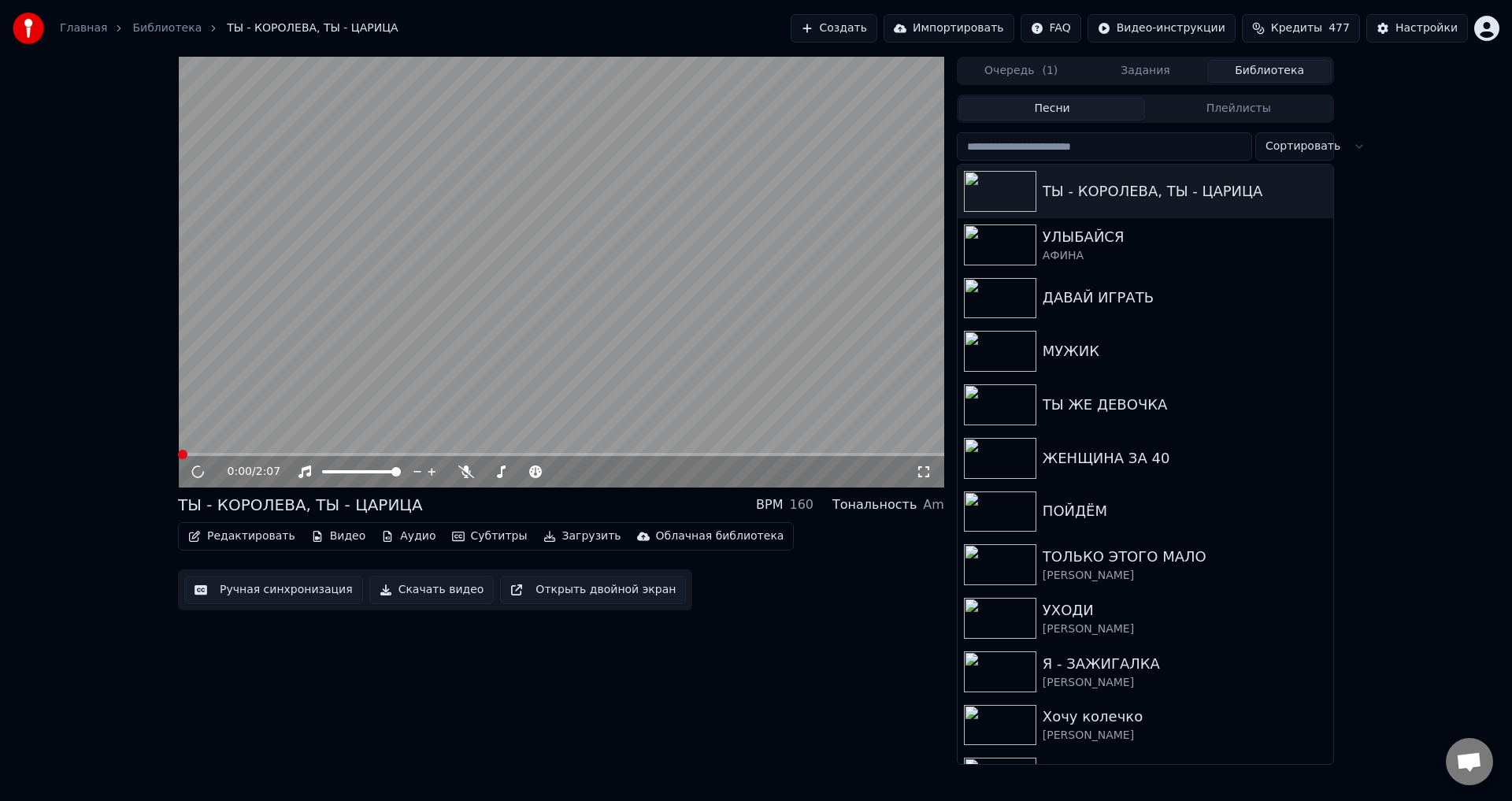
click at [921, 472] on icon at bounding box center [924, 472] width 16 height 13
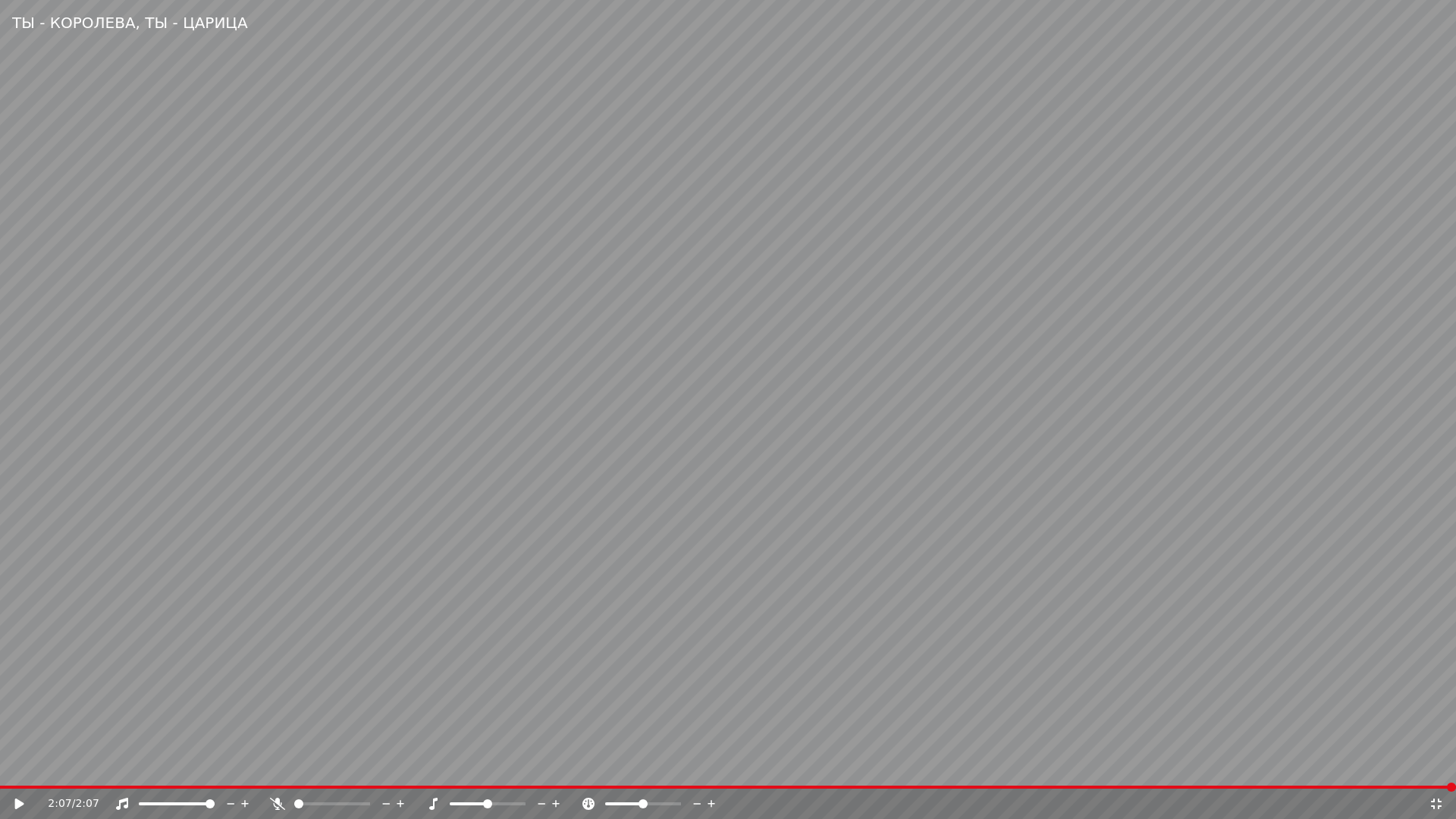
click at [19, 770] on icon at bounding box center [20, 804] width 9 height 11
click at [808, 574] on video at bounding box center [728, 410] width 1456 height 819
click at [1431, 770] on div "0:40 / 2:07" at bounding box center [728, 804] width 1444 height 15
click at [1434, 770] on icon at bounding box center [1437, 804] width 11 height 11
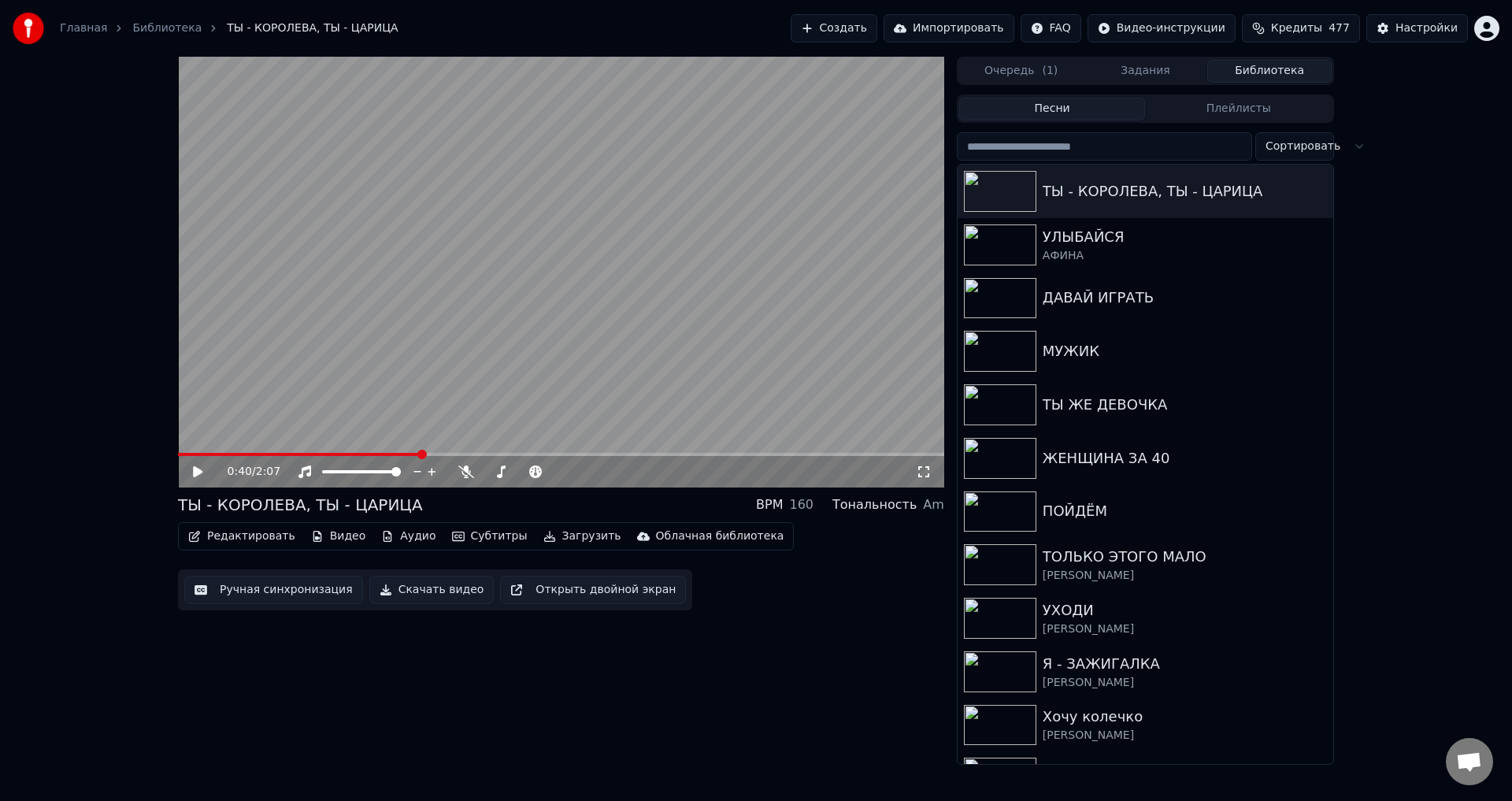
click at [343, 454] on span at bounding box center [299, 454] width 243 height 3
click at [923, 474] on icon at bounding box center [924, 472] width 16 height 13
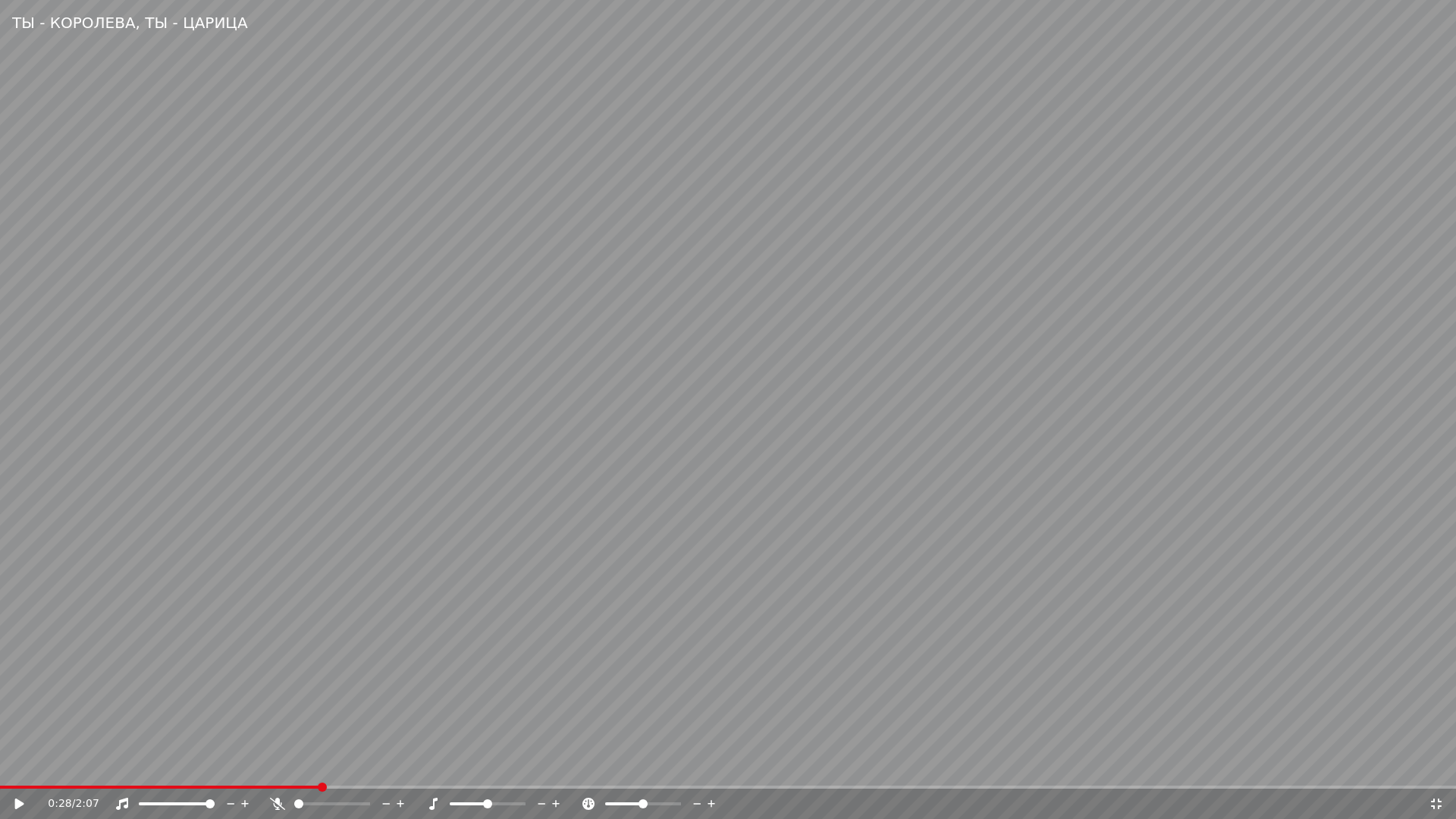
click at [622, 648] on video at bounding box center [728, 410] width 1456 height 819
click at [498, 470] on video at bounding box center [728, 410] width 1456 height 819
click at [1434, 770] on icon at bounding box center [1437, 804] width 11 height 11
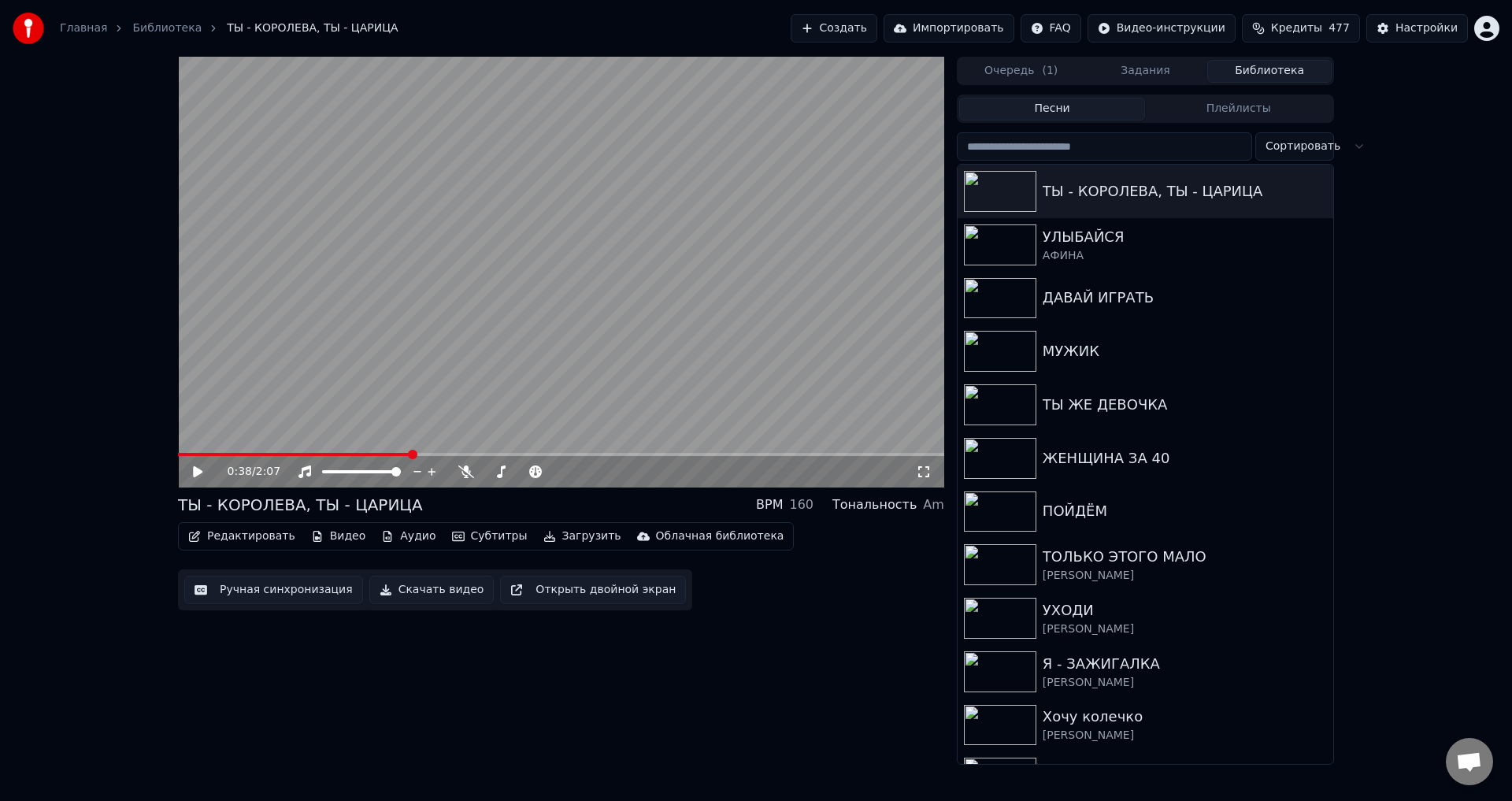
click at [279, 589] on button "Ручная синхронизация" at bounding box center [273, 589] width 178 height 28
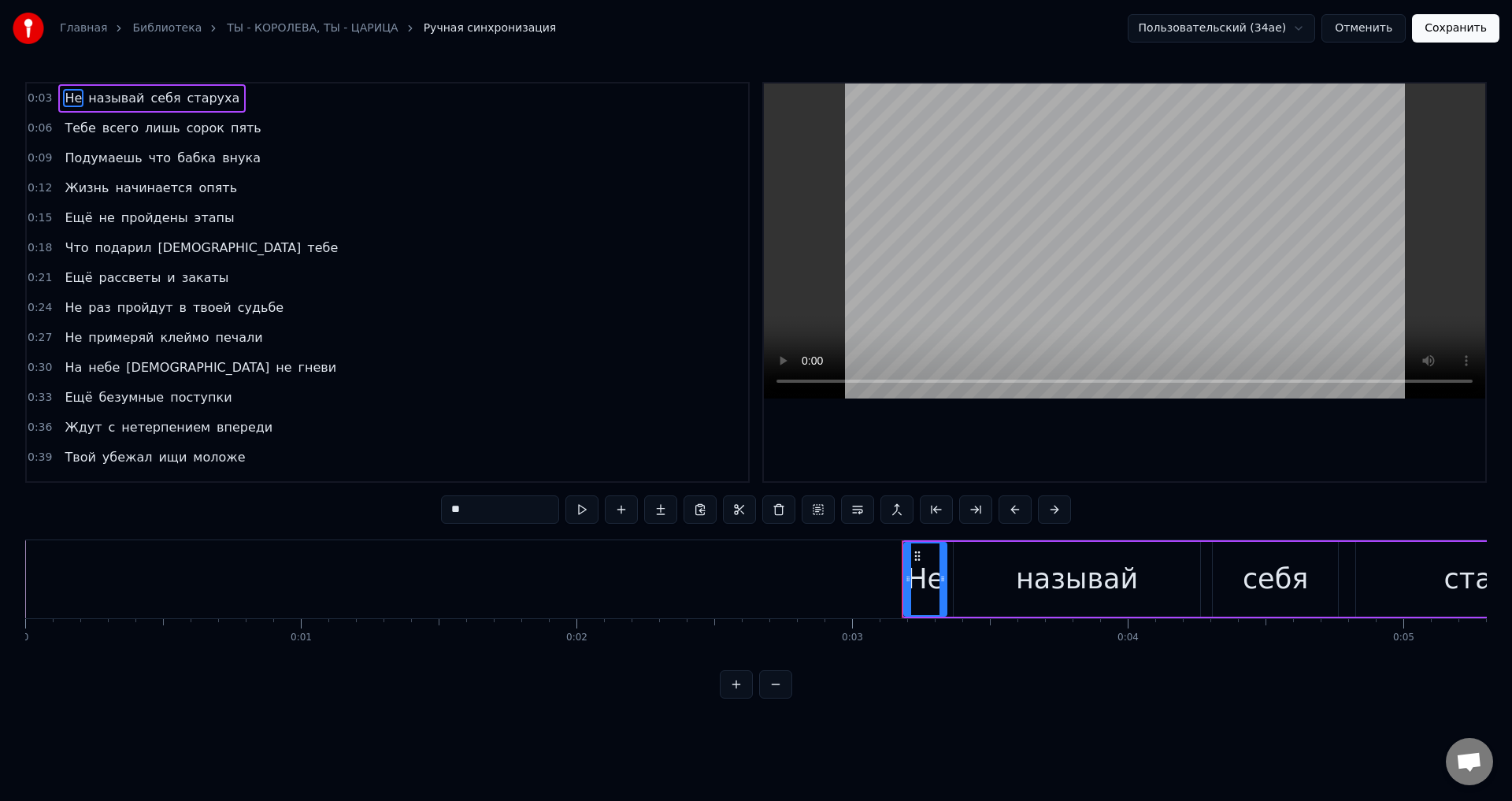
click at [67, 400] on span "Ещё" at bounding box center [78, 397] width 31 height 18
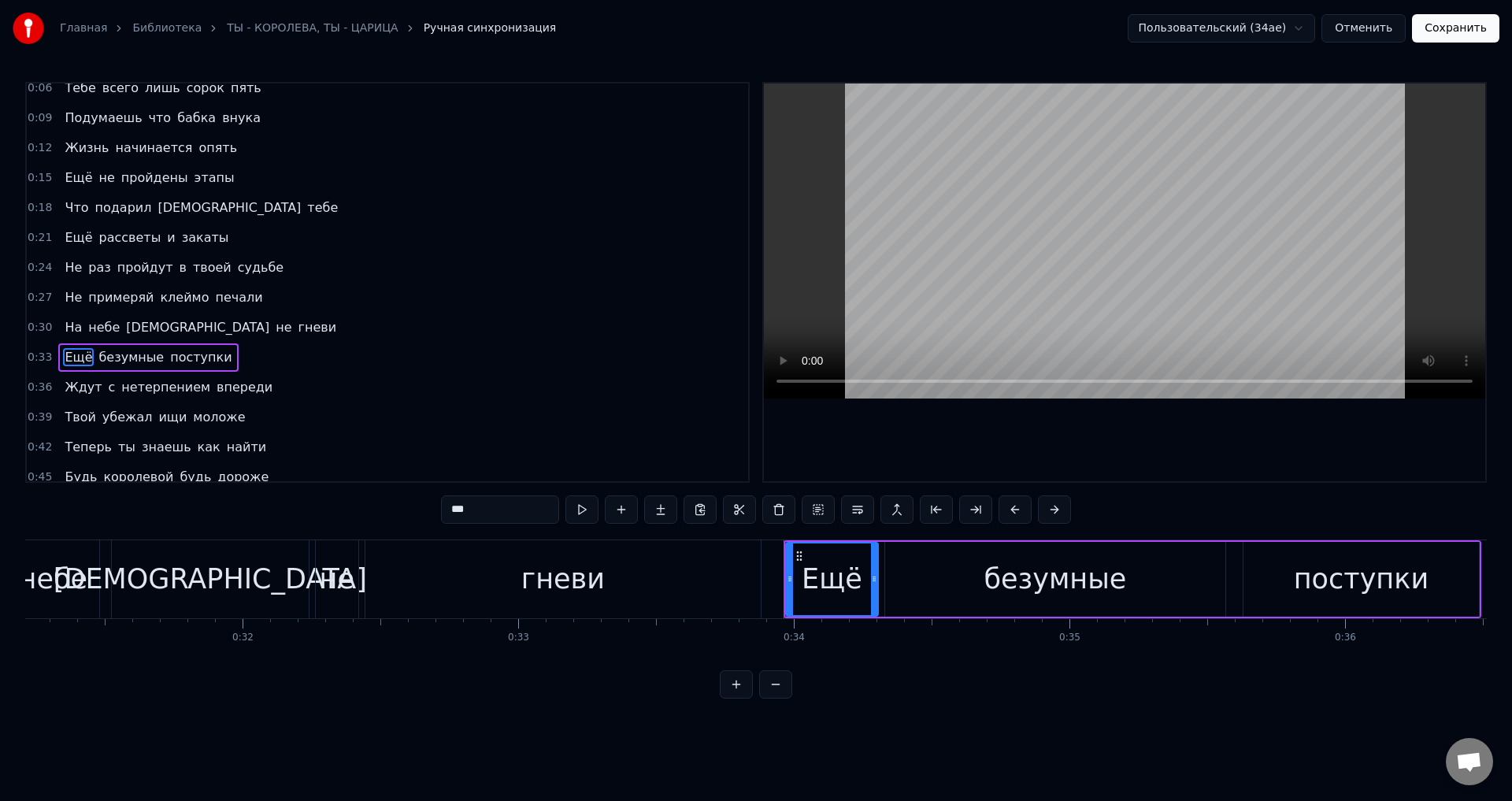
scroll to position [0, 9282]
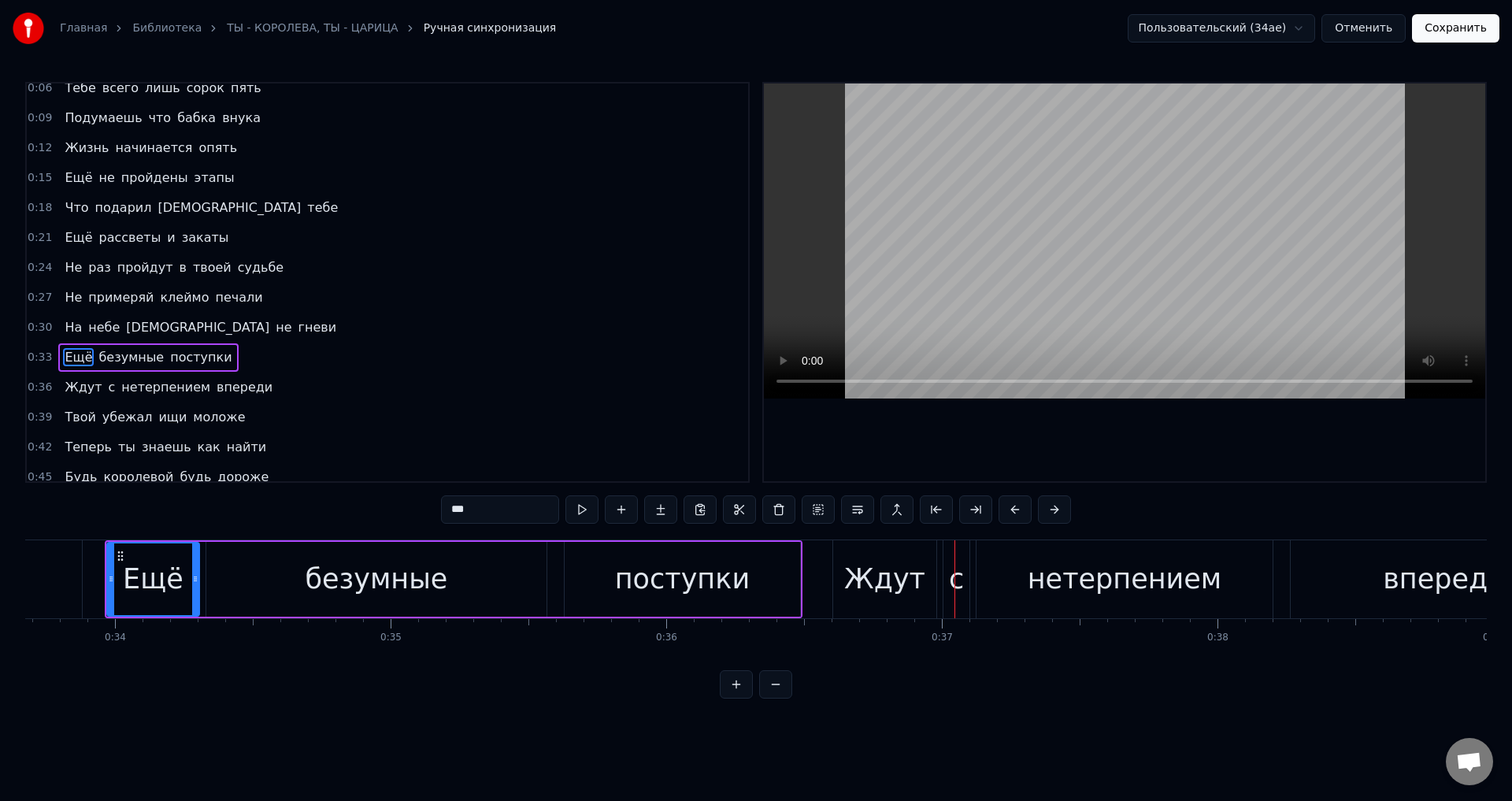
click at [863, 581] on div "Ждут" at bounding box center [884, 580] width 81 height 42
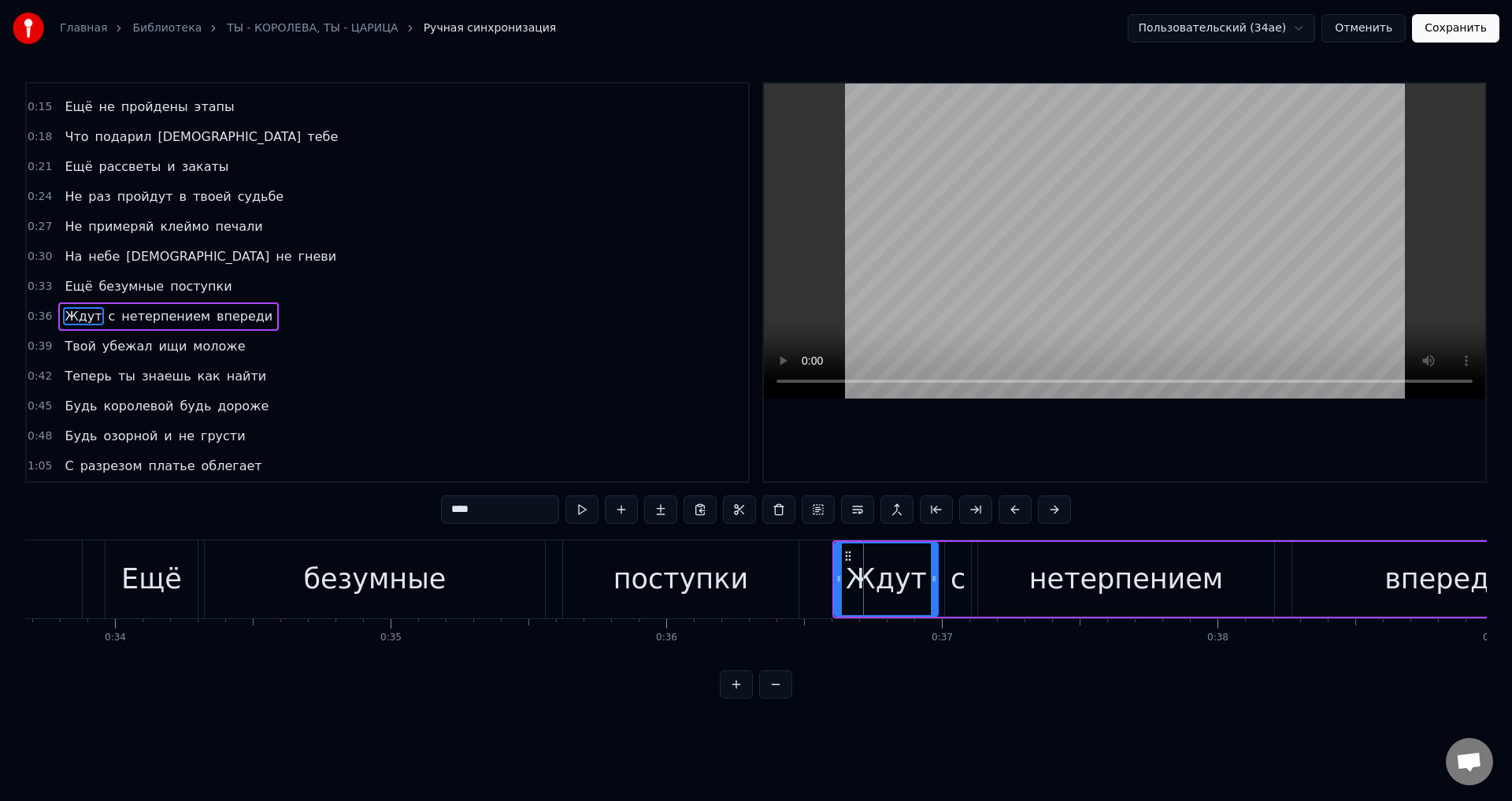
scroll to position [145, 0]
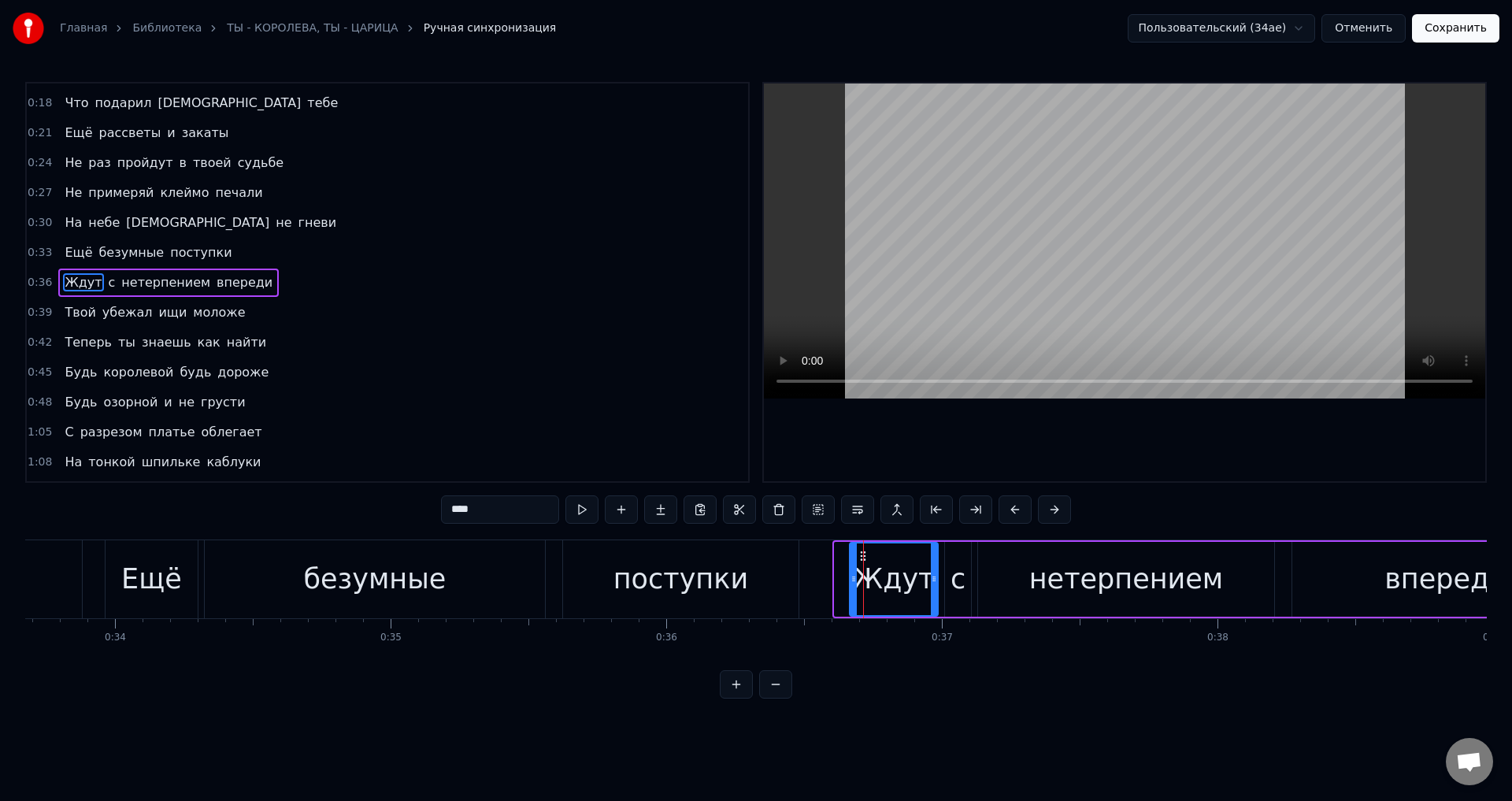
drag, startPoint x: 838, startPoint y: 581, endPoint x: 854, endPoint y: 580, distance: 16.0
click at [854, 580] on icon at bounding box center [854, 579] width 6 height 13
click at [724, 584] on div "поступки" at bounding box center [681, 580] width 135 height 42
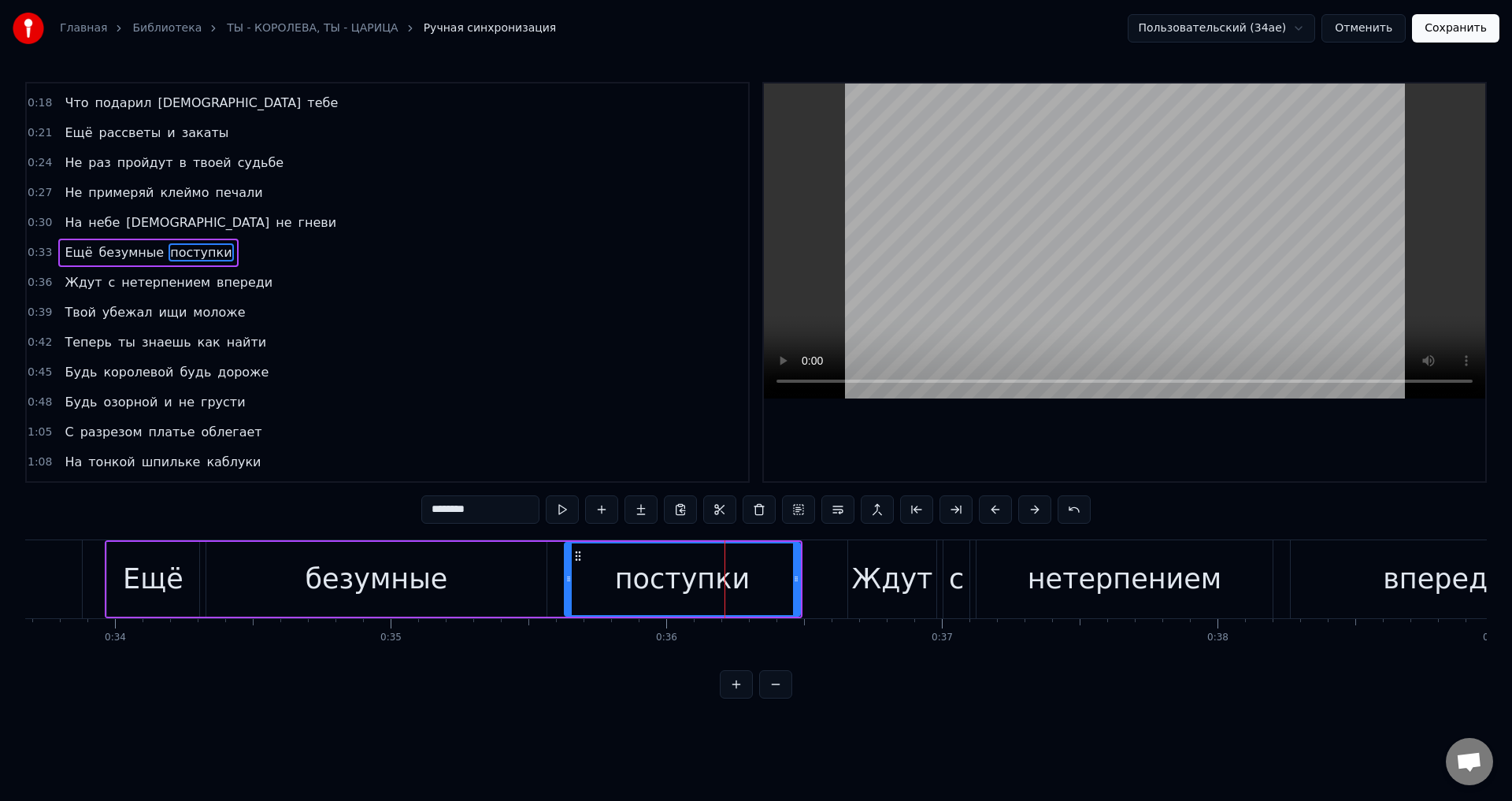
scroll to position [115, 0]
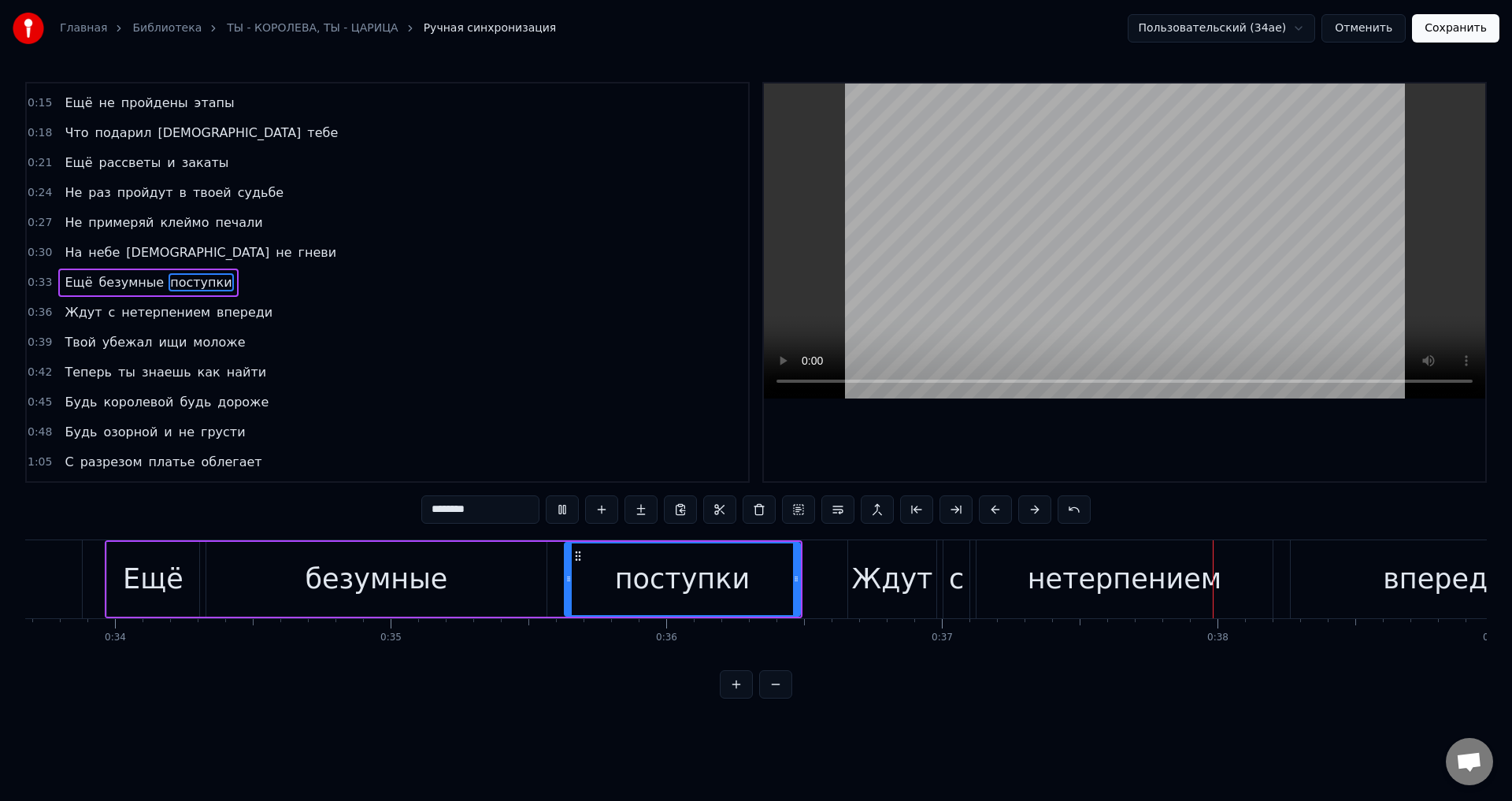
click at [859, 576] on div "Ждут" at bounding box center [892, 579] width 88 height 78
type input "****"
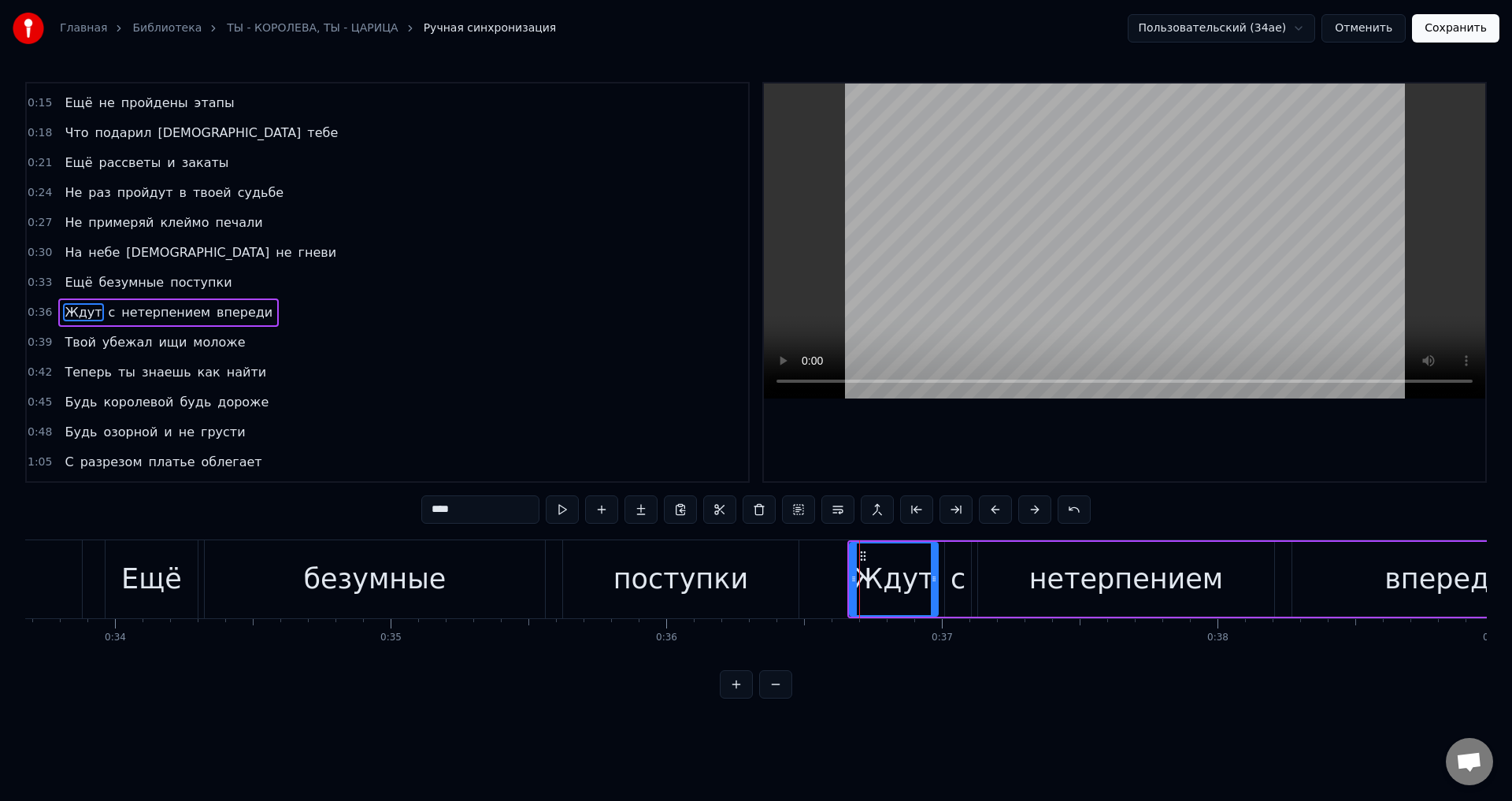
scroll to position [145, 0]
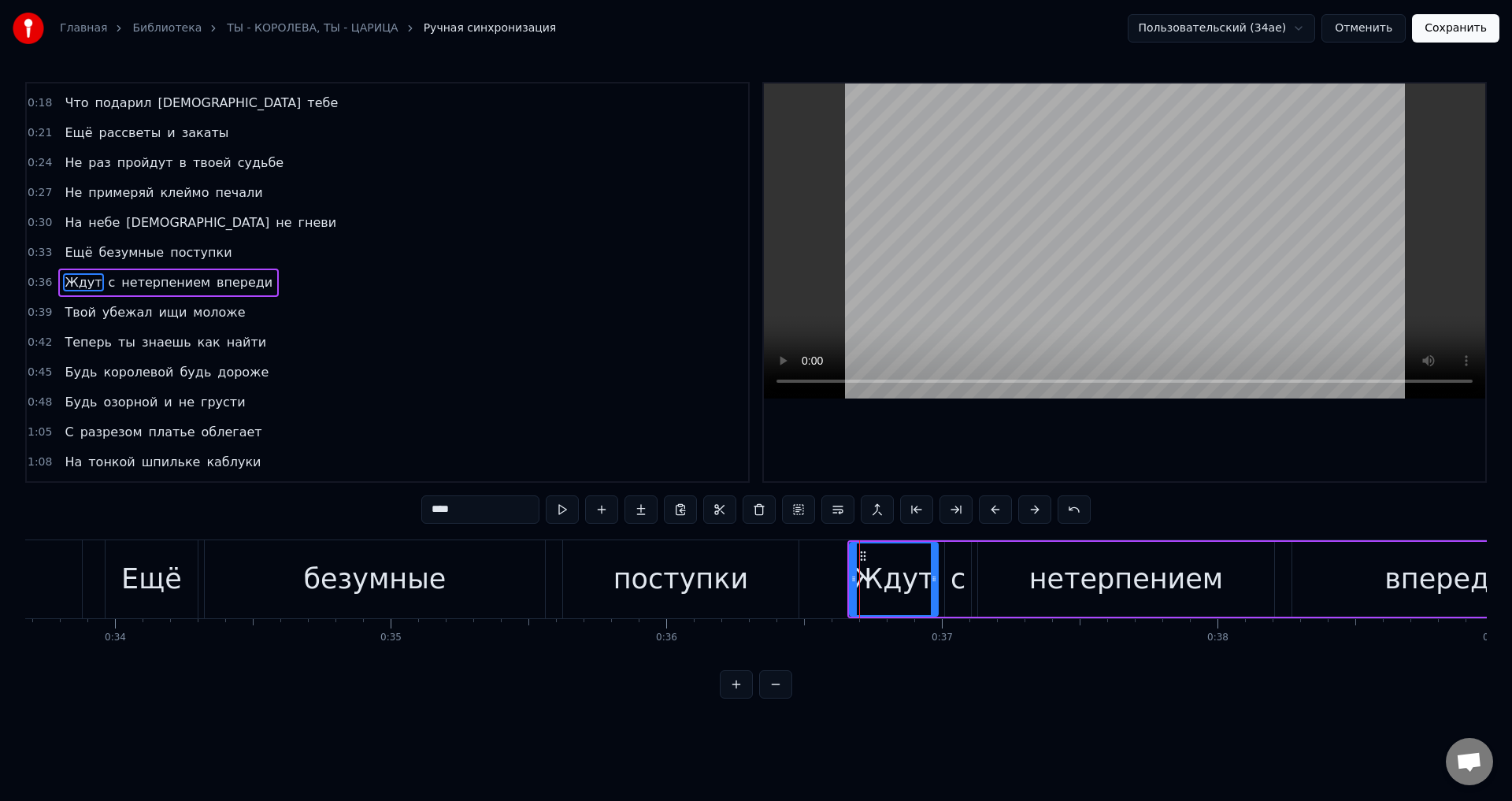
click at [1453, 28] on button "Сохранить" at bounding box center [1456, 28] width 88 height 28
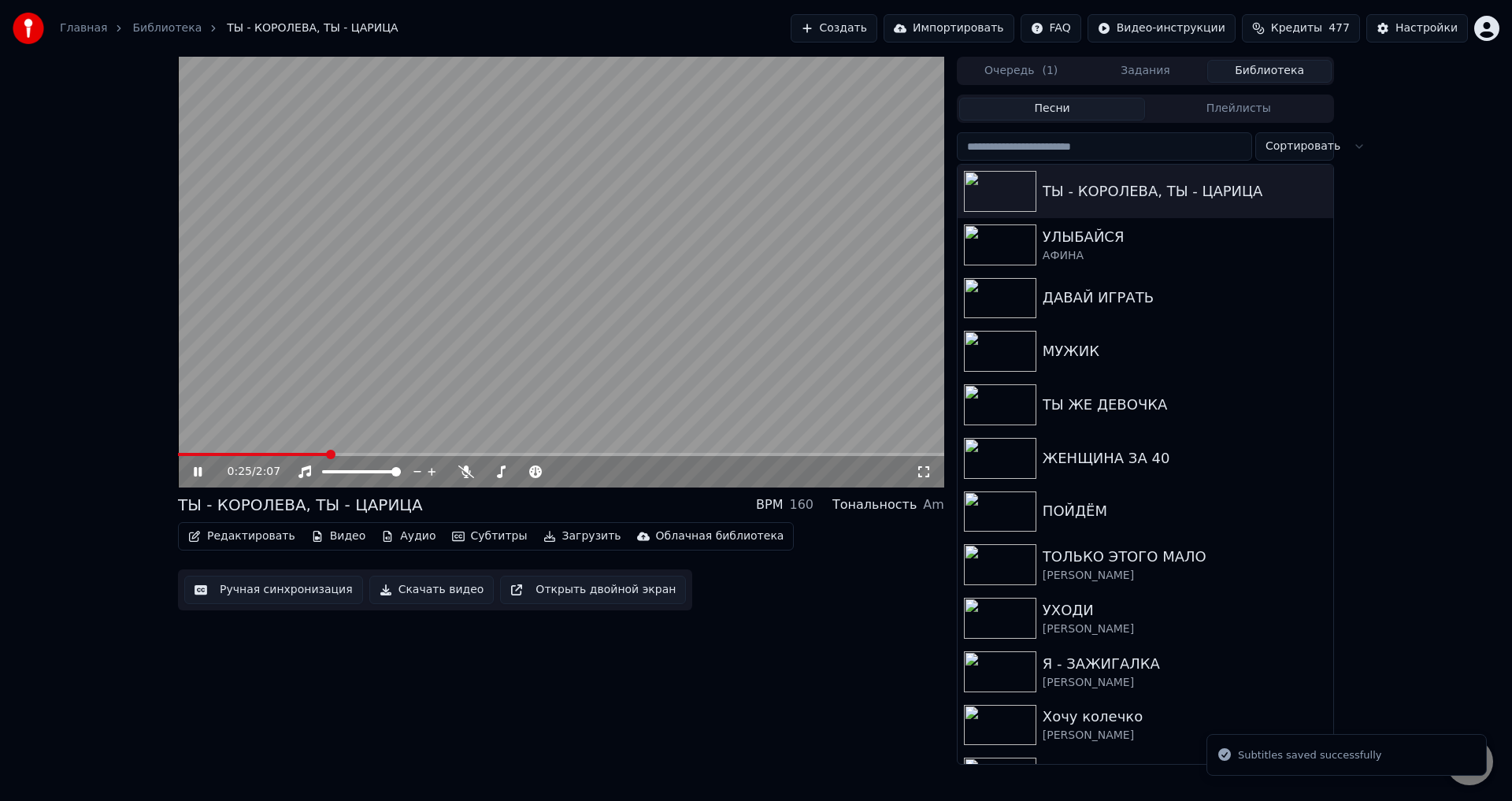
click at [329, 454] on span at bounding box center [560, 454] width 766 height 3
click at [919, 474] on icon at bounding box center [924, 472] width 16 height 13
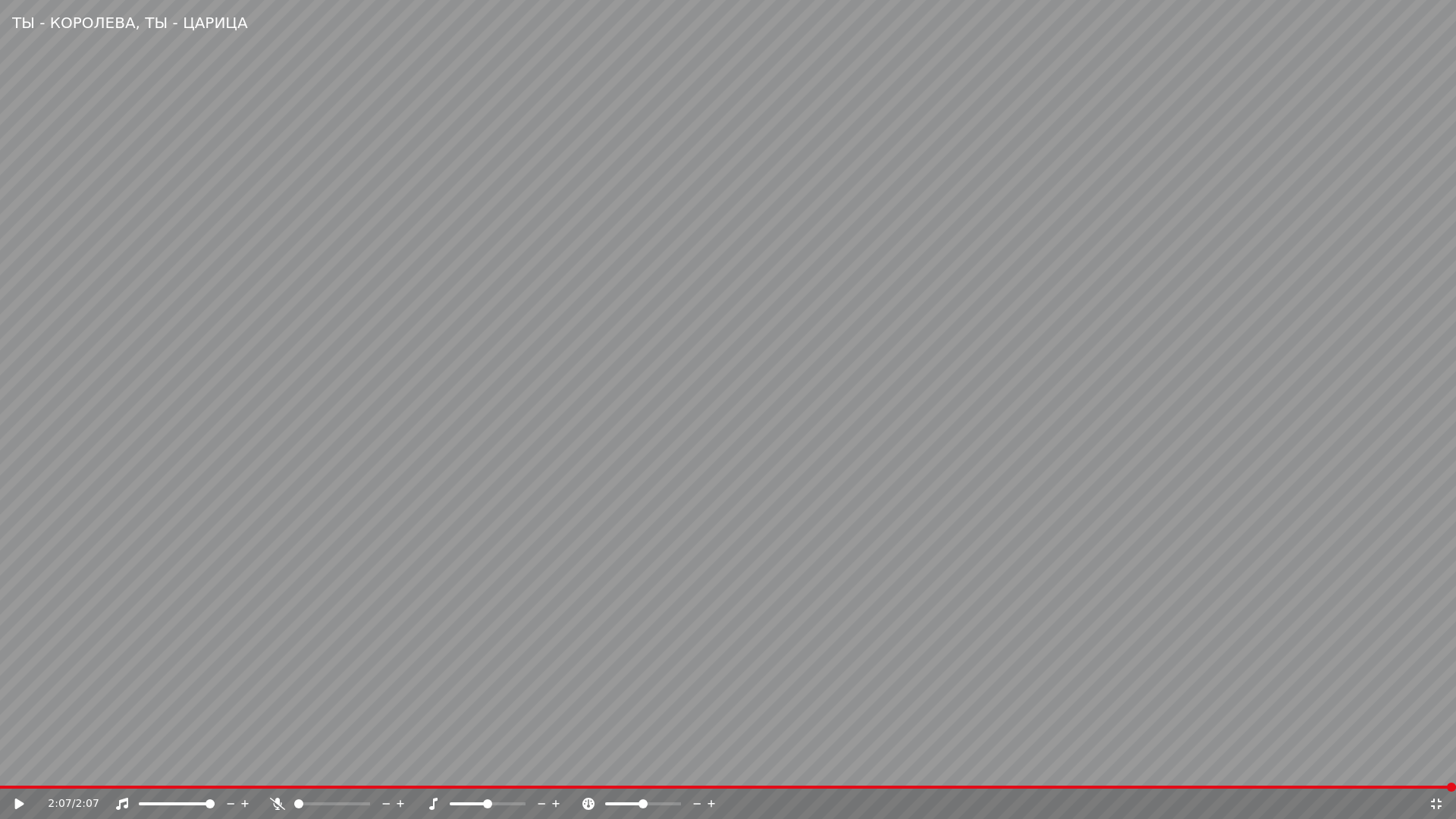
click at [18, 770] on icon at bounding box center [20, 804] width 9 height 11
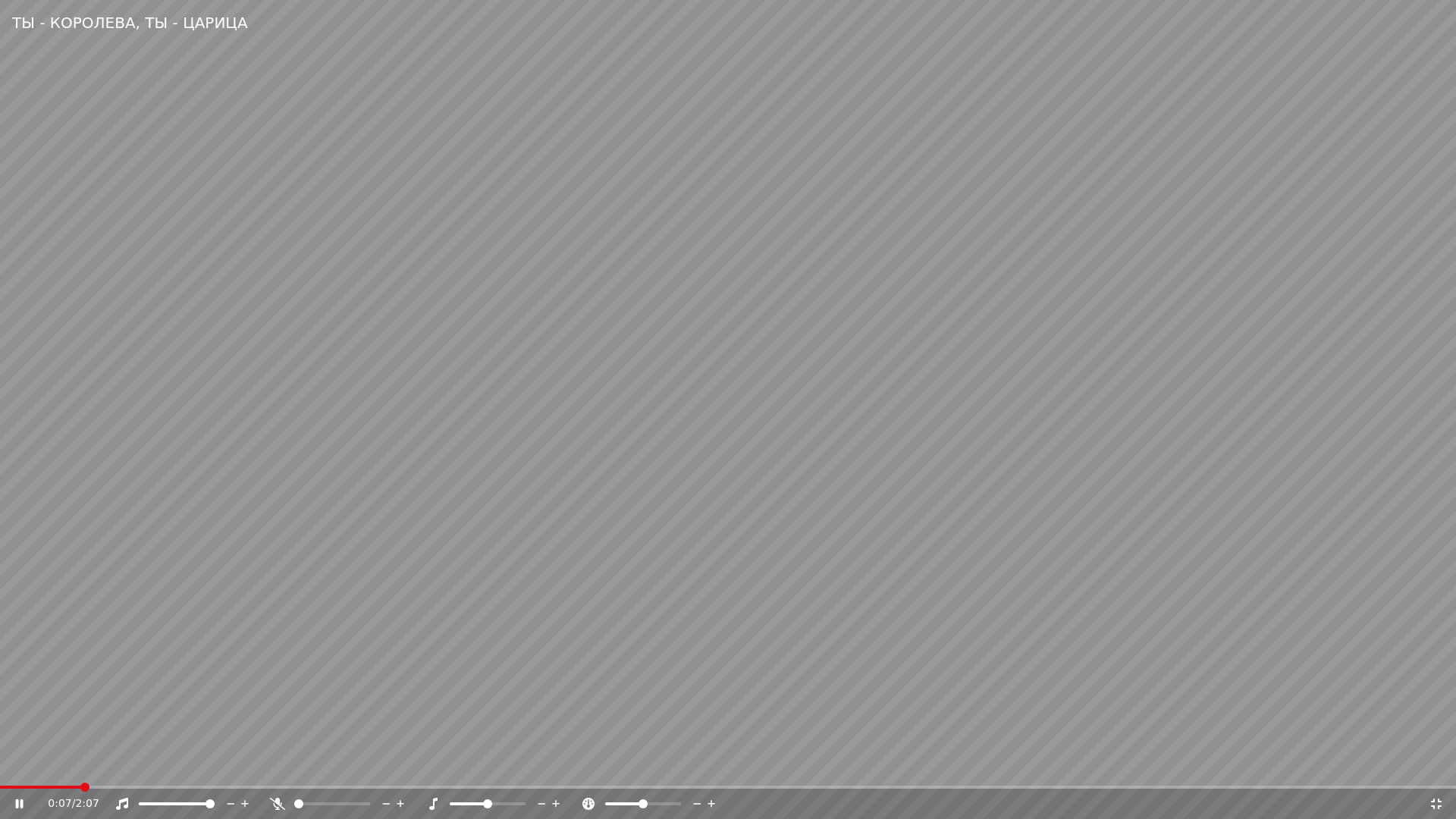
click at [18, 770] on video at bounding box center [728, 410] width 1456 height 819
click at [19, 770] on span at bounding box center [42, 787] width 84 height 3
click at [337, 728] on video at bounding box center [728, 410] width 1456 height 819
click at [7, 770] on span at bounding box center [5, 787] width 12 height 3
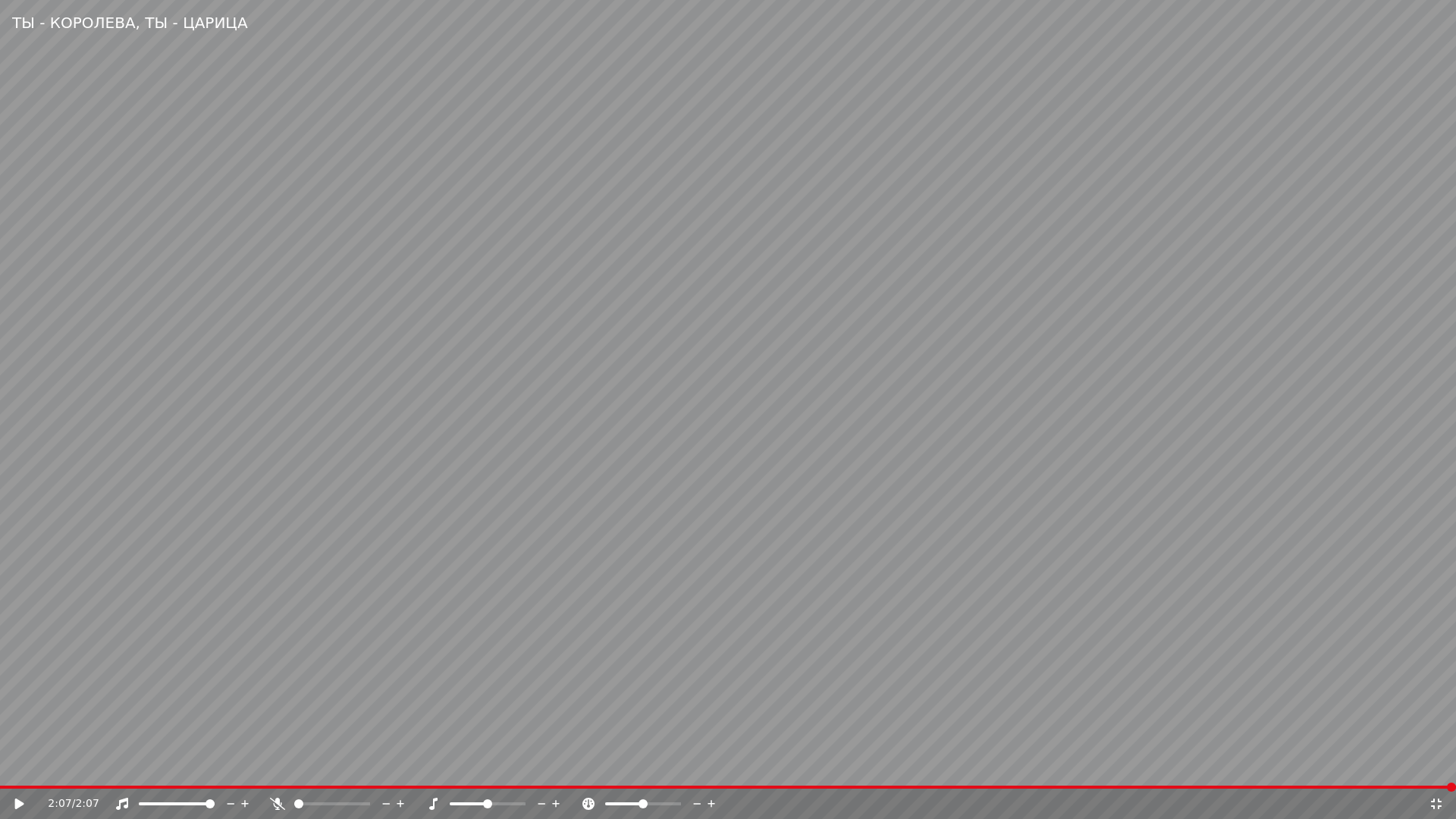
click at [18, 770] on icon at bounding box center [20, 804] width 9 height 11
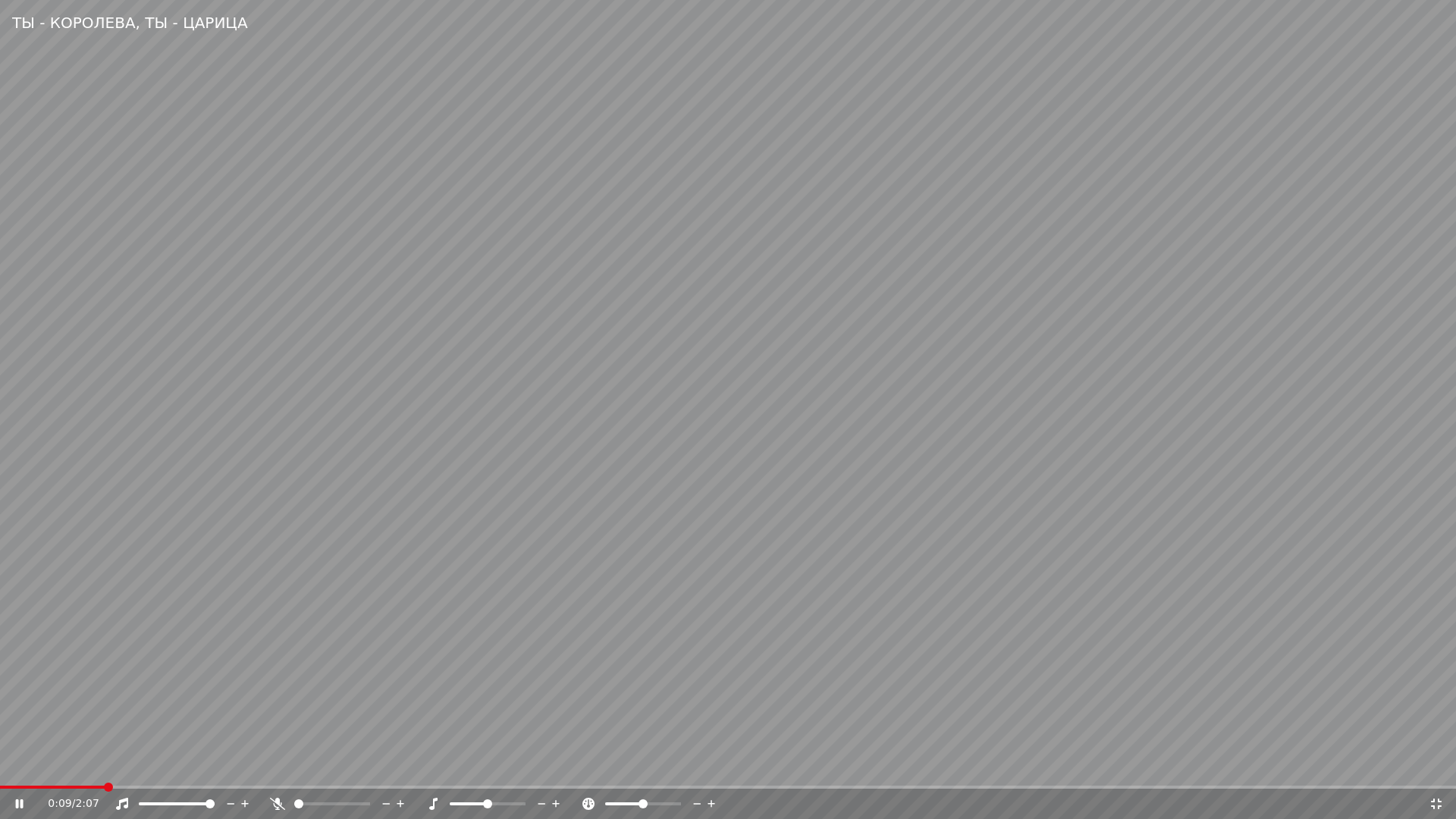
click at [3, 770] on div "0:09 / 2:07" at bounding box center [728, 804] width 1456 height 30
click at [2, 770] on div "0:09 / 2:07" at bounding box center [728, 804] width 1456 height 30
click at [2, 770] on span at bounding box center [57, 787] width 113 height 3
click at [795, 622] on video at bounding box center [728, 410] width 1456 height 819
drag, startPoint x: 1437, startPoint y: 804, endPoint x: 559, endPoint y: 727, distance: 881.4
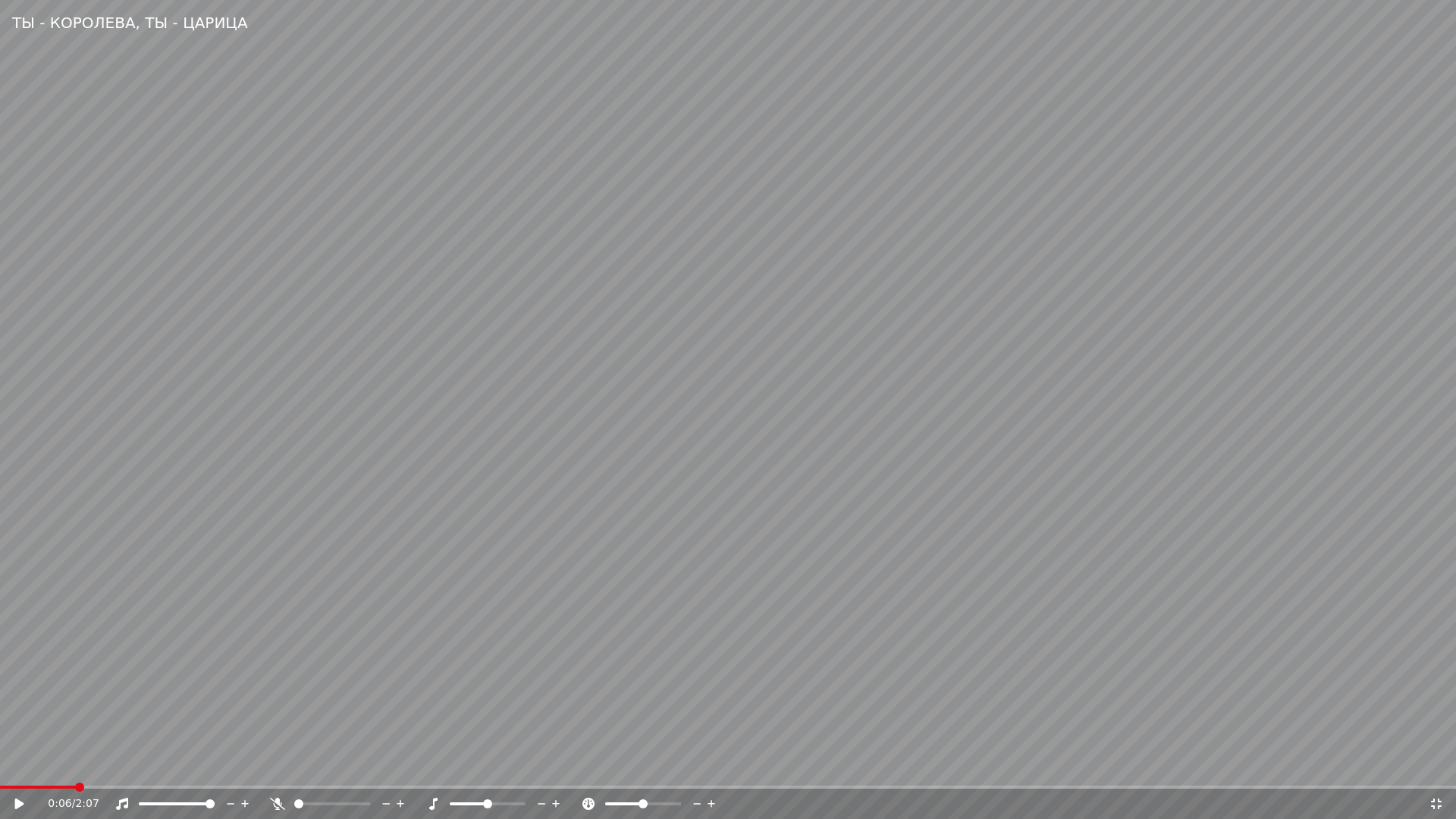
click at [1436, 770] on icon at bounding box center [1437, 804] width 15 height 12
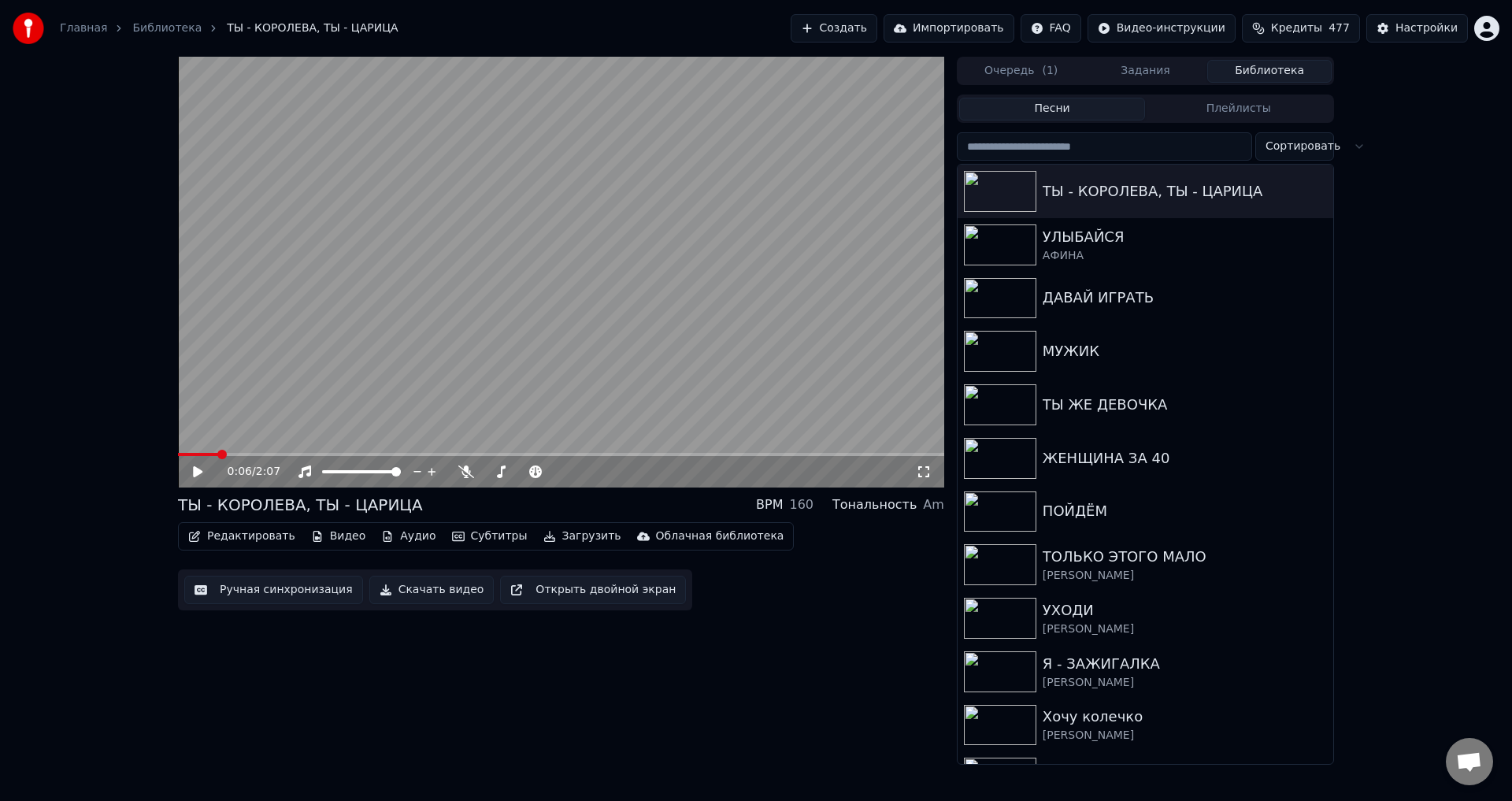
click at [240, 585] on button "Ручная синхронизация" at bounding box center [273, 589] width 178 height 28
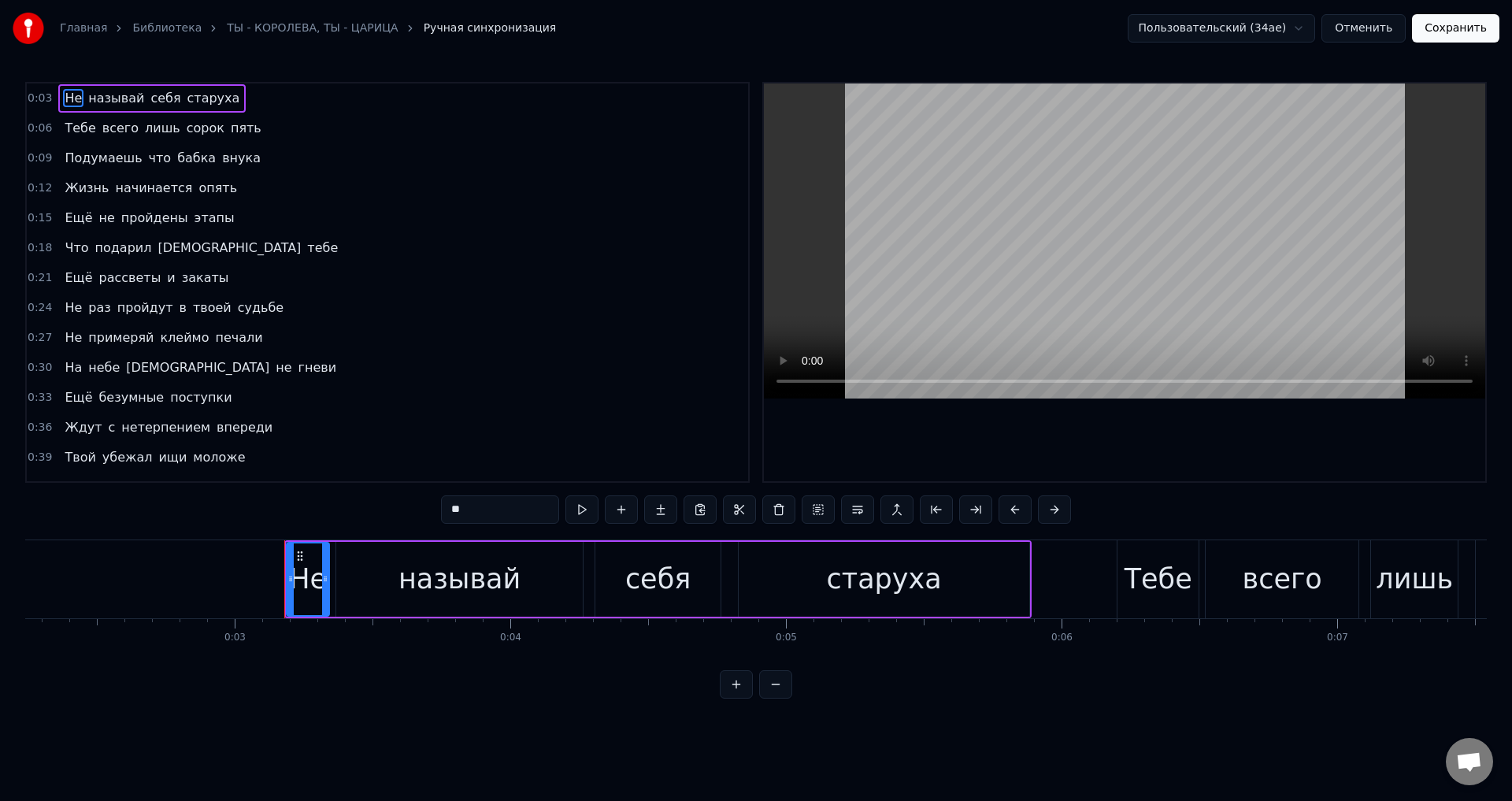
scroll to position [0, 637]
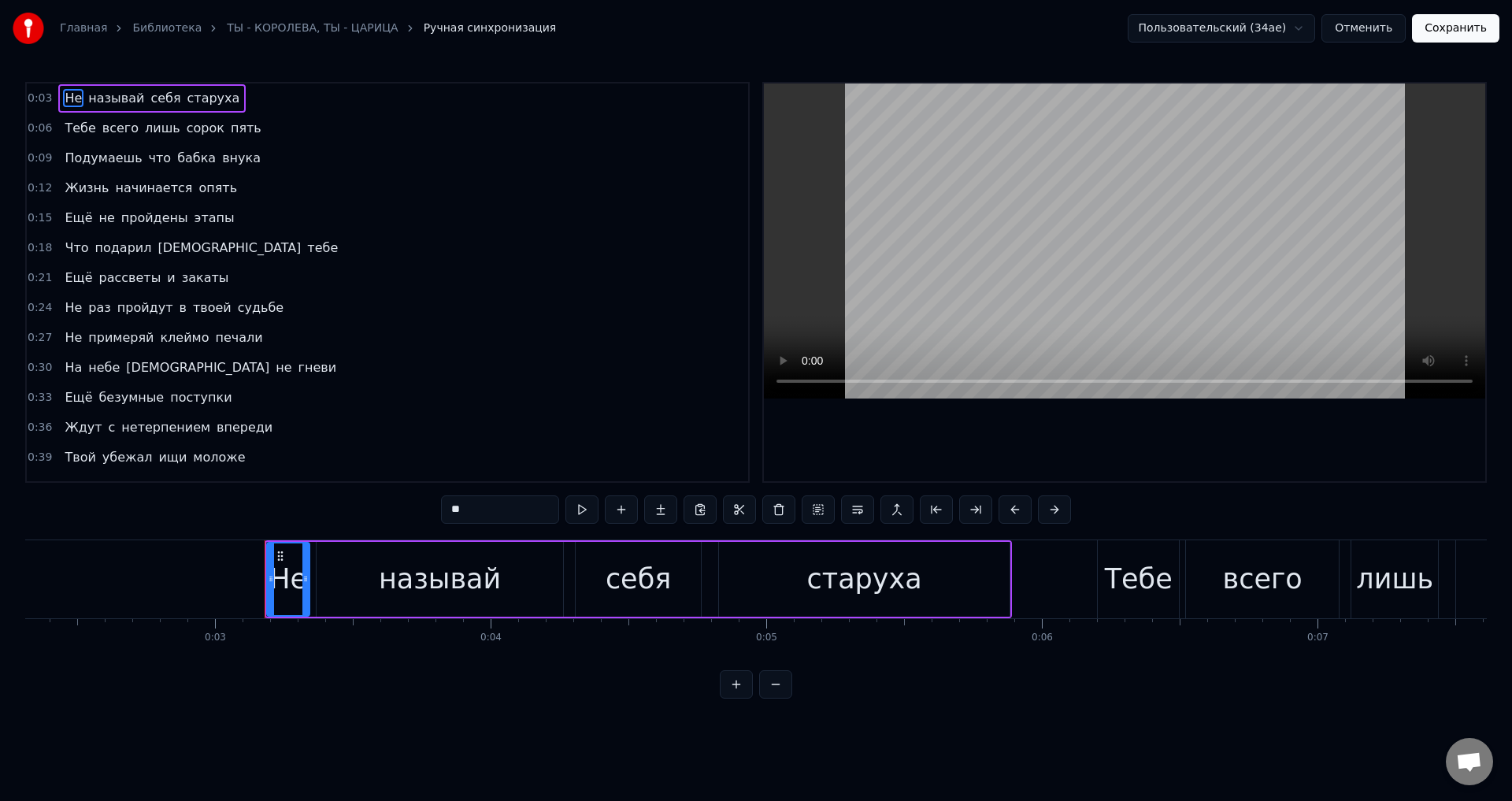
drag, startPoint x: 655, startPoint y: 573, endPoint x: 682, endPoint y: 573, distance: 27.0
click at [662, 573] on div "себя" at bounding box center [637, 580] width 65 height 42
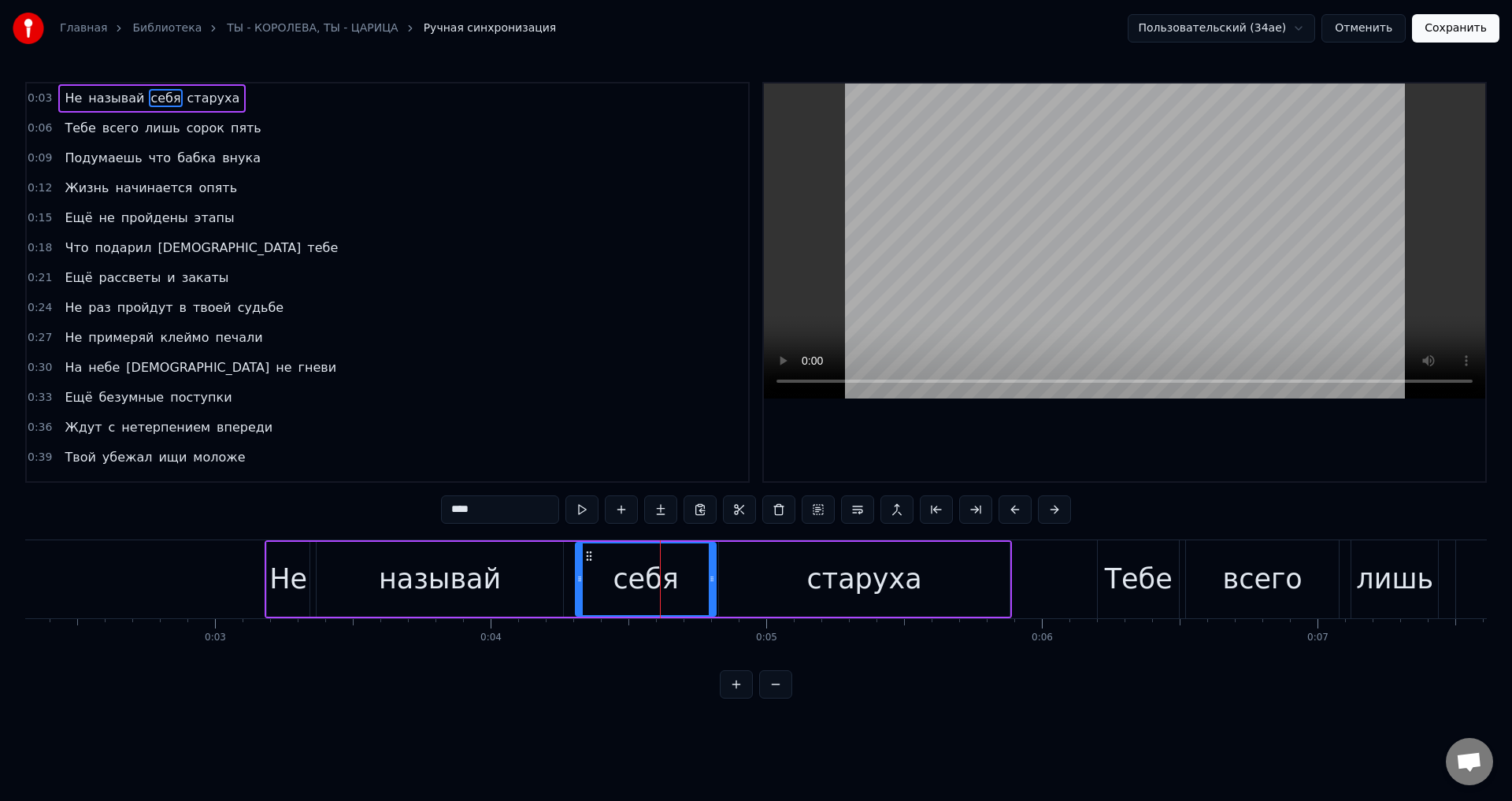
drag, startPoint x: 699, startPoint y: 578, endPoint x: 673, endPoint y: 579, distance: 26.0
click at [714, 580] on icon at bounding box center [712, 579] width 6 height 13
click at [671, 569] on div "себя" at bounding box center [645, 580] width 65 height 42
click at [637, 563] on div "0:03 Не называй себя старуха 0:06 Тебе всего лишь сорок пять 0:09 Подумаешь что…" at bounding box center [756, 390] width 1461 height 617
click at [535, 585] on div "называй" at bounding box center [440, 579] width 247 height 75
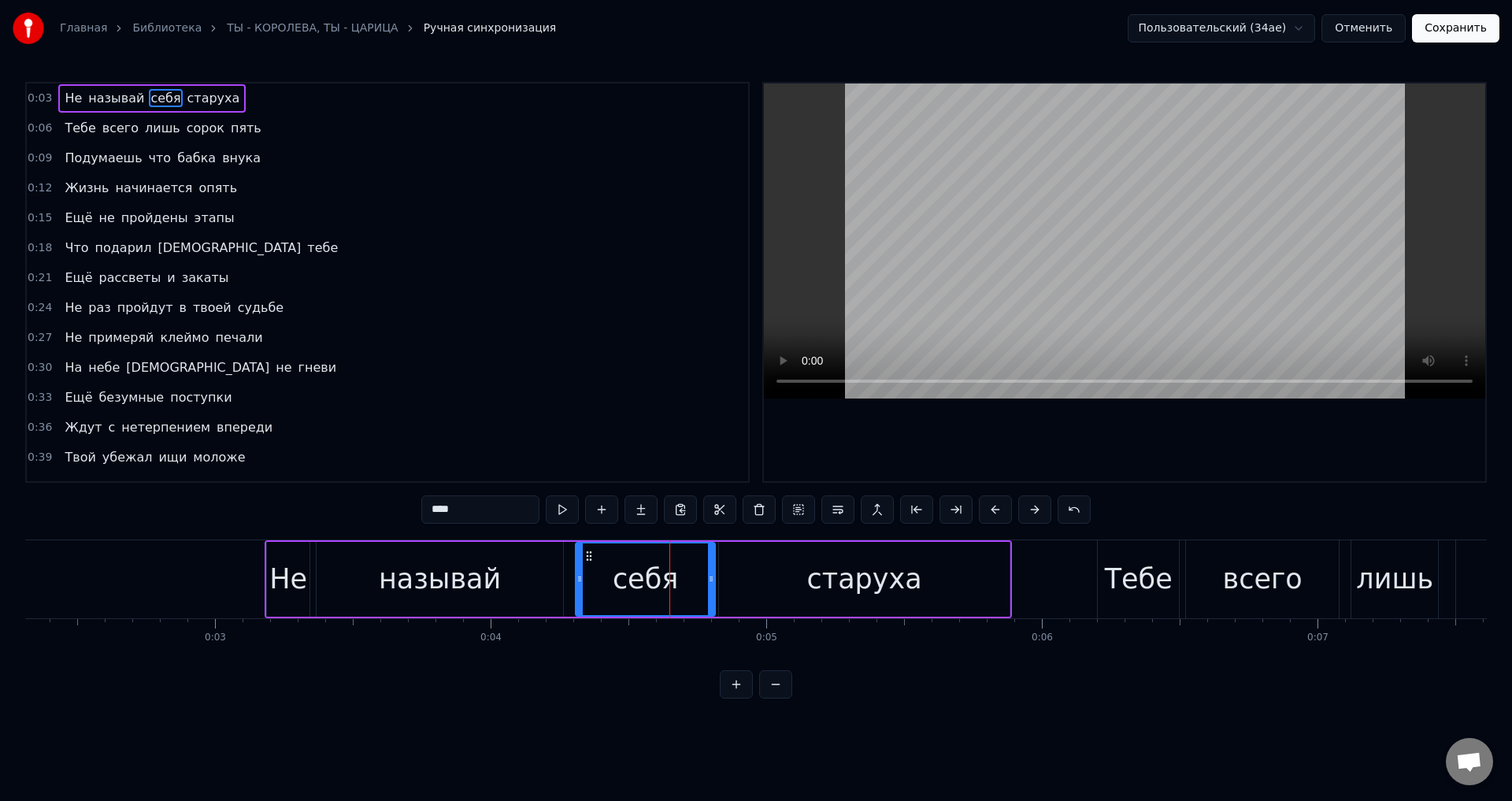
type input "*******"
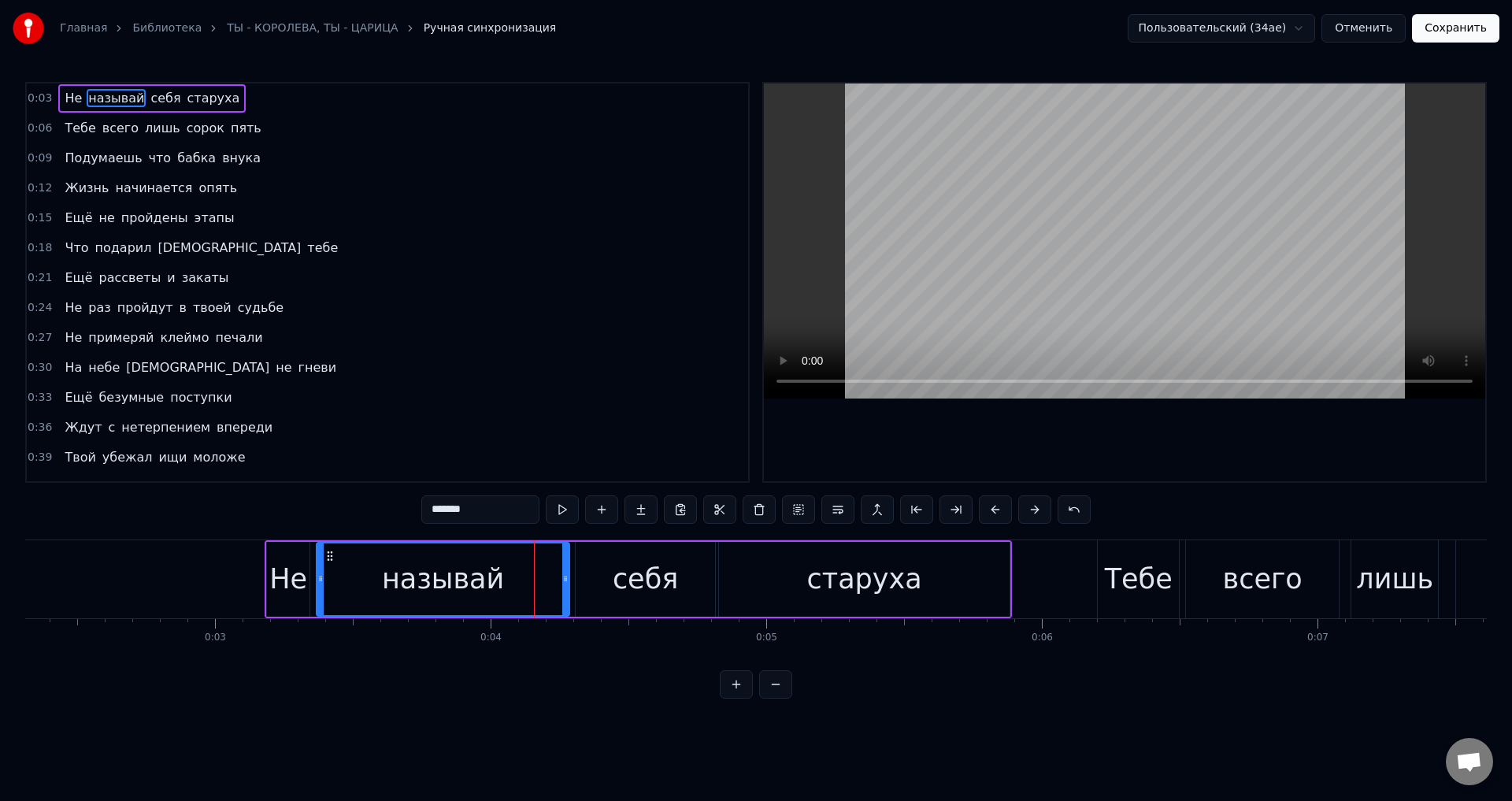
click at [566, 582] on icon at bounding box center [565, 579] width 6 height 13
click at [469, 581] on div "называй" at bounding box center [443, 580] width 122 height 42
click at [1447, 36] on button "Сохранить" at bounding box center [1456, 28] width 88 height 28
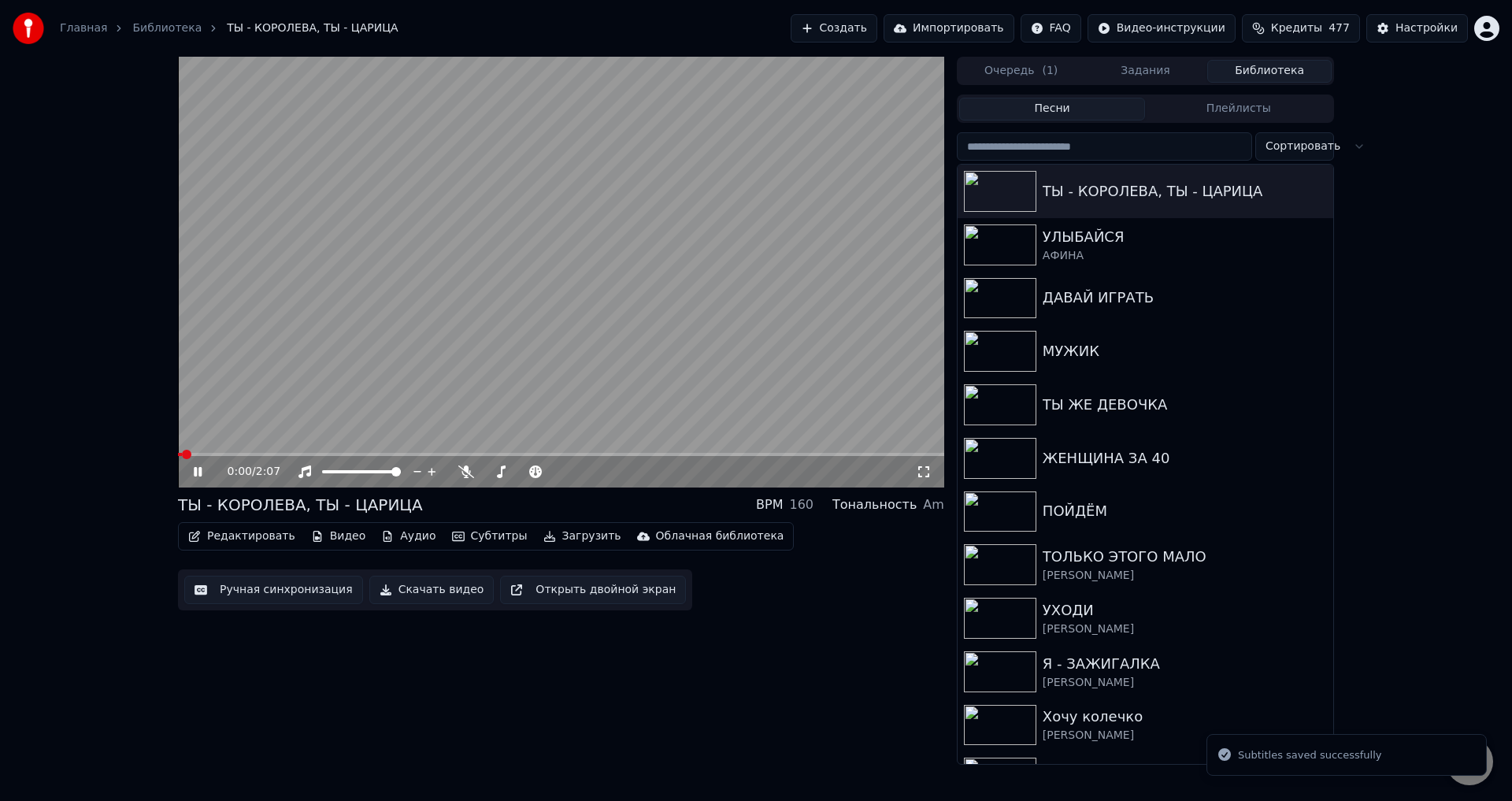
click at [927, 475] on icon at bounding box center [924, 472] width 16 height 13
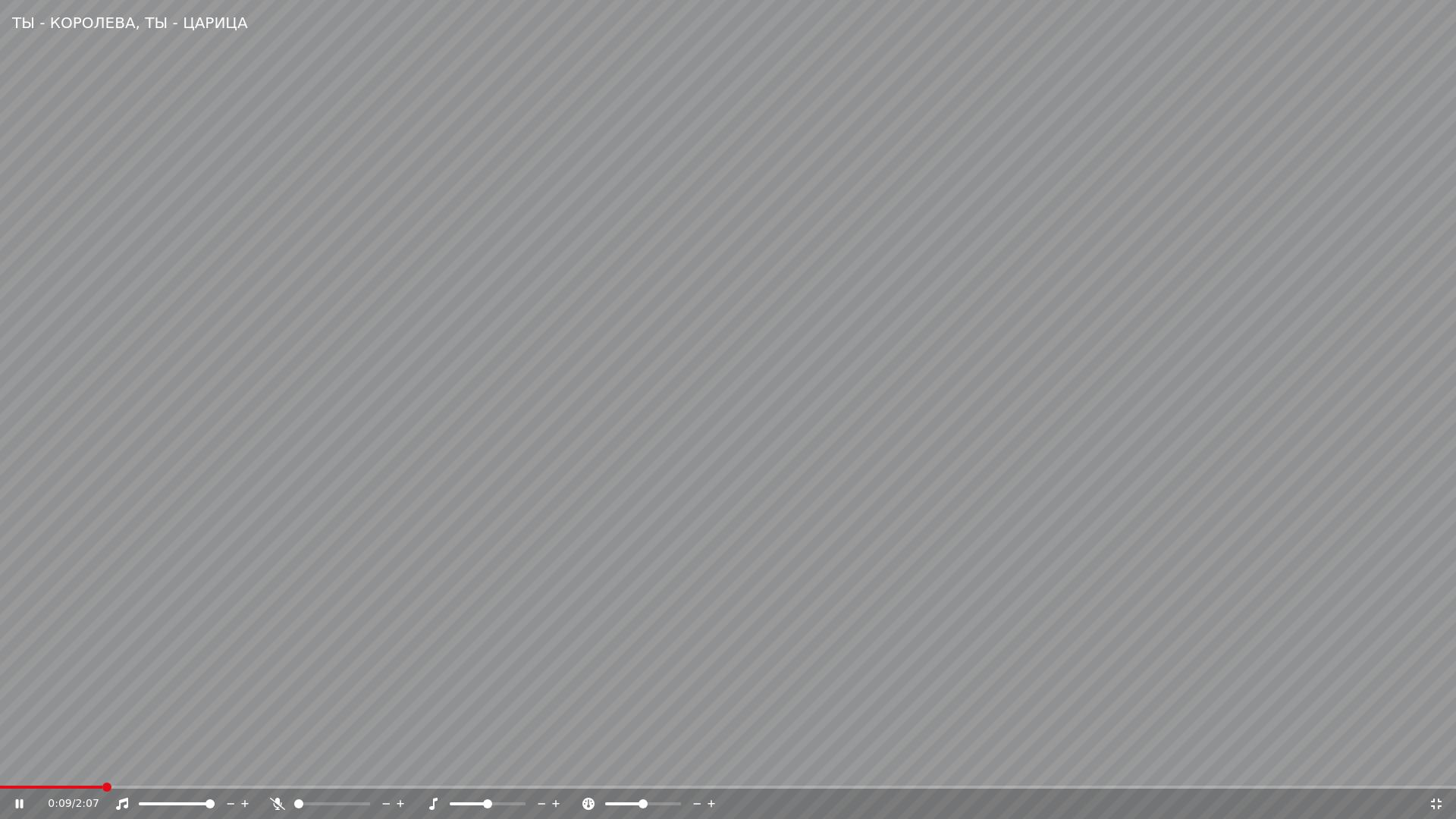
click at [102, 770] on span at bounding box center [51, 787] width 102 height 3
click at [582, 734] on video at bounding box center [728, 410] width 1456 height 819
drag, startPoint x: 1439, startPoint y: 804, endPoint x: 954, endPoint y: 688, distance: 498.7
click at [1438, 770] on icon at bounding box center [1437, 804] width 15 height 12
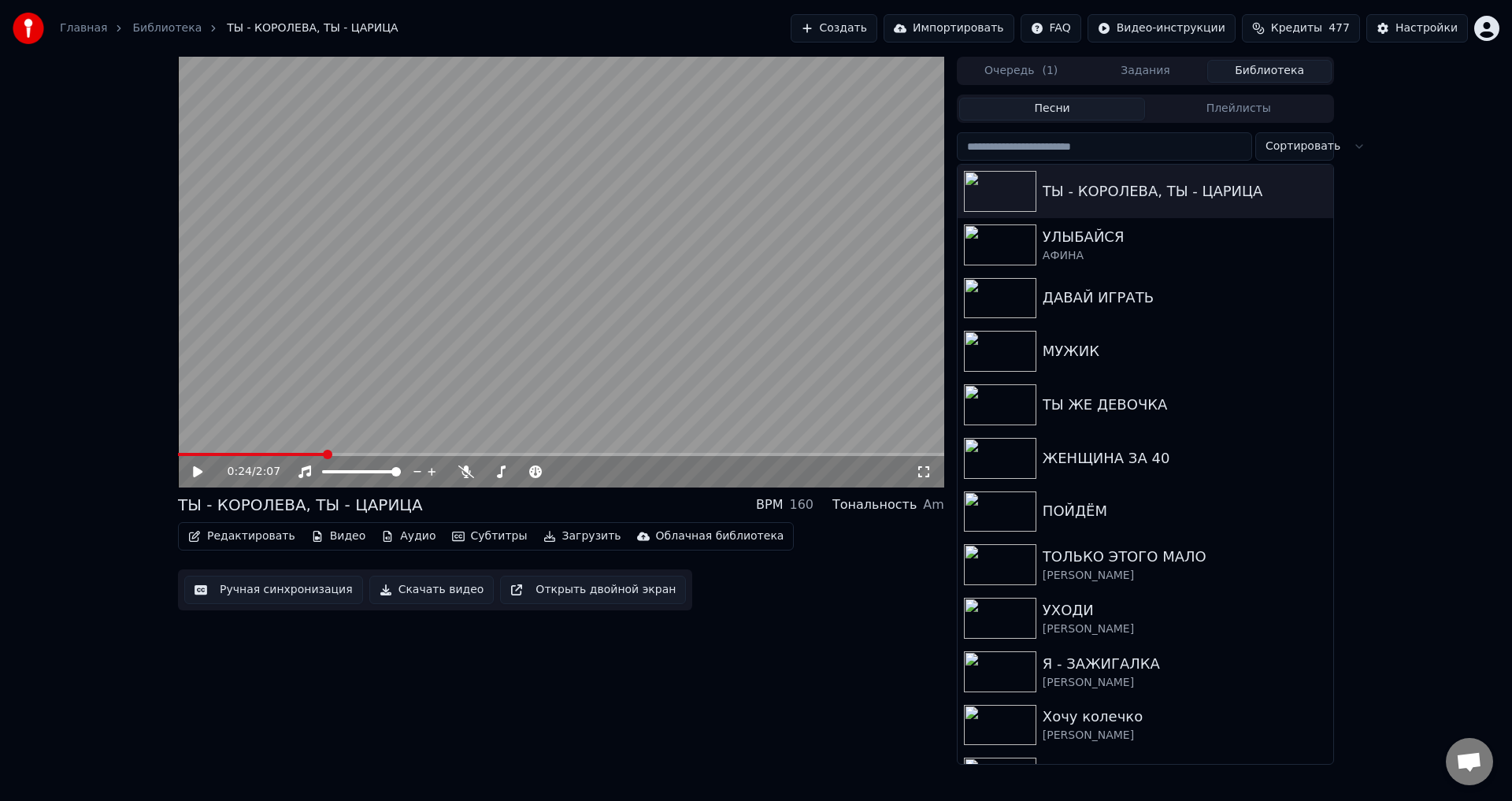
click at [273, 597] on button "Ручная синхронизация" at bounding box center [273, 589] width 178 height 28
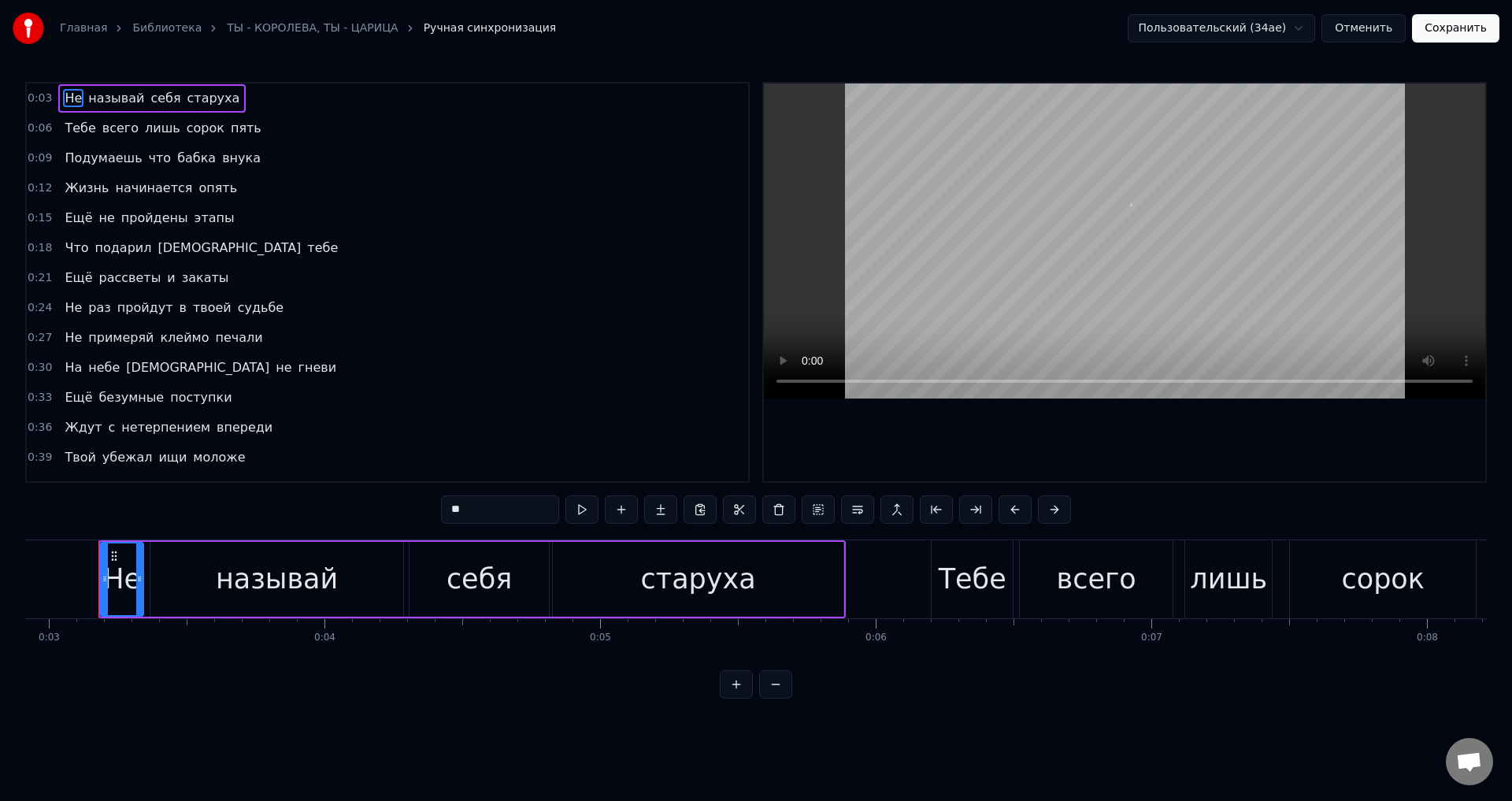
scroll to position [0, 797]
click at [128, 275] on span "рассветы" at bounding box center [129, 277] width 65 height 18
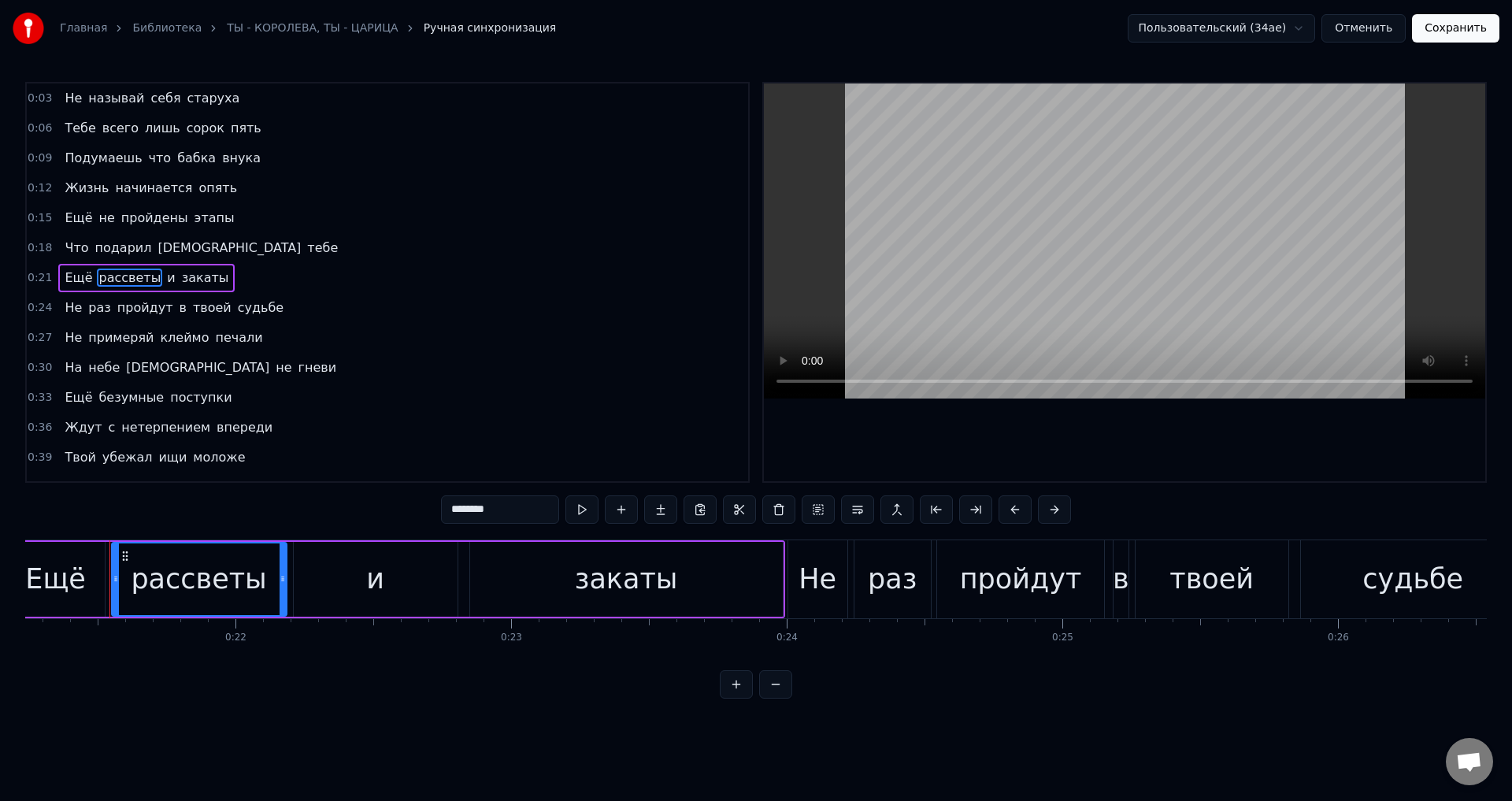
scroll to position [0, 5858]
click at [330, 569] on div "и" at bounding box center [371, 579] width 164 height 75
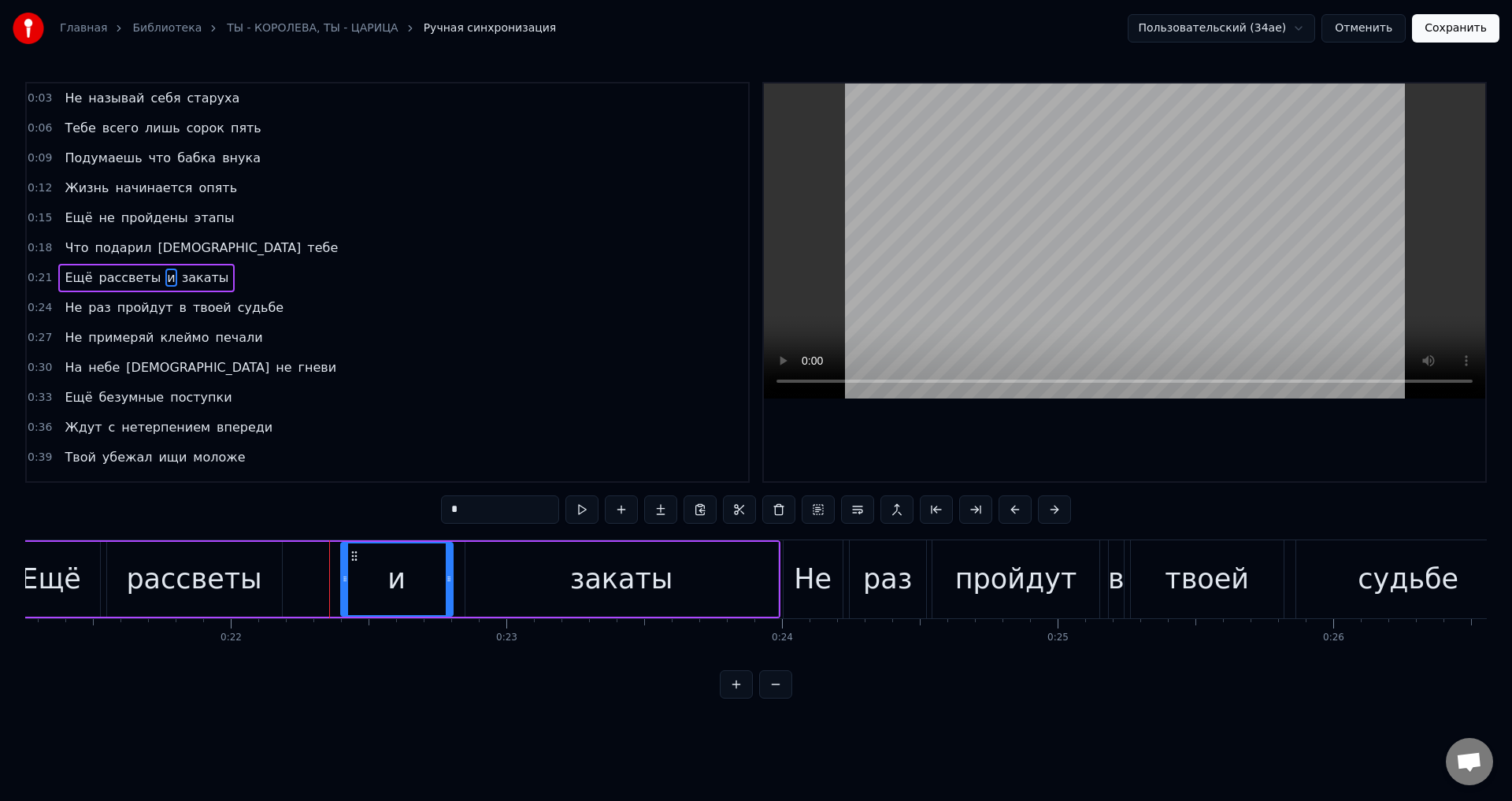
drag, startPoint x: 293, startPoint y: 578, endPoint x: 346, endPoint y: 578, distance: 53.0
click at [346, 578] on icon at bounding box center [345, 579] width 6 height 13
click at [208, 585] on div "рассветы" at bounding box center [194, 580] width 136 height 42
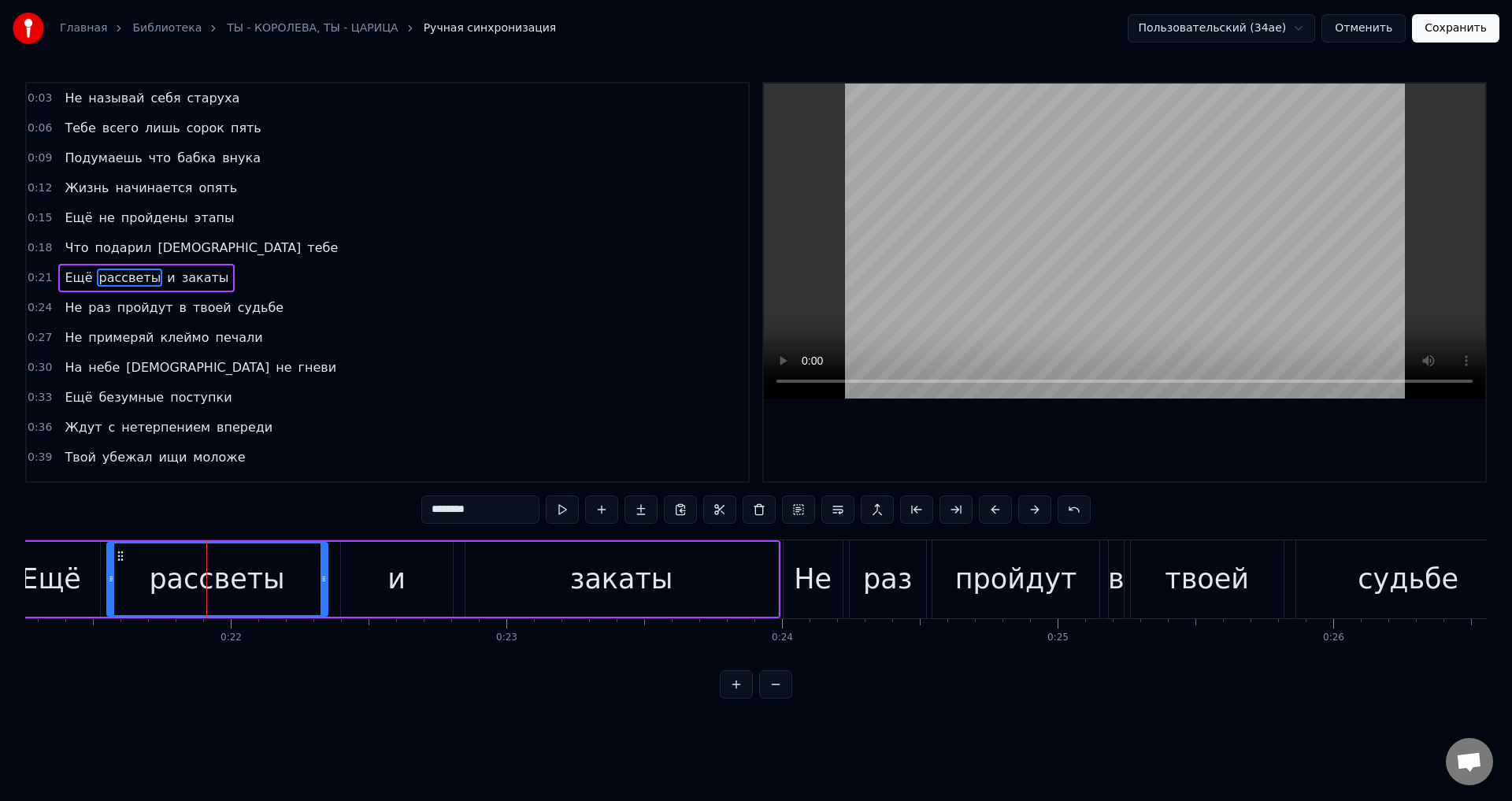
drag, startPoint x: 276, startPoint y: 575, endPoint x: 322, endPoint y: 574, distance: 46.0
click at [322, 574] on icon at bounding box center [324, 579] width 6 height 13
click at [248, 569] on div "рассветы" at bounding box center [216, 580] width 136 height 42
click at [203, 583] on div "рассветы" at bounding box center [216, 580] width 136 height 42
click at [357, 577] on div "и" at bounding box center [396, 579] width 112 height 75
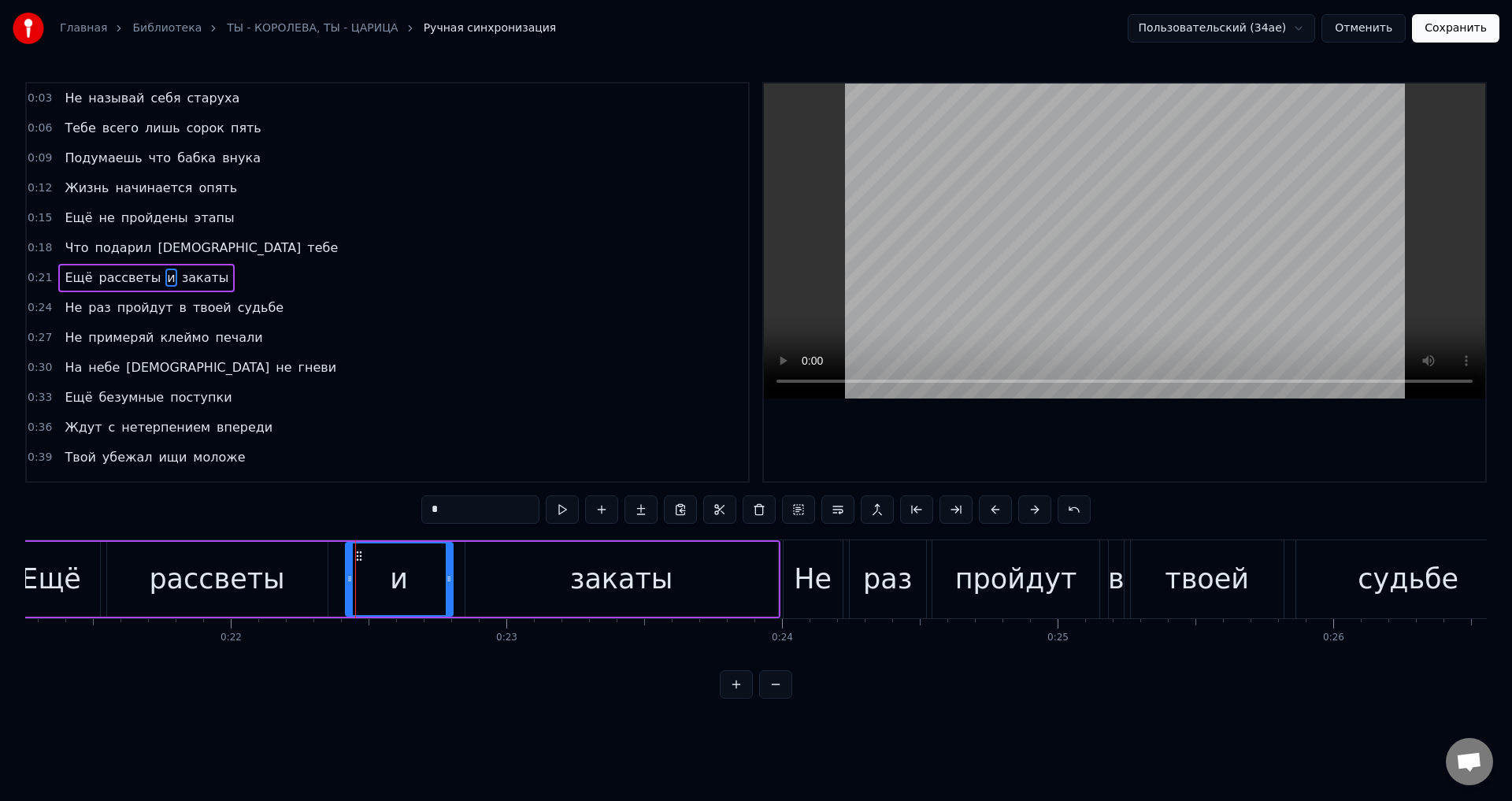
click at [350, 577] on circle at bounding box center [350, 577] width 1 height 1
click at [308, 581] on div "рассветы" at bounding box center [217, 579] width 220 height 75
type input "********"
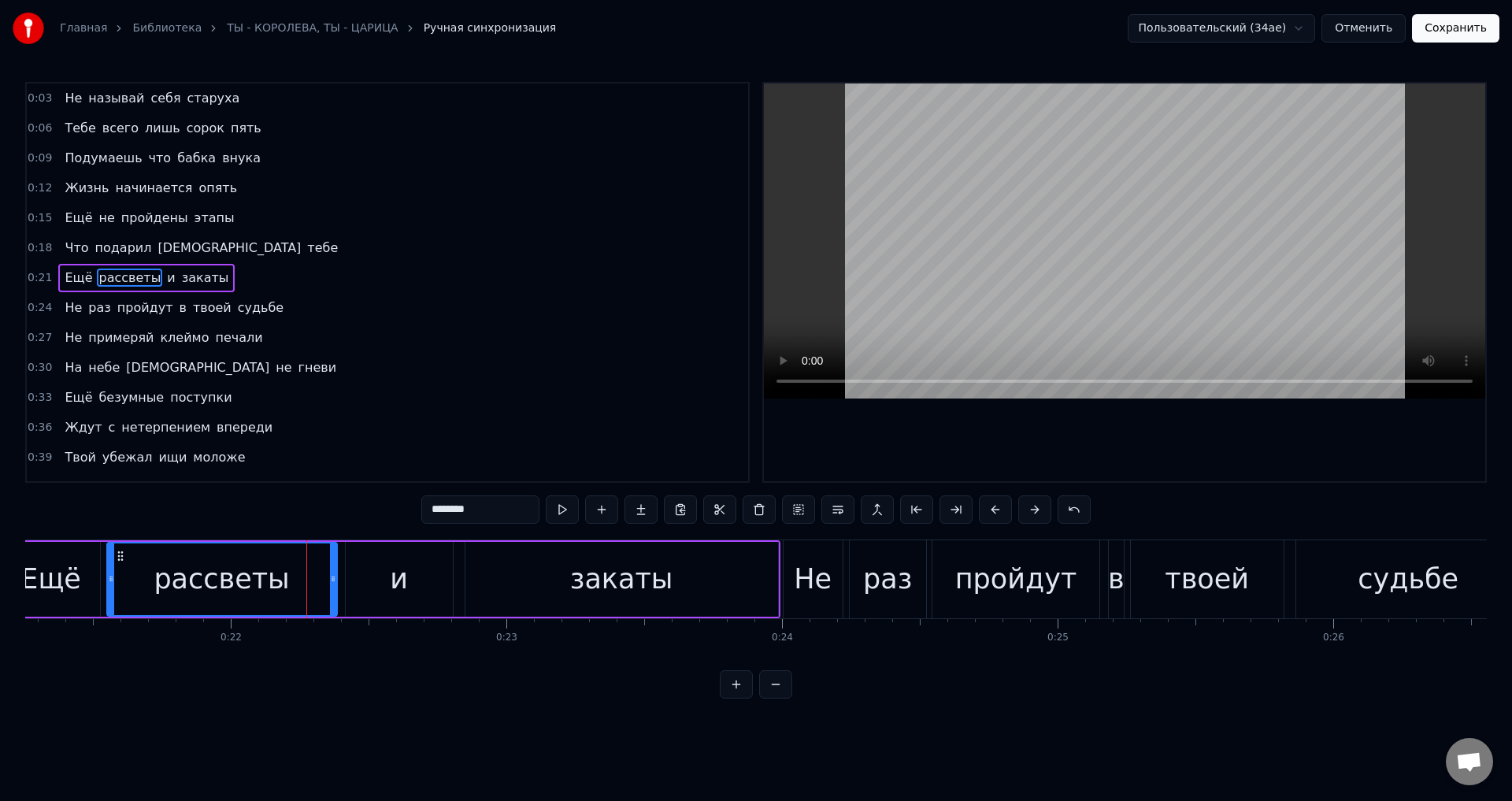
click at [330, 582] on icon at bounding box center [333, 579] width 6 height 13
click at [1461, 35] on button "Сохранить" at bounding box center [1456, 28] width 88 height 28
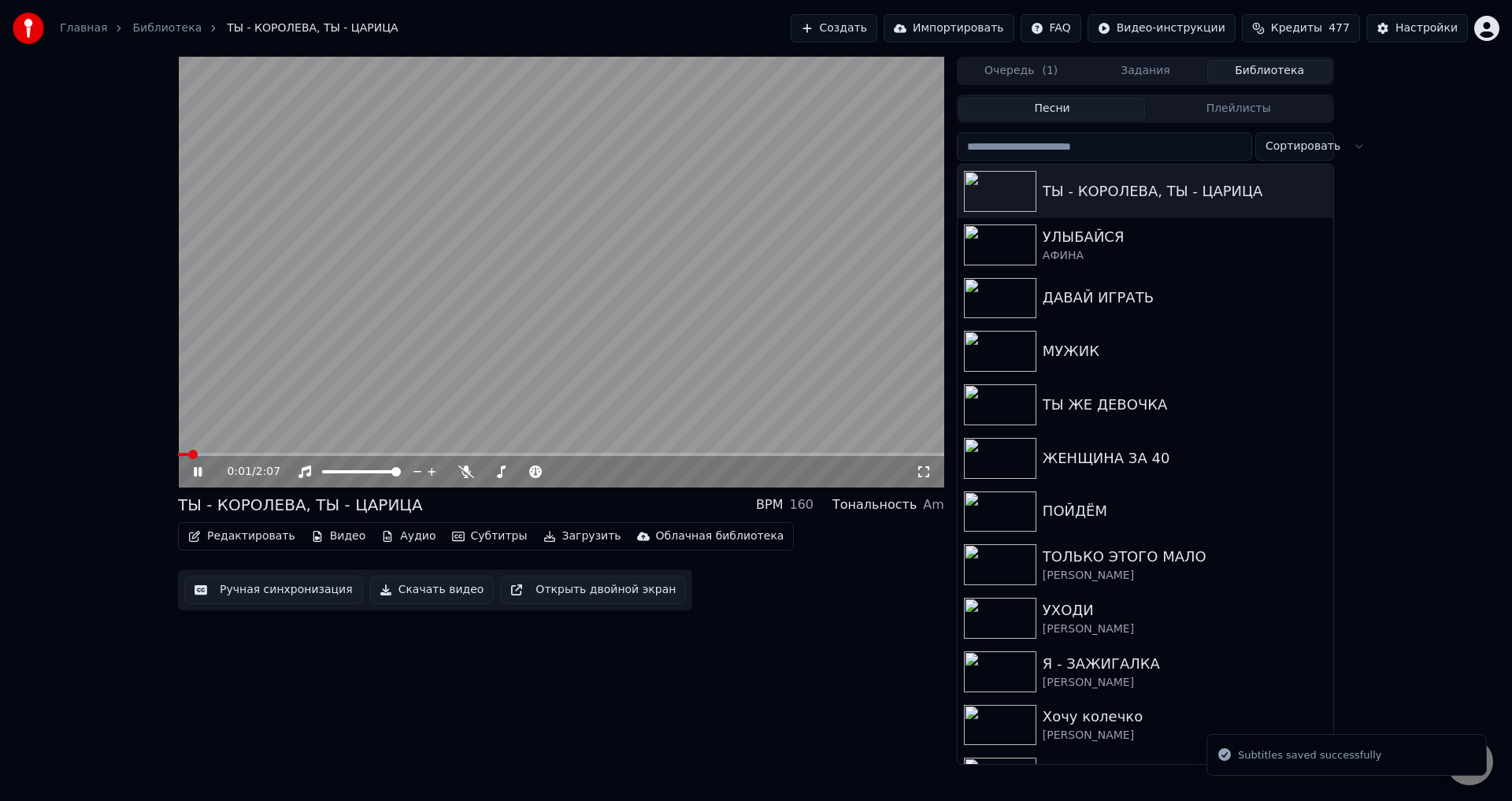
click at [408, 454] on span at bounding box center [560, 454] width 766 height 3
click at [315, 453] on span at bounding box center [246, 454] width 137 height 3
click at [248, 456] on span at bounding box center [214, 454] width 72 height 3
click at [918, 467] on icon at bounding box center [924, 472] width 16 height 13
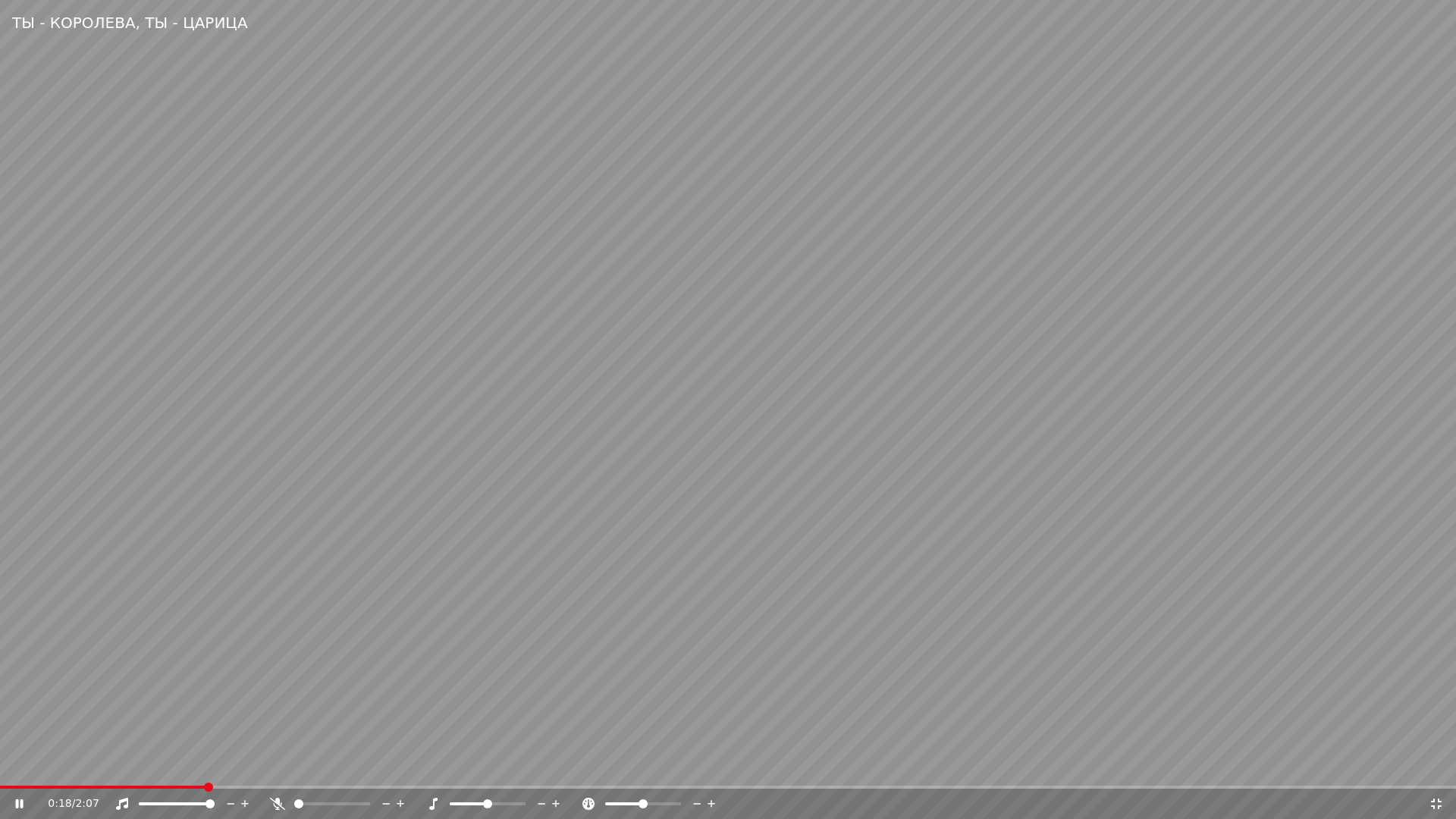
click at [204, 770] on span at bounding box center [102, 787] width 205 height 3
click at [816, 663] on video at bounding box center [728, 410] width 1456 height 819
click at [1434, 770] on icon at bounding box center [1437, 804] width 15 height 12
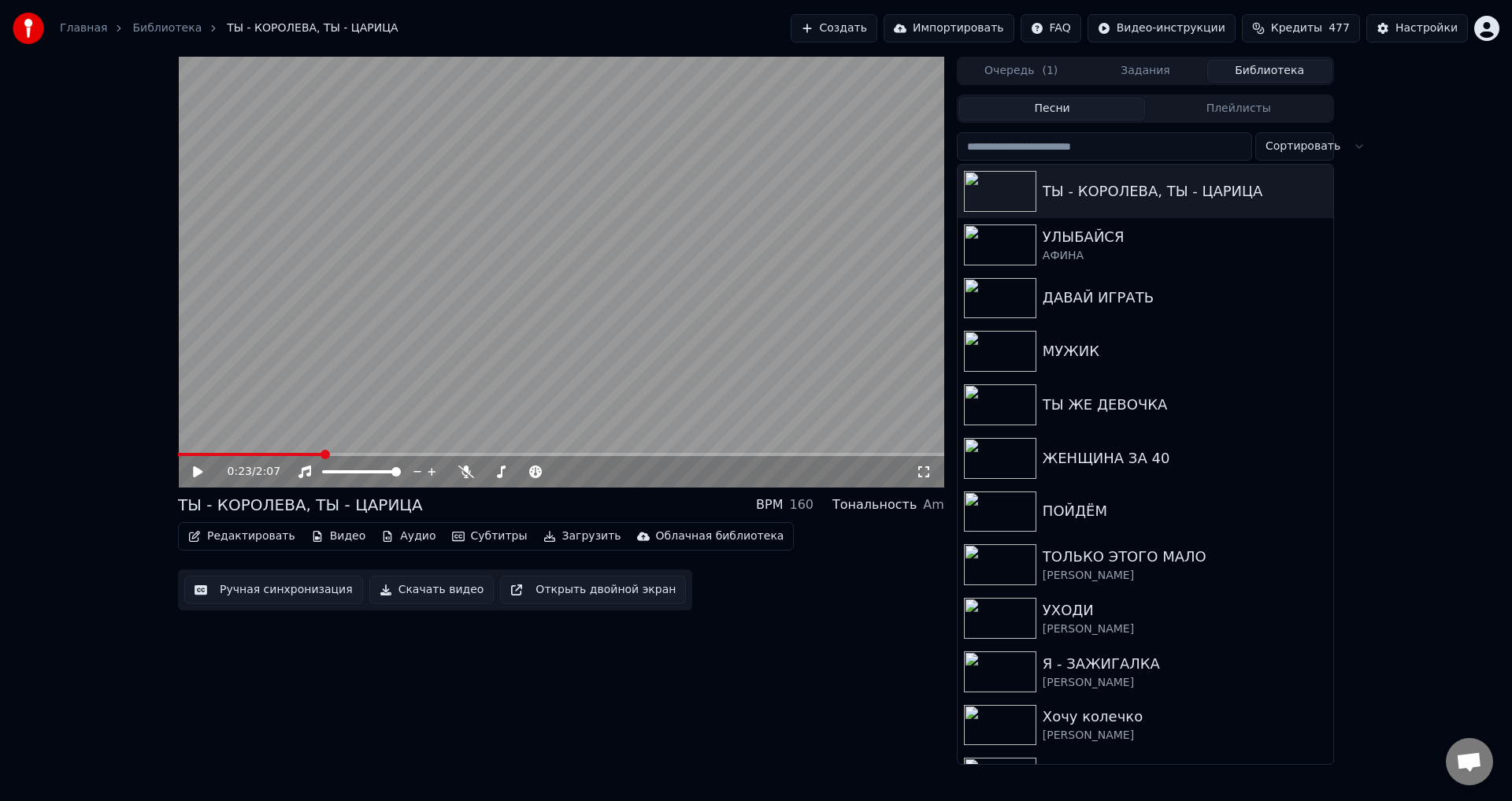
click at [263, 598] on button "Ручная синхронизация" at bounding box center [273, 589] width 178 height 28
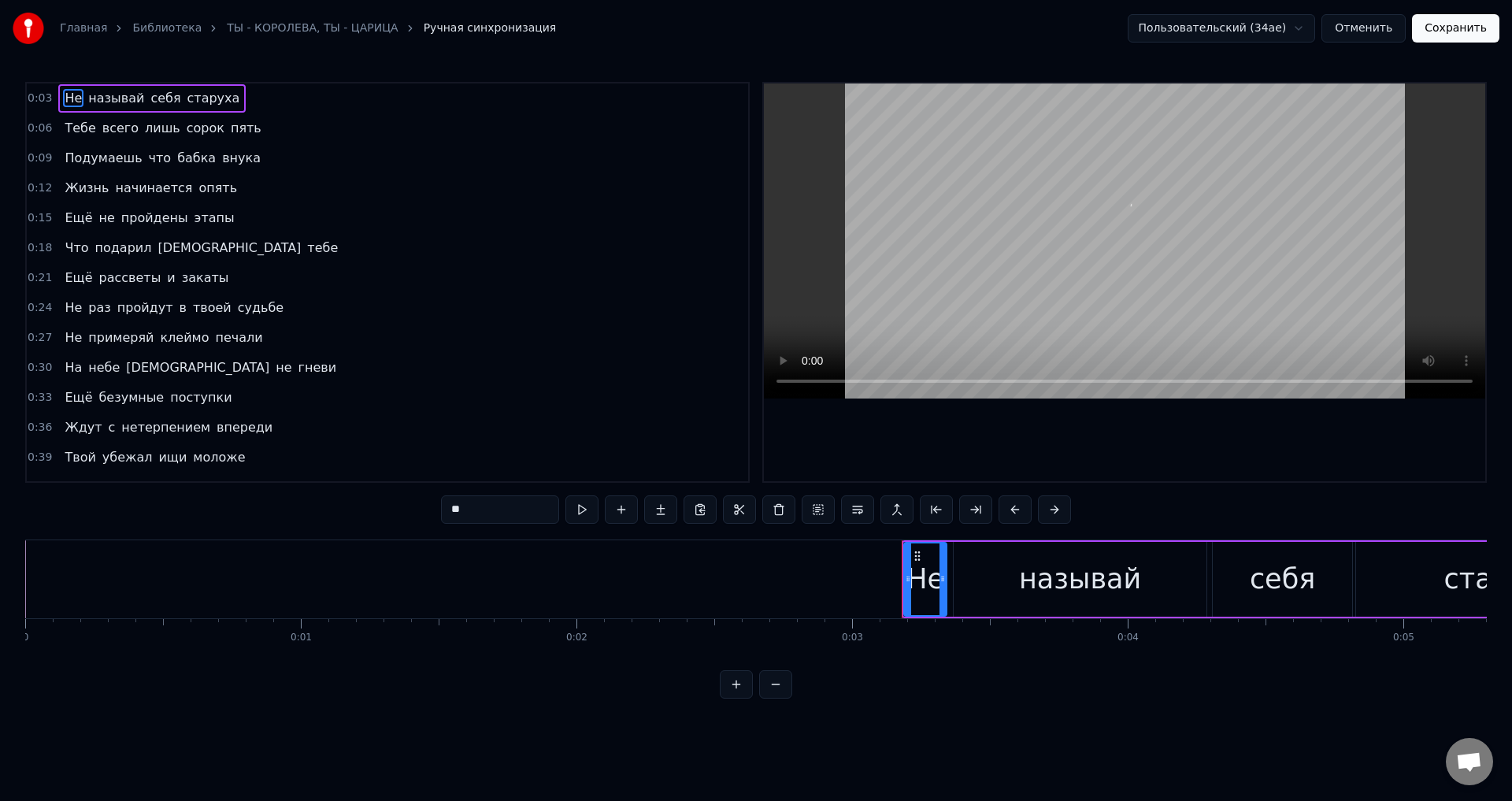
click at [120, 276] on span "рассветы" at bounding box center [129, 277] width 65 height 18
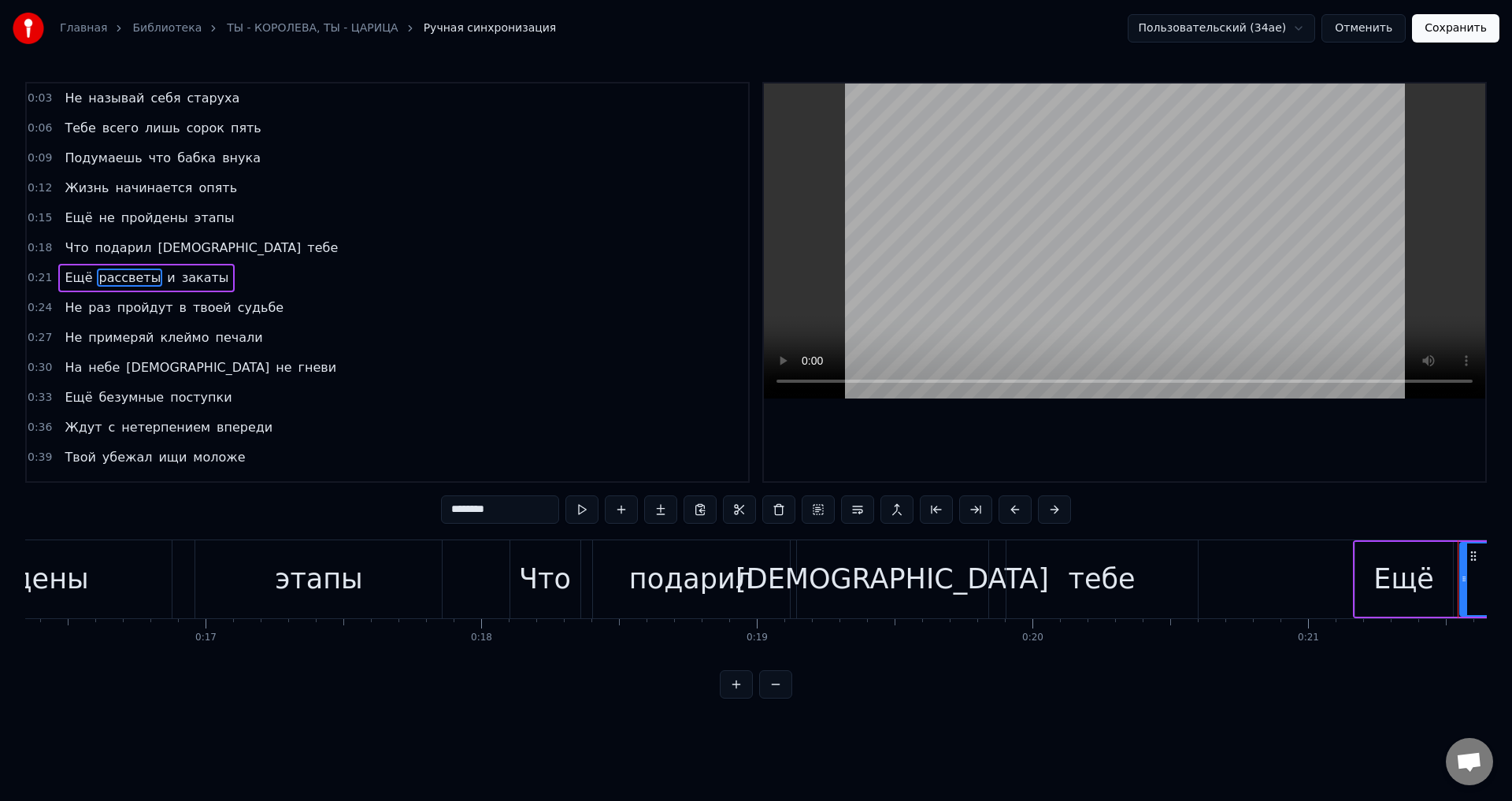
scroll to position [0, 5858]
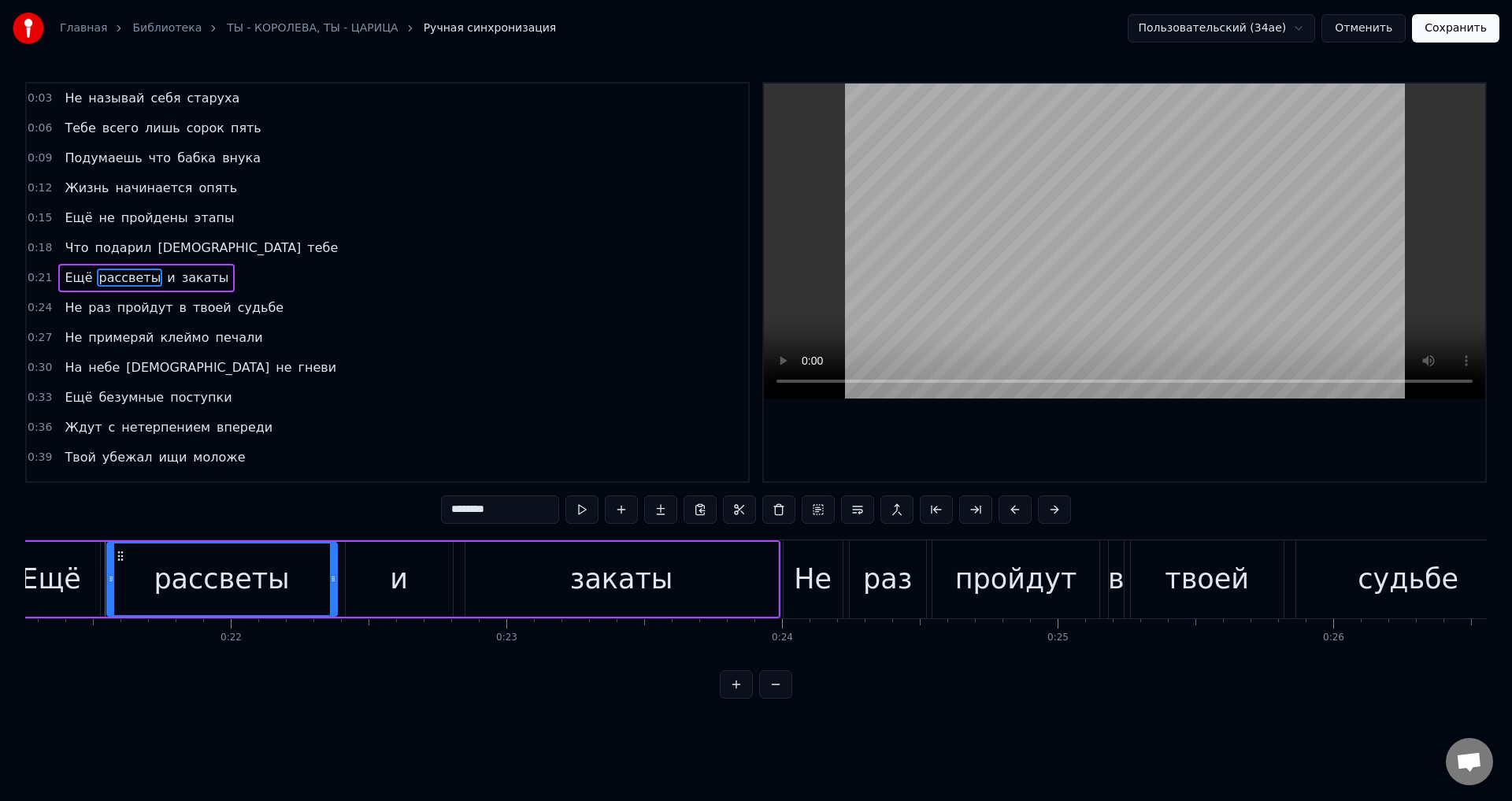
click at [399, 587] on div "и" at bounding box center [399, 580] width 18 height 42
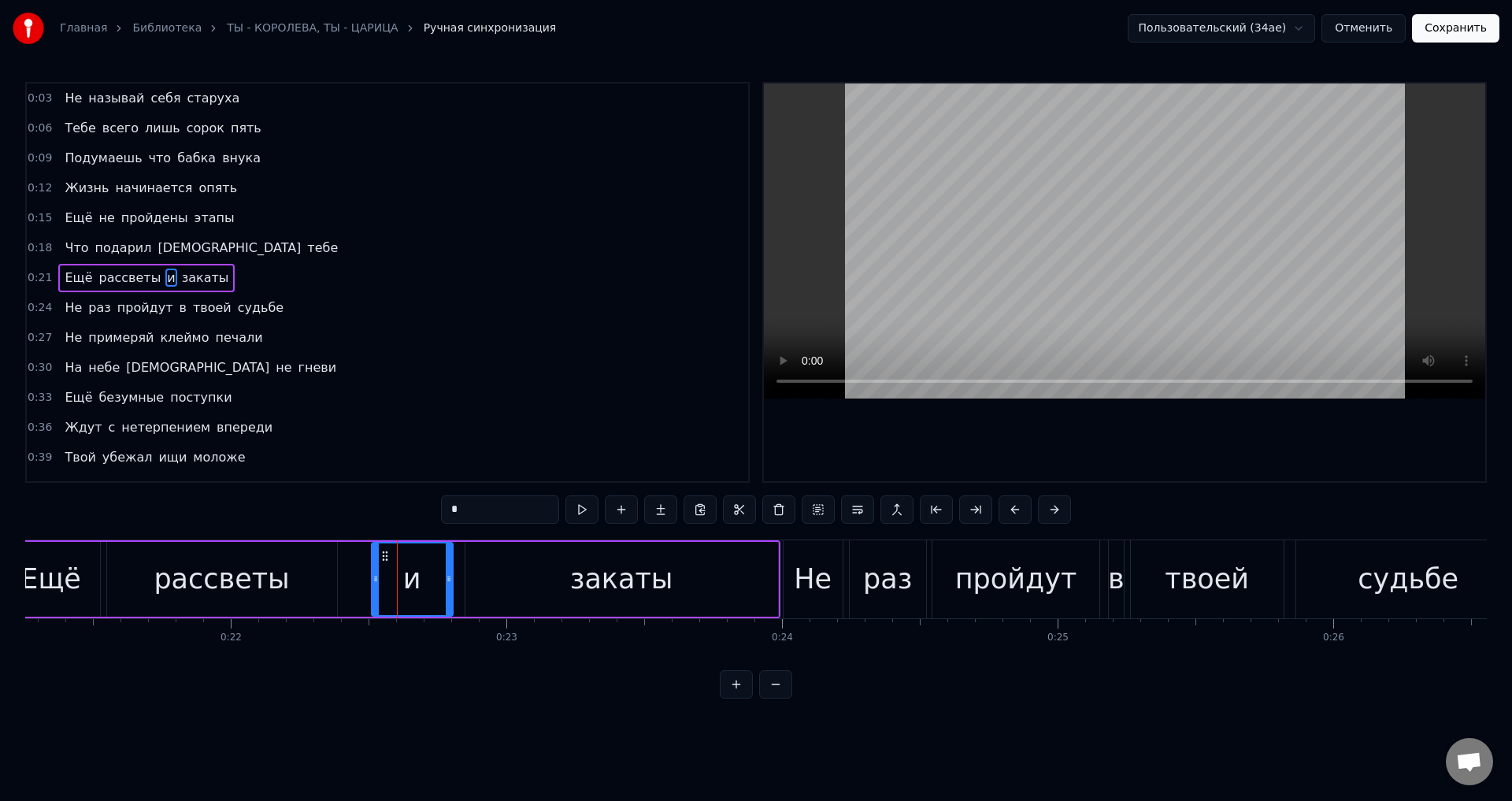
drag, startPoint x: 352, startPoint y: 578, endPoint x: 378, endPoint y: 577, distance: 26.0
click at [378, 577] on icon at bounding box center [375, 579] width 6 height 13
click at [318, 578] on div "рассветы" at bounding box center [222, 579] width 230 height 75
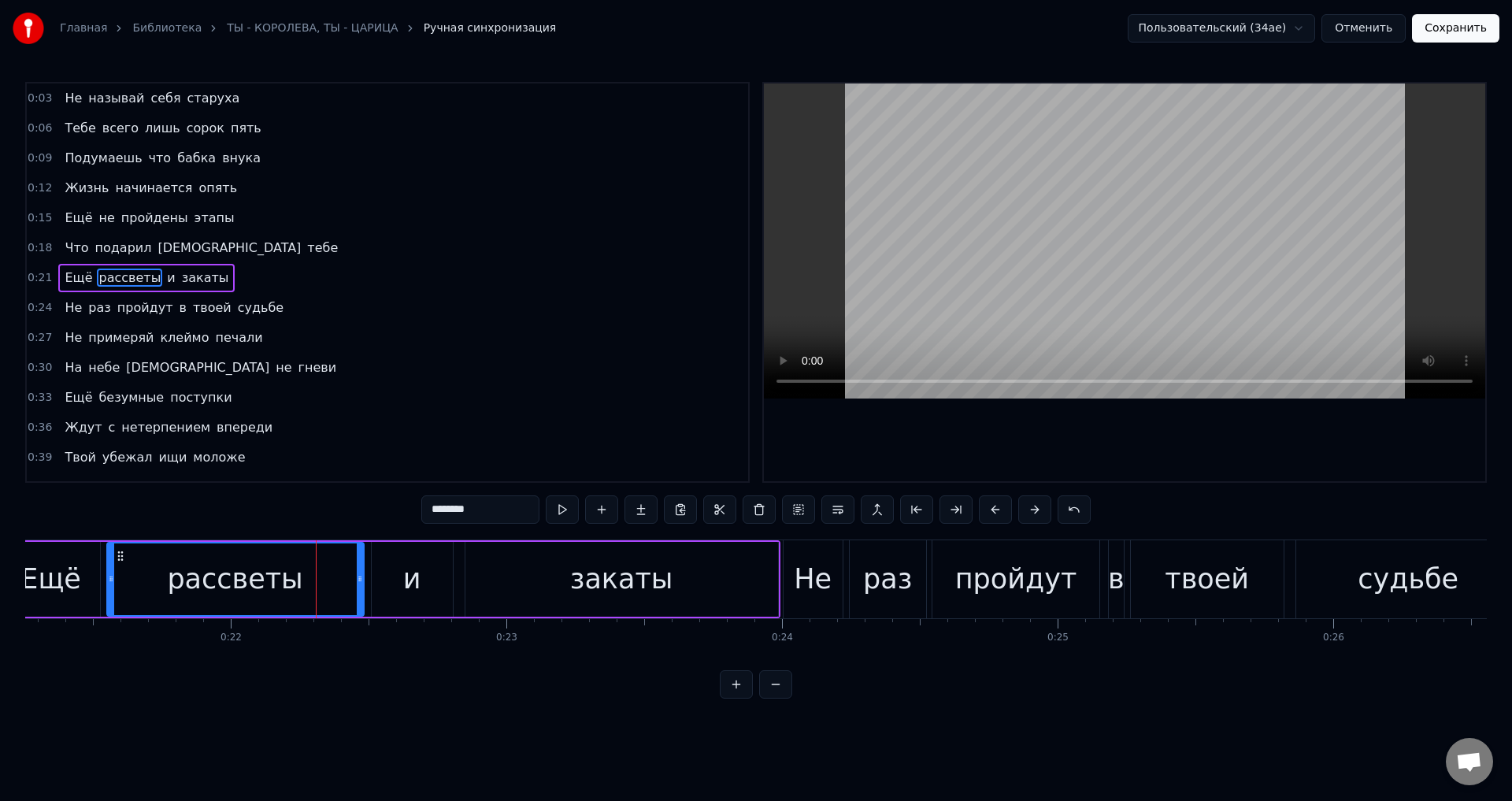
drag, startPoint x: 334, startPoint y: 580, endPoint x: 362, endPoint y: 580, distance: 28.0
click at [362, 580] on icon at bounding box center [360, 579] width 6 height 13
click at [421, 581] on div "и" at bounding box center [412, 579] width 81 height 75
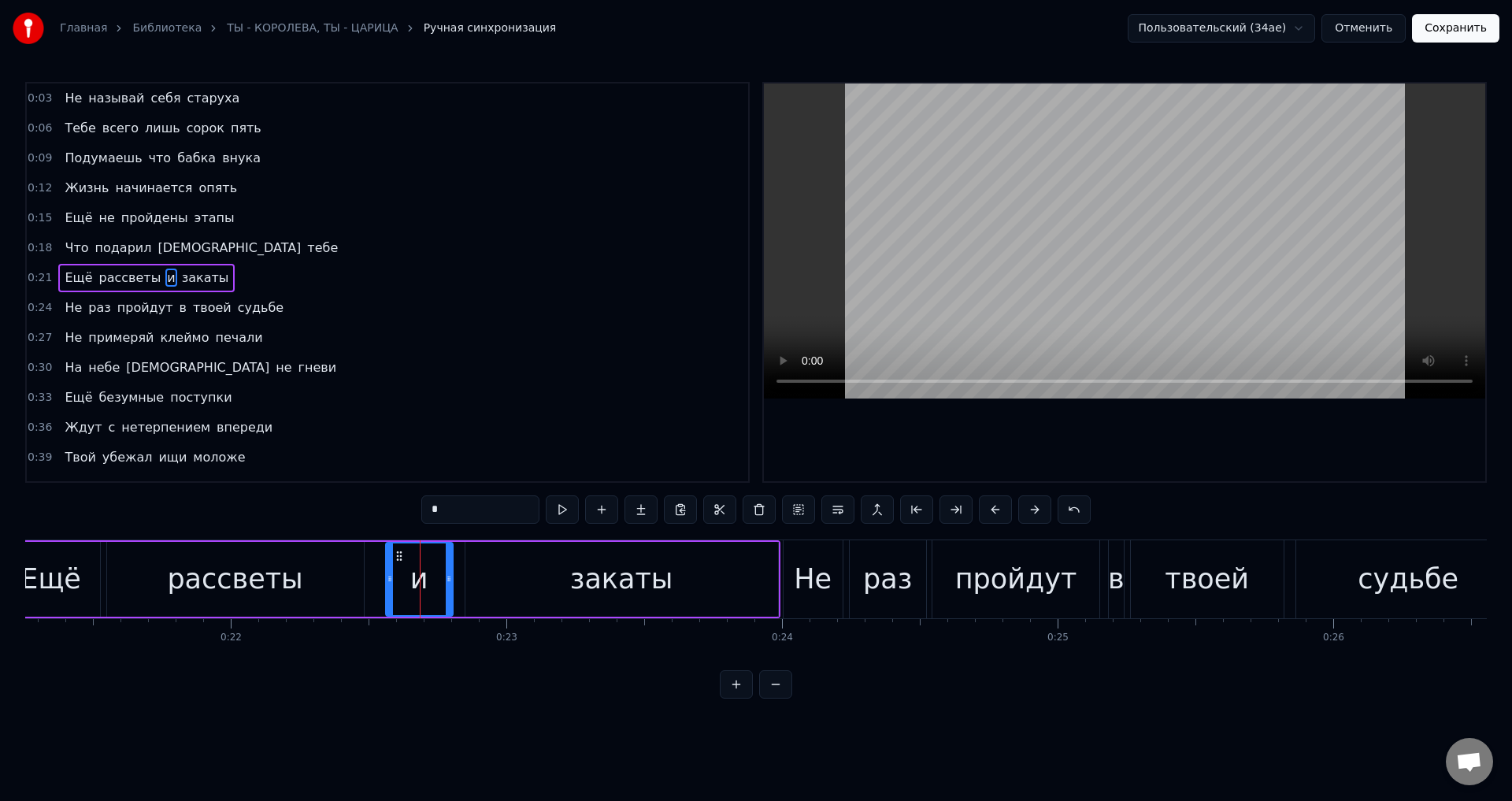
drag, startPoint x: 374, startPoint y: 582, endPoint x: 388, endPoint y: 582, distance: 14.0
click at [388, 582] on icon at bounding box center [390, 579] width 6 height 13
click at [353, 583] on div "рассветы" at bounding box center [235, 579] width 256 height 75
type input "********"
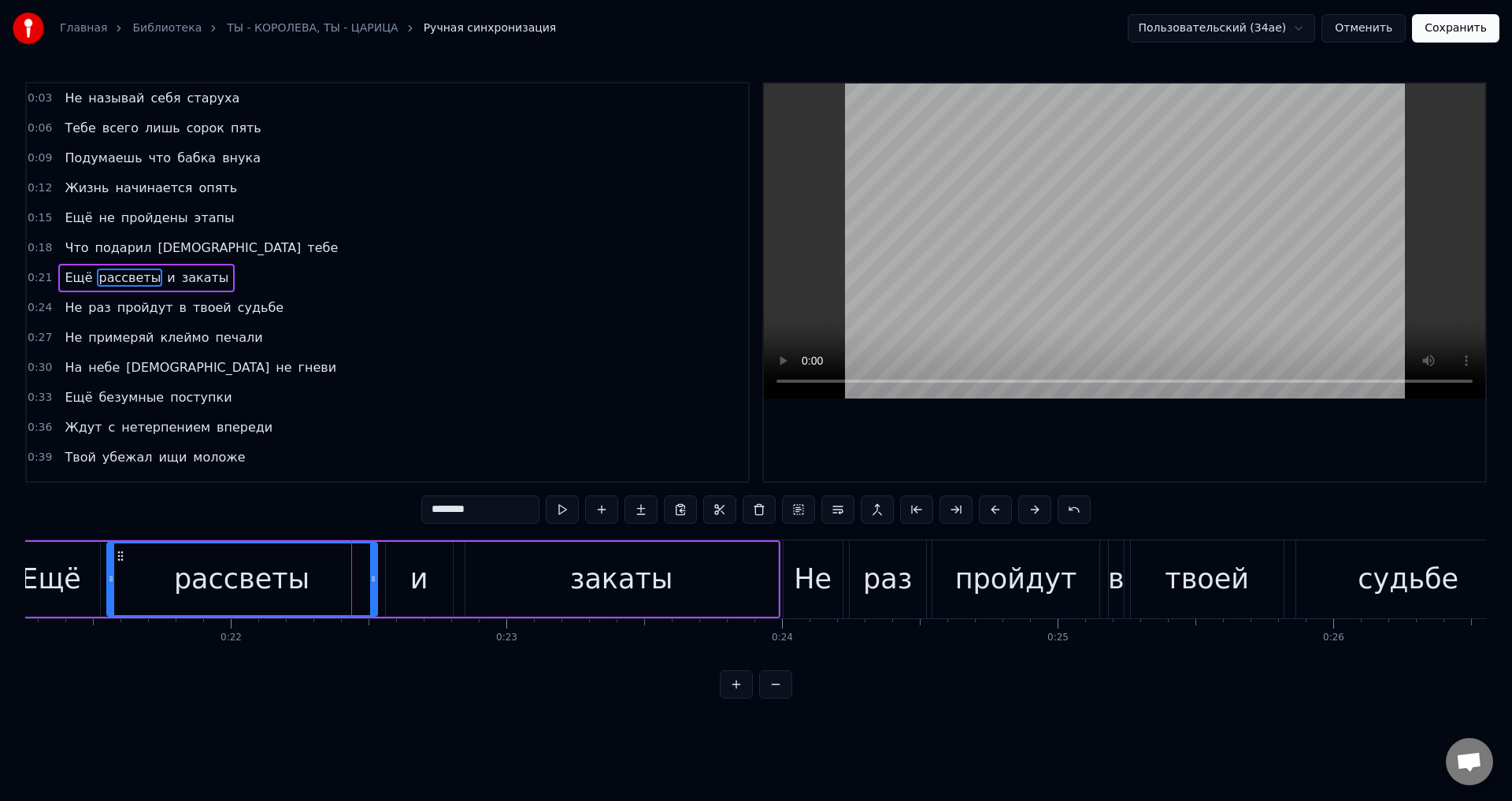
drag, startPoint x: 359, startPoint y: 583, endPoint x: 372, endPoint y: 584, distance: 13.0
click at [372, 584] on icon at bounding box center [373, 579] width 6 height 13
click at [1468, 27] on button "Сохранить" at bounding box center [1456, 28] width 88 height 28
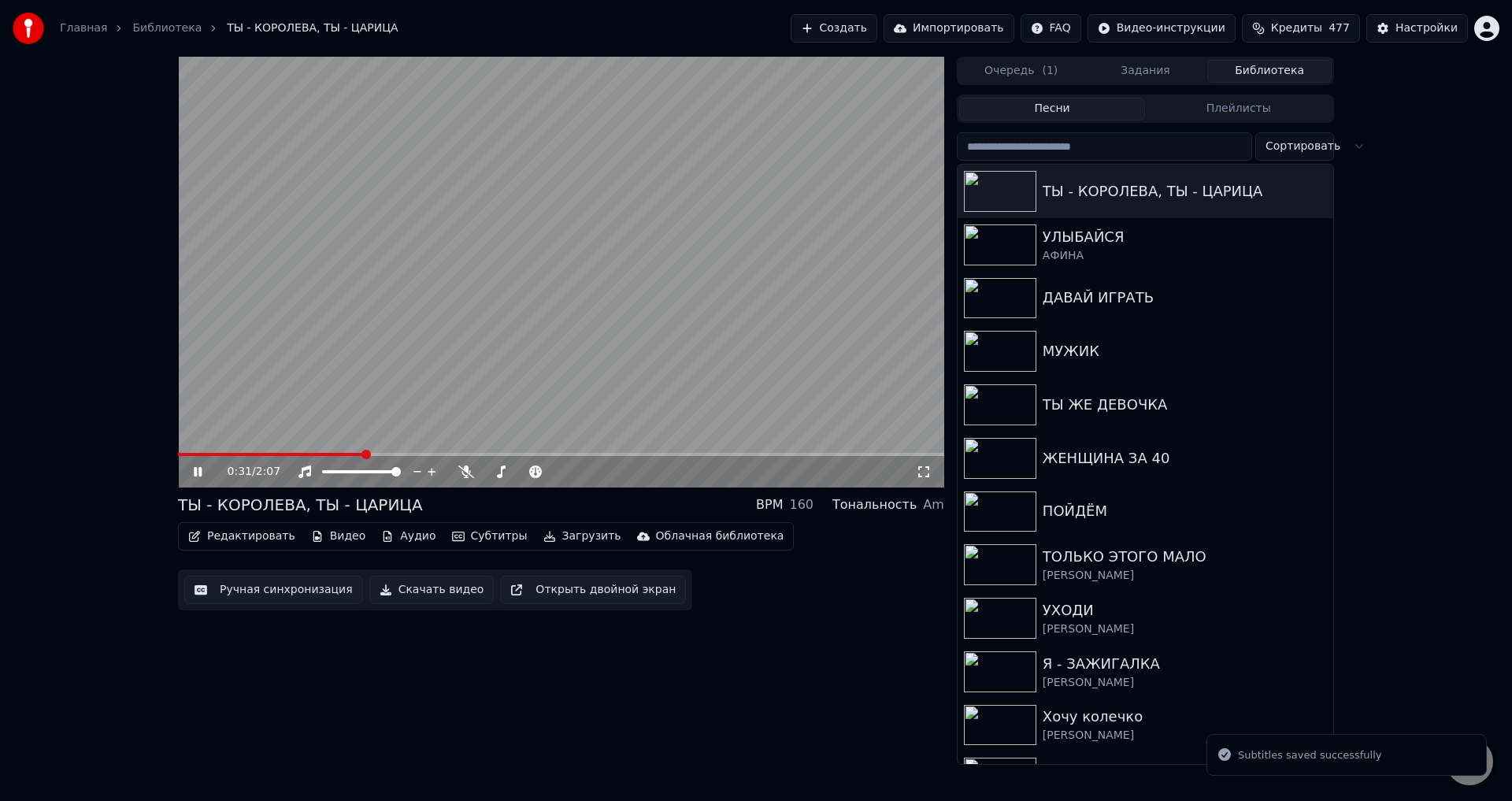
click at [366, 454] on span at bounding box center [560, 454] width 766 height 3
click at [286, 455] on span at bounding box center [232, 454] width 108 height 3
click at [254, 455] on span at bounding box center [216, 454] width 78 height 3
click at [919, 470] on icon at bounding box center [924, 472] width 11 height 11
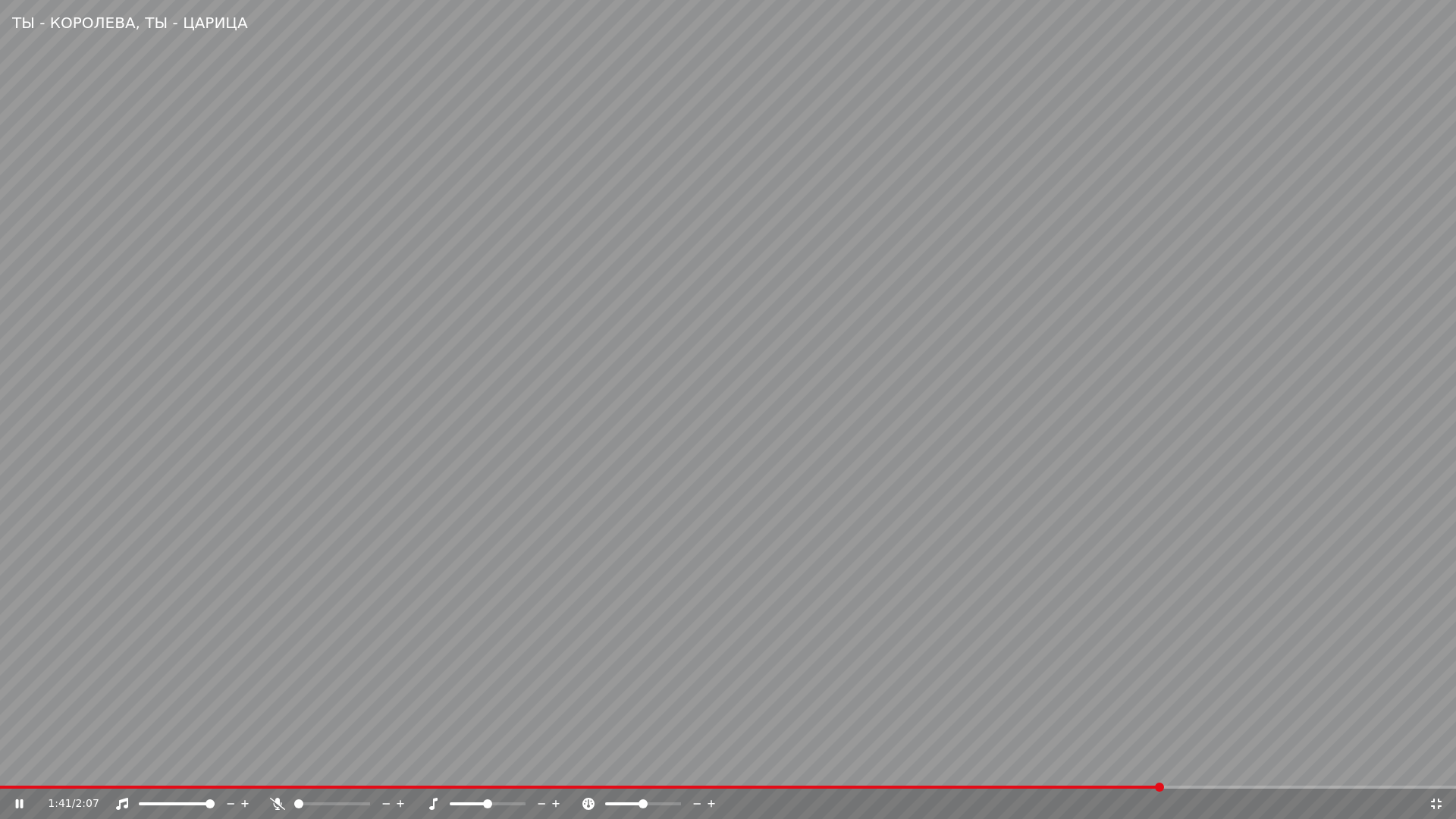
click at [382, 747] on video at bounding box center [728, 410] width 1456 height 819
click at [1037, 770] on span at bounding box center [582, 787] width 1164 height 3
click at [1190, 673] on video at bounding box center [728, 410] width 1456 height 819
click at [898, 673] on video at bounding box center [728, 410] width 1456 height 819
click at [1443, 770] on icon at bounding box center [1437, 804] width 15 height 12
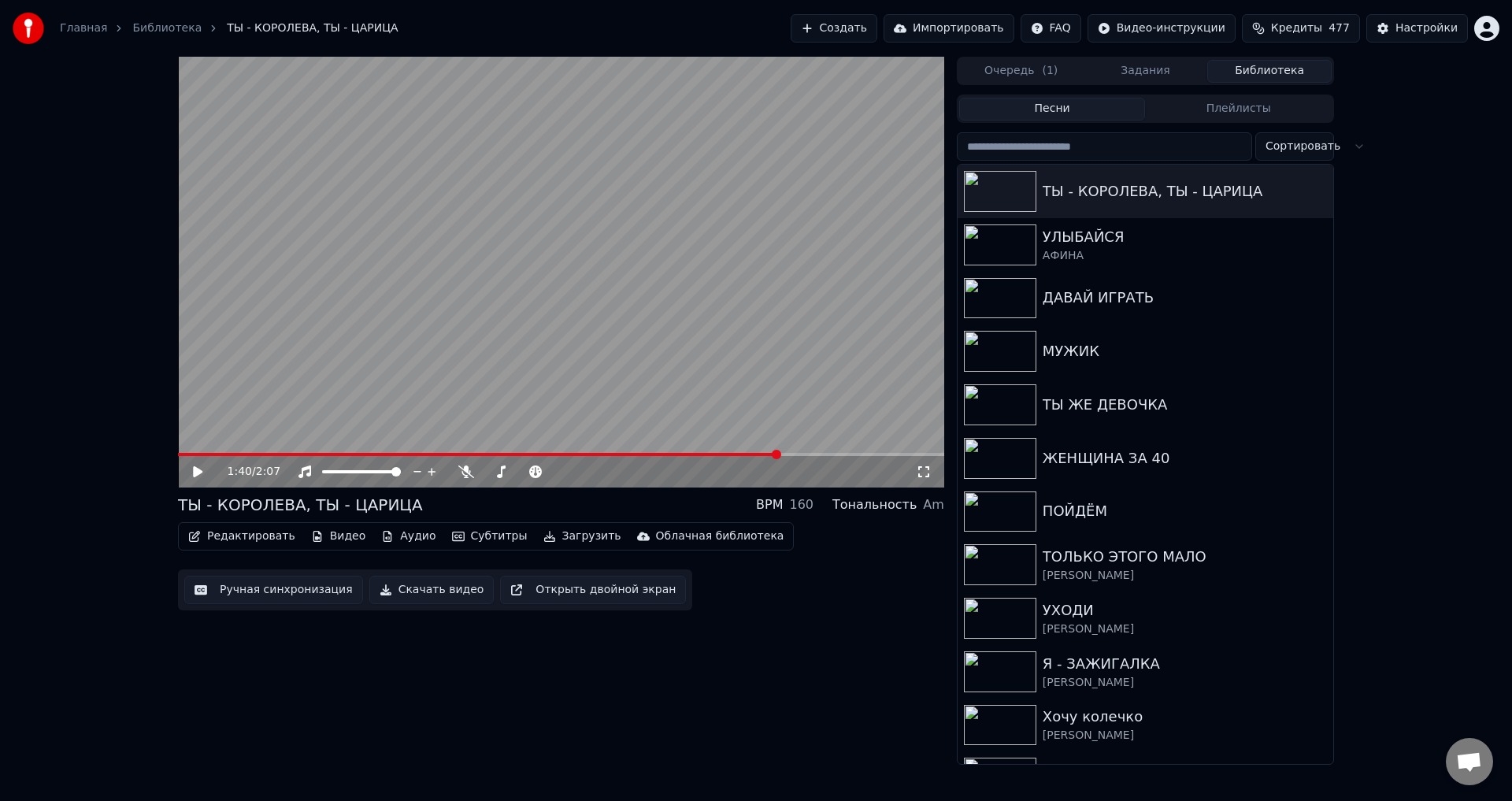
click at [231, 592] on button "Ручная синхронизация" at bounding box center [273, 589] width 178 height 28
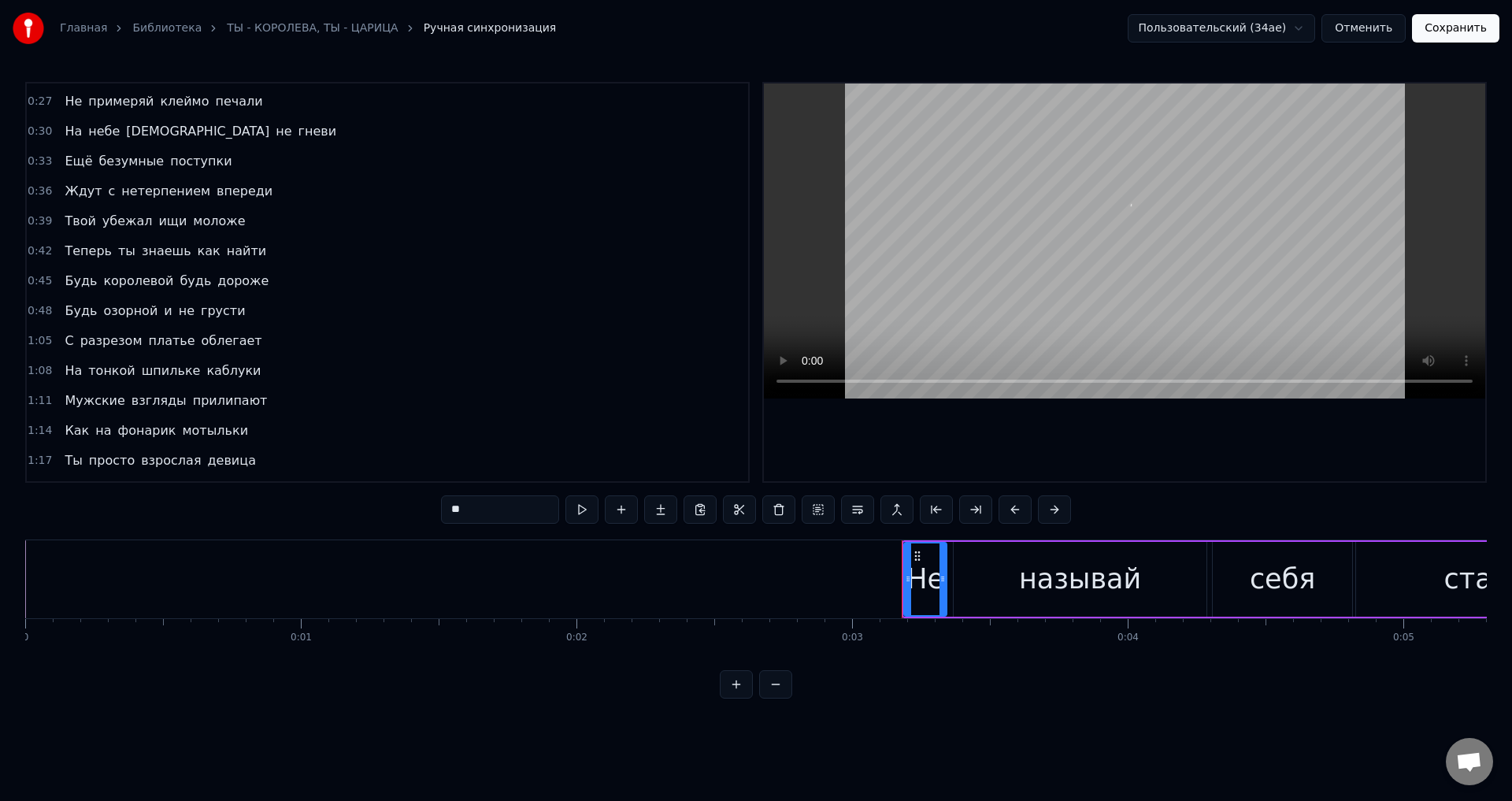
scroll to position [473, 0]
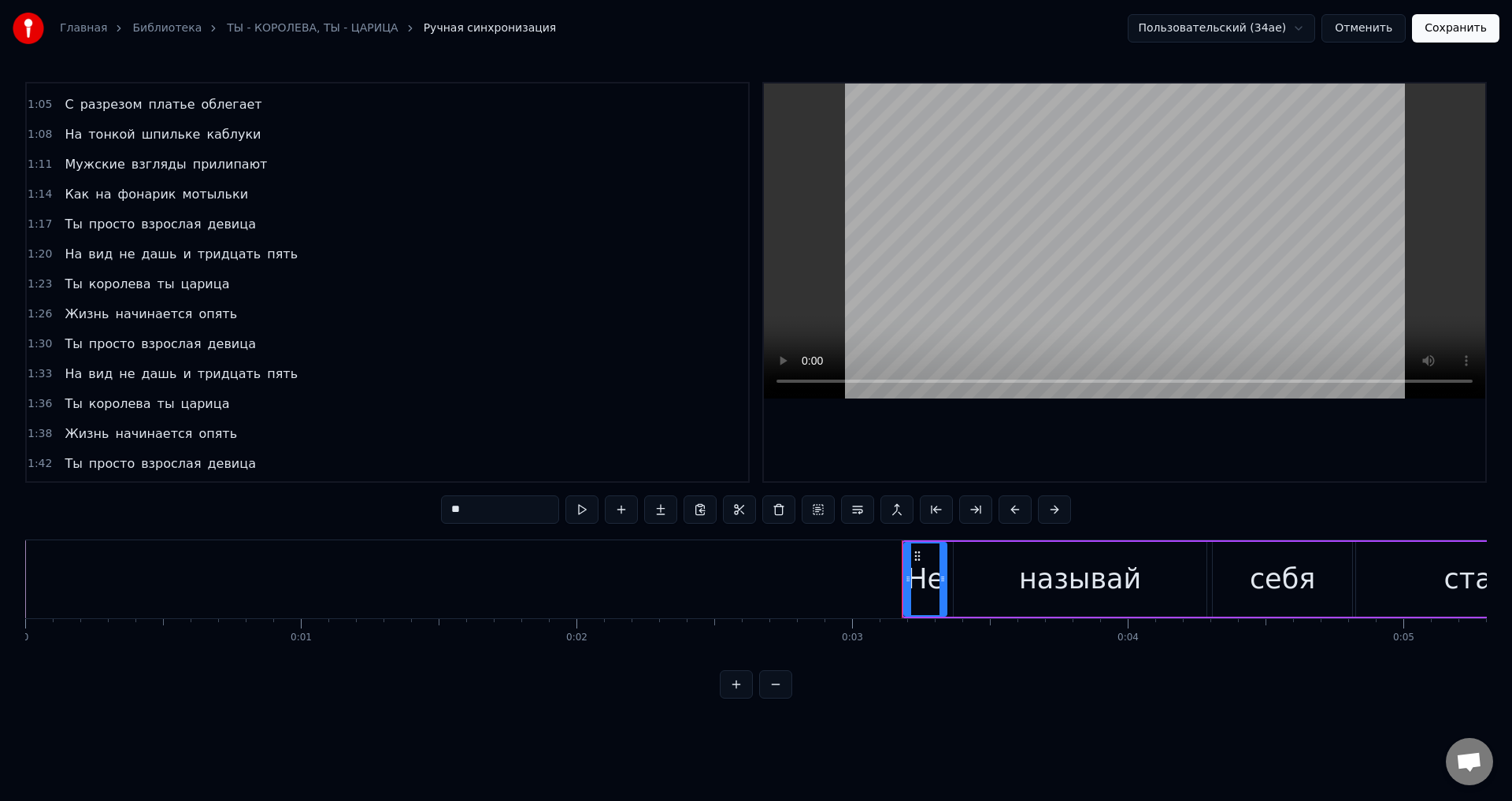
click at [68, 435] on span "Жизнь" at bounding box center [86, 433] width 47 height 18
type input "*****"
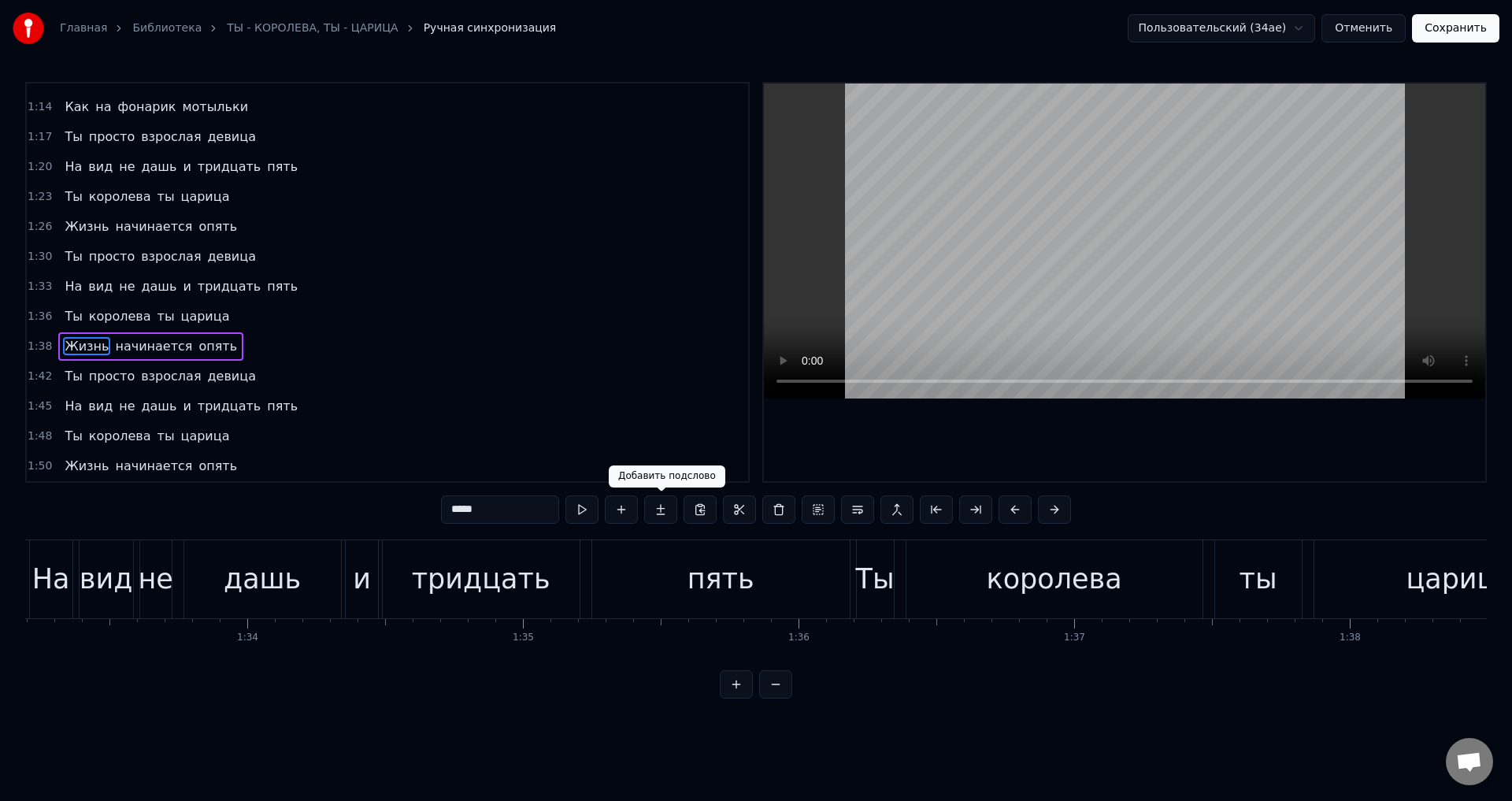
scroll to position [0, 27198]
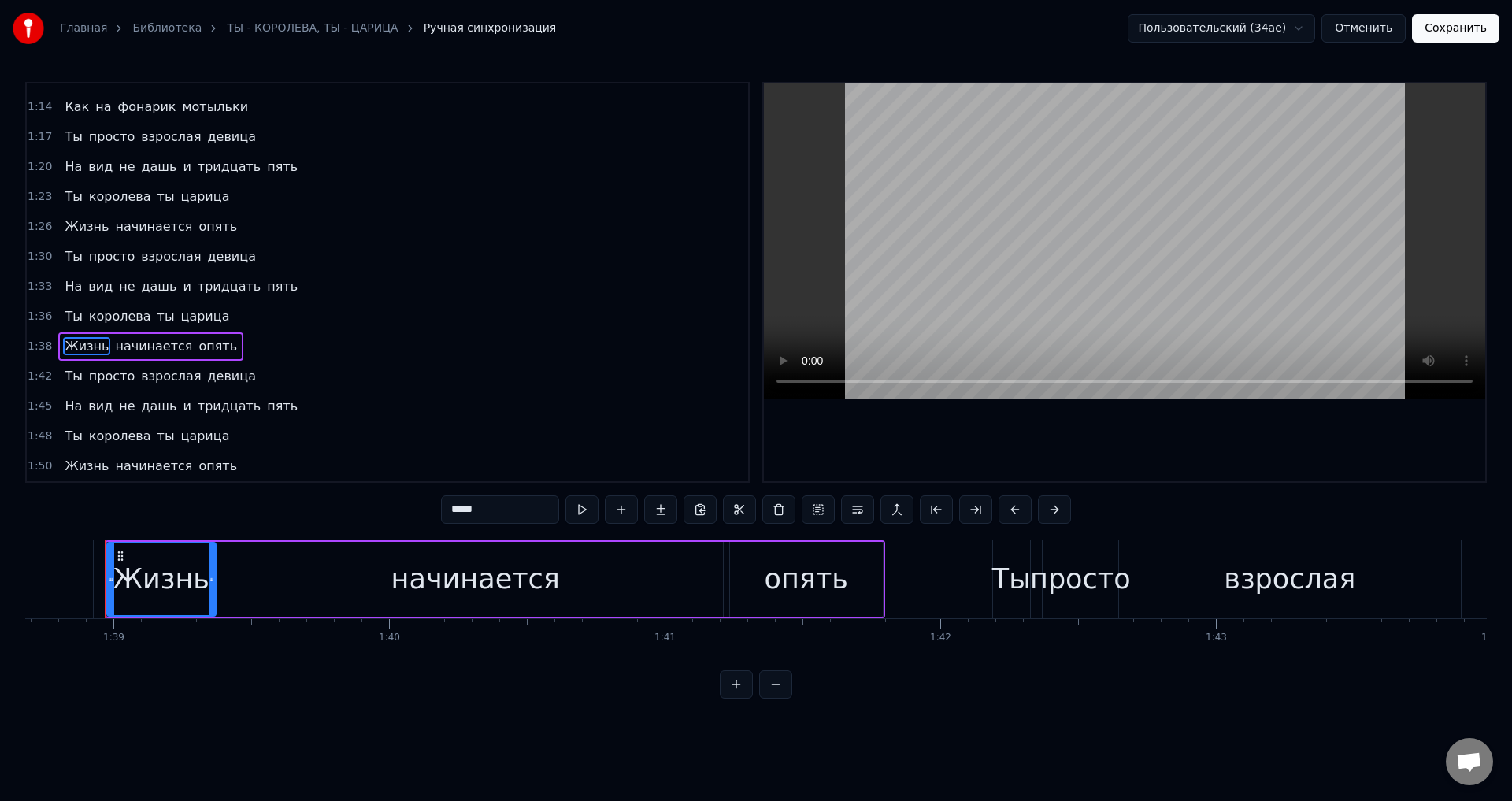
click at [141, 584] on div "Жизнь" at bounding box center [161, 580] width 97 height 42
drag, startPoint x: 109, startPoint y: 583, endPoint x: 123, endPoint y: 583, distance: 14.0
click at [123, 583] on icon at bounding box center [125, 579] width 6 height 13
click at [119, 581] on circle at bounding box center [118, 581] width 1 height 1
click at [72, 469] on span "Жизнь" at bounding box center [86, 466] width 47 height 18
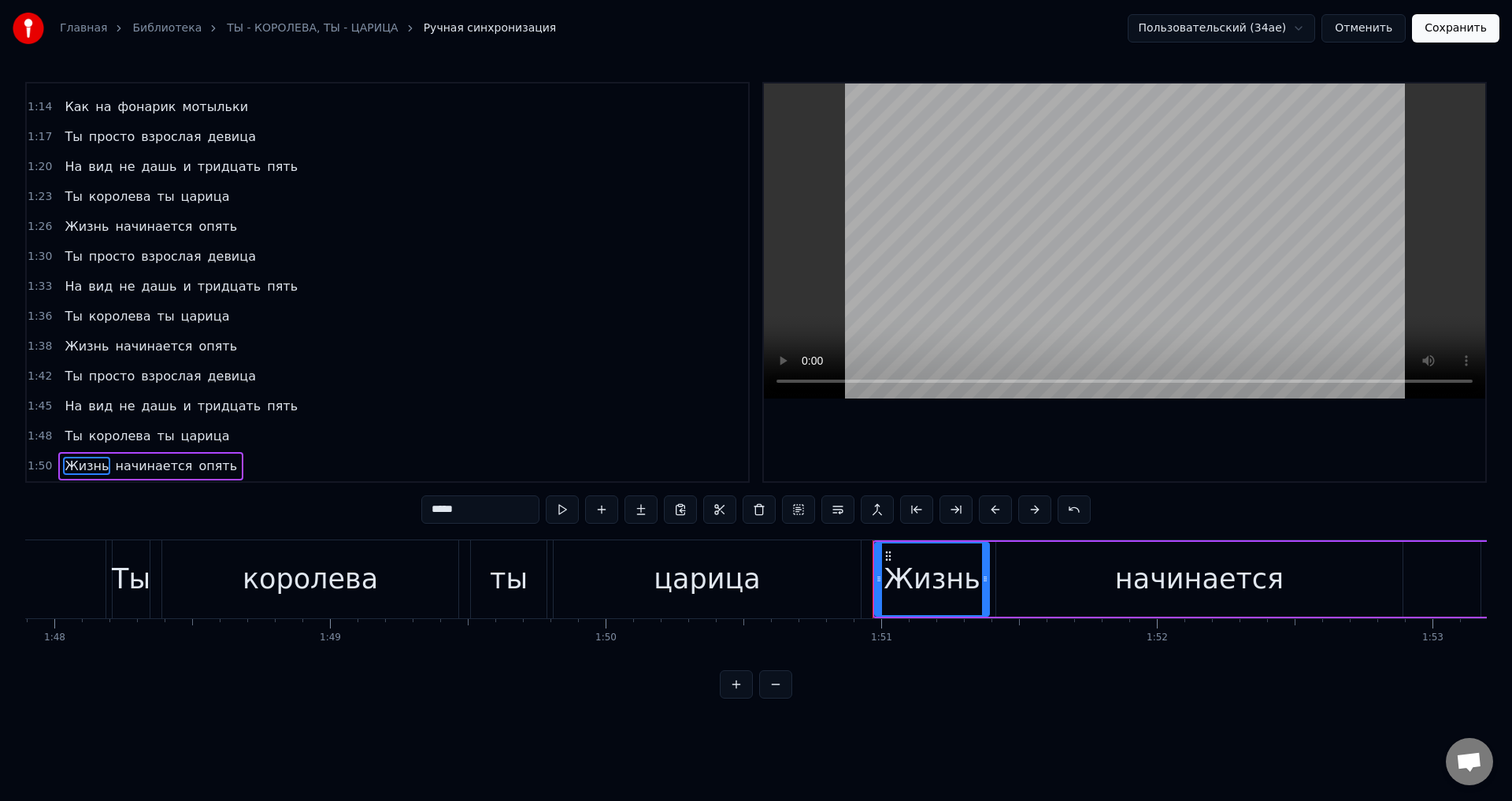
scroll to position [0, 30507]
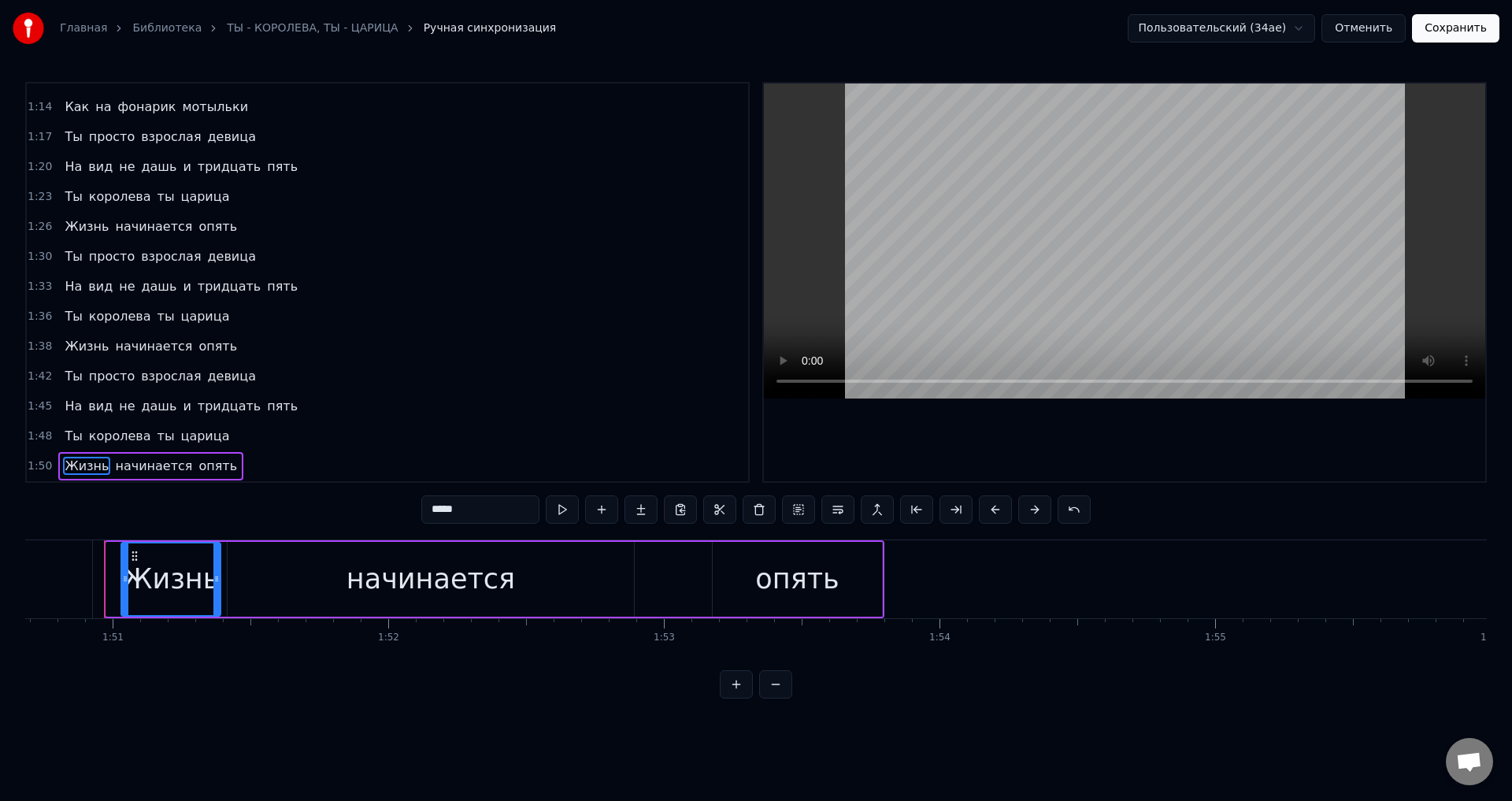
drag, startPoint x: 109, startPoint y: 588, endPoint x: 124, endPoint y: 588, distance: 15.0
click at [124, 588] on div at bounding box center [125, 579] width 6 height 72
click at [120, 586] on div at bounding box center [121, 579] width 6 height 72
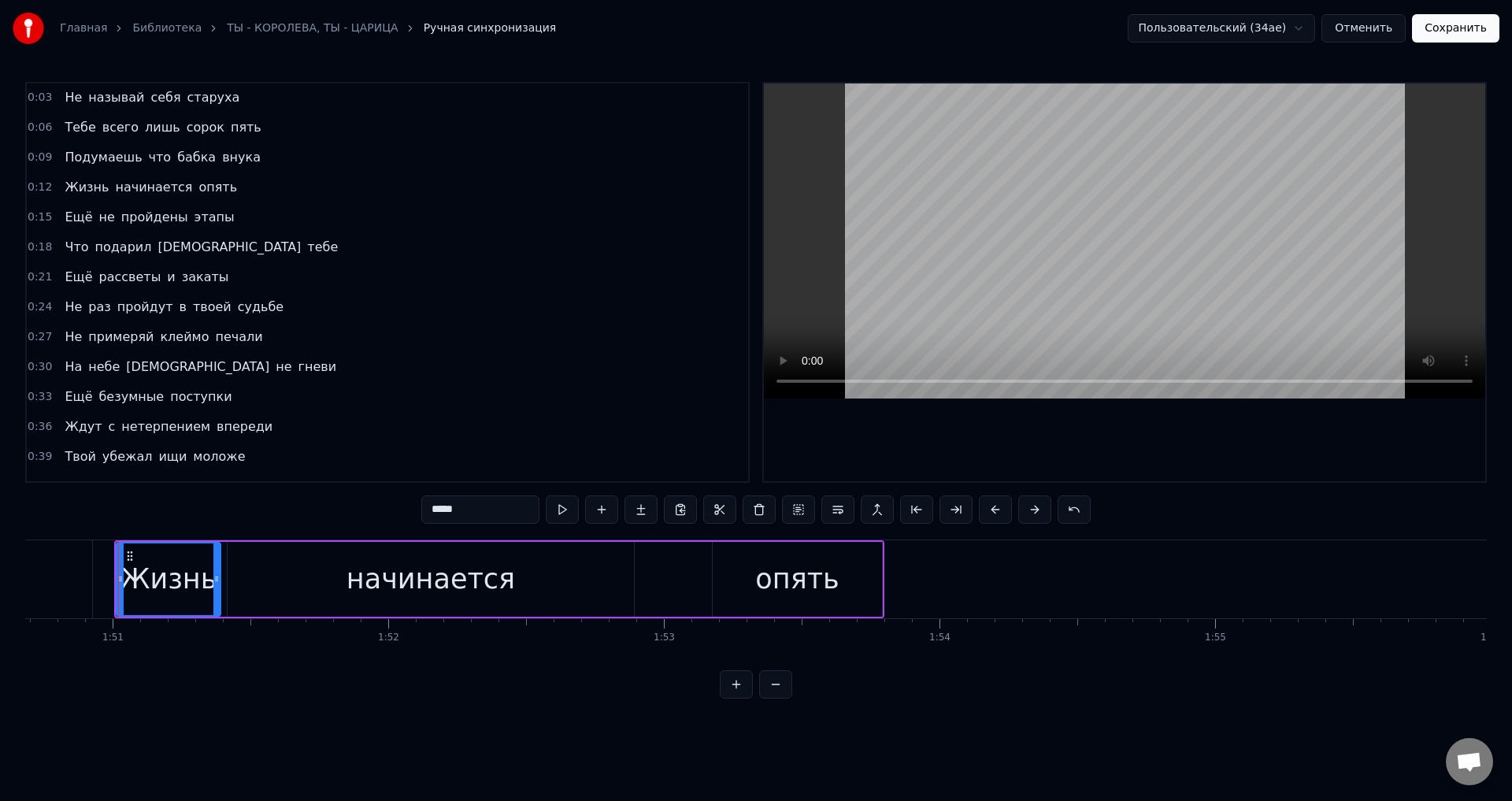
scroll to position [0, 0]
click at [72, 184] on span "Жизнь" at bounding box center [86, 187] width 47 height 18
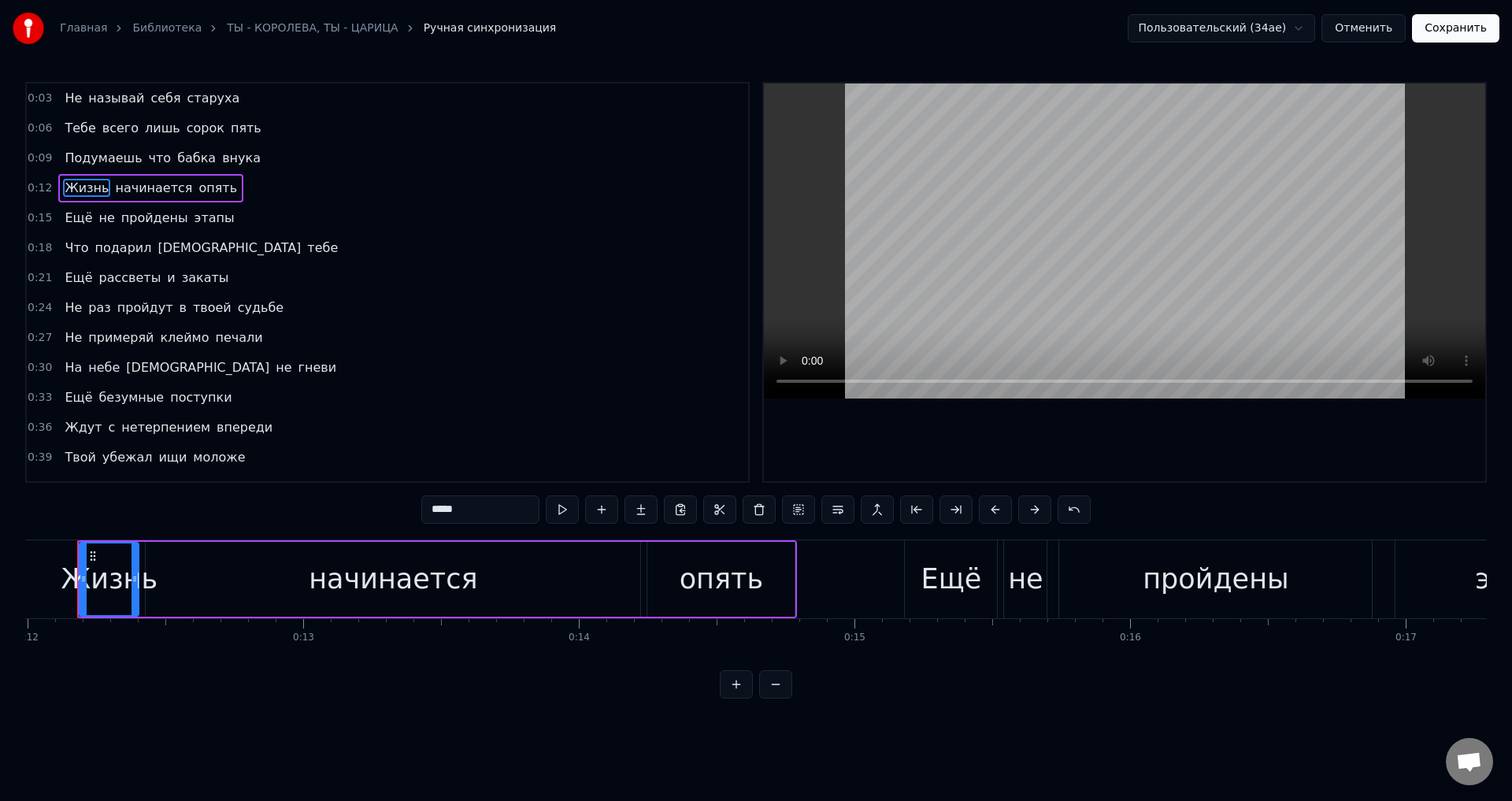
scroll to position [0, 3278]
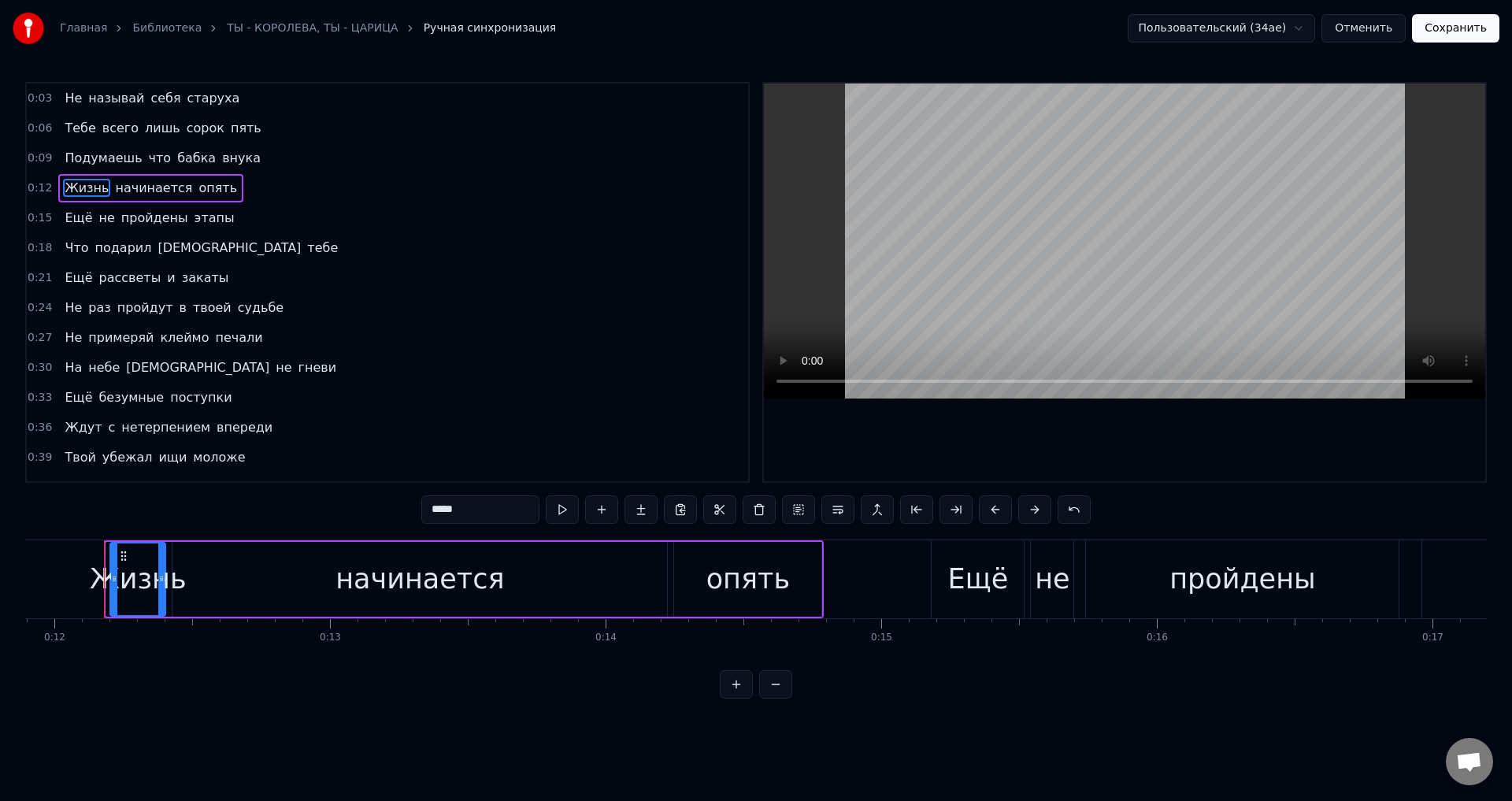
click at [115, 584] on icon at bounding box center [114, 579] width 6 height 13
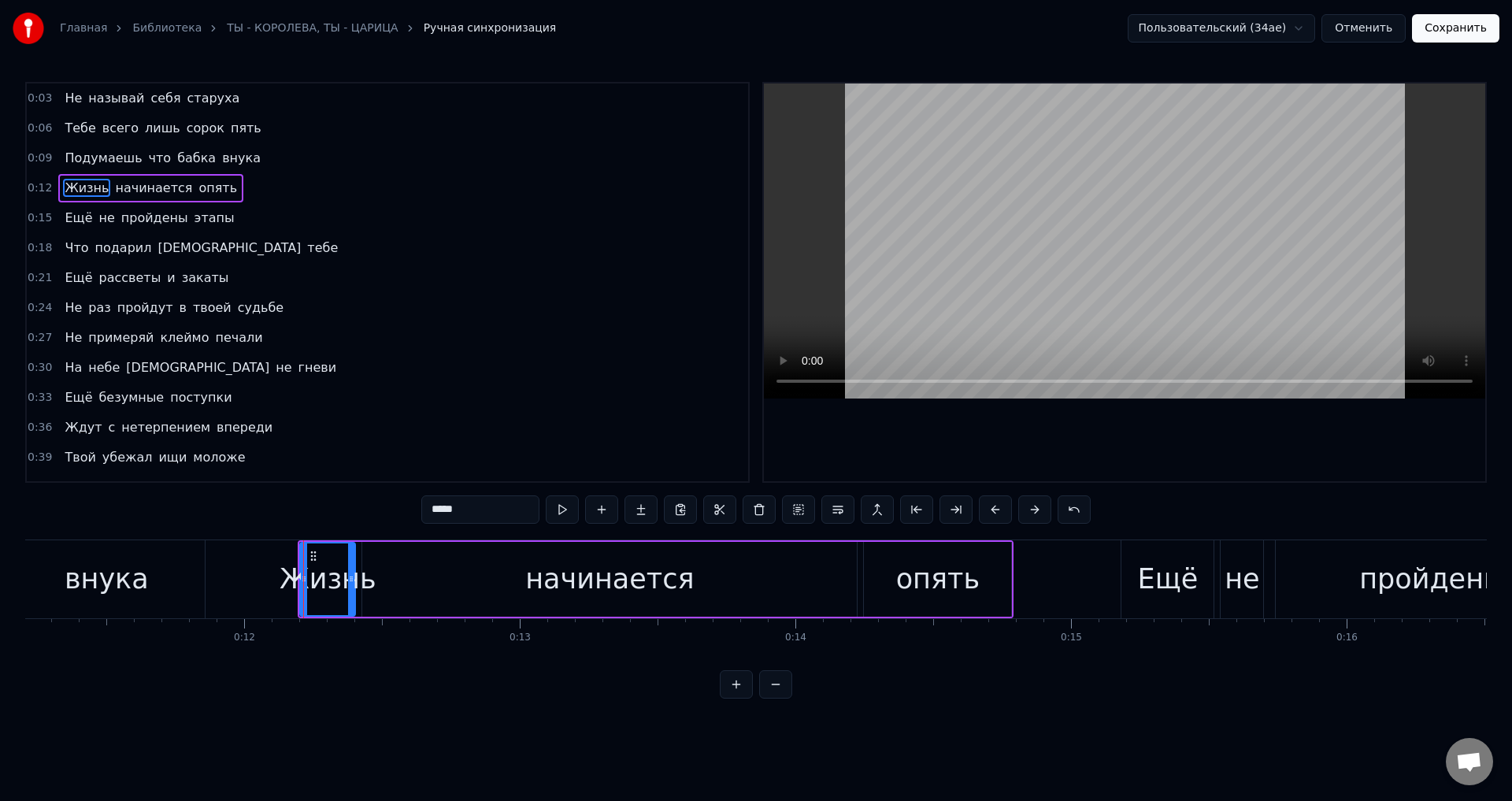
scroll to position [0, 3031]
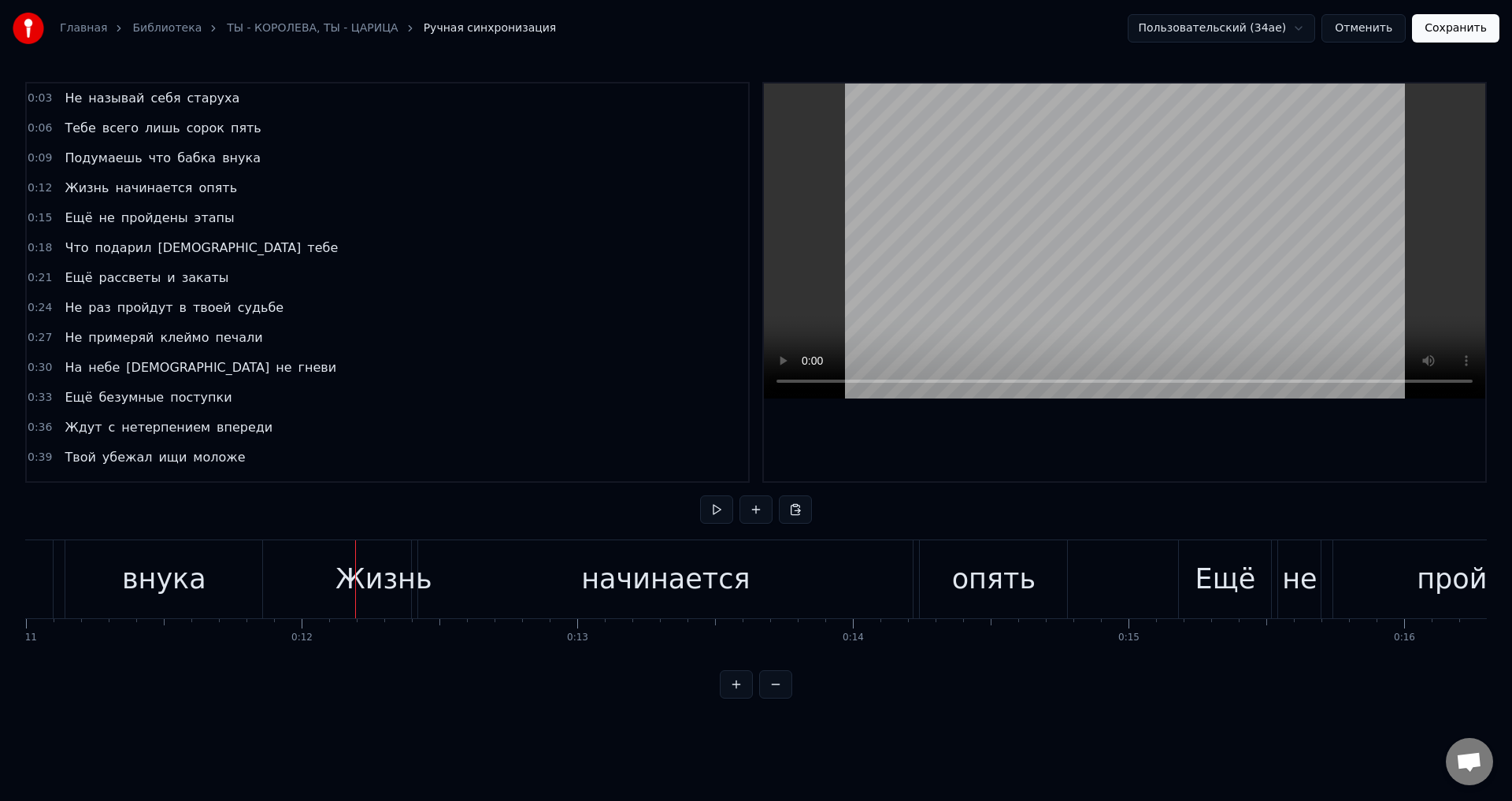
click at [365, 576] on div "Жизнь" at bounding box center [383, 580] width 97 height 42
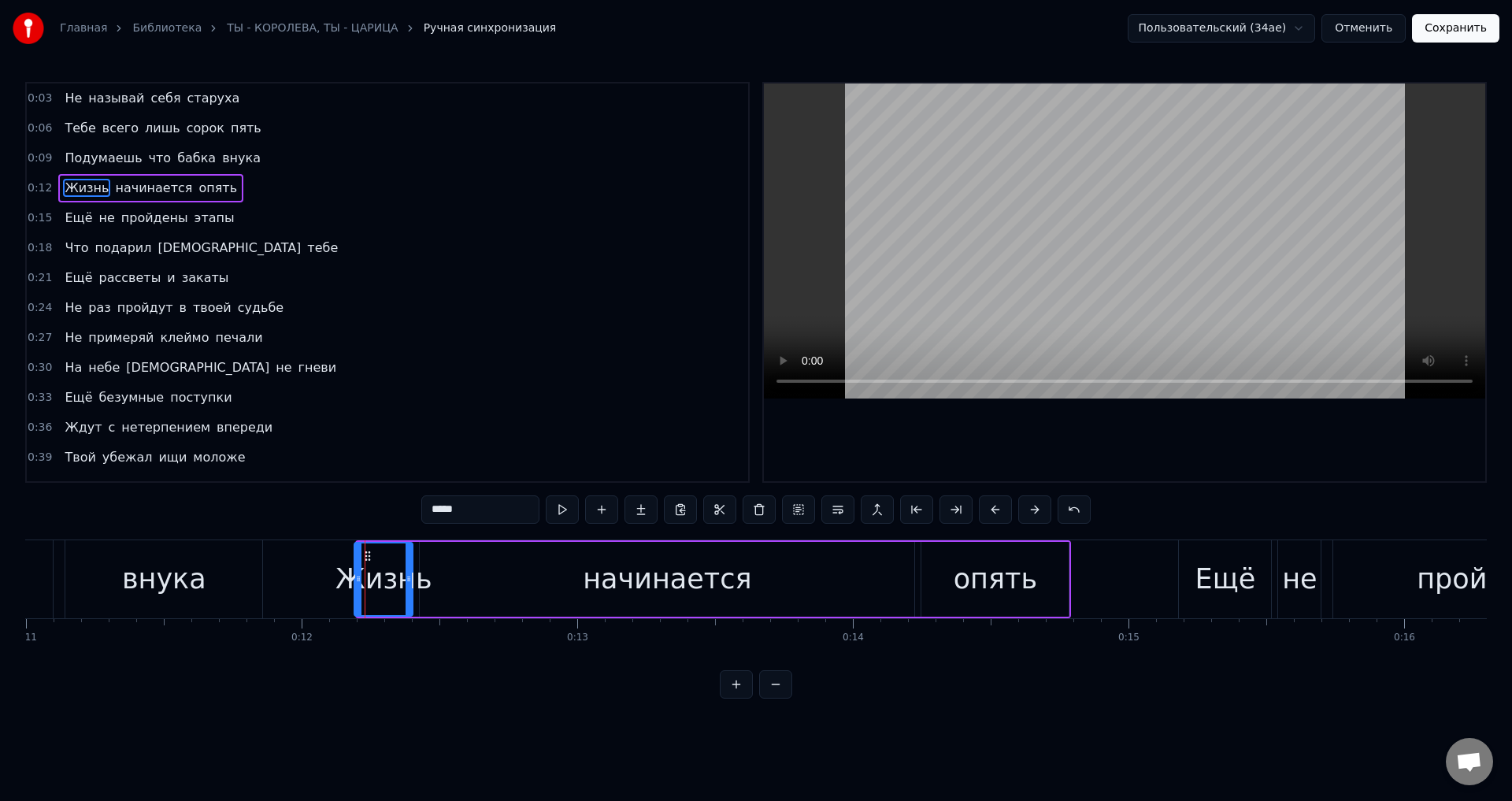
click at [355, 581] on icon at bounding box center [359, 579] width 6 height 13
click at [1448, 35] on button "Сохранить" at bounding box center [1456, 28] width 88 height 28
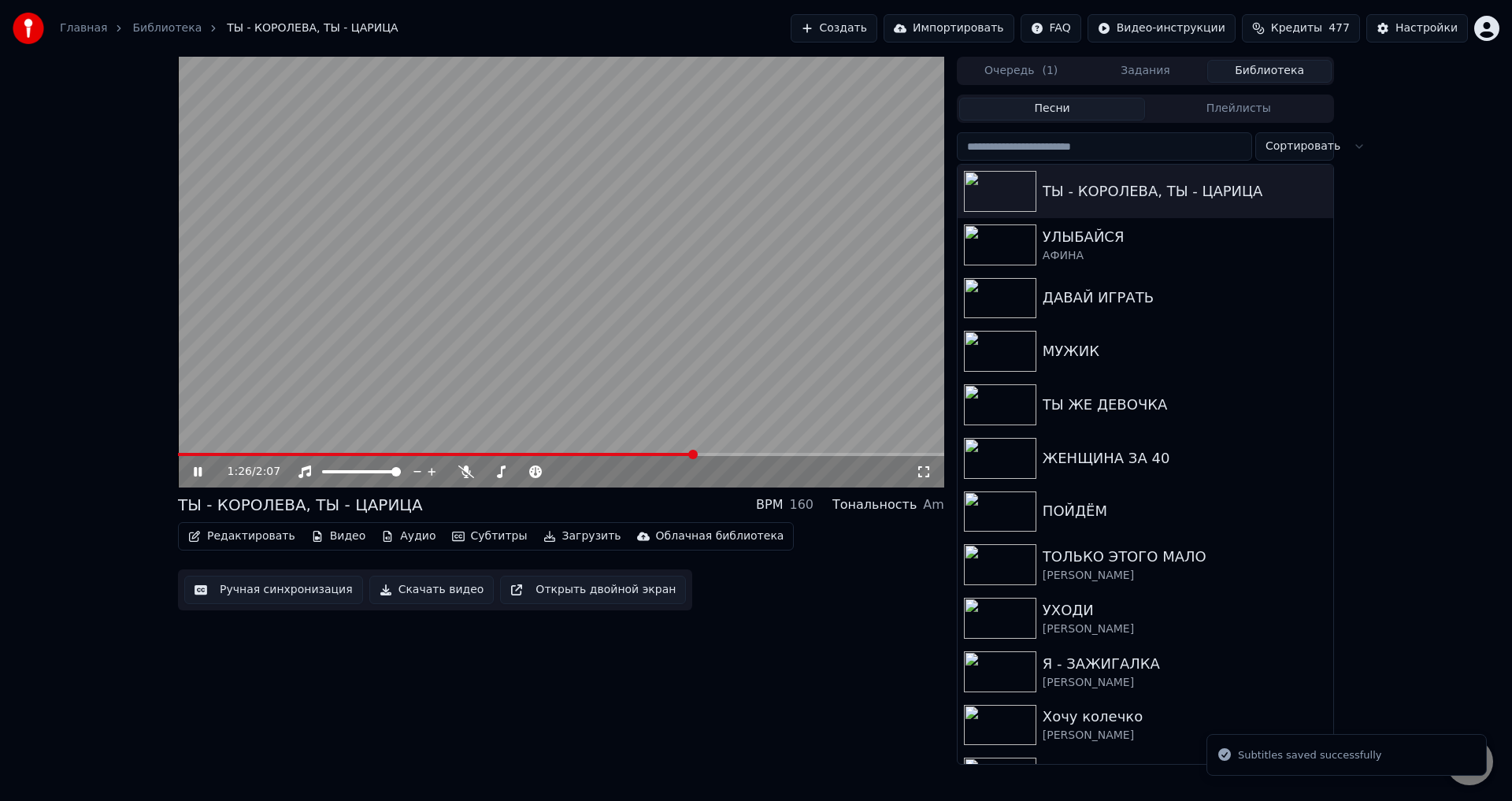
click at [695, 454] on span at bounding box center [560, 454] width 766 height 3
click at [922, 474] on icon at bounding box center [924, 472] width 16 height 13
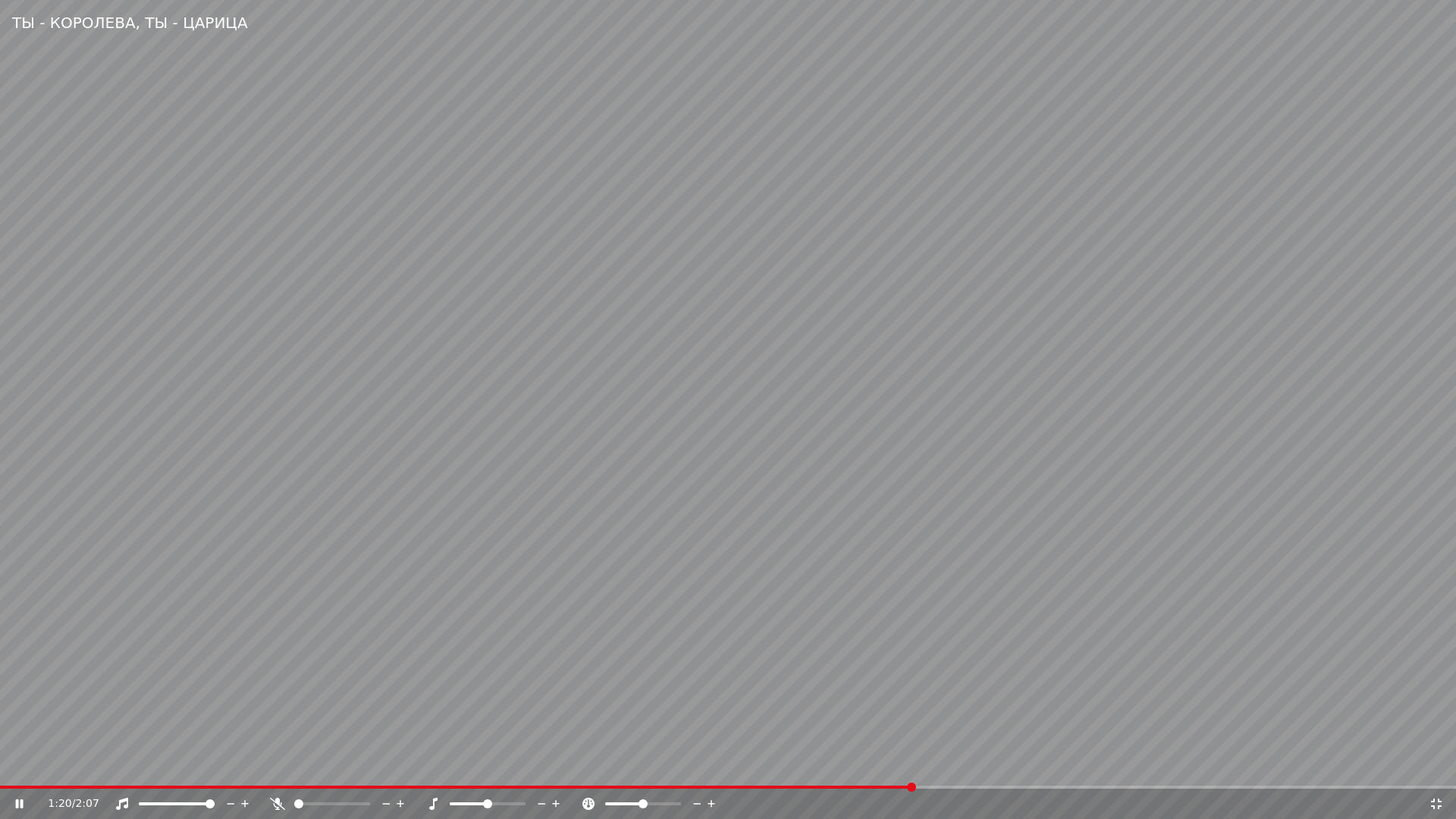
click at [913, 770] on span at bounding box center [457, 787] width 913 height 3
click at [1148, 690] on video at bounding box center [728, 410] width 1456 height 819
click at [1149, 689] on video at bounding box center [728, 410] width 1456 height 819
click at [20, 770] on icon at bounding box center [20, 804] width 9 height 11
click at [831, 648] on video at bounding box center [728, 410] width 1456 height 819
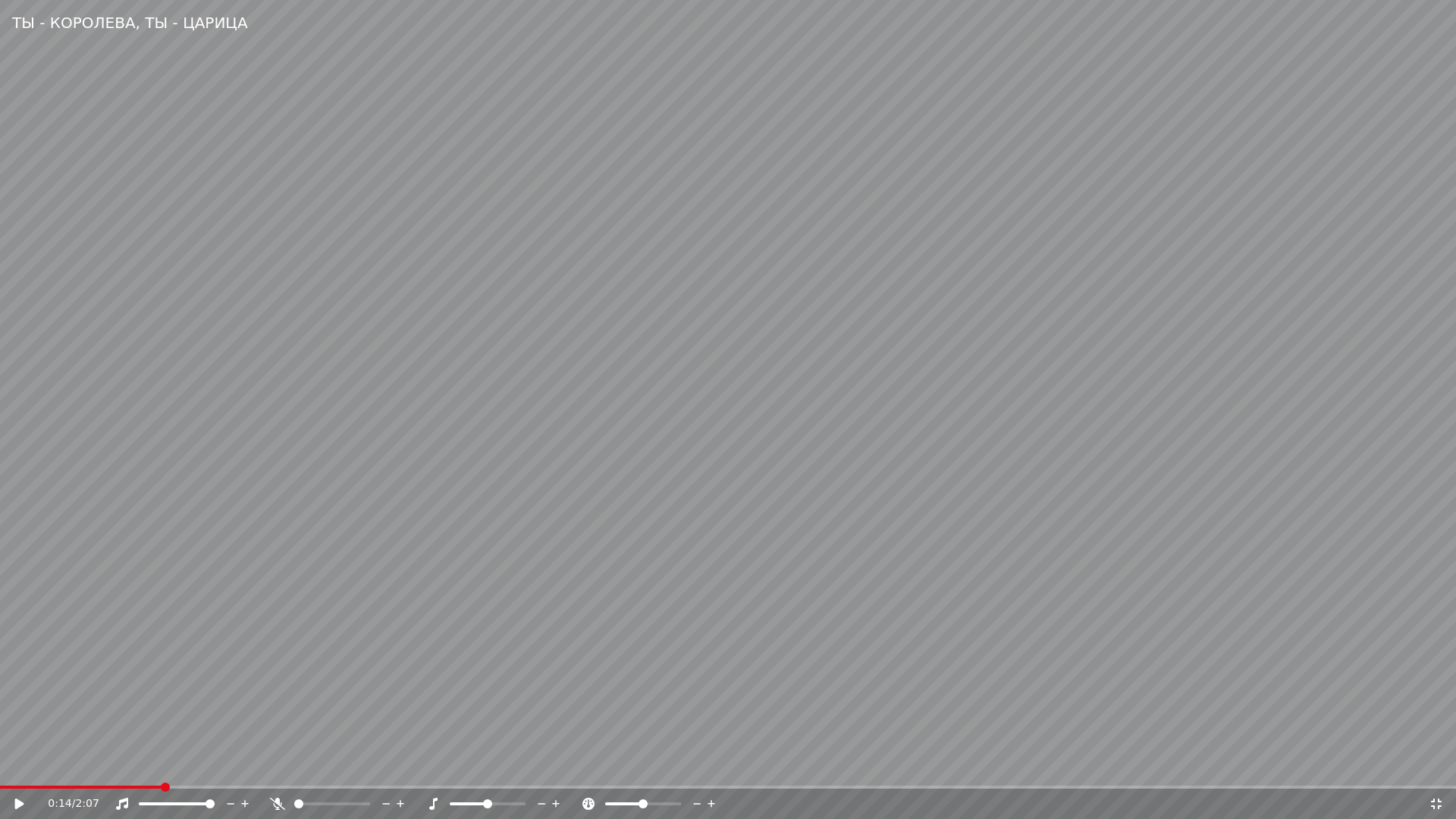
click at [1437, 770] on icon at bounding box center [1437, 804] width 15 height 12
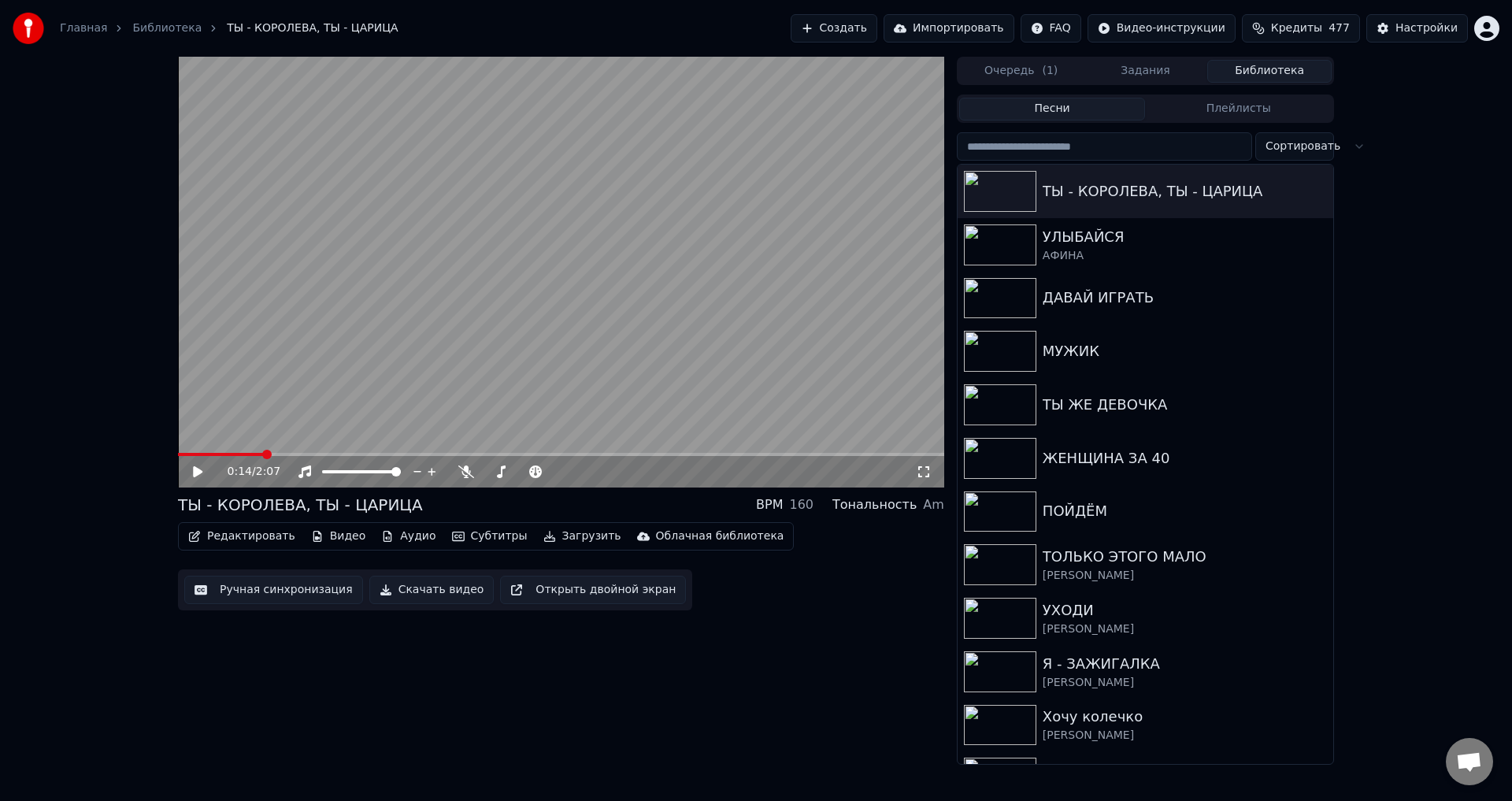
click at [259, 594] on button "Ручная синхронизация" at bounding box center [273, 589] width 178 height 28
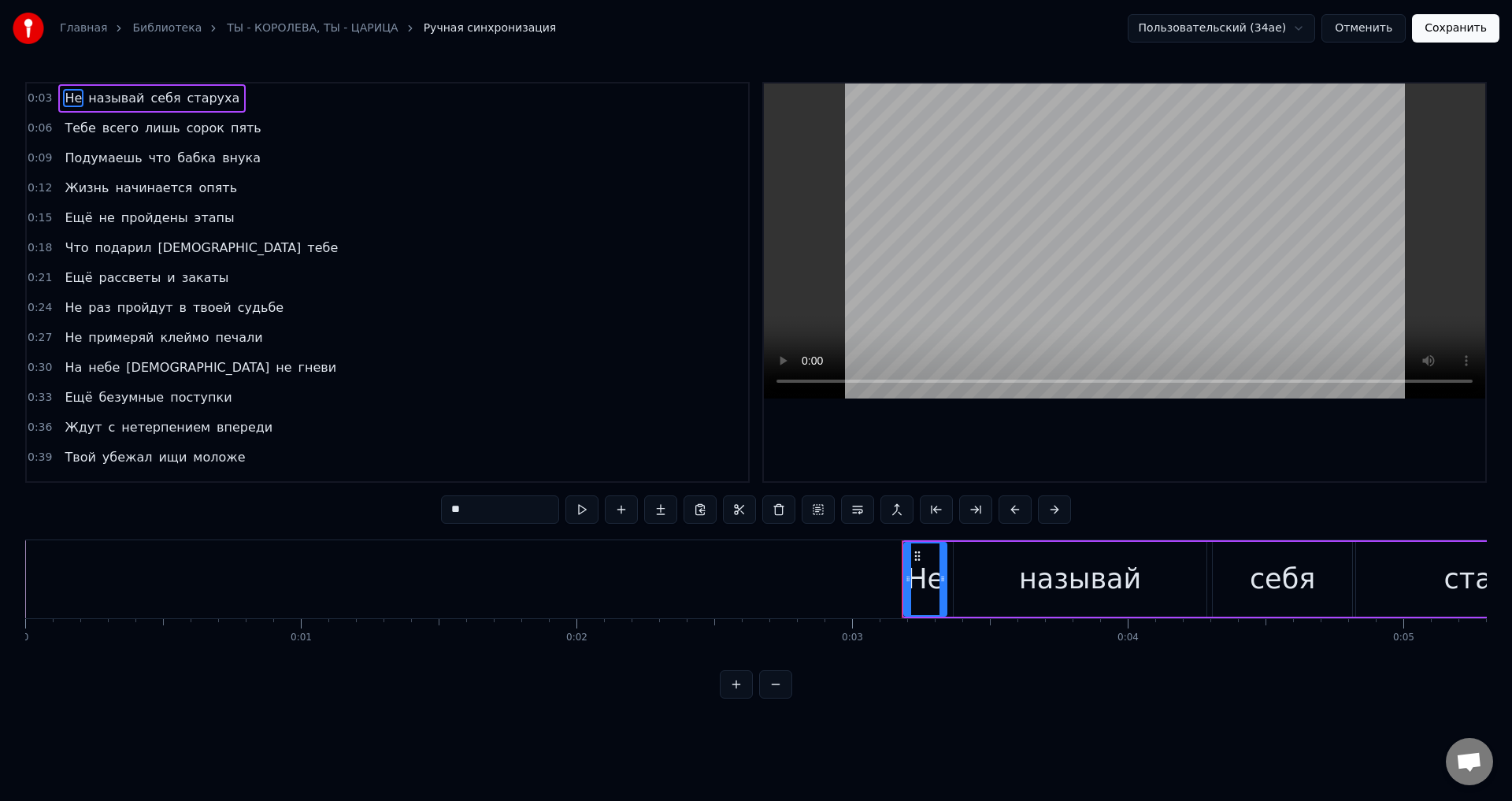
click at [76, 162] on span "Подумаешь" at bounding box center [103, 158] width 80 height 18
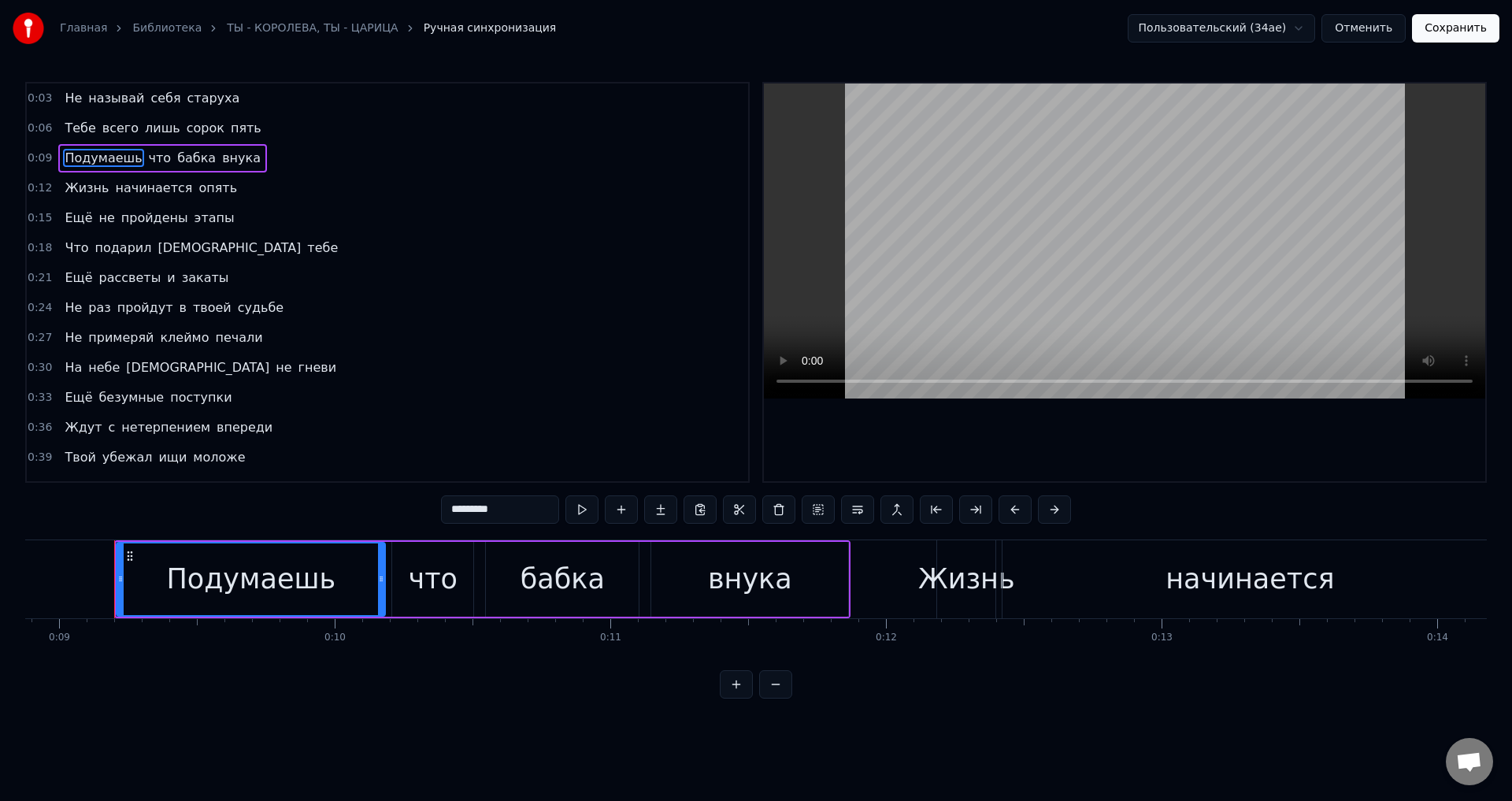
scroll to position [0, 2457]
click at [424, 582] on div "что" at bounding box center [423, 580] width 49 height 42
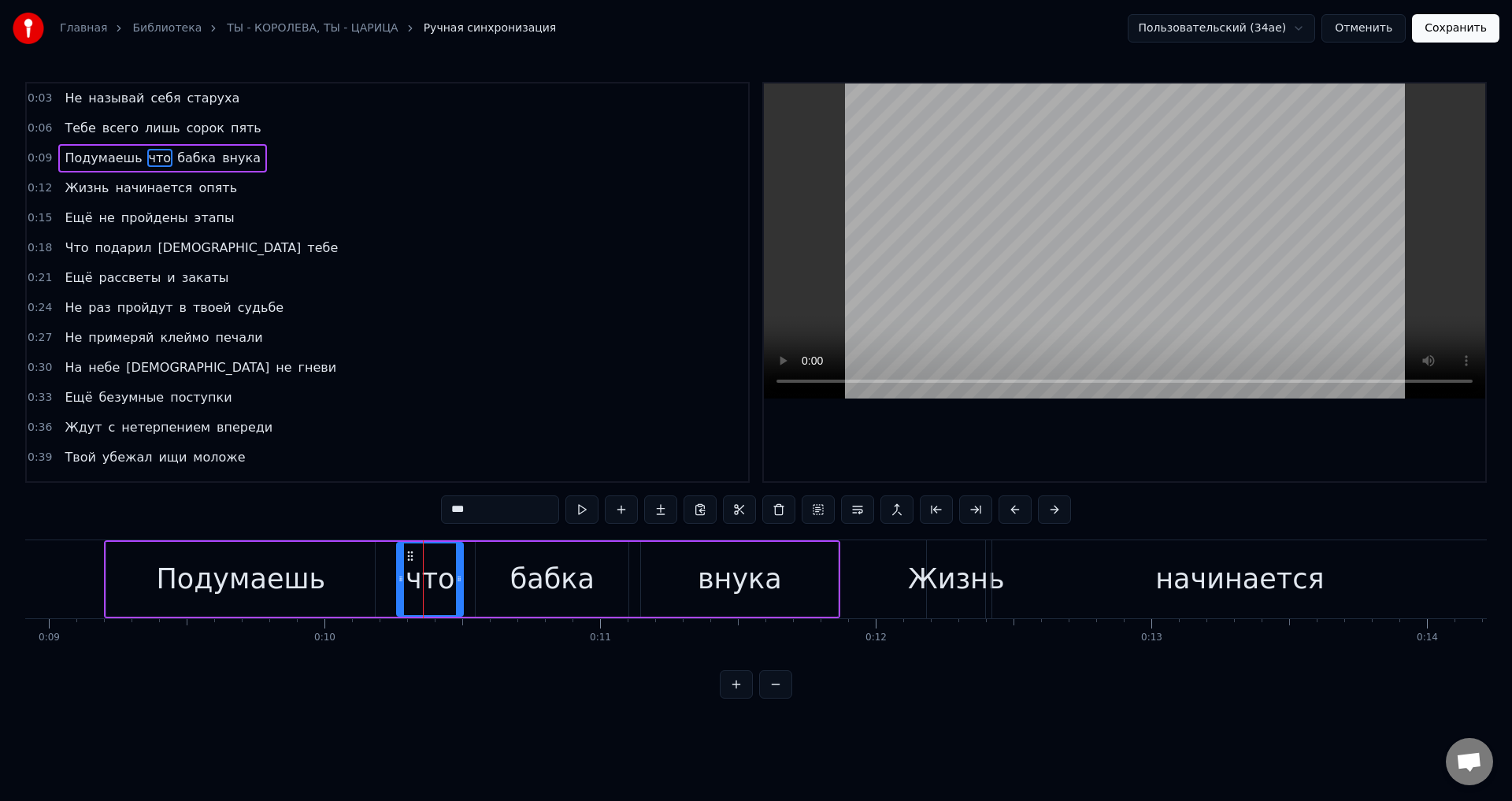
drag, startPoint x: 386, startPoint y: 577, endPoint x: 401, endPoint y: 579, distance: 15.1
click at [401, 579] on icon at bounding box center [401, 579] width 6 height 13
click at [351, 577] on div "Подумаешь" at bounding box center [240, 579] width 268 height 75
type input "*********"
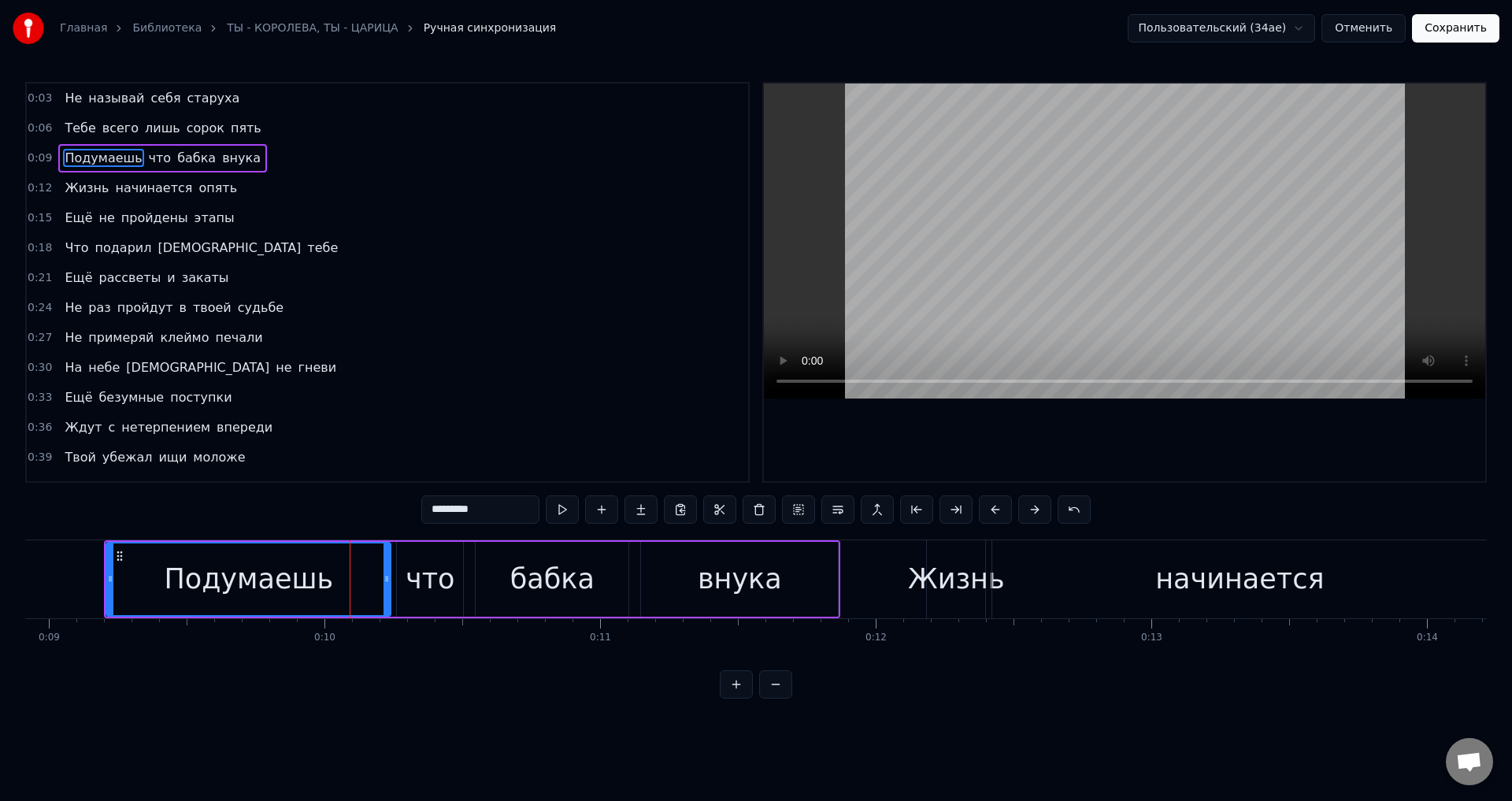
drag, startPoint x: 371, startPoint y: 581, endPoint x: 387, endPoint y: 581, distance: 16.0
click at [387, 581] on circle at bounding box center [387, 581] width 1 height 1
click at [249, 575] on div "Подумаешь" at bounding box center [248, 580] width 170 height 42
click at [1467, 35] on button "Сохранить" at bounding box center [1456, 28] width 88 height 28
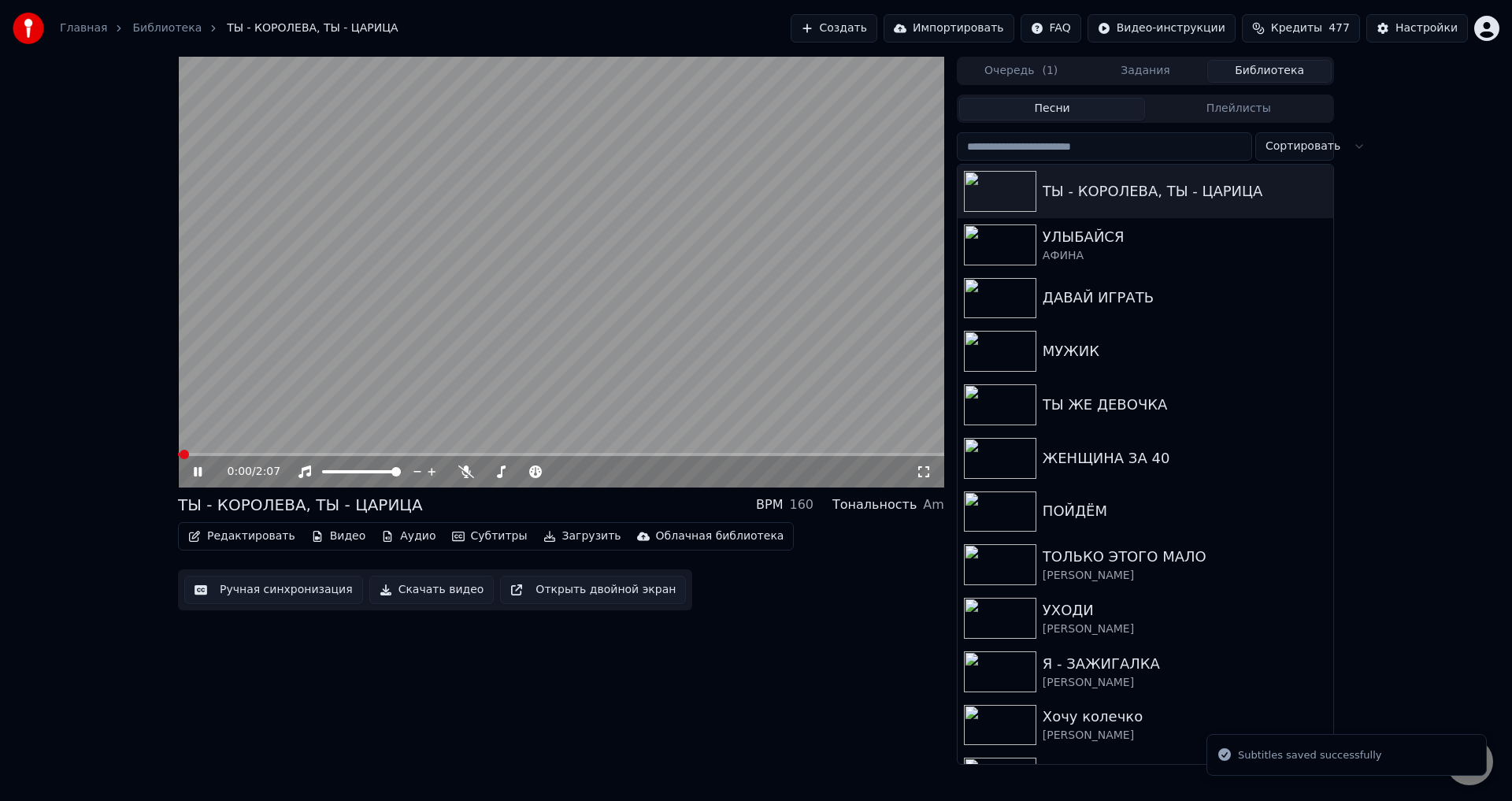
click at [252, 454] on span at bounding box center [560, 454] width 766 height 3
click at [211, 454] on span at bounding box center [215, 454] width 74 height 3
drag, startPoint x: 926, startPoint y: 472, endPoint x: 1467, endPoint y: 515, distance: 542.7
click at [928, 474] on icon at bounding box center [924, 472] width 16 height 13
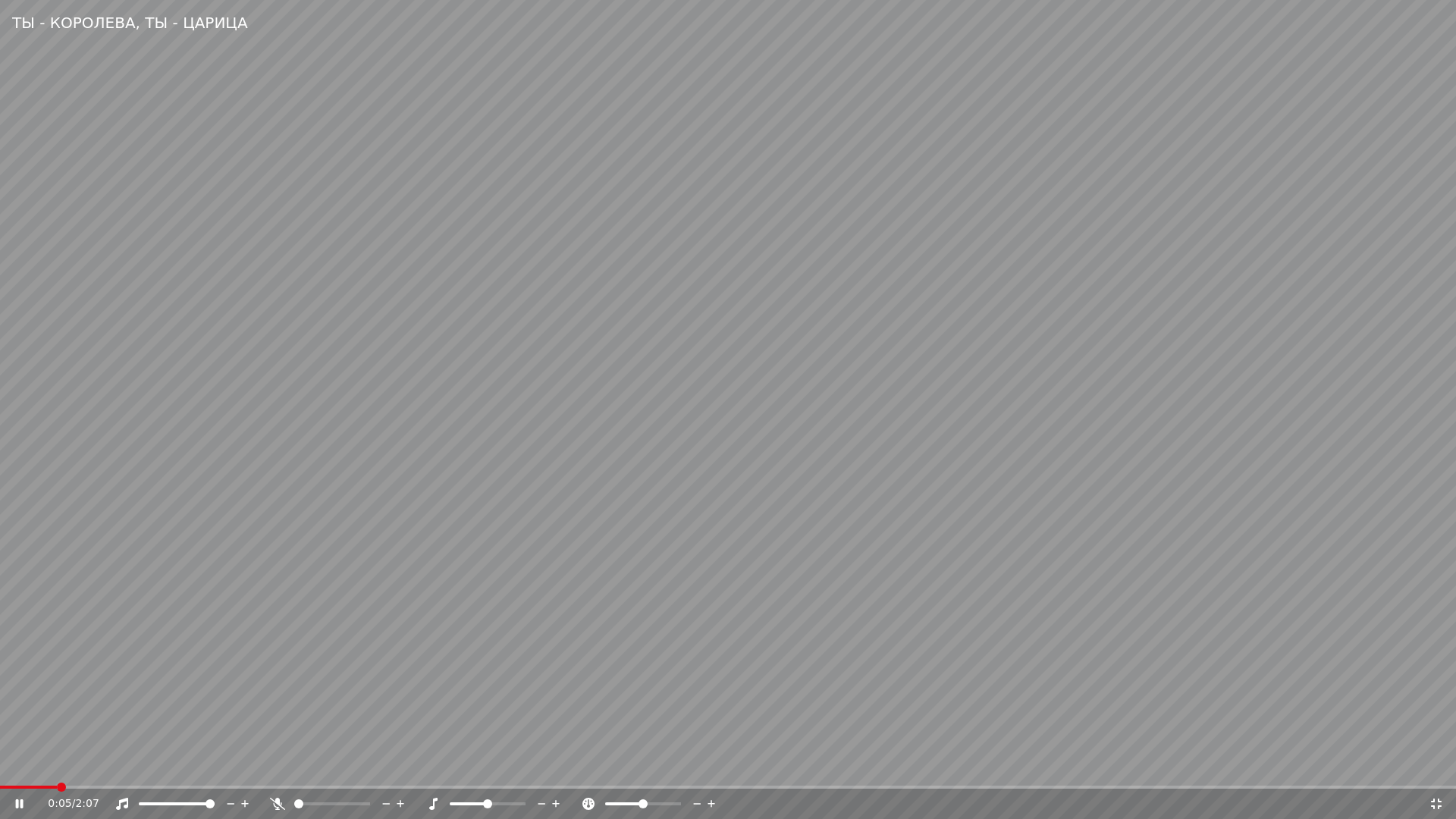
click at [57, 770] on span at bounding box center [28, 787] width 57 height 3
click at [831, 663] on video at bounding box center [728, 410] width 1456 height 819
click at [848, 663] on video at bounding box center [728, 410] width 1456 height 819
click at [46, 770] on span at bounding box center [22, 787] width 46 height 3
click at [14, 770] on span at bounding box center [22, 787] width 46 height 3
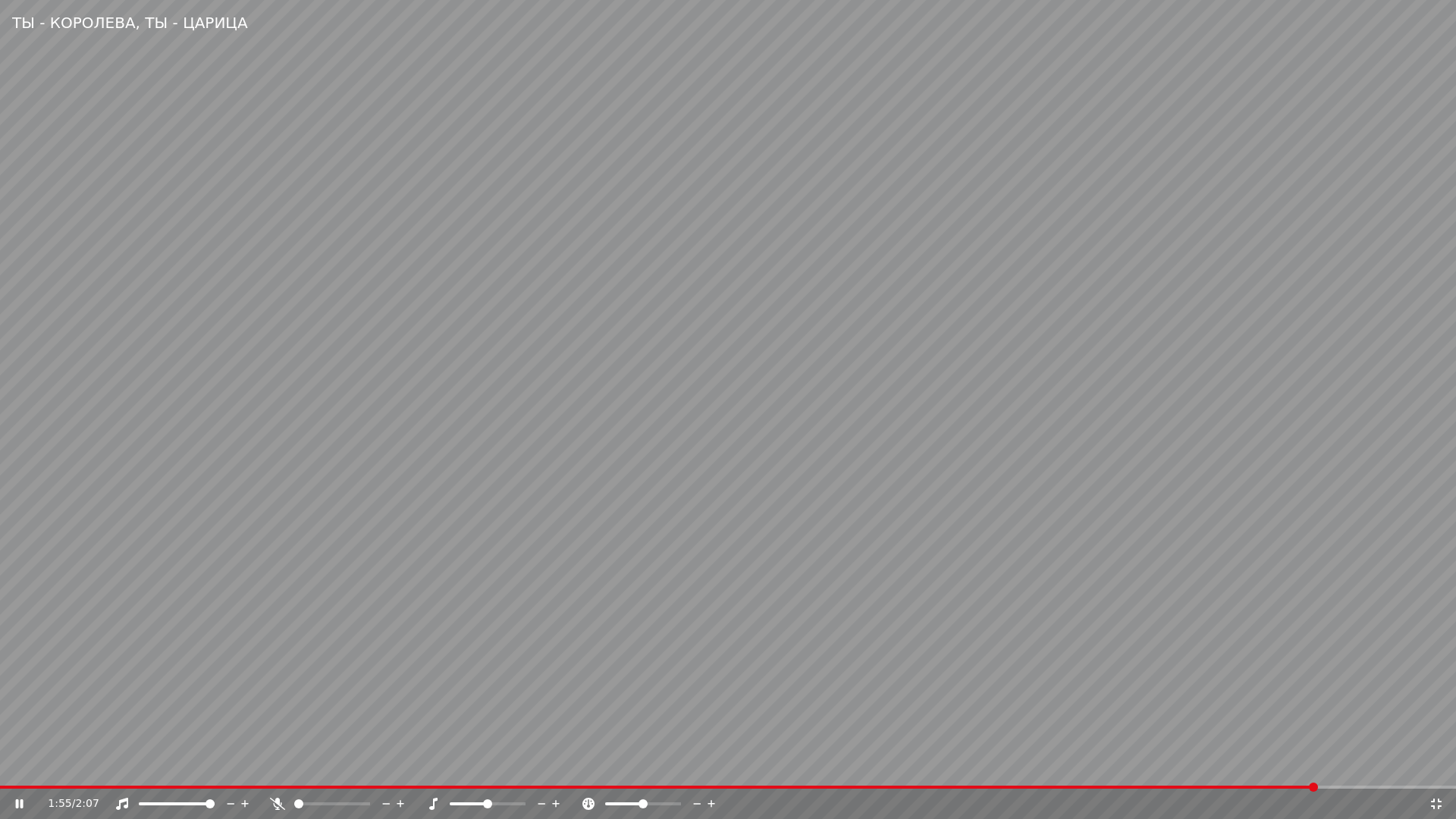
click at [1439, 770] on icon at bounding box center [1437, 804] width 15 height 12
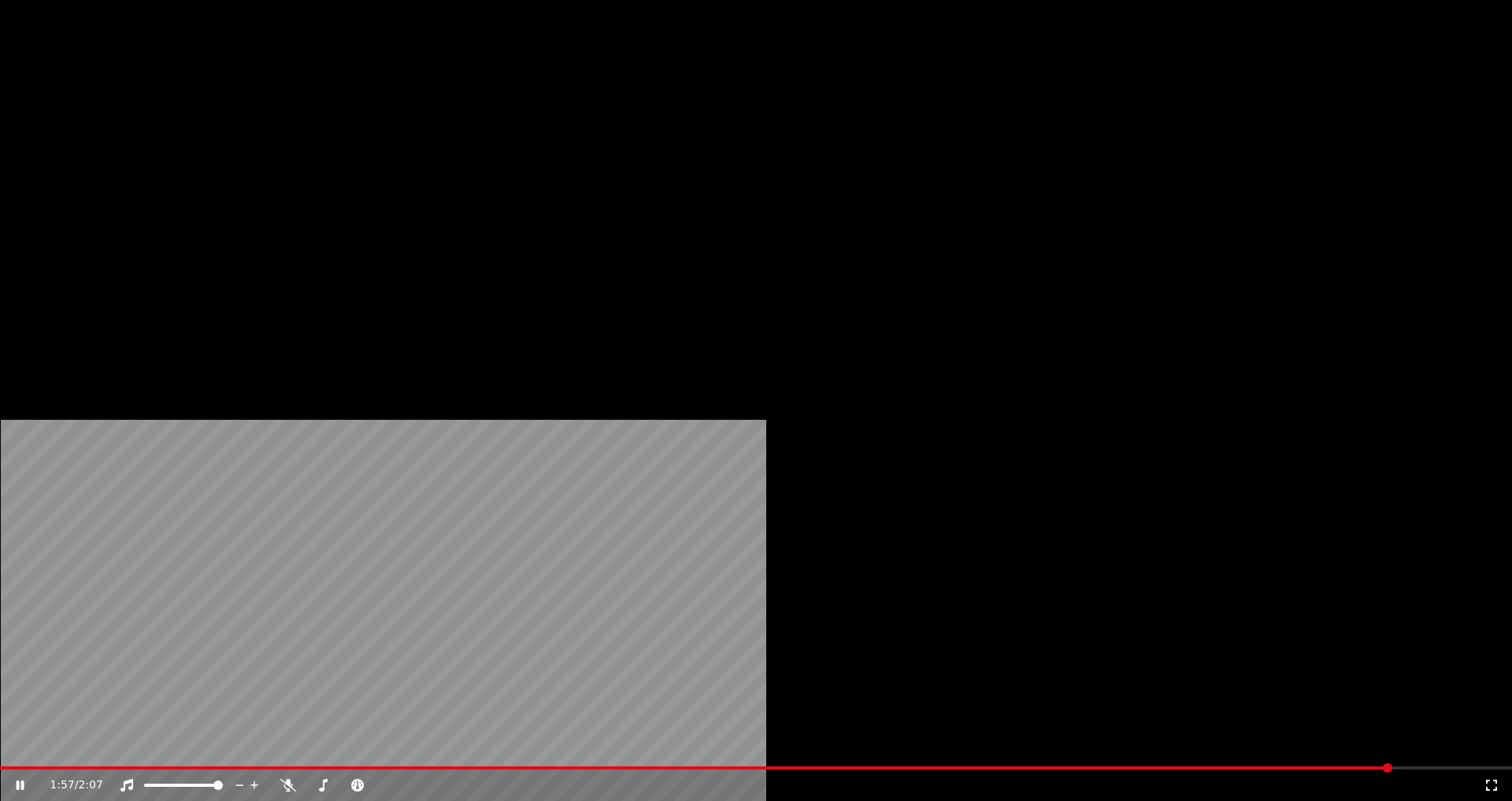
click at [557, 117] on button "Загрузить" at bounding box center [582, 105] width 91 height 22
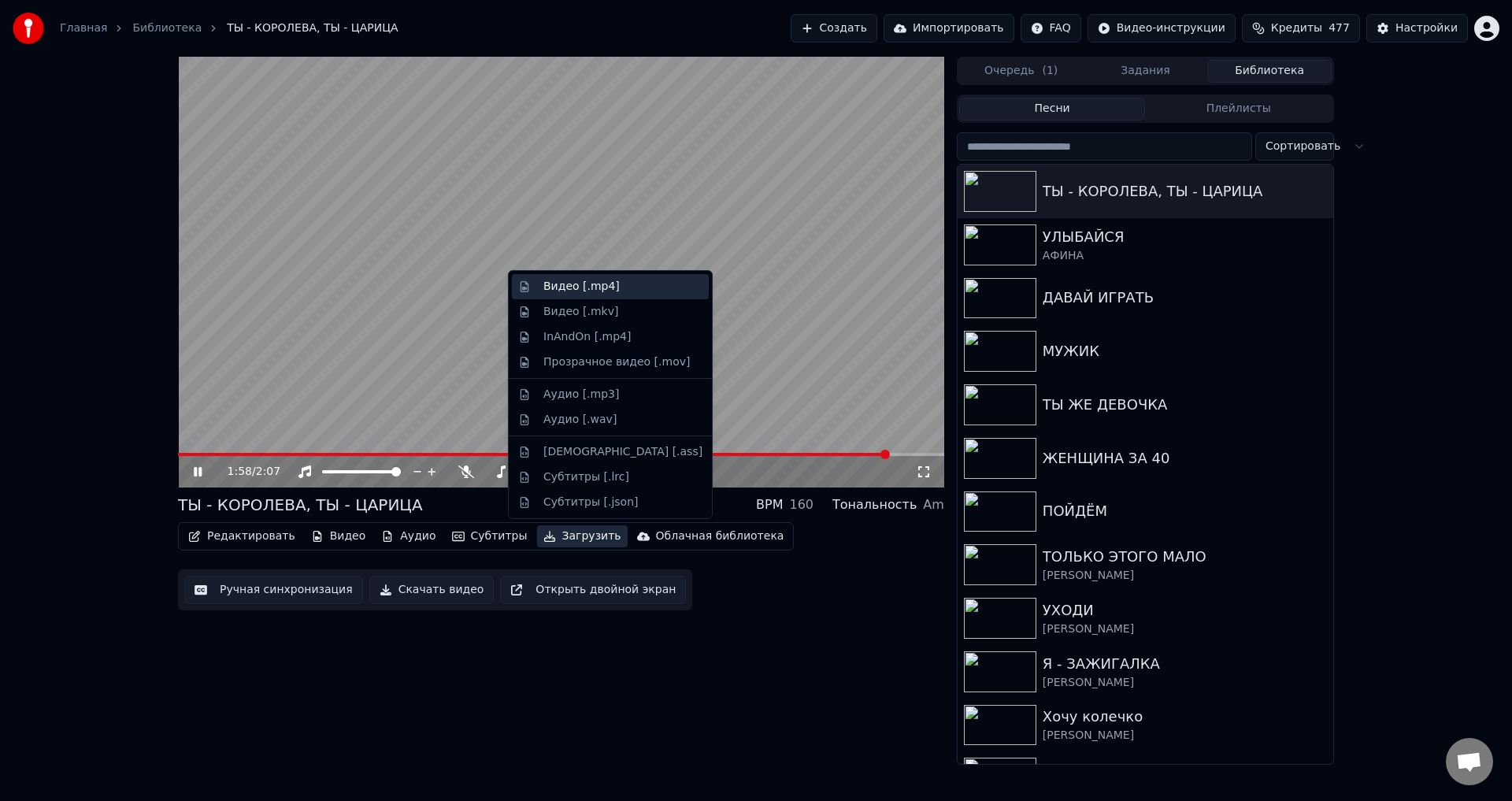
click at [594, 294] on div "Видео [.mp4]" at bounding box center [581, 287] width 76 height 16
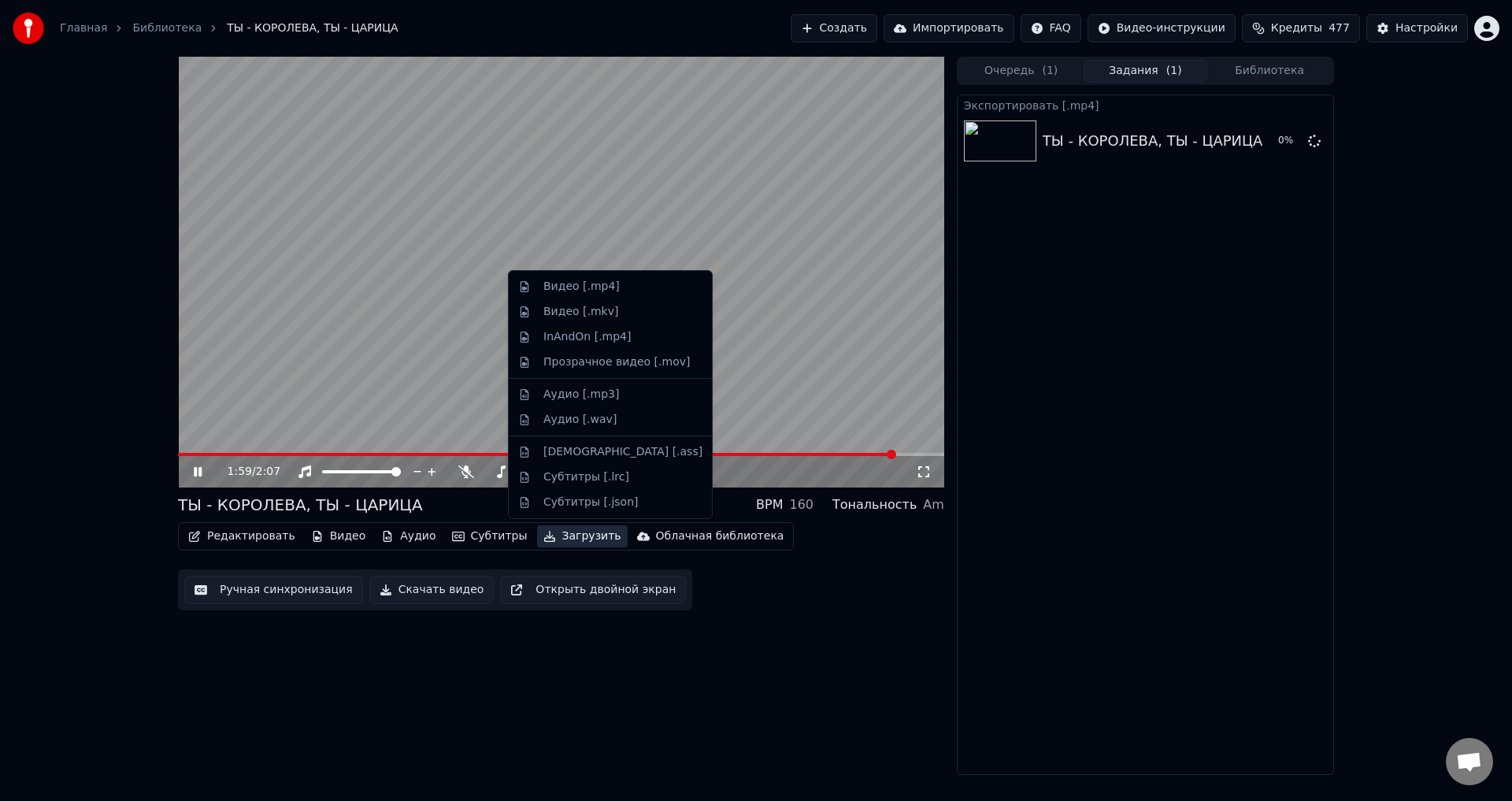
click at [549, 541] on button "Загрузить" at bounding box center [582, 536] width 91 height 22
click at [572, 395] on div "Аудио [.mp3]" at bounding box center [581, 395] width 76 height 16
click at [549, 537] on button "Загрузить" at bounding box center [582, 536] width 91 height 22
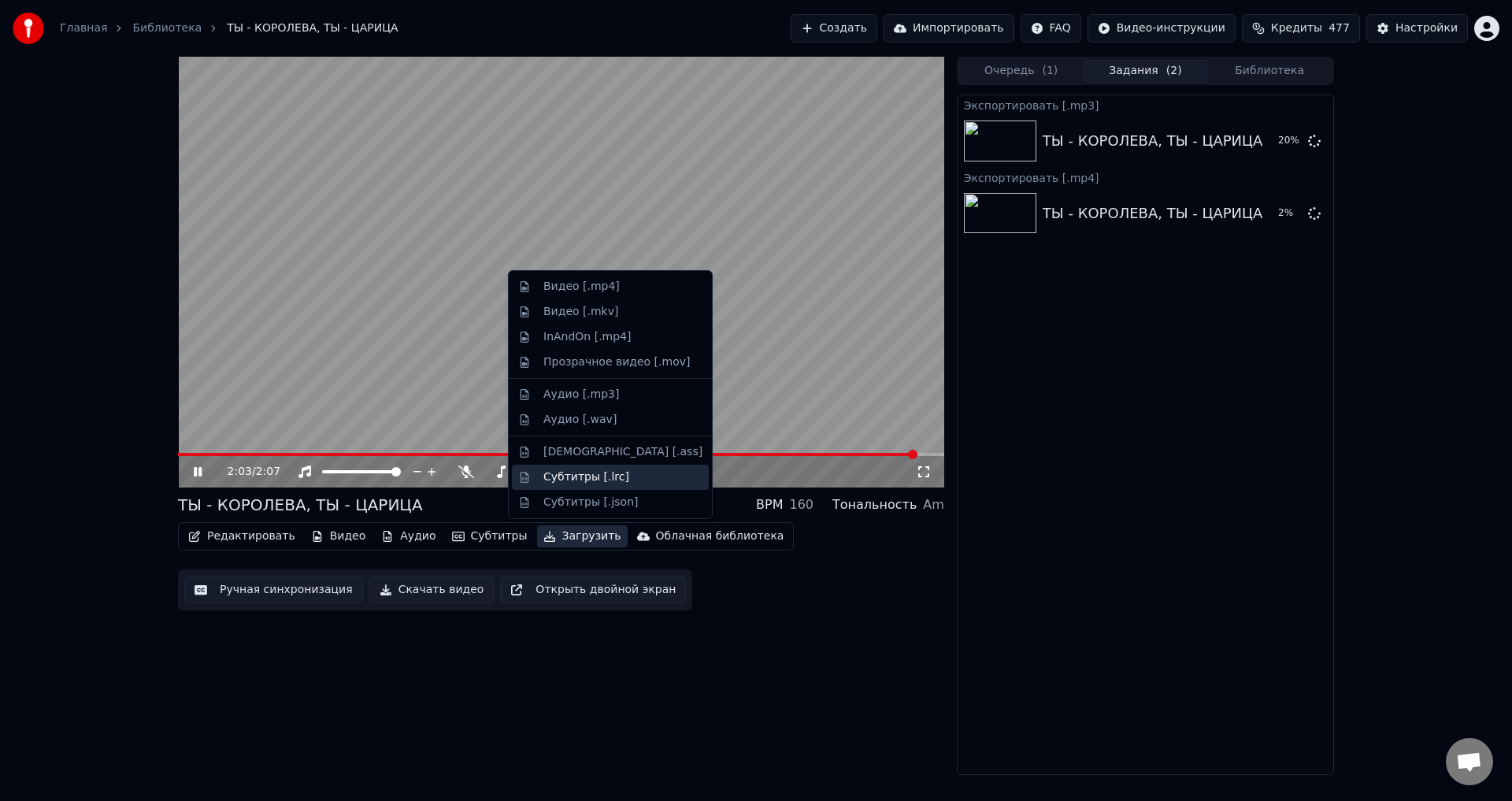
click at [577, 473] on div "Субтитры [.lrc]" at bounding box center [586, 478] width 86 height 16
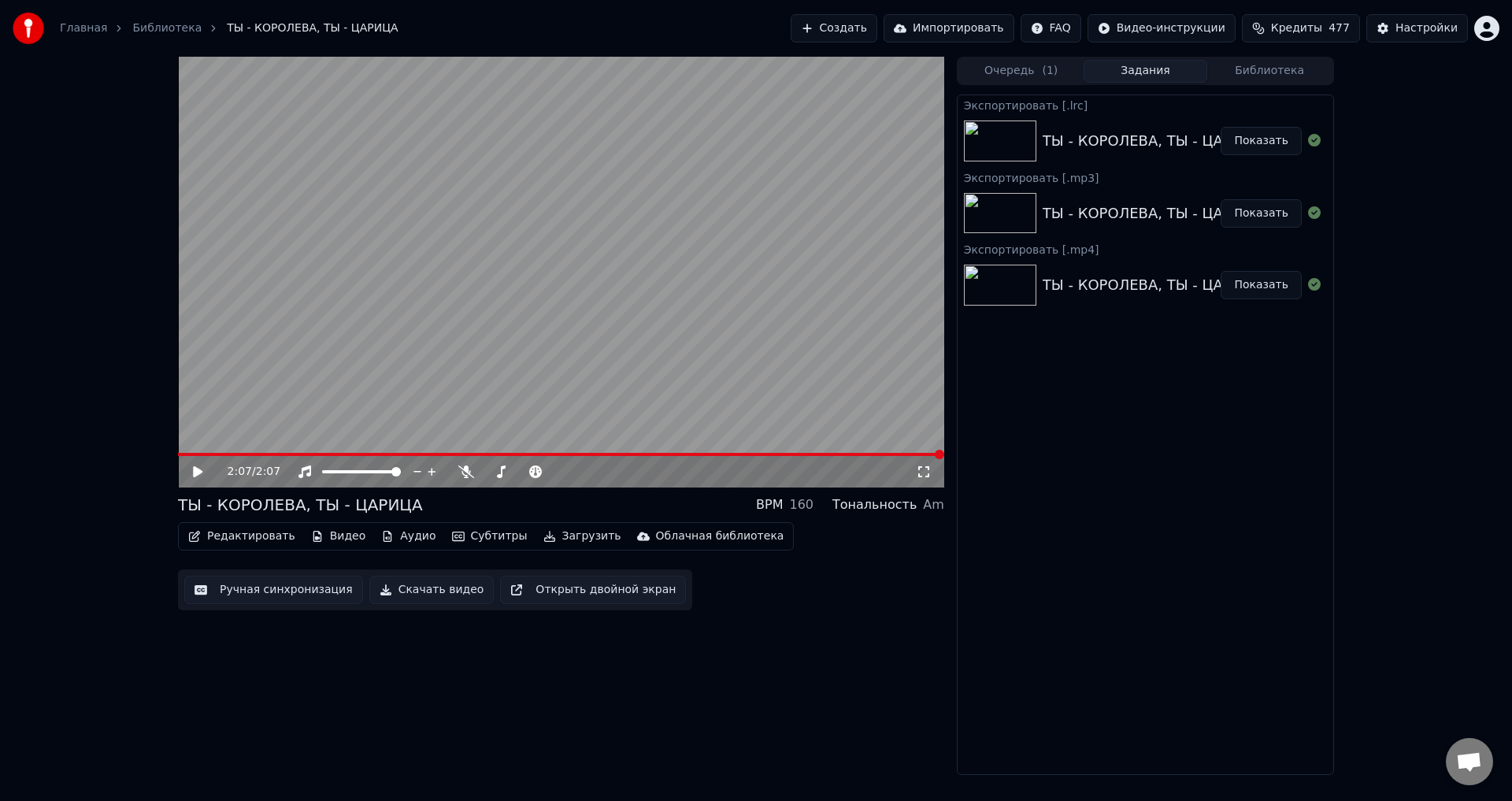
click at [866, 27] on button "Создать" at bounding box center [834, 28] width 87 height 28
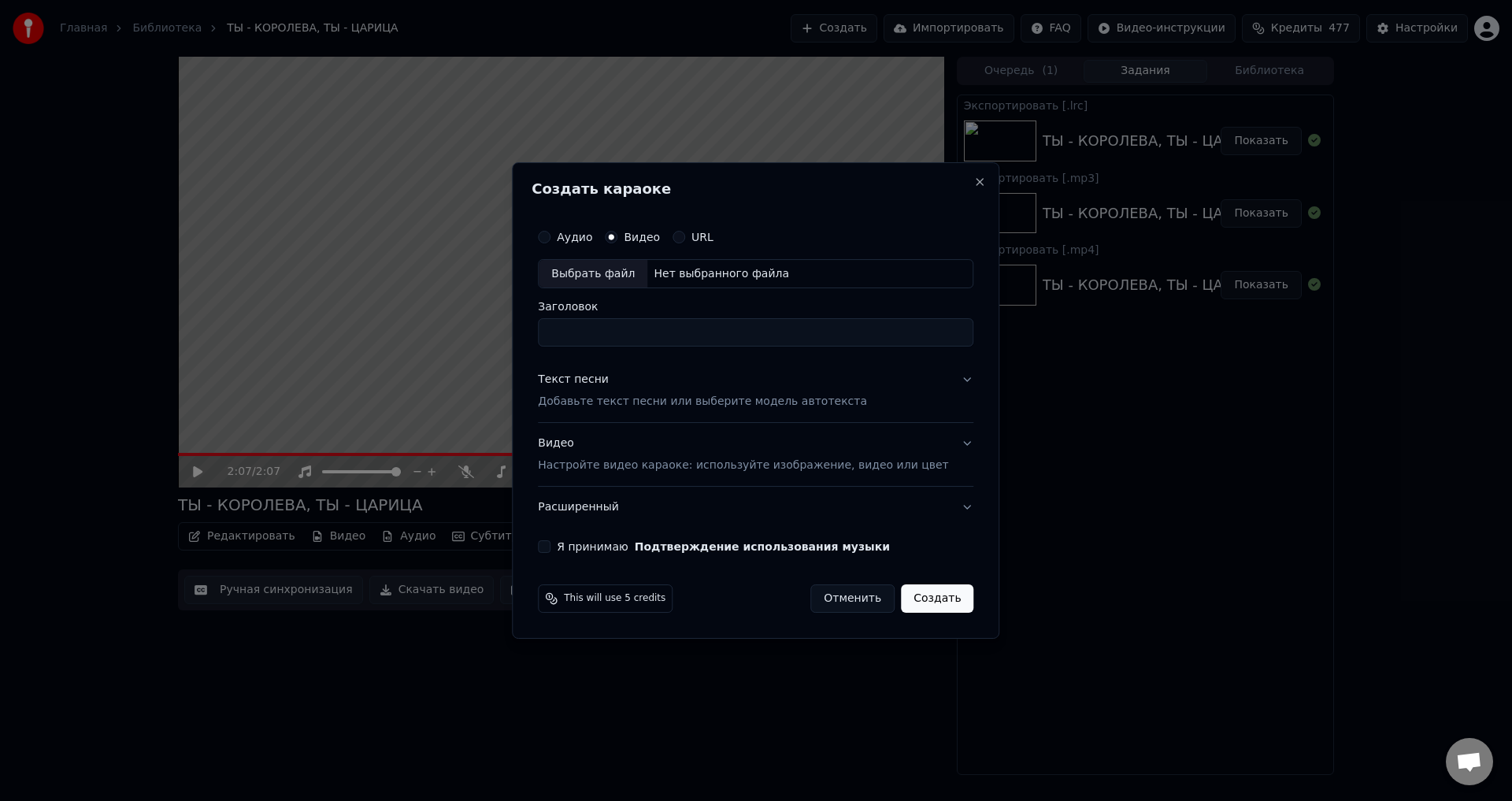
click at [625, 279] on div "Выбрать файл" at bounding box center [592, 273] width 109 height 28
type input "**********"
click at [585, 384] on div "Текст песни" at bounding box center [573, 380] width 71 height 16
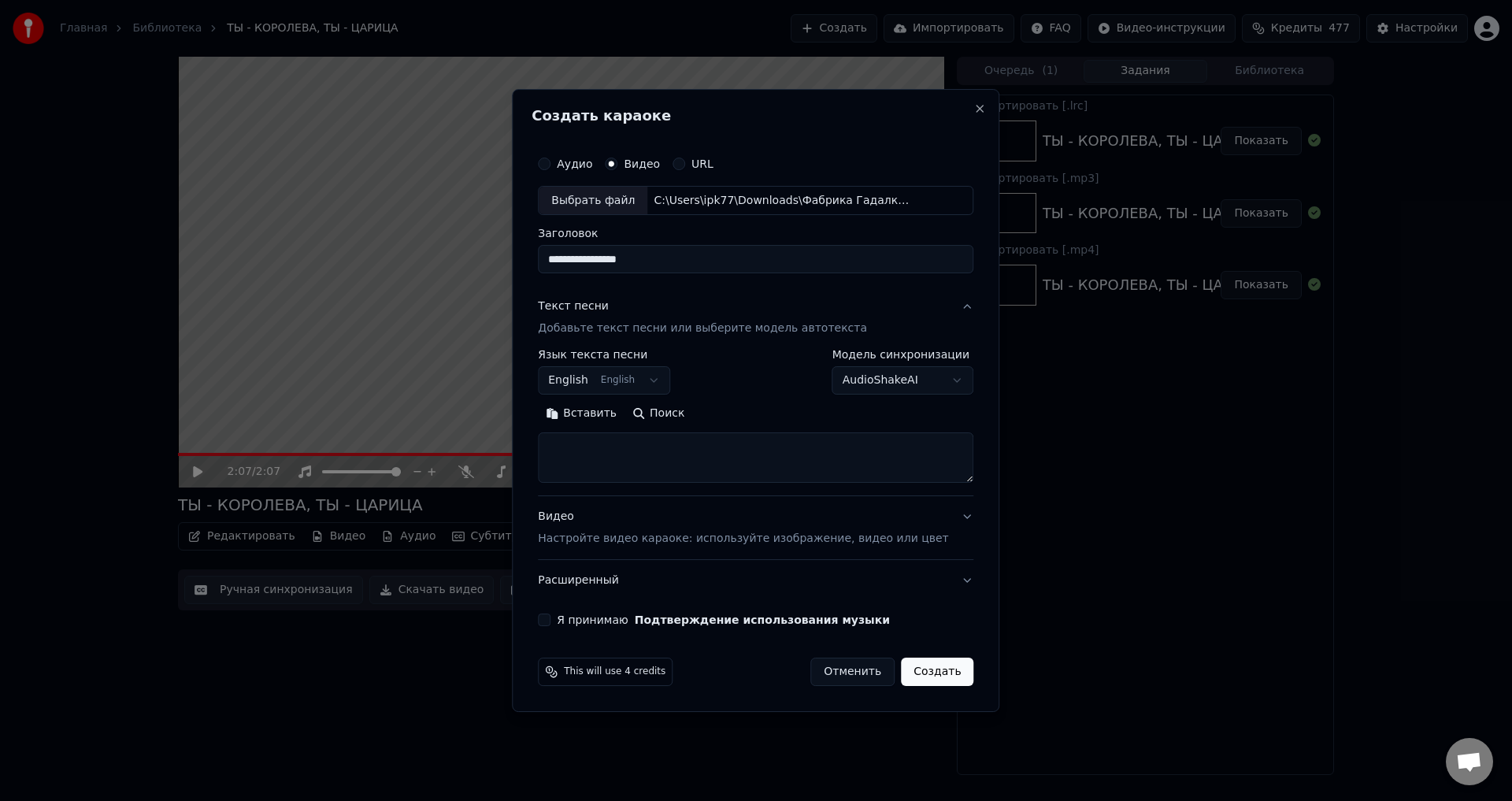
click at [646, 379] on button "English English" at bounding box center [604, 381] width 133 height 28
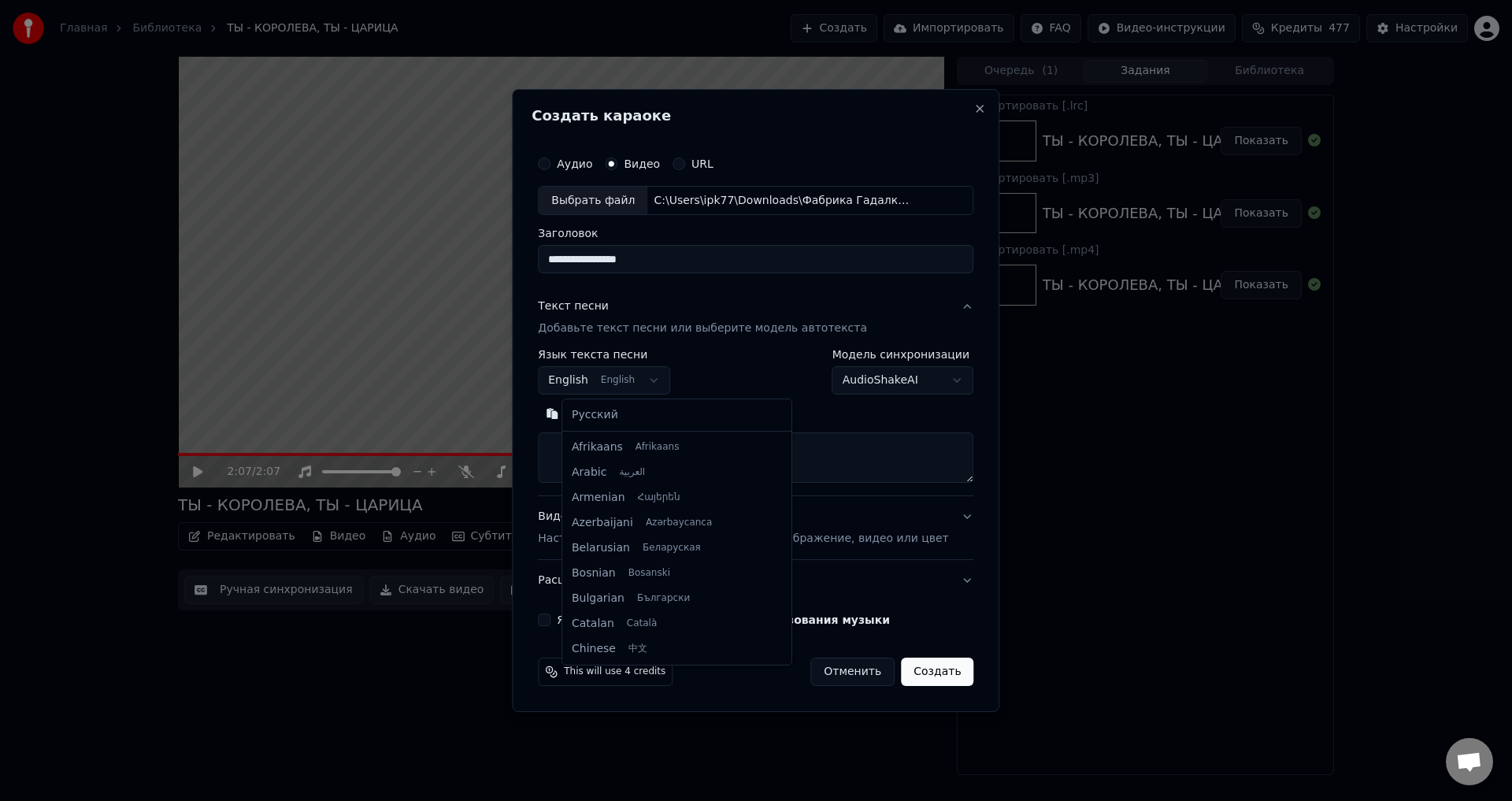
scroll to position [126, 0]
select select "**"
drag, startPoint x: 586, startPoint y: 415, endPoint x: 624, endPoint y: 424, distance: 39.1
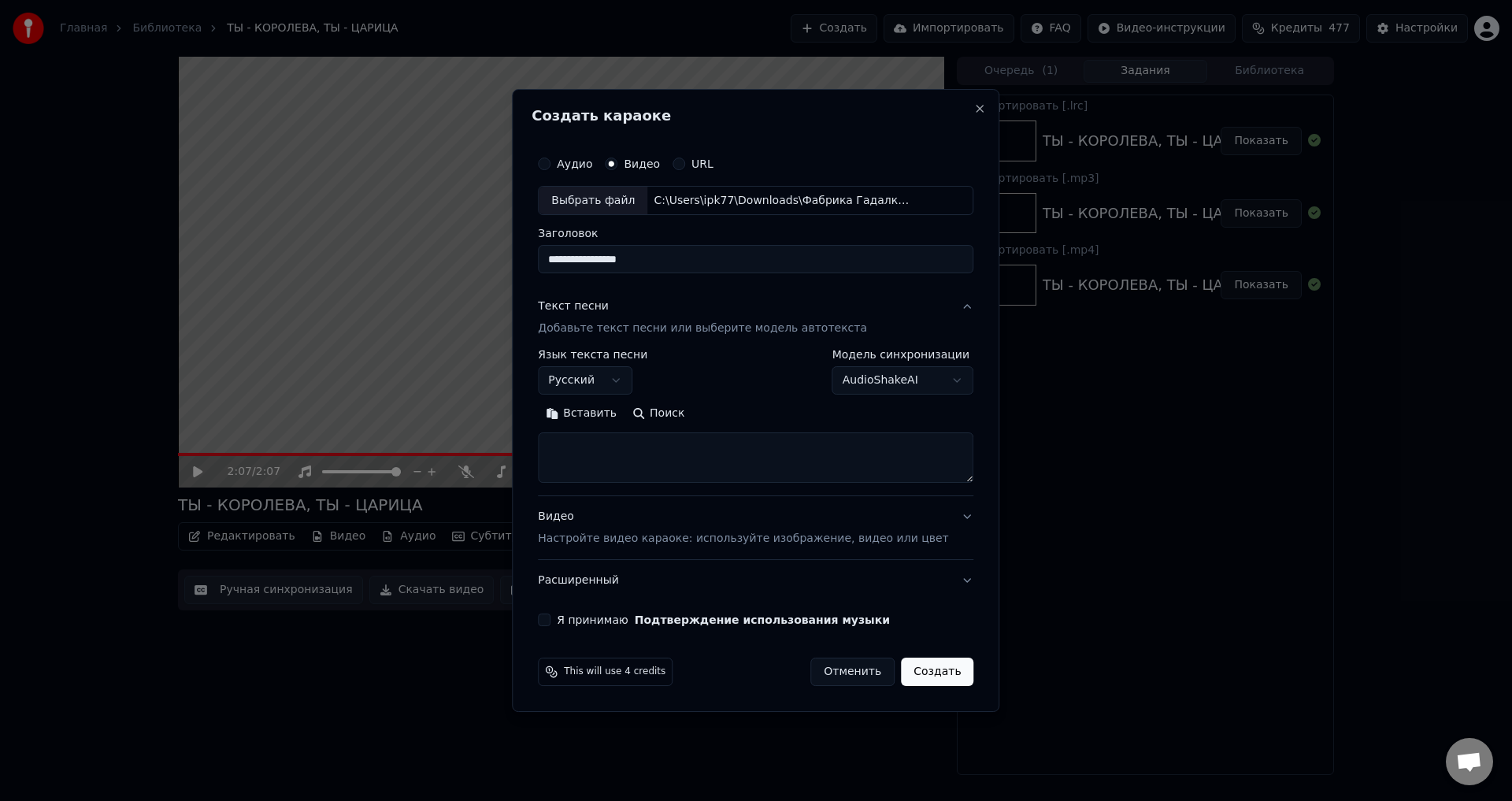
click at [581, 446] on textarea at bounding box center [756, 458] width 436 height 51
paste textarea "**********"
type textarea "**********"
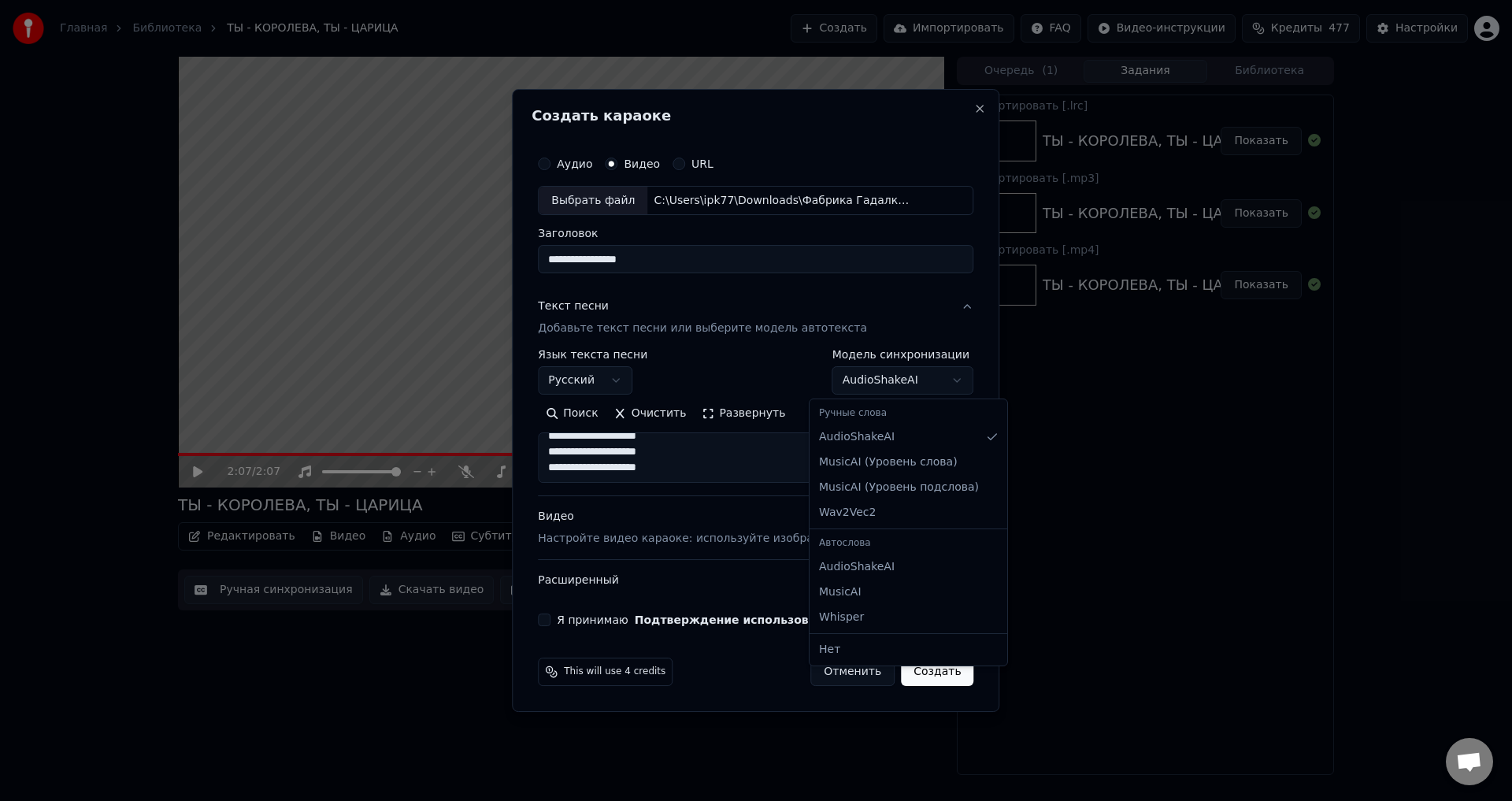
click at [936, 378] on body "Главная Библиотека ТЫ - КОРОЛЕВА, ТЫ - ЦАРИЦА Создать Импортировать FAQ Видео-и…" at bounding box center [756, 400] width 1512 height 801
click at [566, 622] on body "Главная Библиотека ТЫ - КОРОЛЕВА, ТЫ - ЦАРИЦА Создать Импортировать FAQ Видео-и…" at bounding box center [756, 400] width 1512 height 801
drag, startPoint x: 570, startPoint y: 619, endPoint x: 623, endPoint y: 646, distance: 59.5
click at [551, 618] on button "Я принимаю Подтверждение использования музыки" at bounding box center [544, 620] width 13 height 13
click at [915, 671] on button "Создать" at bounding box center [937, 672] width 72 height 28
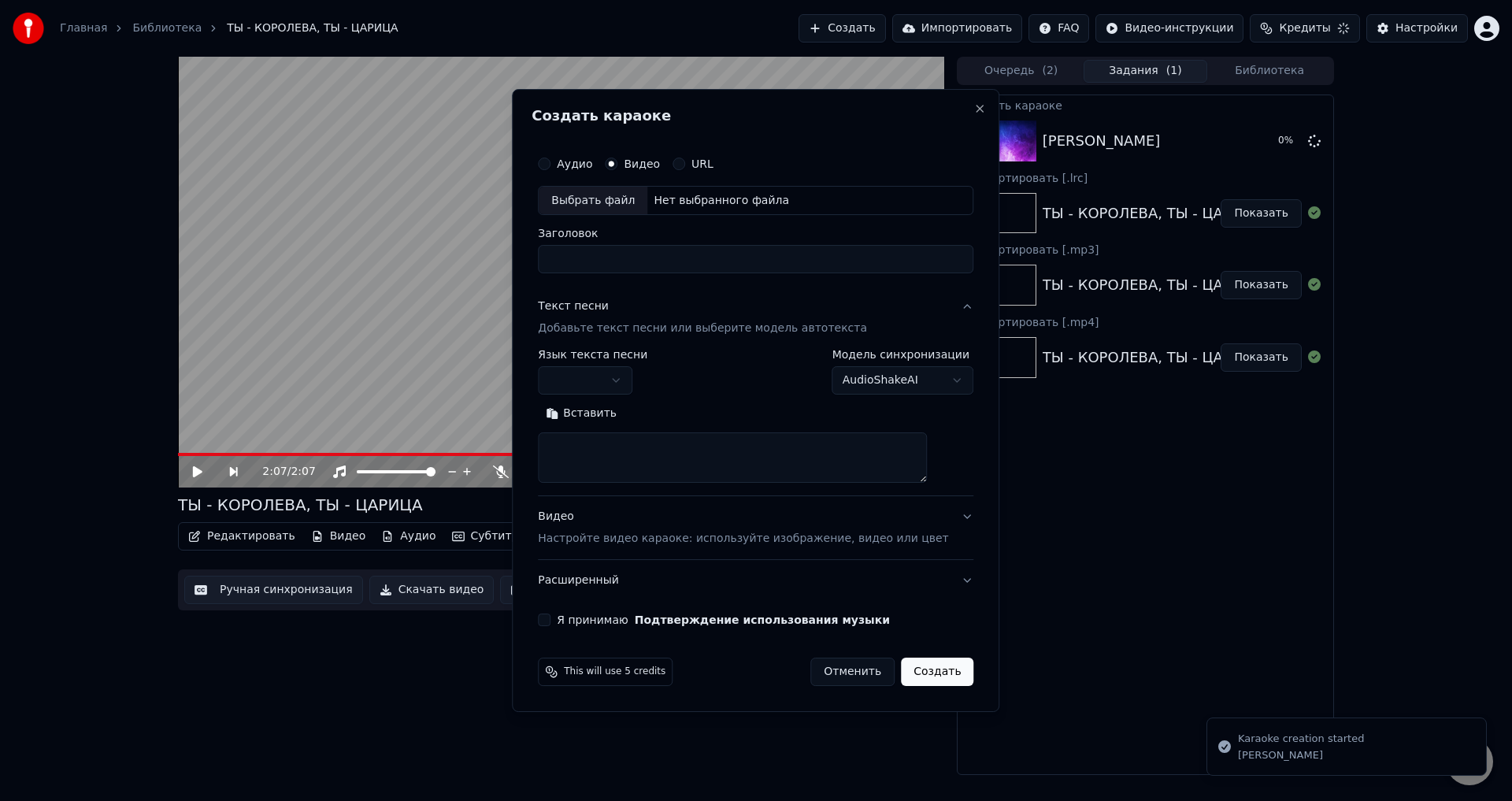
scroll to position [0, 0]
